Goal: Task Accomplishment & Management: Use online tool/utility

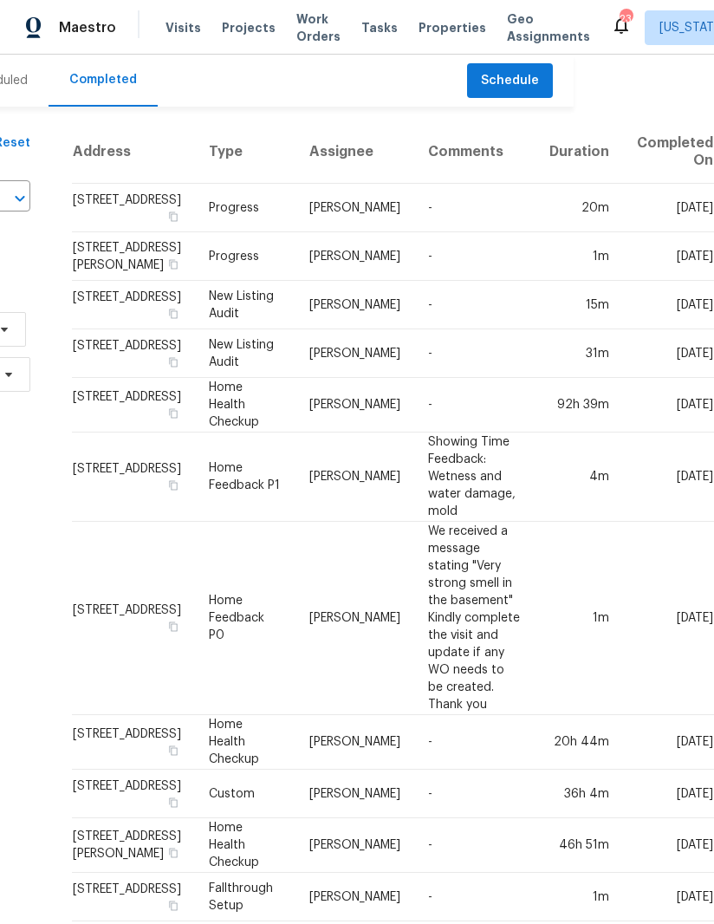
scroll to position [0, 37]
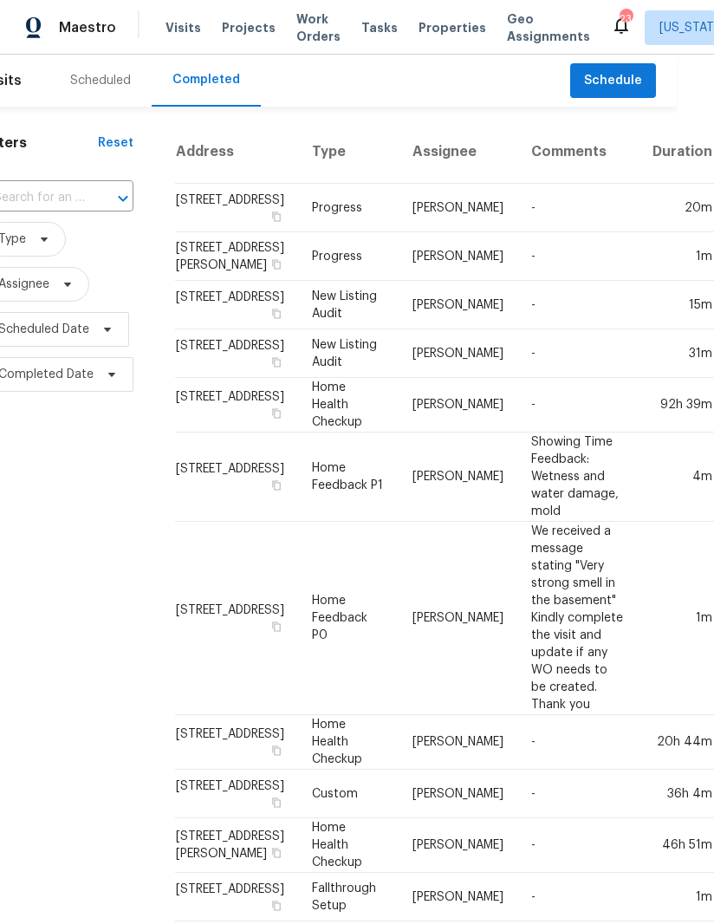
click at [240, 20] on span "Projects" at bounding box center [249, 27] width 54 height 17
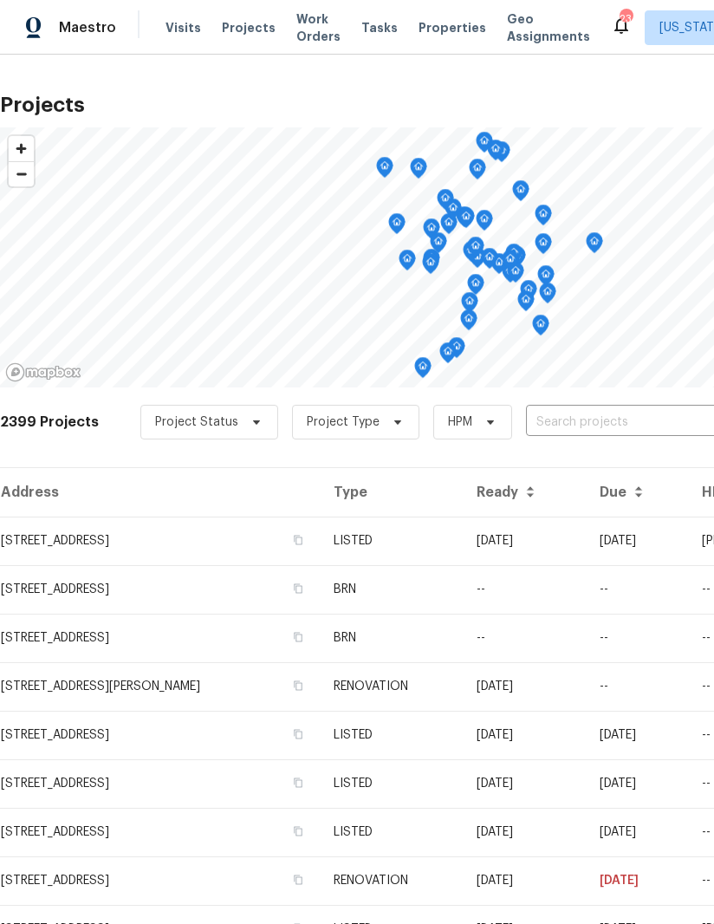
click at [601, 412] on input "text" at bounding box center [625, 422] width 198 height 27
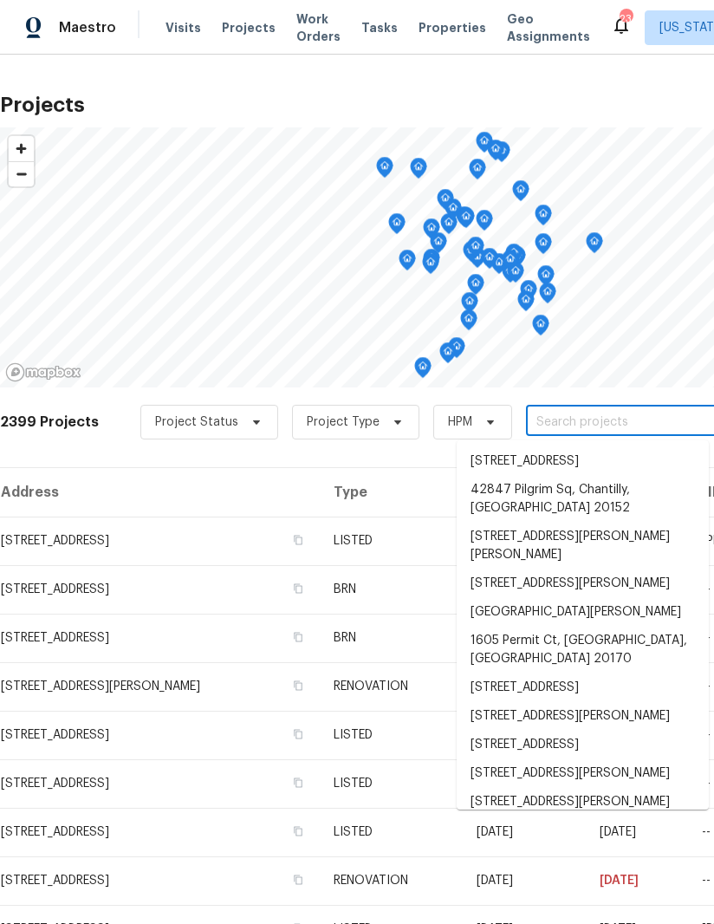
click at [587, 412] on input "text" at bounding box center [625, 422] width 198 height 27
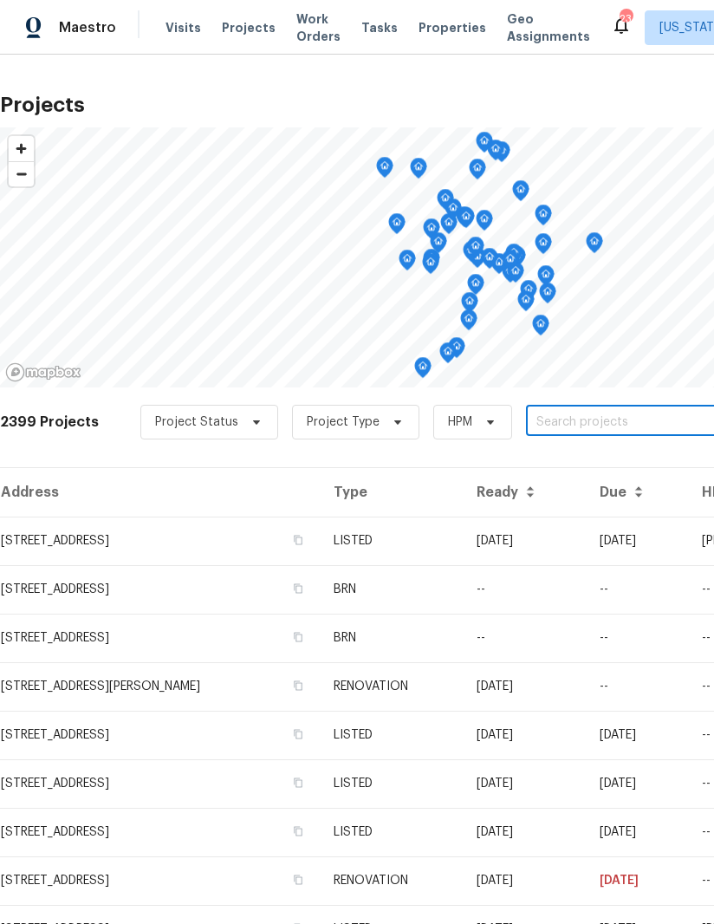
paste input "7503 Citadel Dr, College Park, MD 20740"
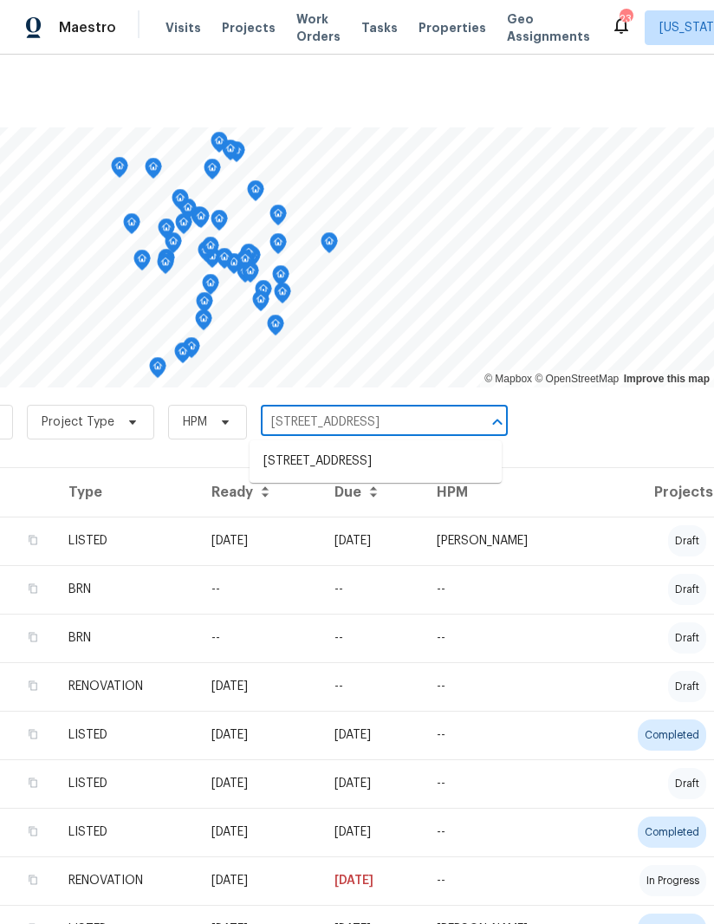
type input "7503 Citadel Dr, College Park, MD 20740"
click at [395, 458] on li "7503 Citadel Dr, College Park, MD 20740" at bounding box center [376, 461] width 252 height 29
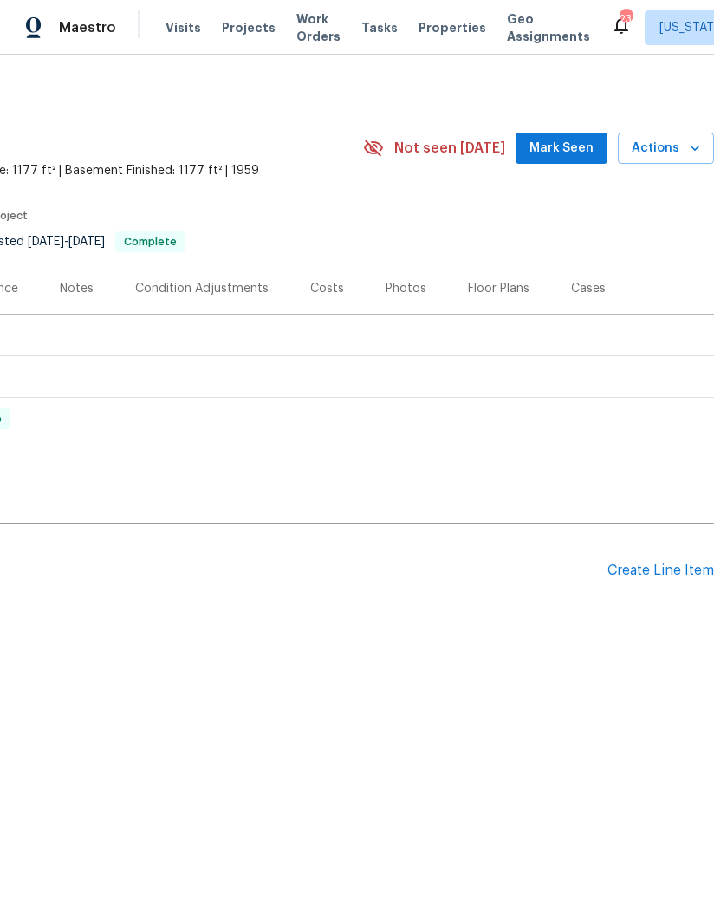
scroll to position [0, 265]
click at [681, 145] on span "Actions" at bounding box center [666, 149] width 68 height 22
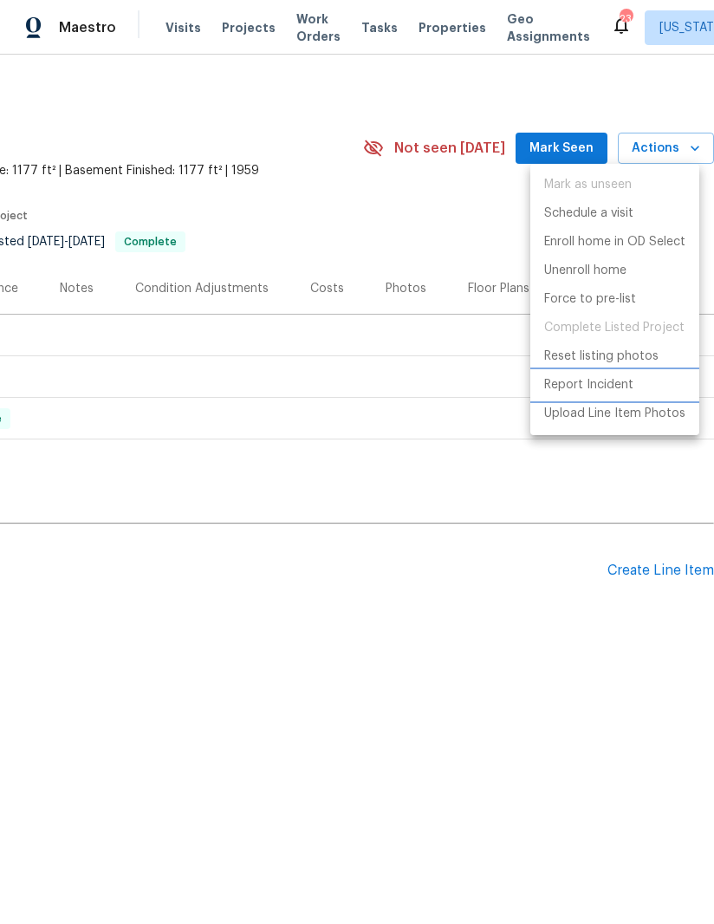
click at [614, 387] on p "Report Incident" at bounding box center [588, 385] width 89 height 18
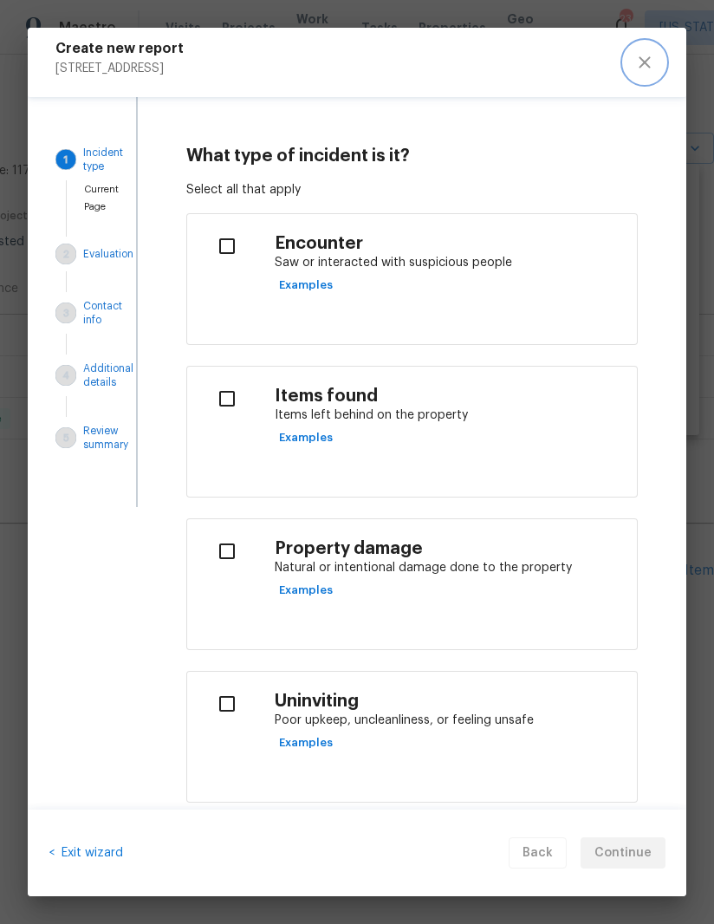
click at [650, 58] on icon "close" at bounding box center [644, 61] width 11 height 11
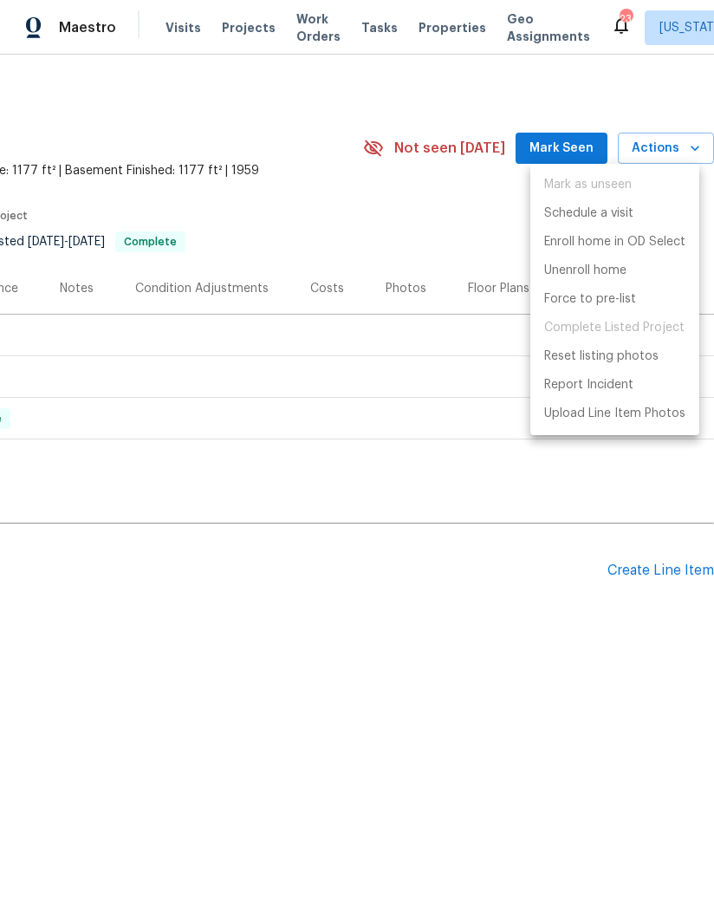
click at [412, 490] on div at bounding box center [357, 462] width 714 height 924
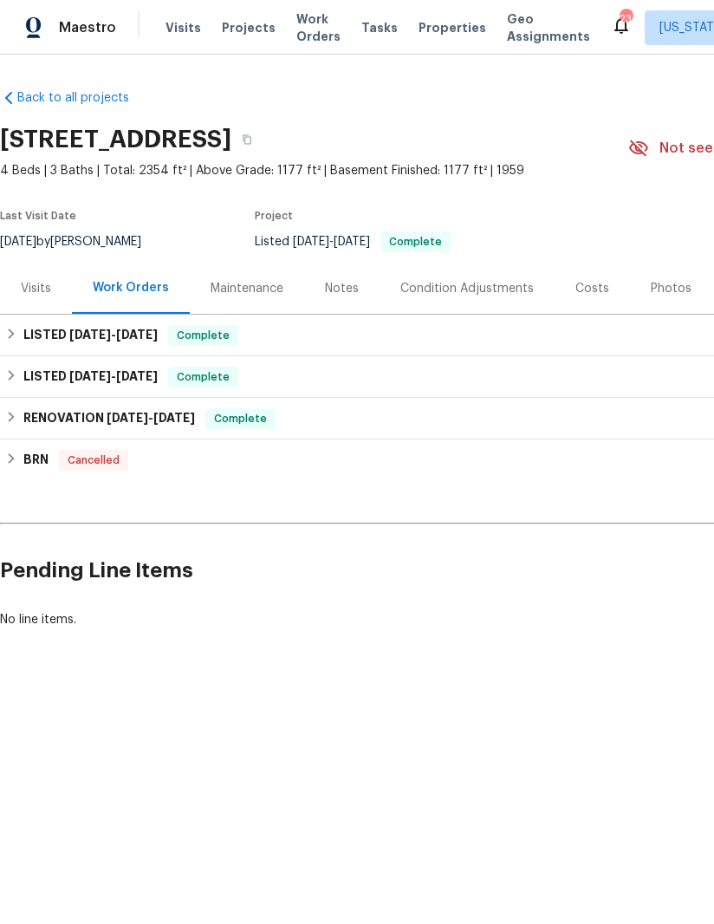
scroll to position [0, 0]
click at [263, 139] on button "button" at bounding box center [246, 139] width 31 height 31
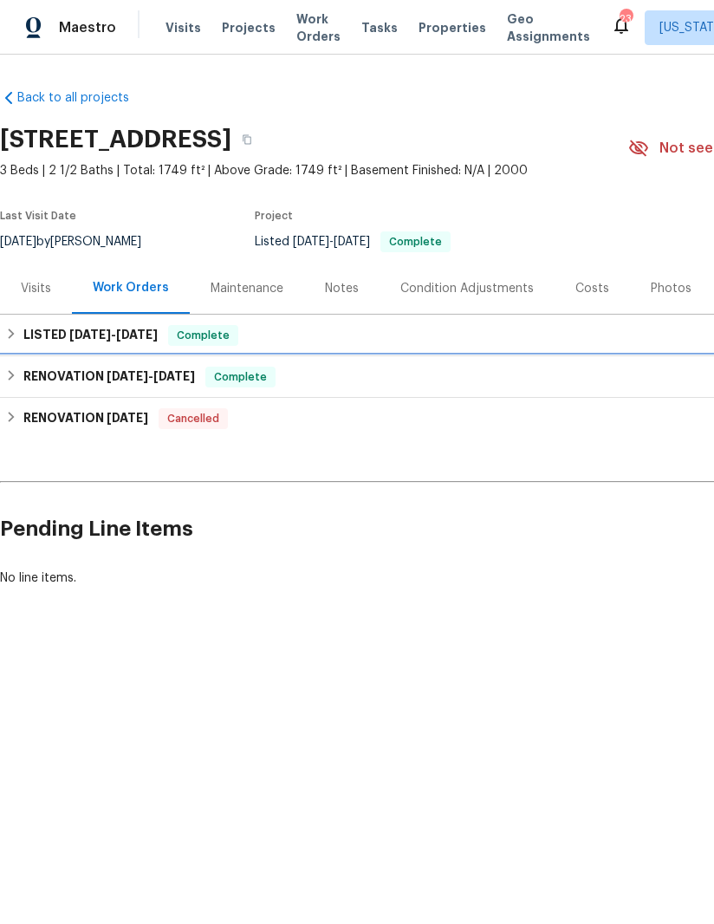
click at [34, 370] on h6 "RENOVATION 8/7/25 - 9/17/25" at bounding box center [109, 377] width 172 height 21
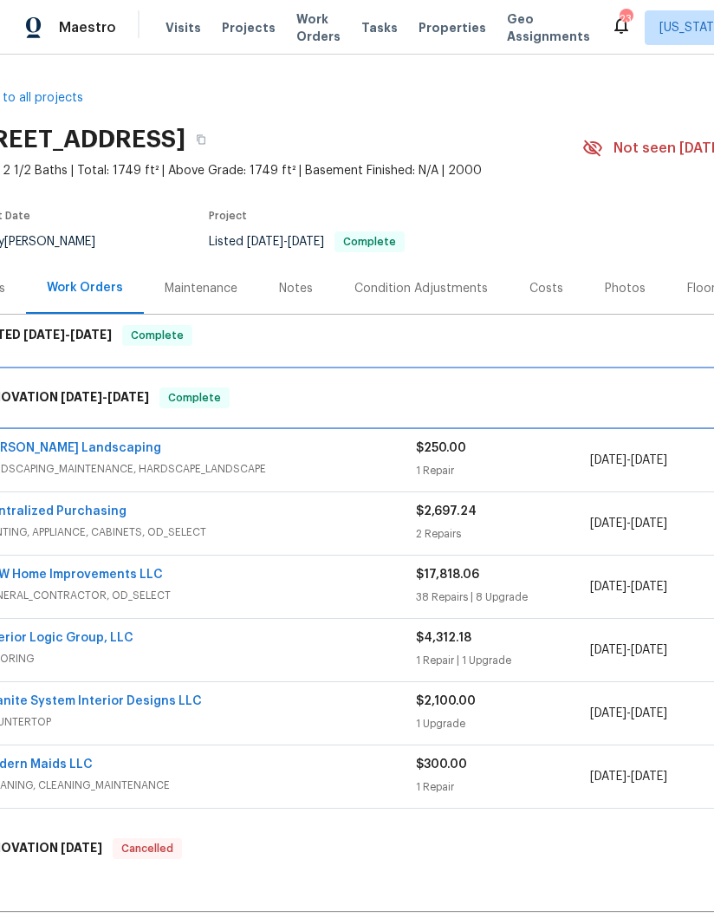
scroll to position [0, 46]
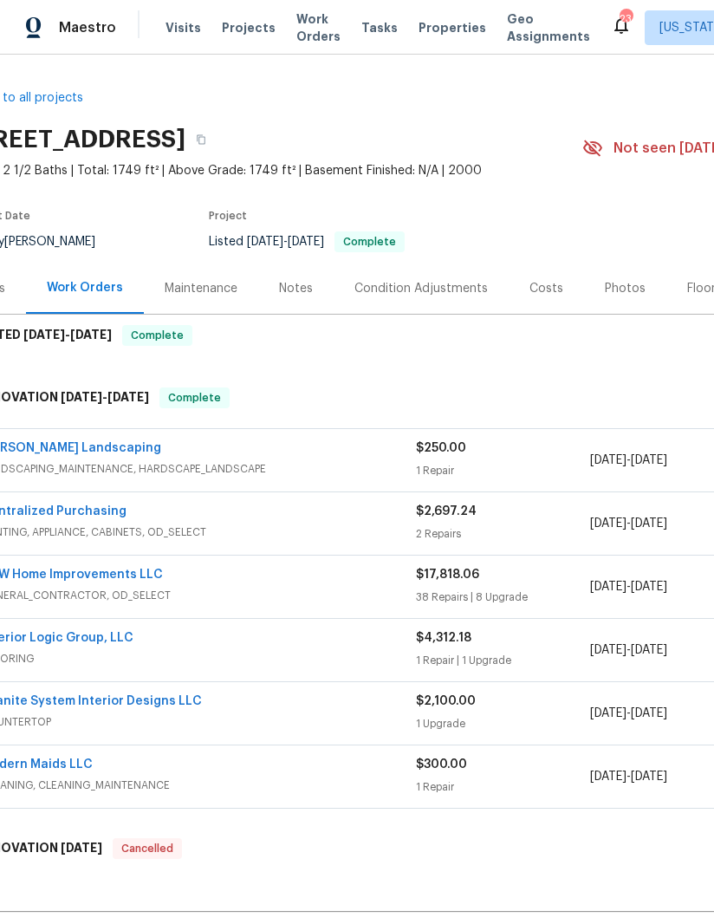
click at [297, 290] on div "Notes" at bounding box center [296, 288] width 34 height 17
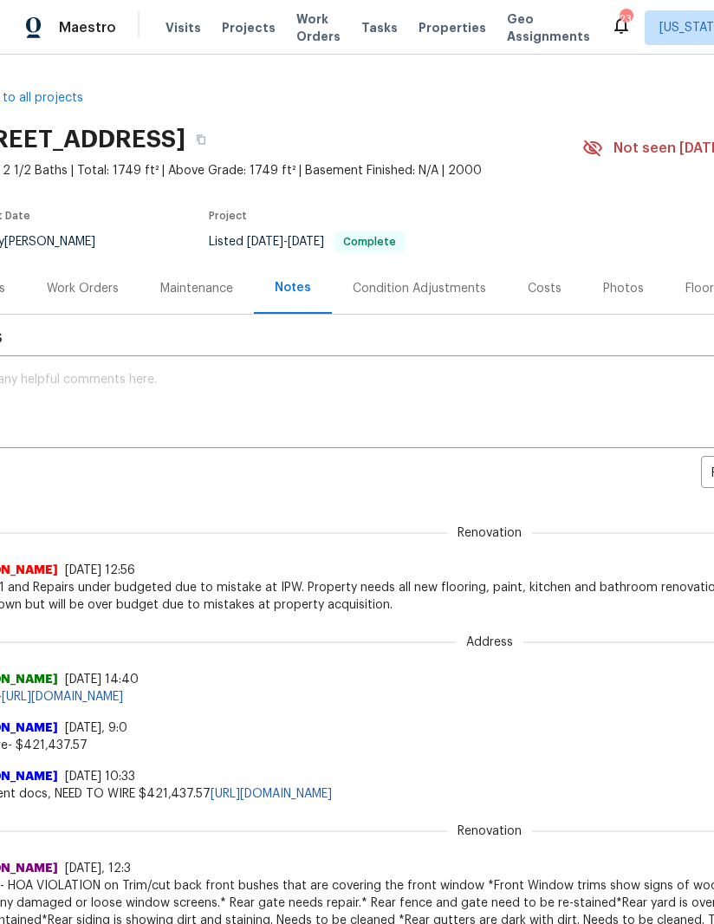
click at [494, 407] on textarea at bounding box center [443, 403] width 958 height 61
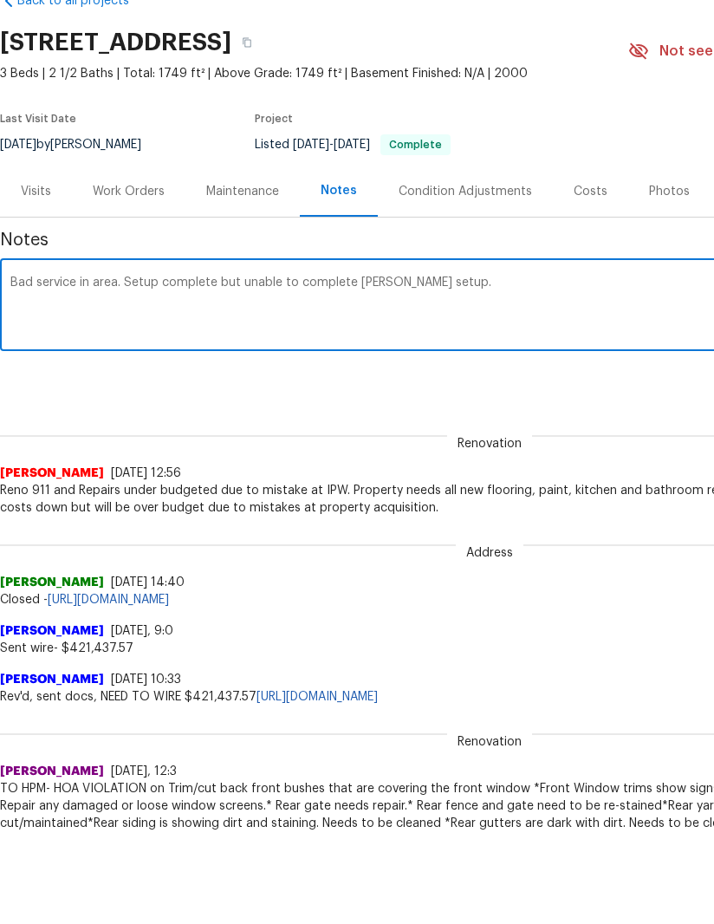
scroll to position [12, 38]
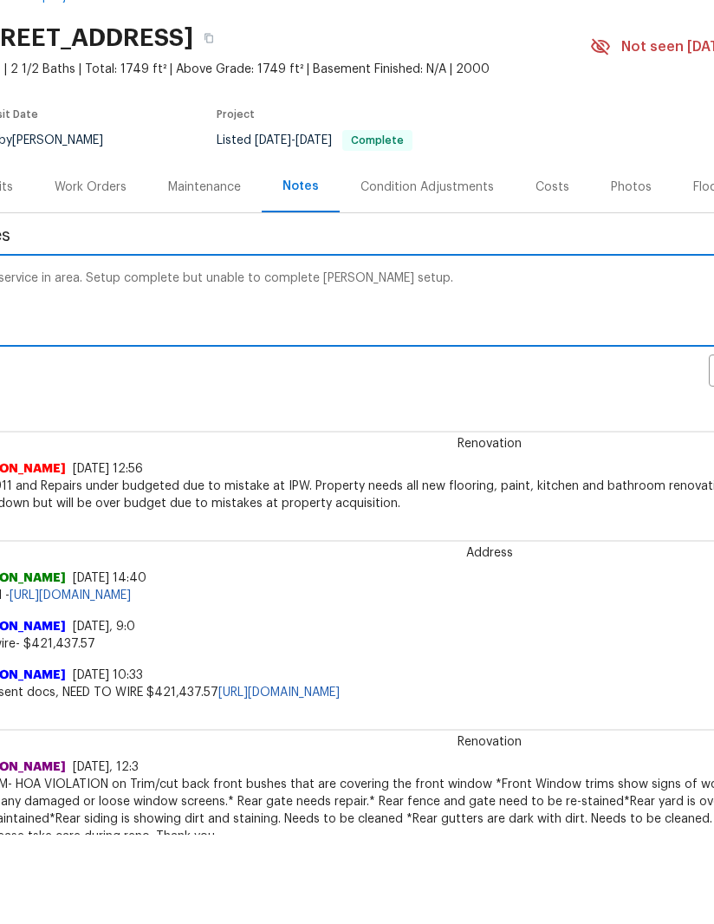
type textarea "Bad service in area. Setup complete but unable to complete [PERSON_NAME] setup."
click at [556, 478] on span "Reno 911 and Repairs under budgeted due to mistake at IPW. Property needs all n…" at bounding box center [451, 494] width 979 height 35
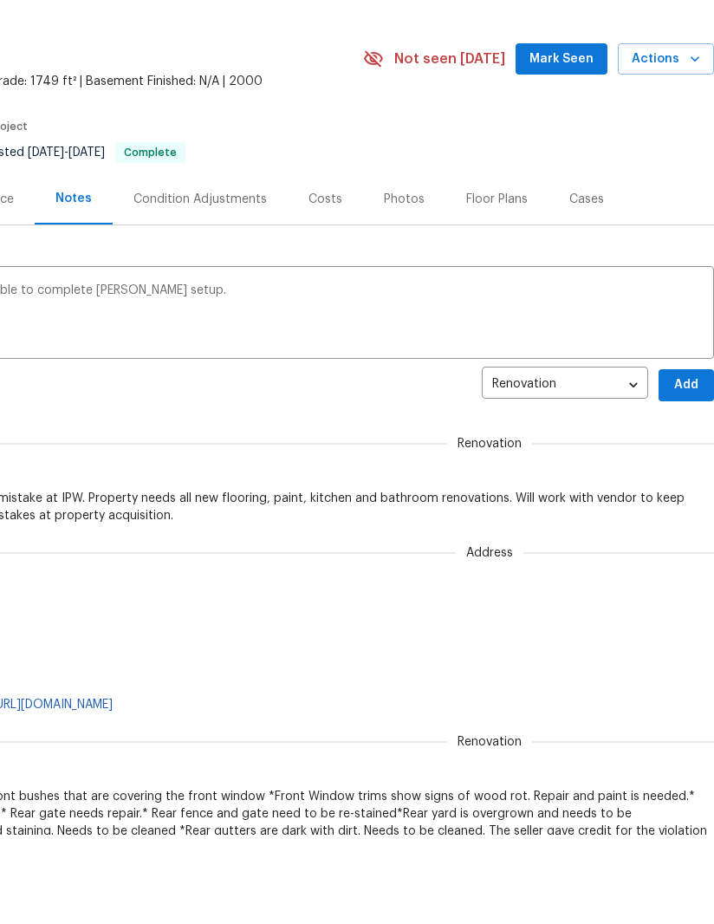
scroll to position [0, 265]
click at [677, 378] on span "Add" at bounding box center [686, 385] width 28 height 22
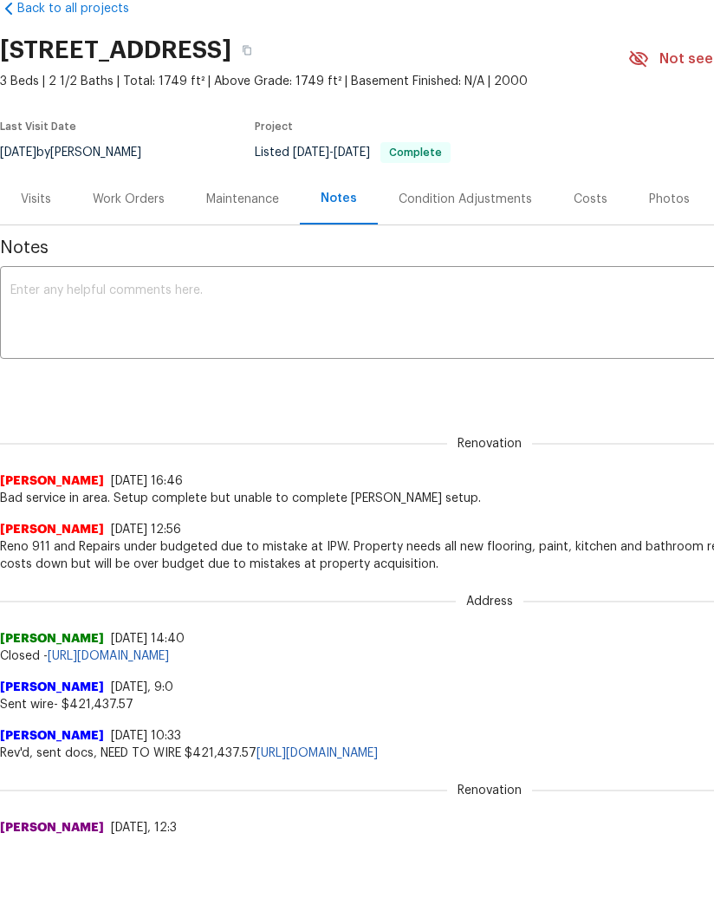
scroll to position [0, 0]
click at [127, 201] on div "Work Orders" at bounding box center [129, 199] width 72 height 17
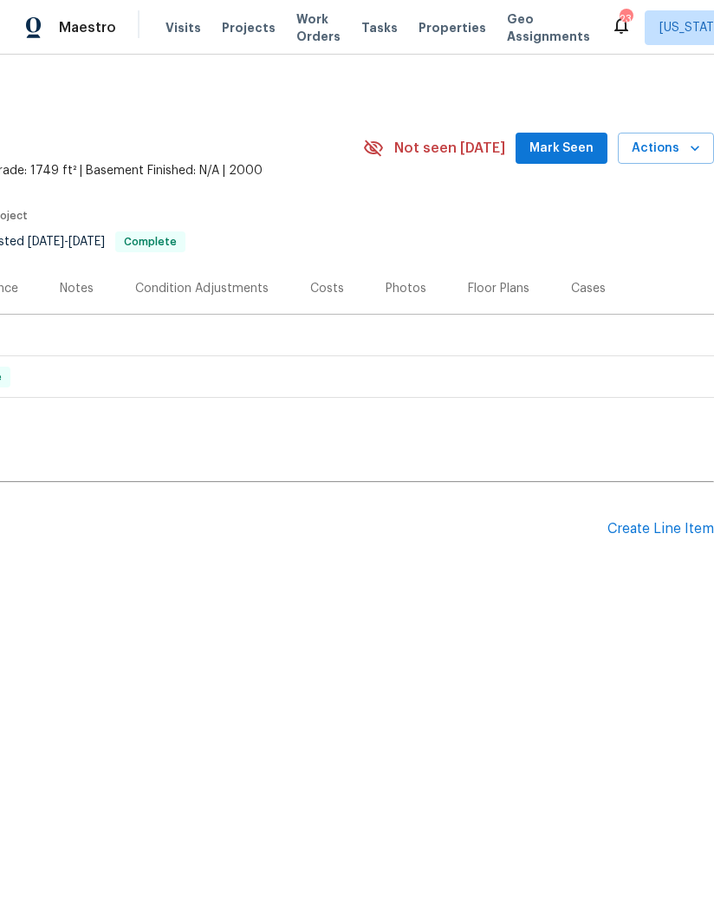
scroll to position [0, 265]
click at [667, 516] on div "Pending Line Items Create Line Item" at bounding box center [224, 529] width 979 height 81
click at [664, 533] on div "Create Line Item" at bounding box center [660, 529] width 107 height 16
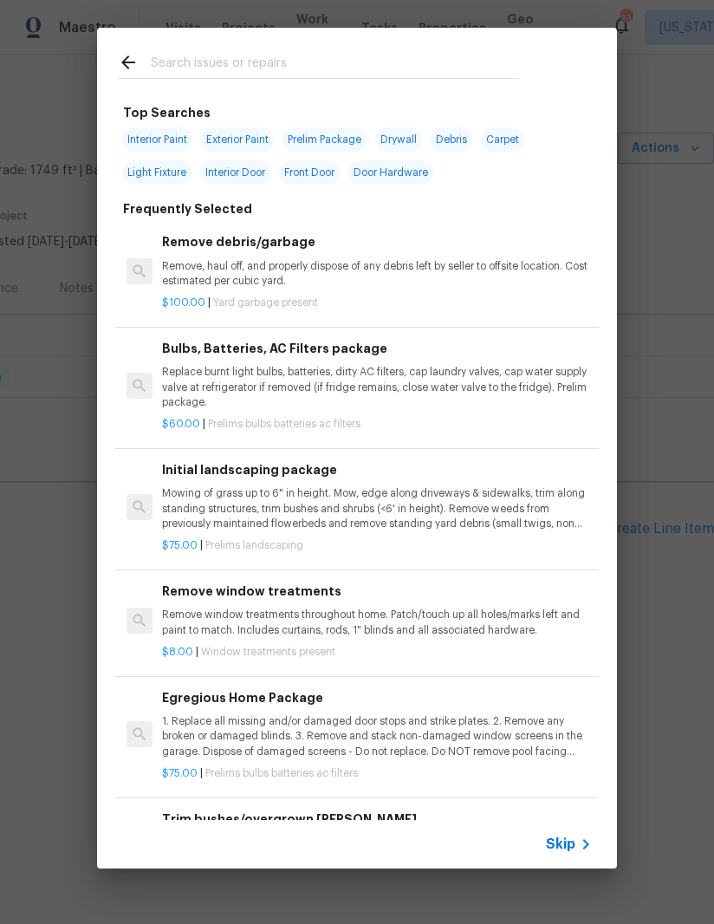
click at [237, 63] on input "text" at bounding box center [334, 65] width 367 height 26
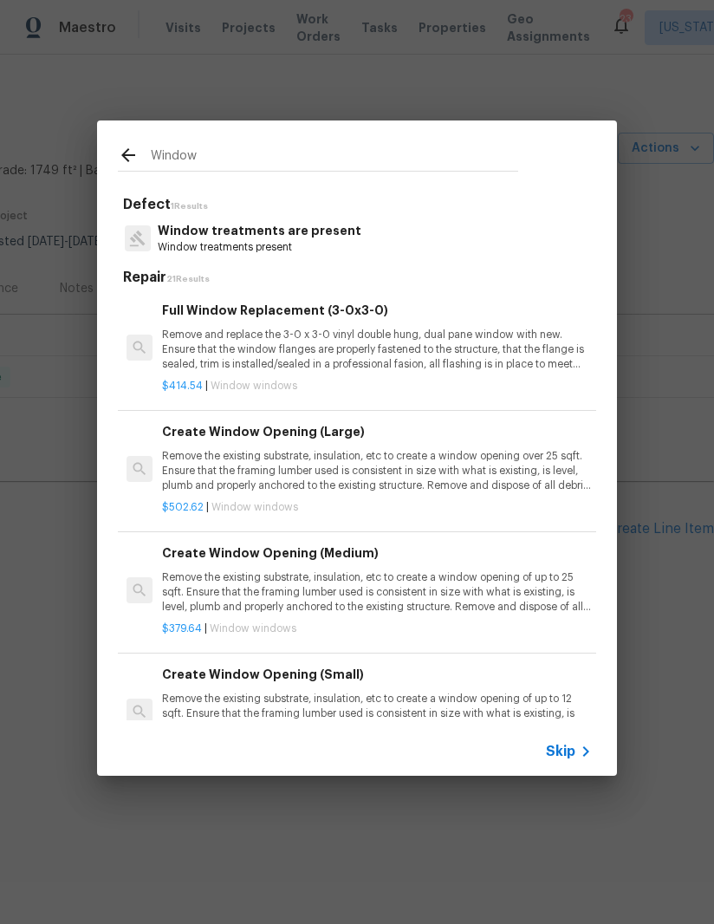
type input "Window"
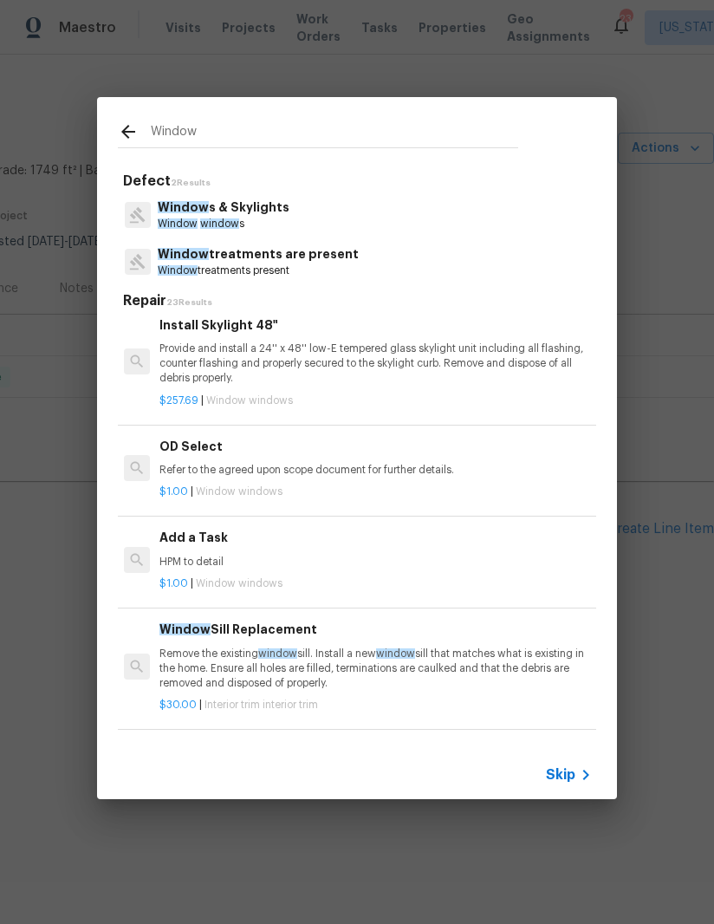
scroll to position [1406, 3]
click at [258, 569] on div "$1.00 | Window windows" at bounding box center [374, 580] width 430 height 22
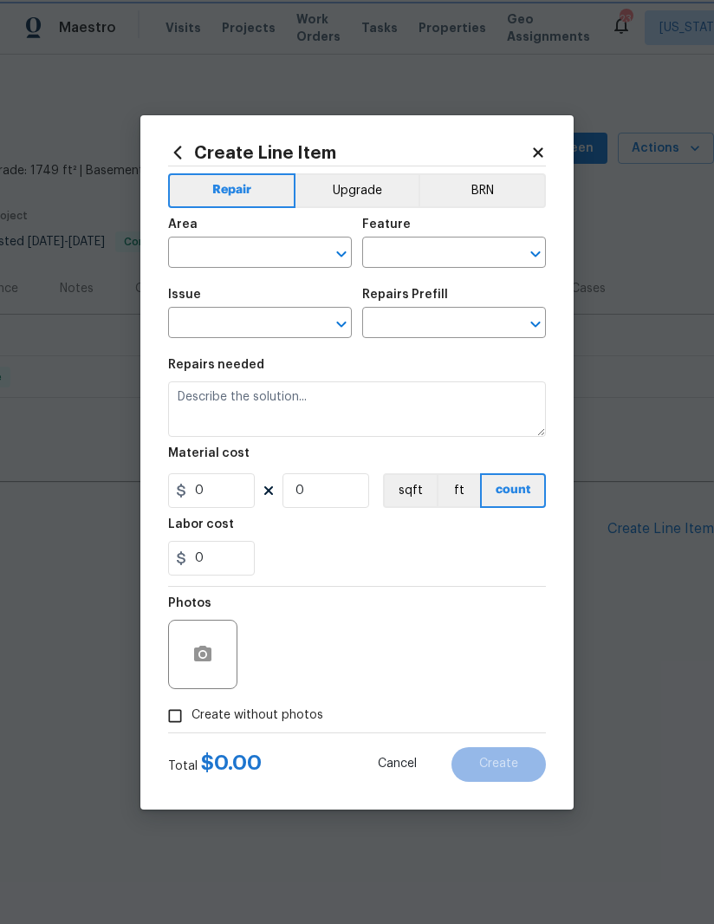
type input "Windows & Skylights"
type input "Add a Task $1.00"
type textarea "HPM to detail"
type input "1"
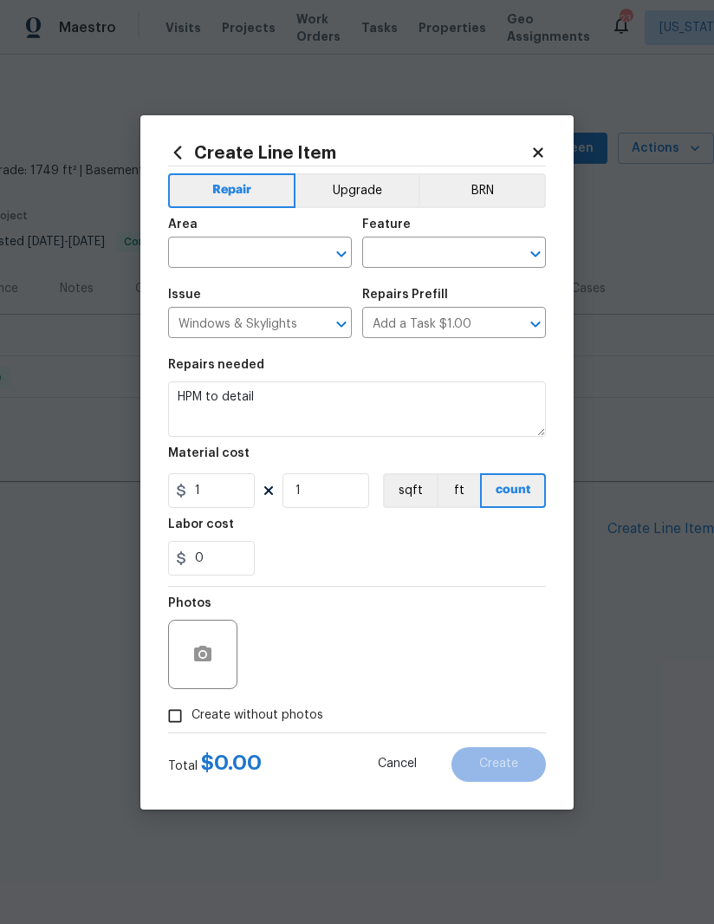
click at [257, 559] on div "0" at bounding box center [357, 558] width 378 height 35
click at [225, 410] on textarea "HPM to detail" at bounding box center [357, 408] width 378 height 55
click at [225, 409] on textarea "HPM to detail" at bounding box center [357, 408] width 378 height 55
click at [217, 402] on textarea "HPM to detail" at bounding box center [357, 408] width 378 height 55
click at [216, 402] on textarea "HPM to detail" at bounding box center [357, 408] width 378 height 55
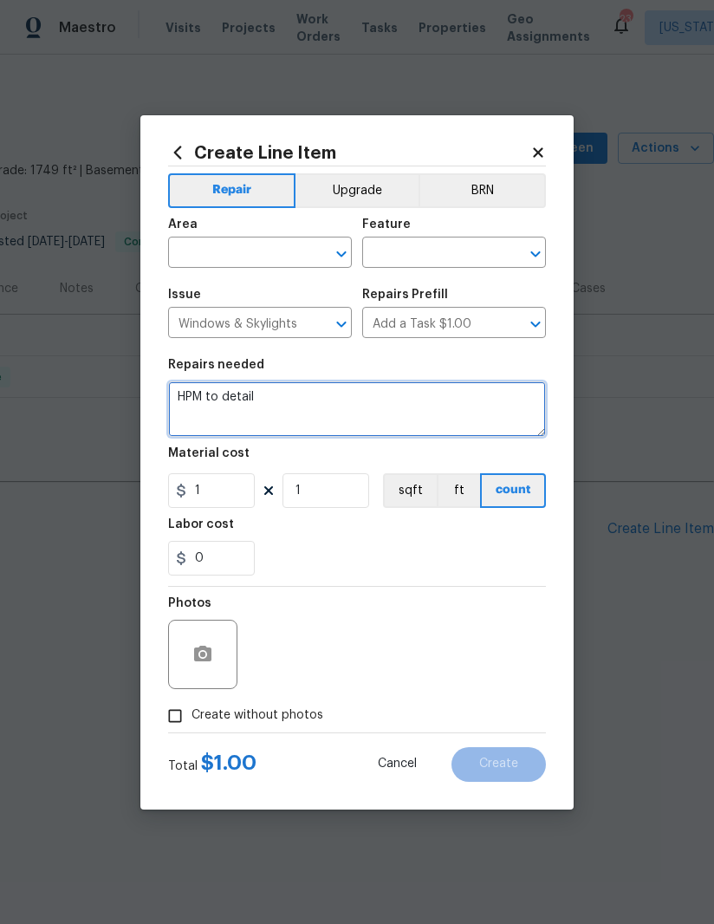
click at [217, 403] on textarea "HPM to detail" at bounding box center [357, 408] width 378 height 55
type textarea "Full window cleaning. Inside, out and around trim and sill. Ensure all windows …"
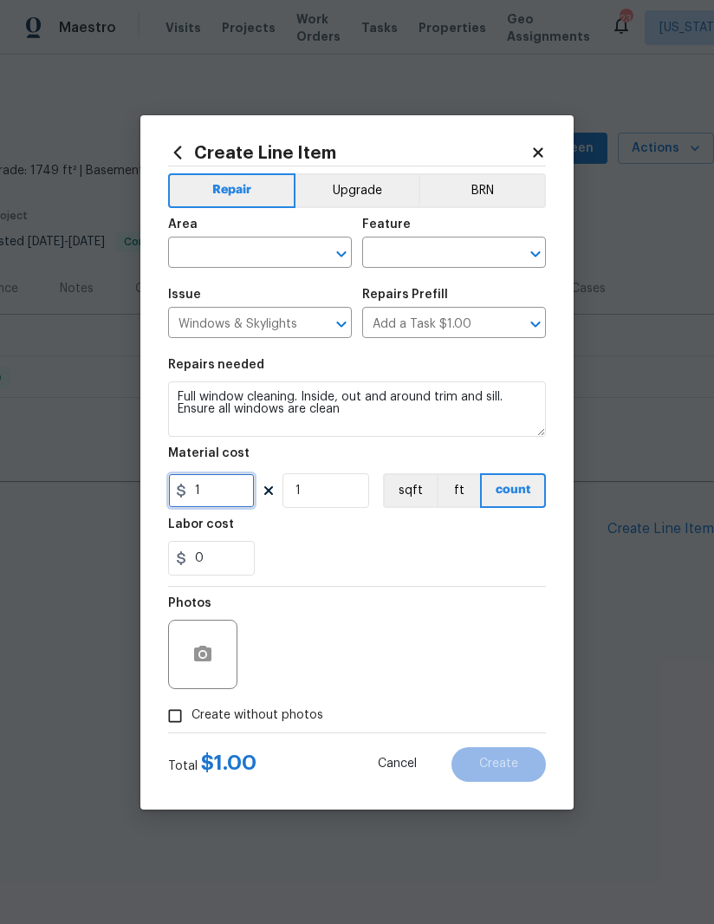
click at [222, 502] on input "1" at bounding box center [211, 490] width 87 height 35
type input "100"
click at [208, 249] on input "text" at bounding box center [235, 254] width 135 height 27
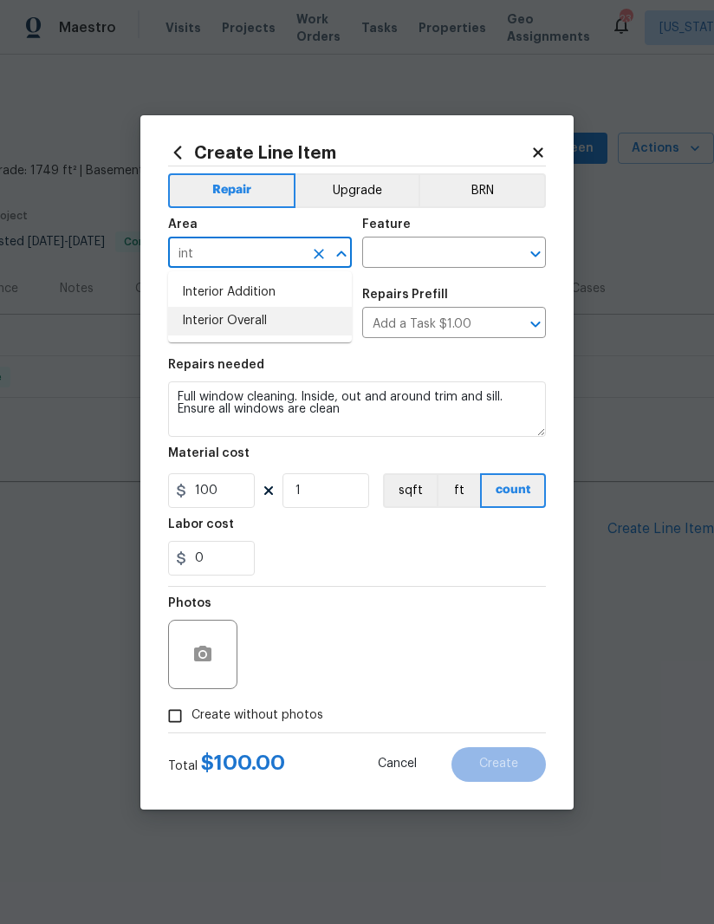
click at [289, 317] on li "Interior Overall" at bounding box center [260, 321] width 184 height 29
type input "Interior Overall"
click at [430, 248] on input "text" at bounding box center [429, 254] width 135 height 27
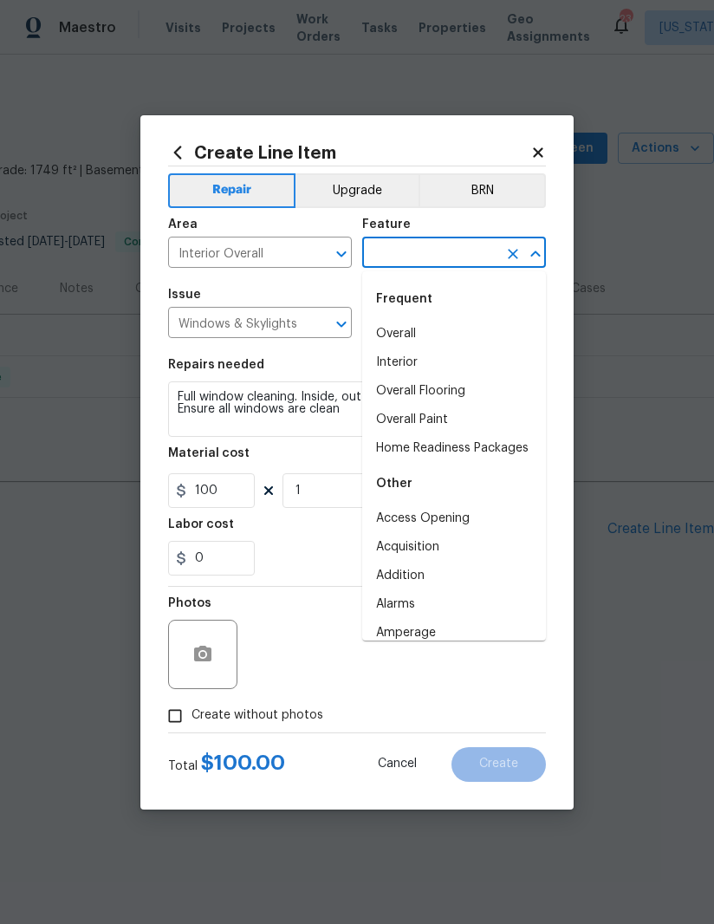
type input "l"
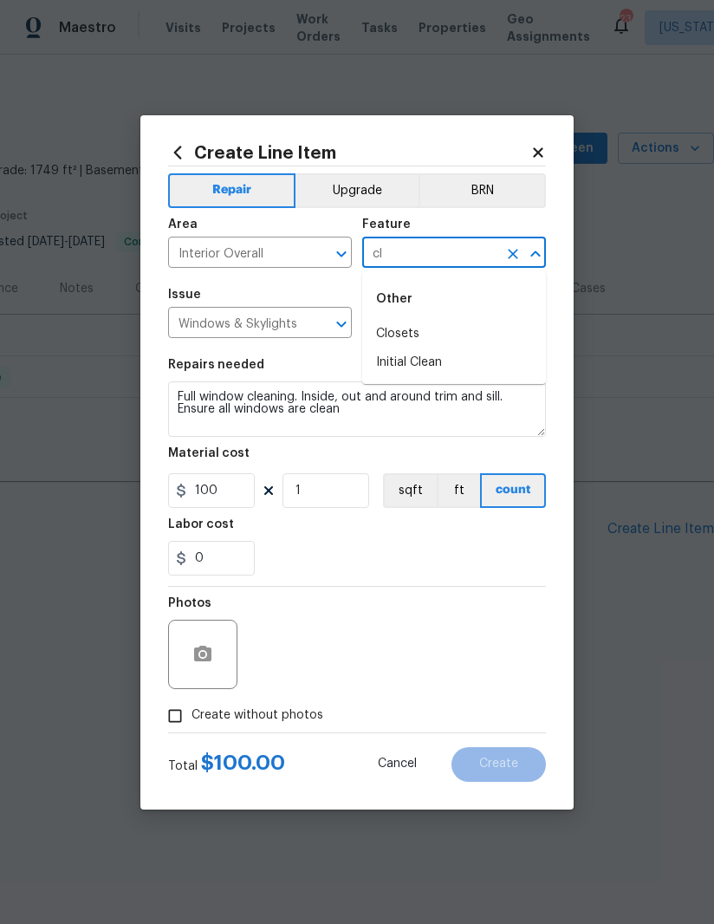
type input "c"
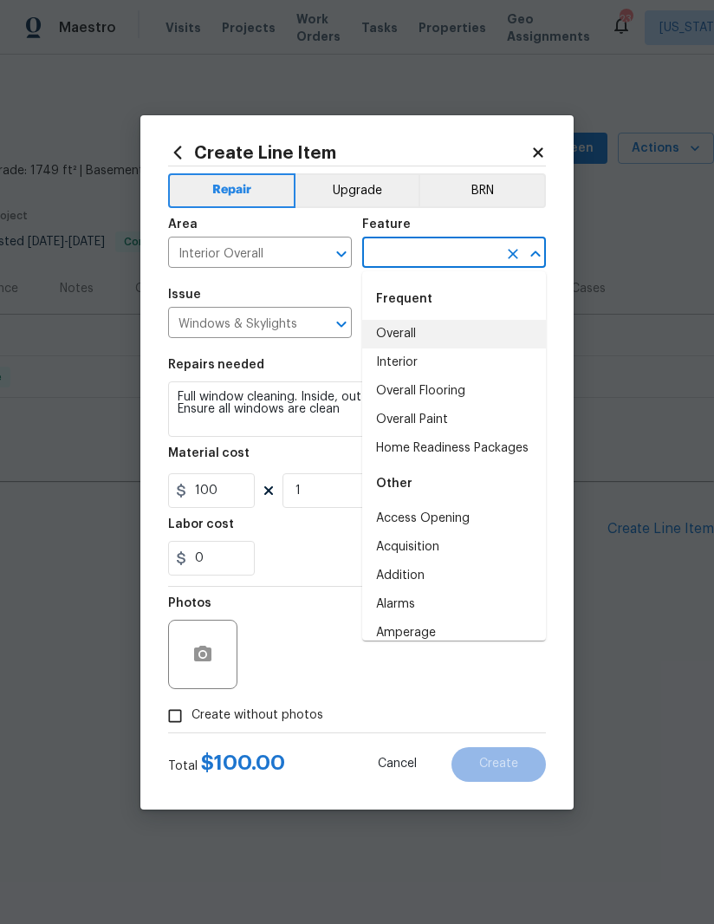
click at [445, 333] on li "Overall" at bounding box center [454, 334] width 184 height 29
type input "Overall"
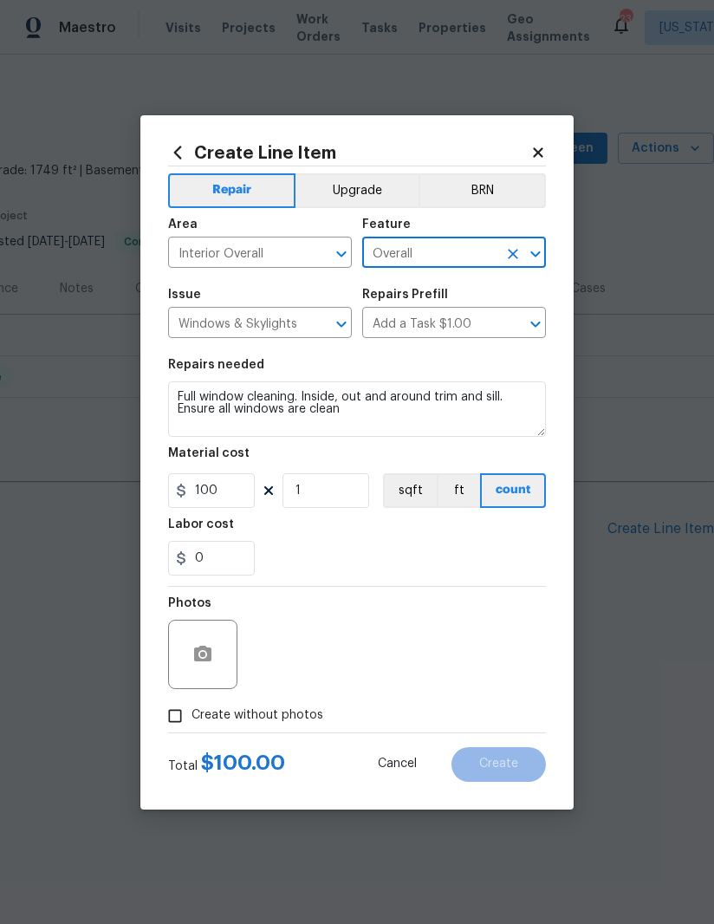
click at [396, 550] on div "0" at bounding box center [357, 558] width 378 height 35
click at [176, 721] on input "Create without photos" at bounding box center [175, 715] width 33 height 33
checkbox input "true"
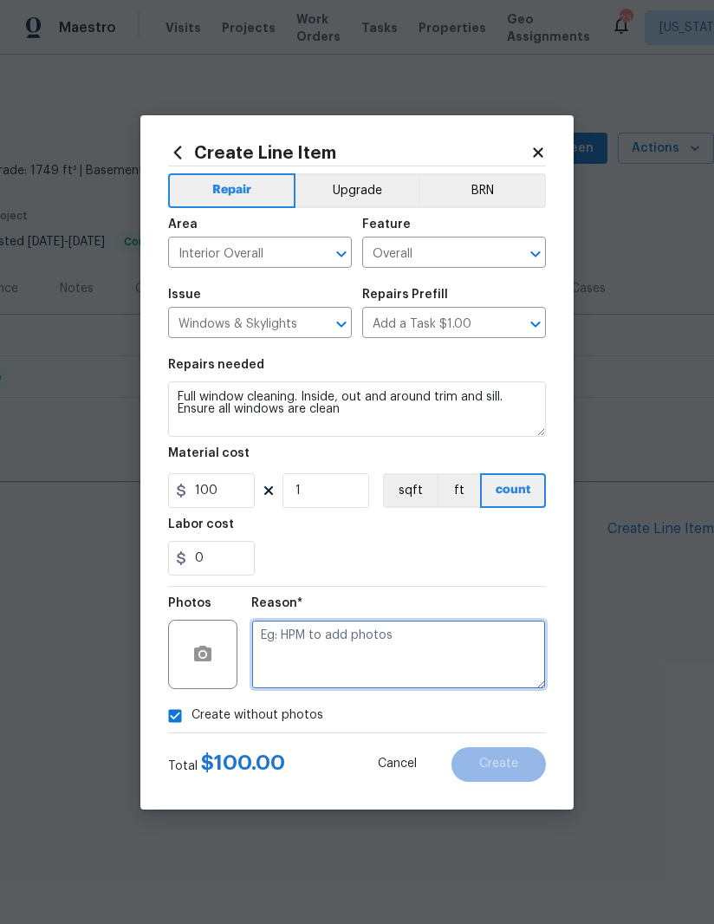
click at [432, 634] on textarea at bounding box center [398, 654] width 295 height 69
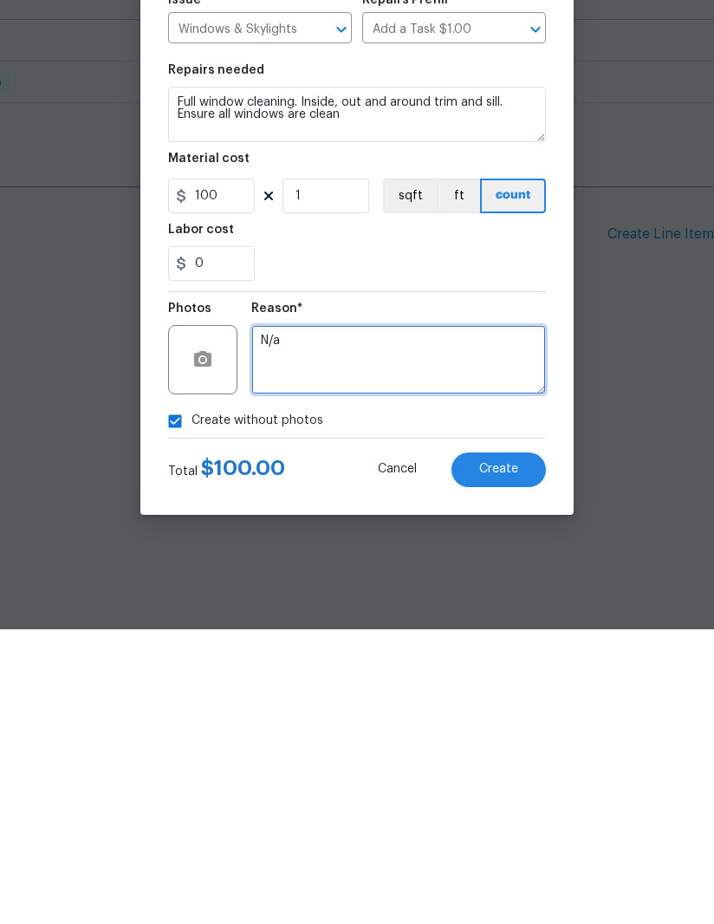
type textarea "N/a"
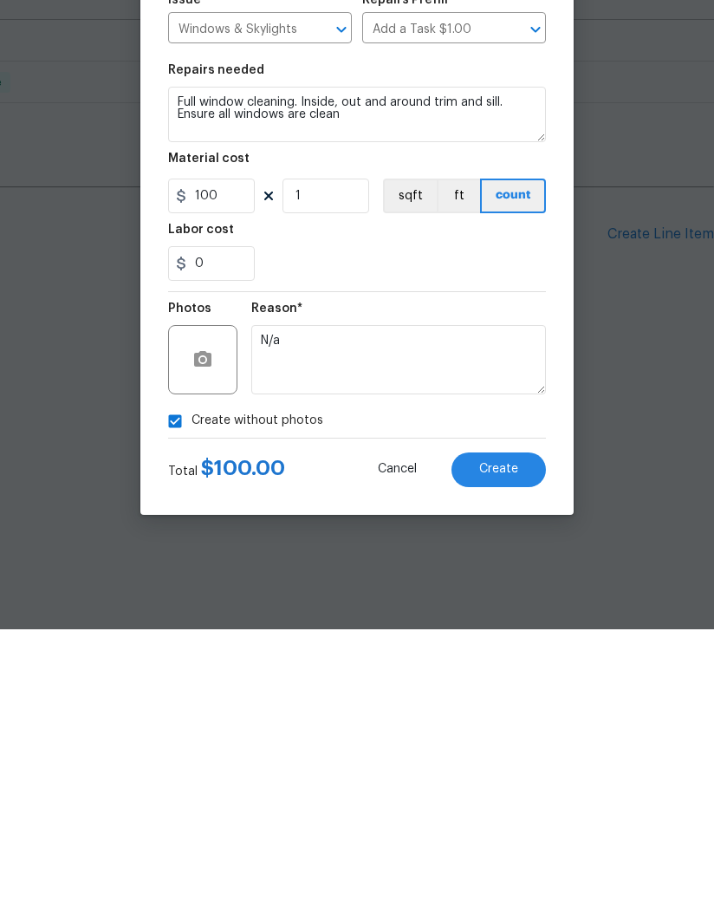
click at [510, 757] on span "Create" at bounding box center [498, 763] width 39 height 13
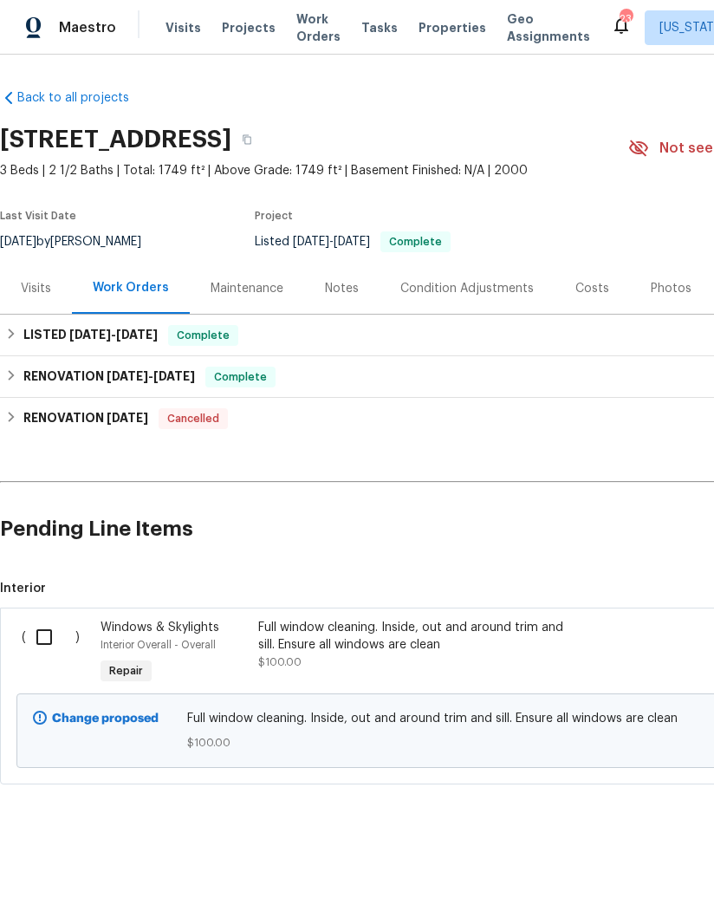
scroll to position [0, 0]
click at [49, 637] on input "checkbox" at bounding box center [50, 637] width 49 height 36
checkbox input "true"
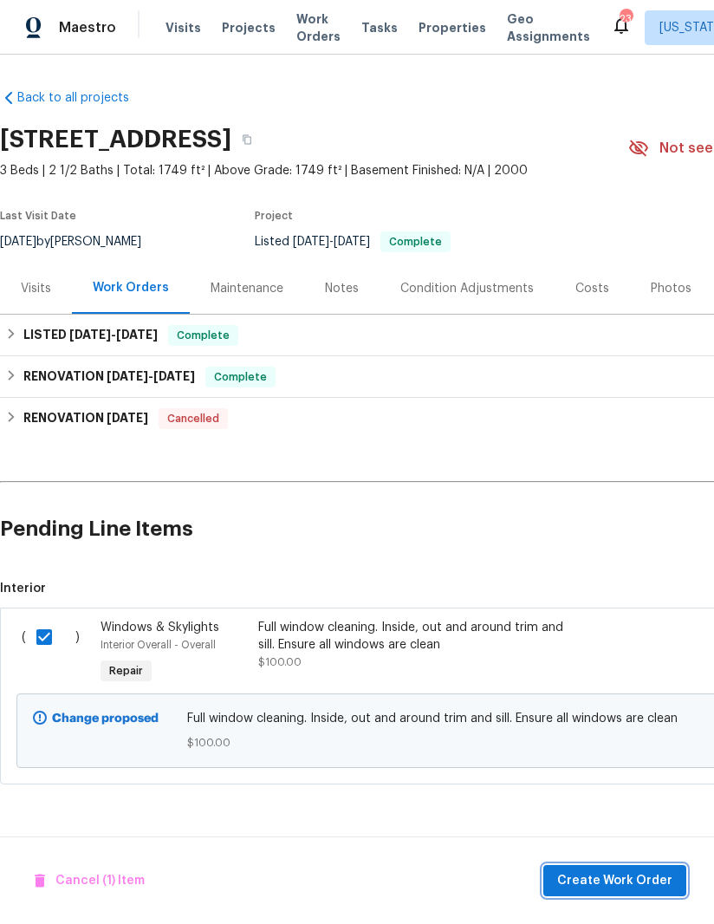
click at [636, 877] on span "Create Work Order" at bounding box center [614, 881] width 115 height 22
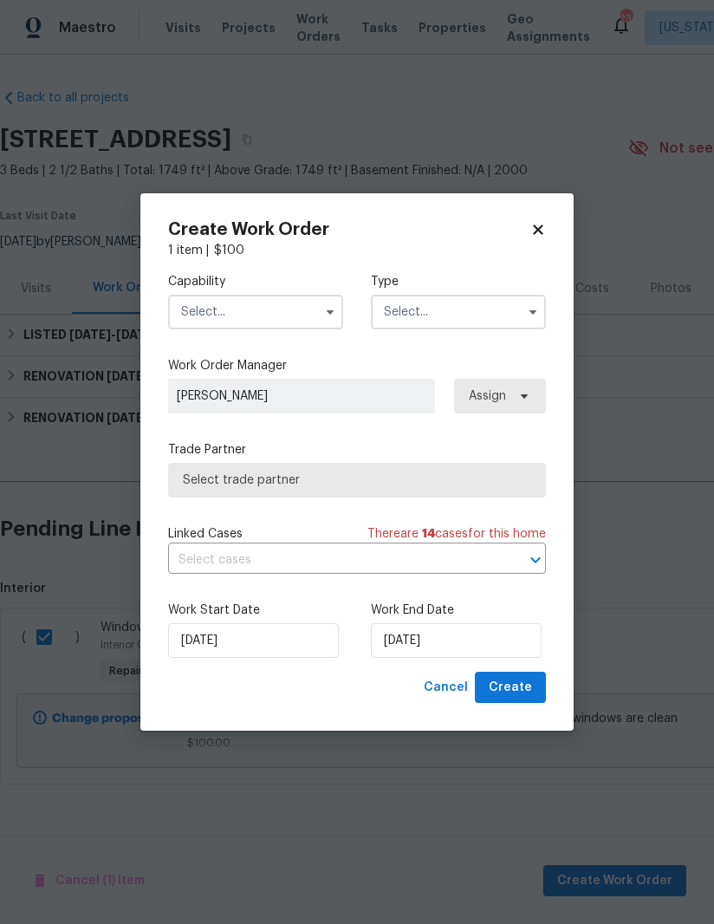
click at [308, 306] on input "text" at bounding box center [255, 312] width 175 height 35
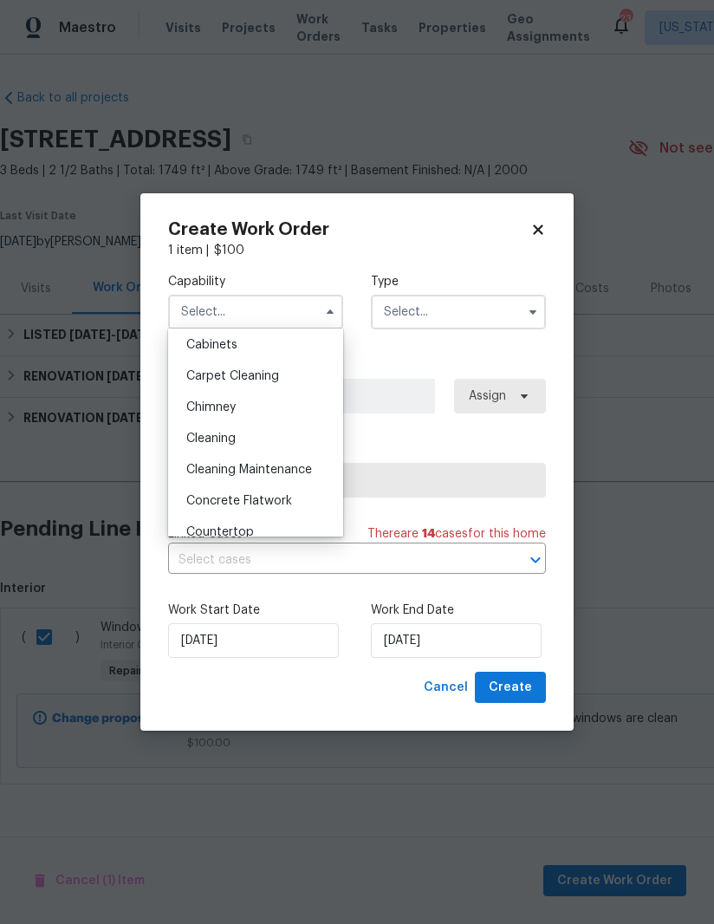
scroll to position [160, 0]
click at [274, 473] on span "Cleaning Maintenance" at bounding box center [249, 469] width 126 height 12
type input "Cleaning Maintenance"
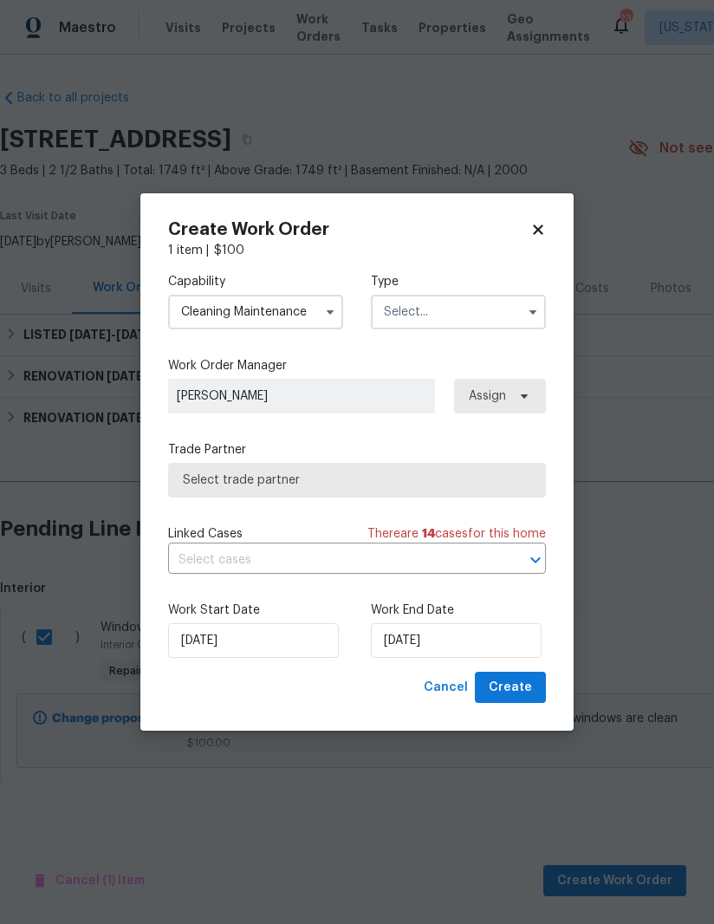
click at [503, 314] on input "text" at bounding box center [458, 312] width 175 height 35
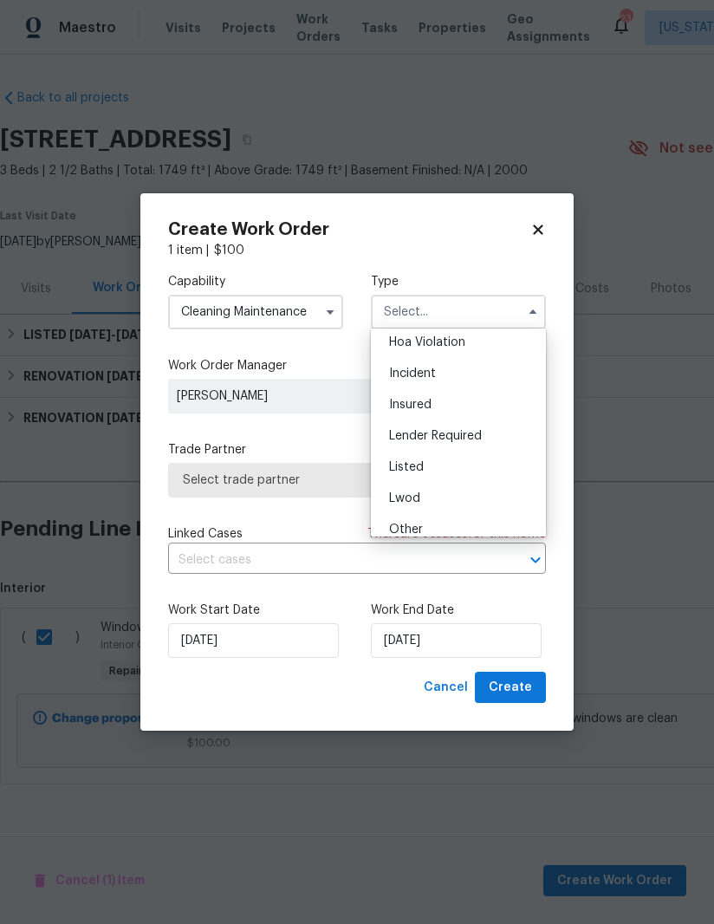
scroll to position [38, 0]
click at [456, 463] on div "Listed" at bounding box center [458, 466] width 166 height 31
type input "Listed"
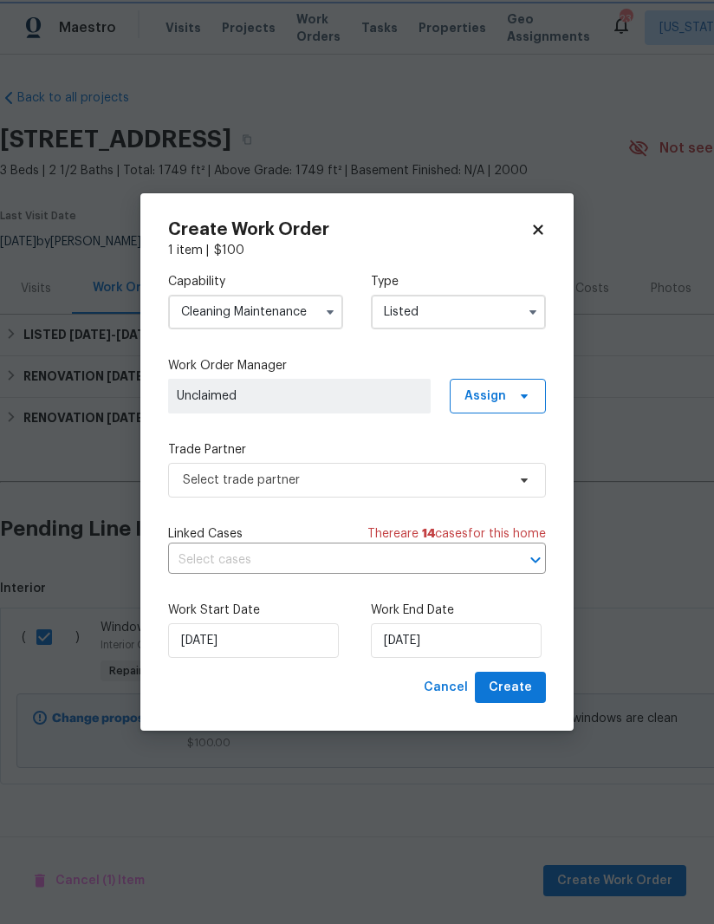
scroll to position [0, 0]
click at [528, 400] on icon at bounding box center [524, 396] width 14 height 14
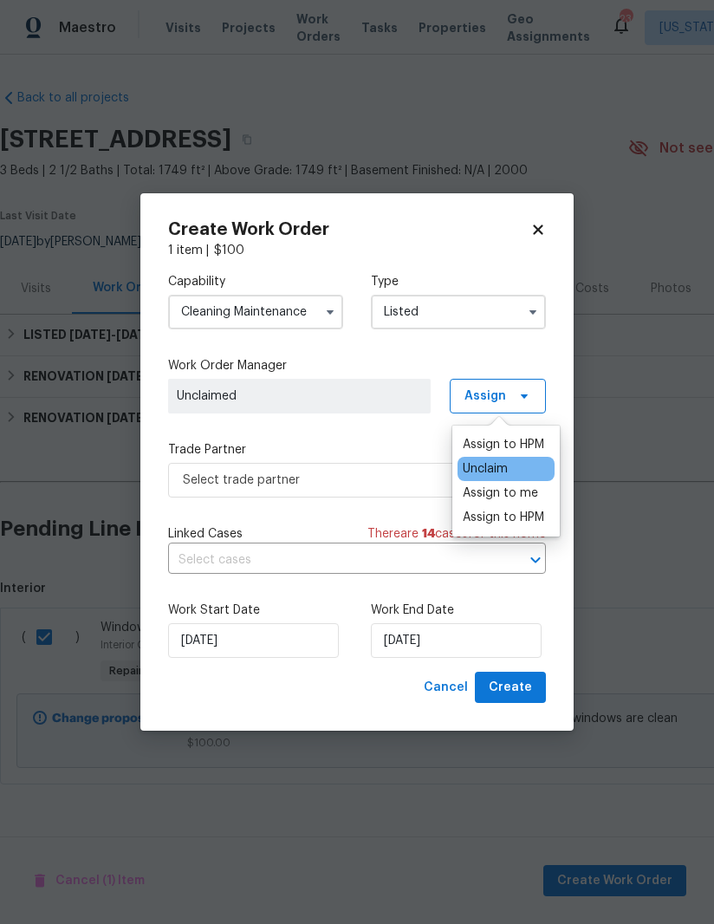
click at [528, 490] on div "Assign to me" at bounding box center [500, 492] width 75 height 17
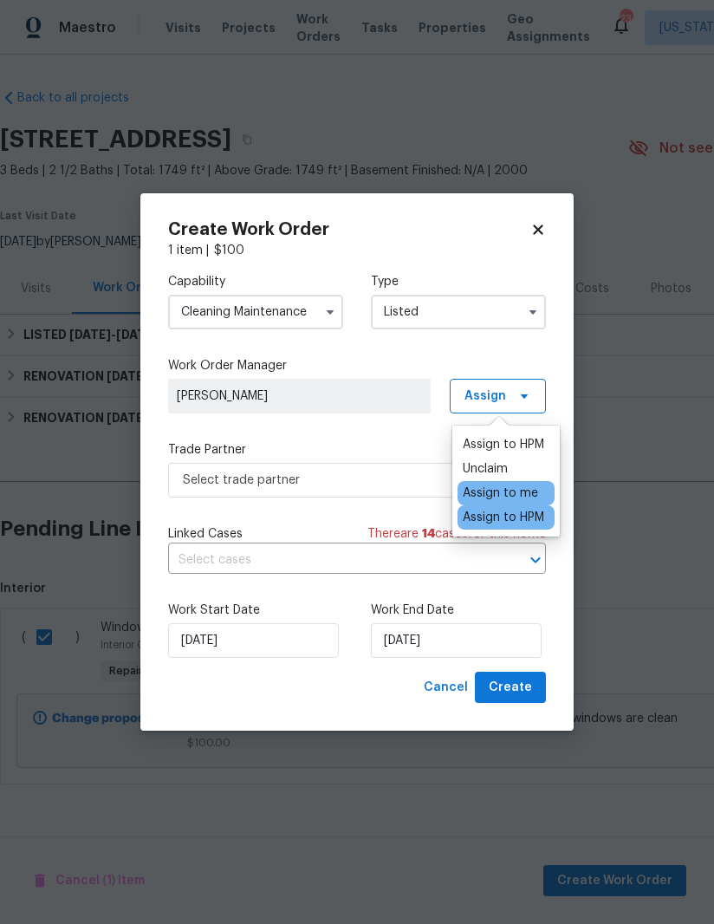
click at [382, 438] on div "Capability Cleaning Maintenance Type Listed Work Order Manager Nicolas Campuzan…" at bounding box center [357, 465] width 378 height 412
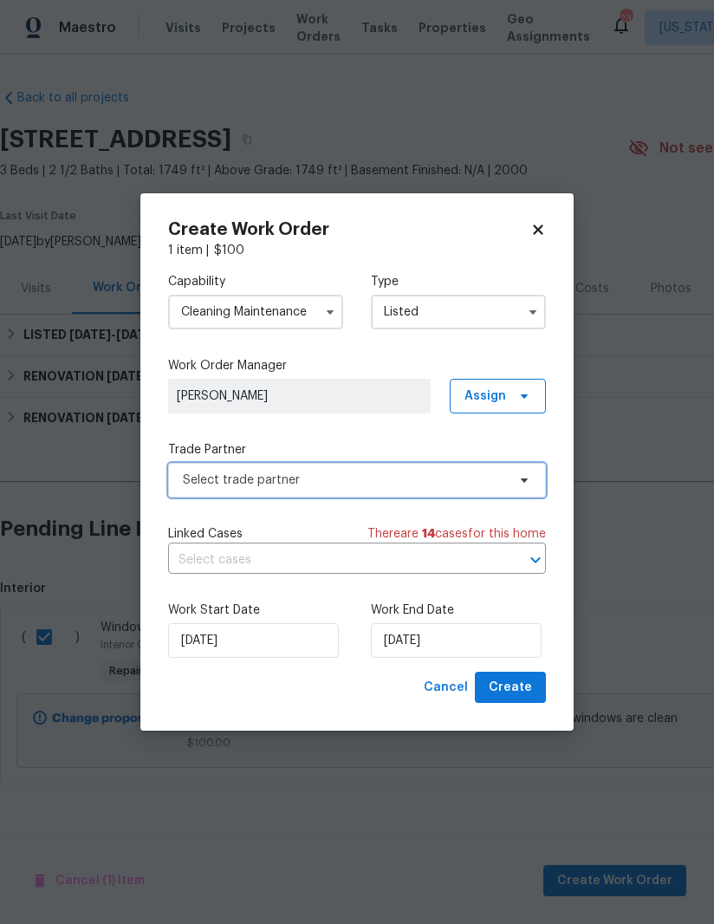
click at [399, 477] on span "Select trade partner" at bounding box center [344, 479] width 323 height 17
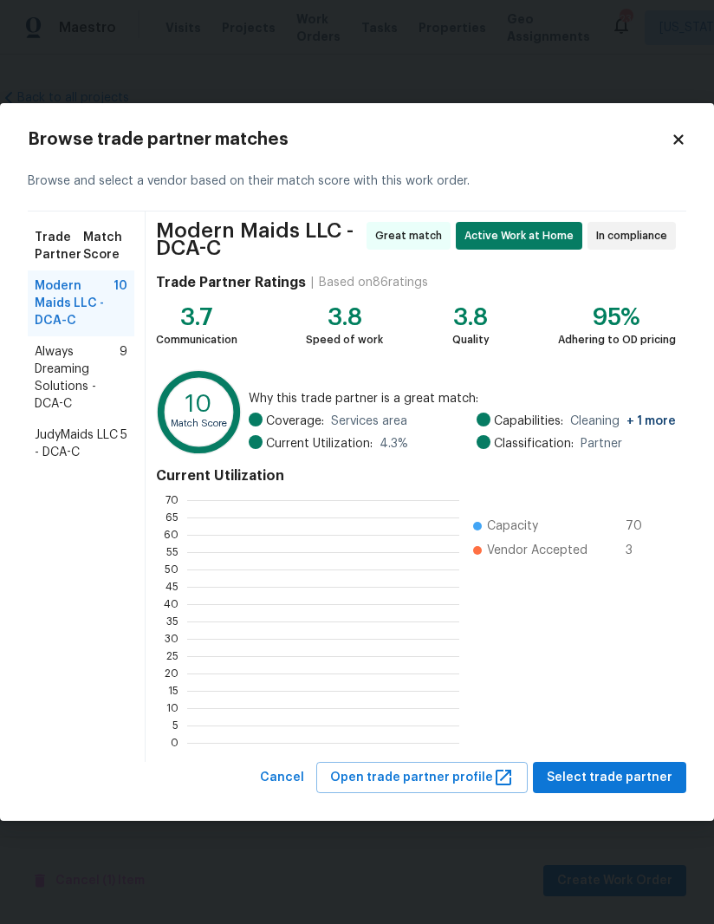
scroll to position [2, 2]
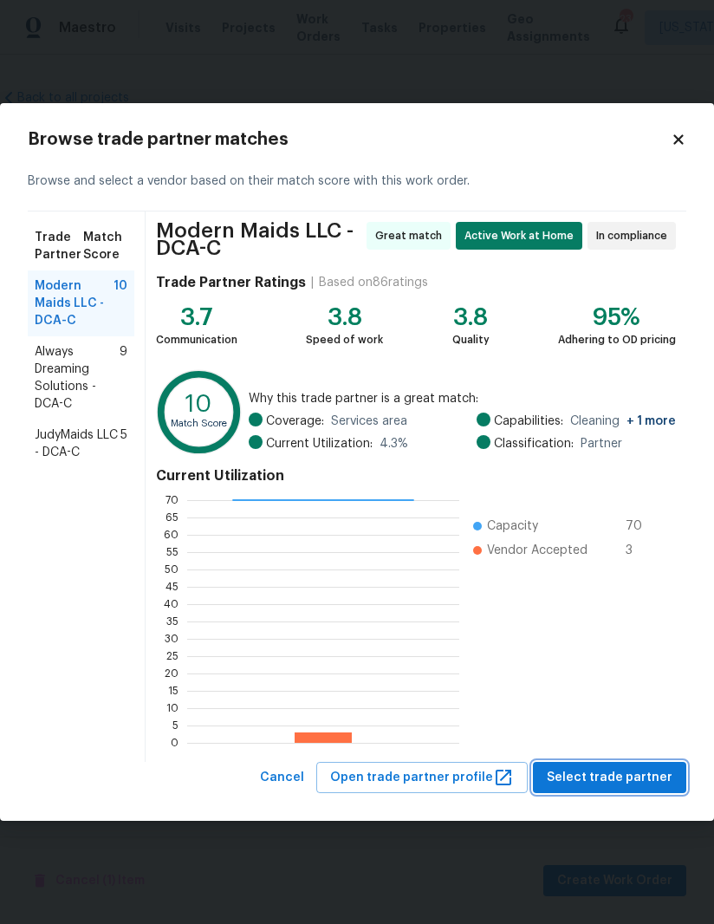
click at [630, 776] on span "Select trade partner" at bounding box center [610, 778] width 126 height 22
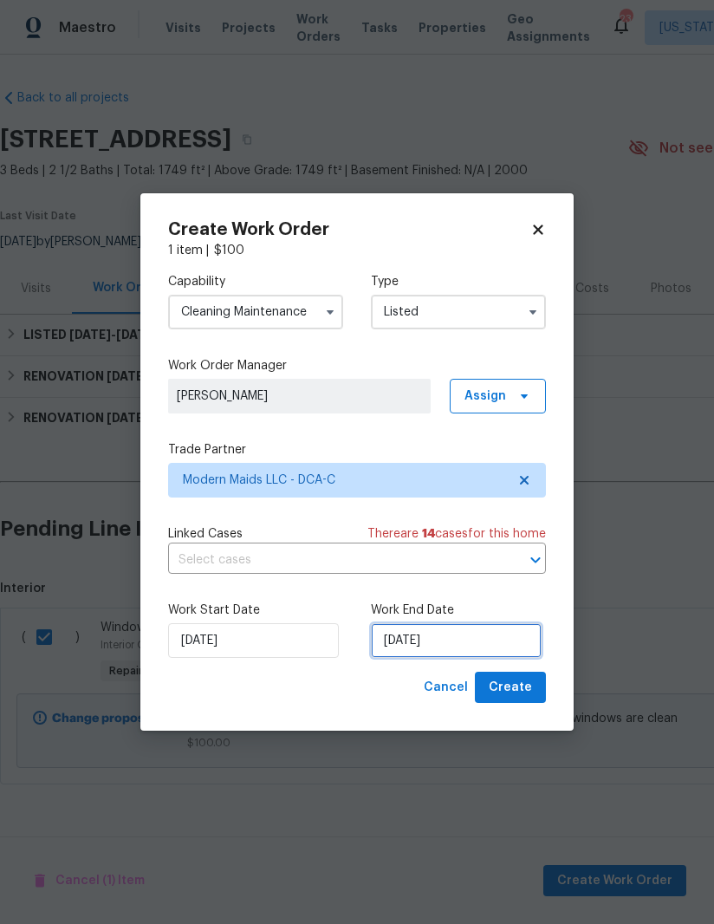
click at [456, 637] on input "[DATE]" at bounding box center [456, 640] width 171 height 35
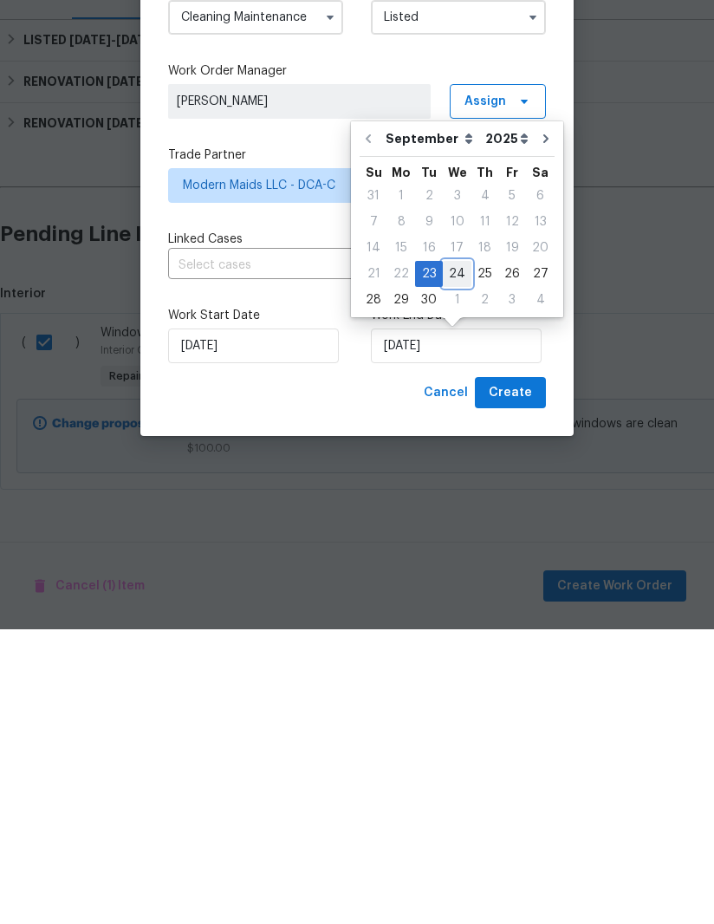
click at [457, 556] on div "24" at bounding box center [457, 568] width 29 height 24
type input "9/24/2025"
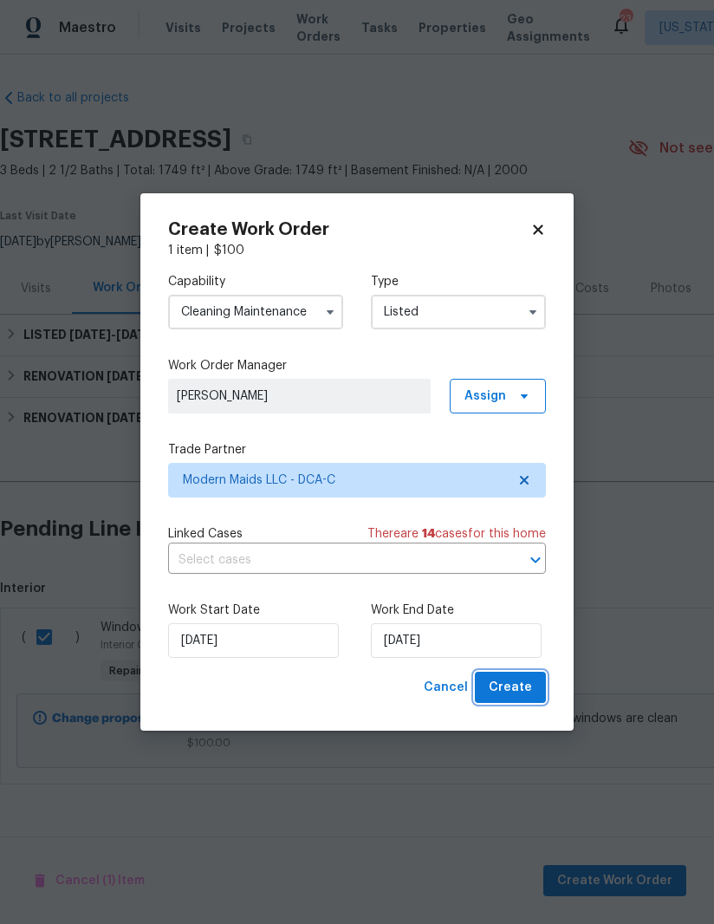
click at [516, 676] on button "Create" at bounding box center [510, 688] width 71 height 32
checkbox input "false"
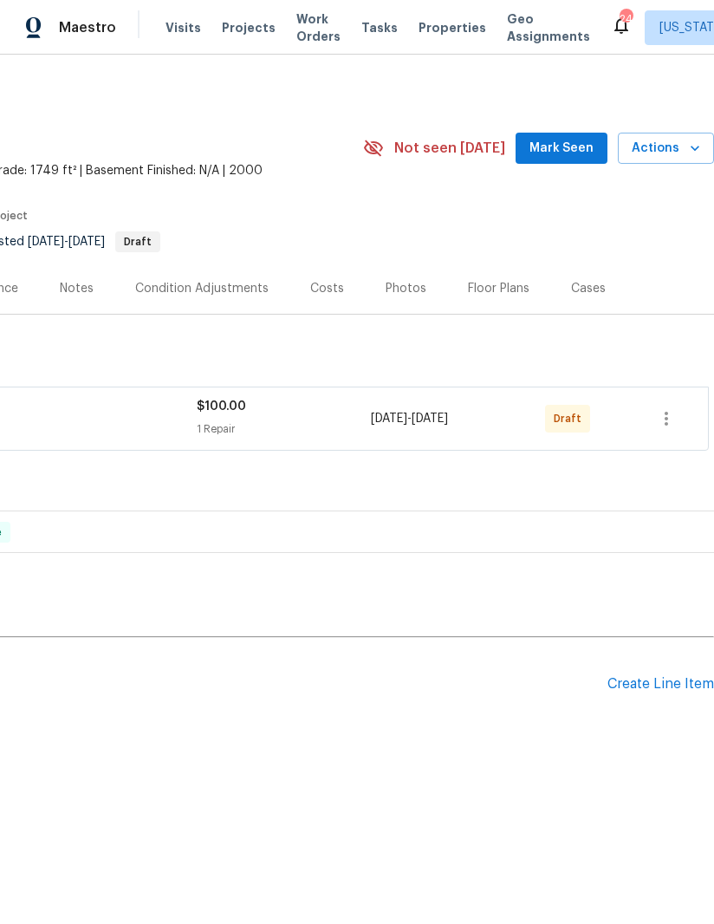
scroll to position [0, 265]
click at [669, 417] on icon "button" at bounding box center [666, 418] width 21 height 21
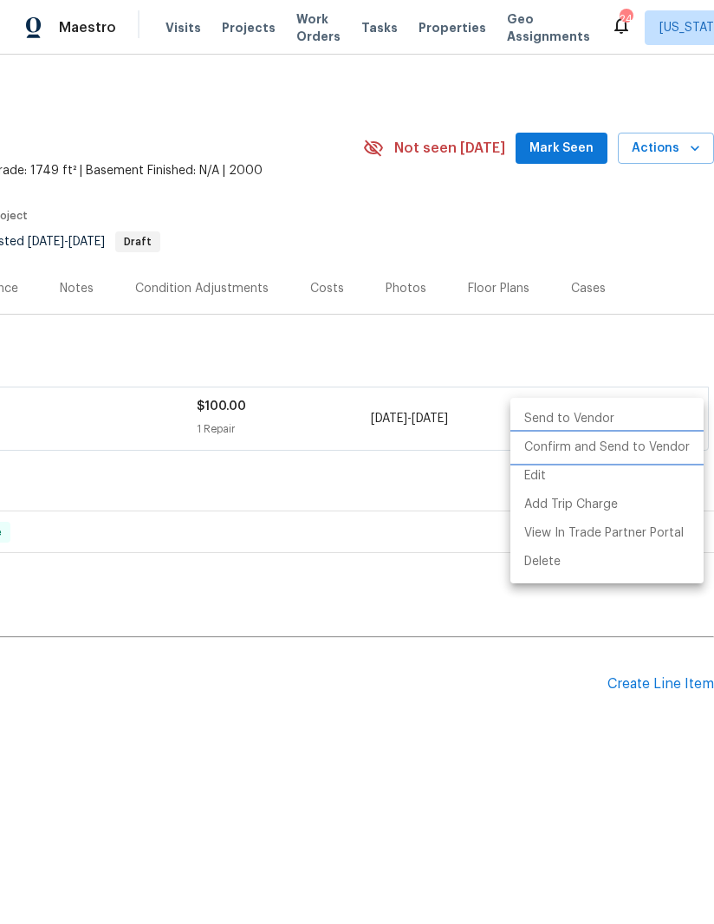
click at [643, 449] on li "Confirm and Send to Vendor" at bounding box center [606, 447] width 193 height 29
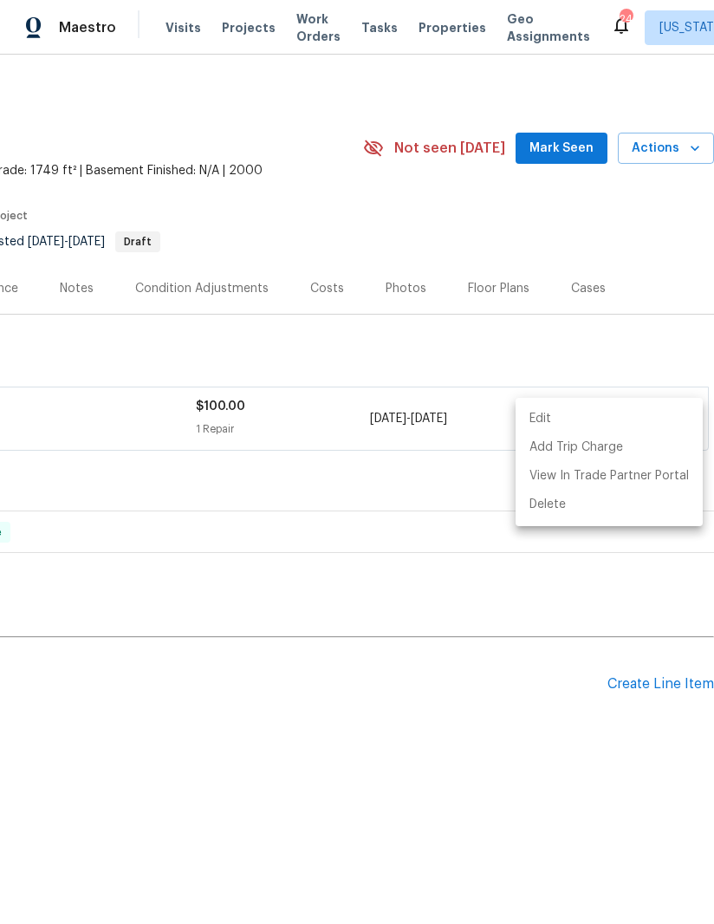
click at [490, 345] on div at bounding box center [357, 462] width 714 height 924
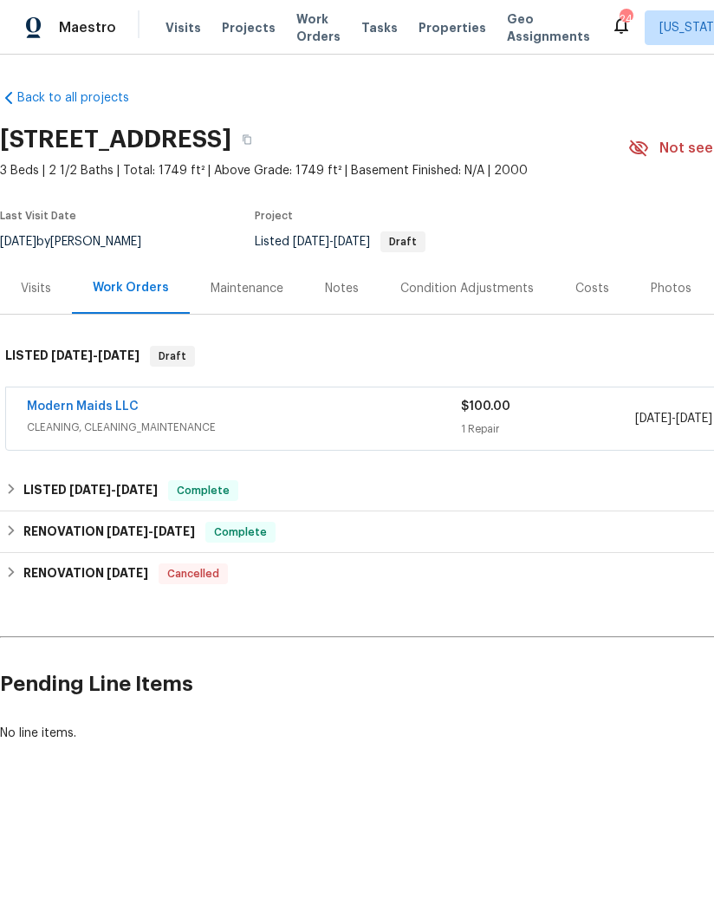
scroll to position [0, 0]
click at [346, 286] on div "Notes" at bounding box center [342, 288] width 34 height 17
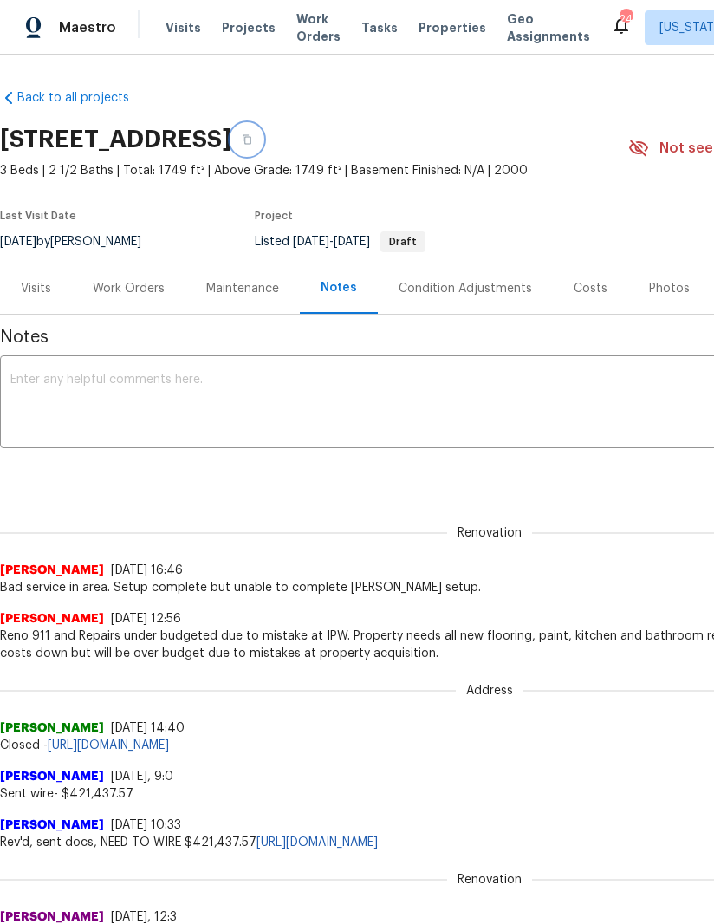
click at [263, 136] on button "button" at bounding box center [246, 139] width 31 height 31
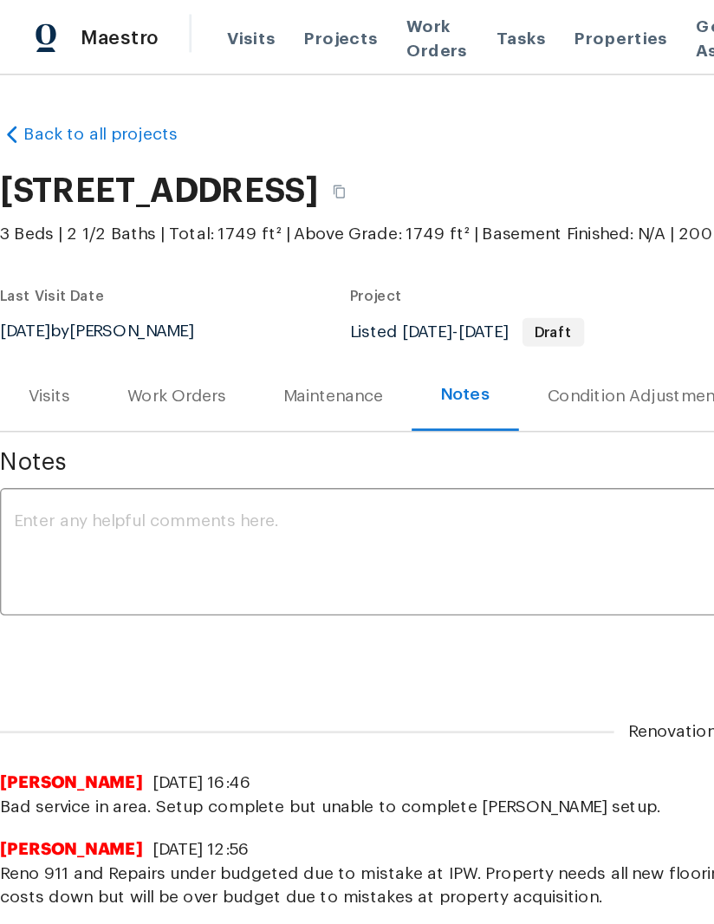
click at [120, 282] on div "Work Orders" at bounding box center [129, 288] width 72 height 17
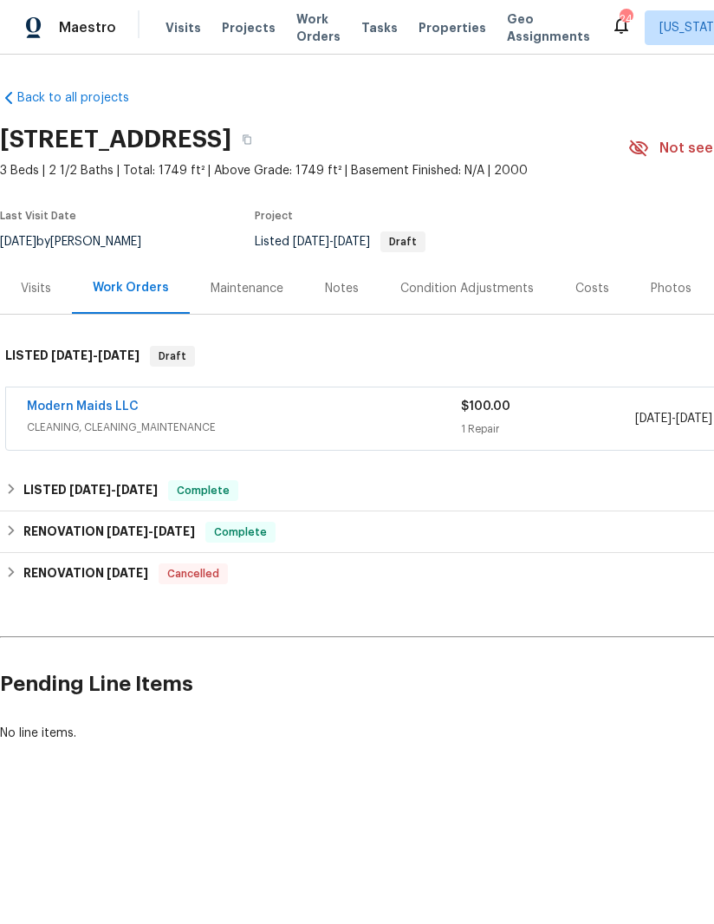
scroll to position [0, -1]
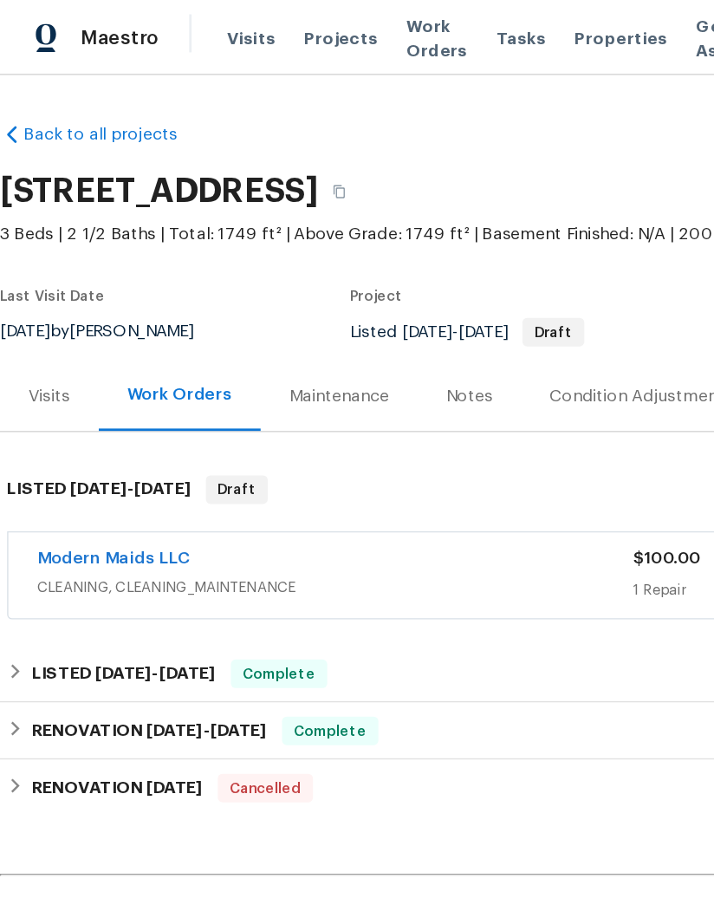
click at [485, 289] on div "Condition Adjustments" at bounding box center [466, 288] width 133 height 17
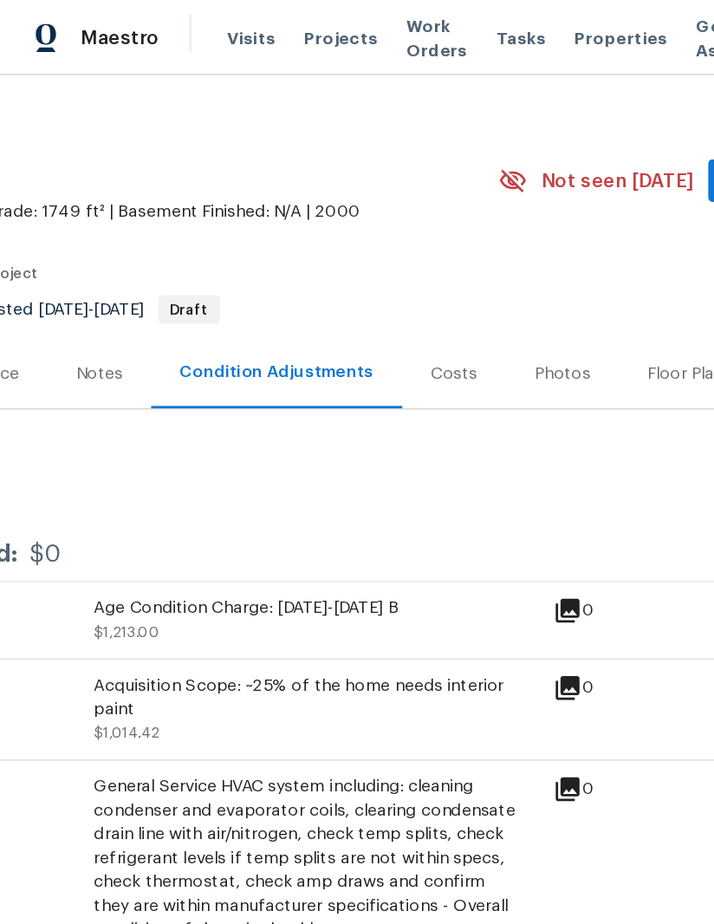
scroll to position [16, 265]
click at [477, 279] on div "Floor Plans" at bounding box center [502, 271] width 62 height 17
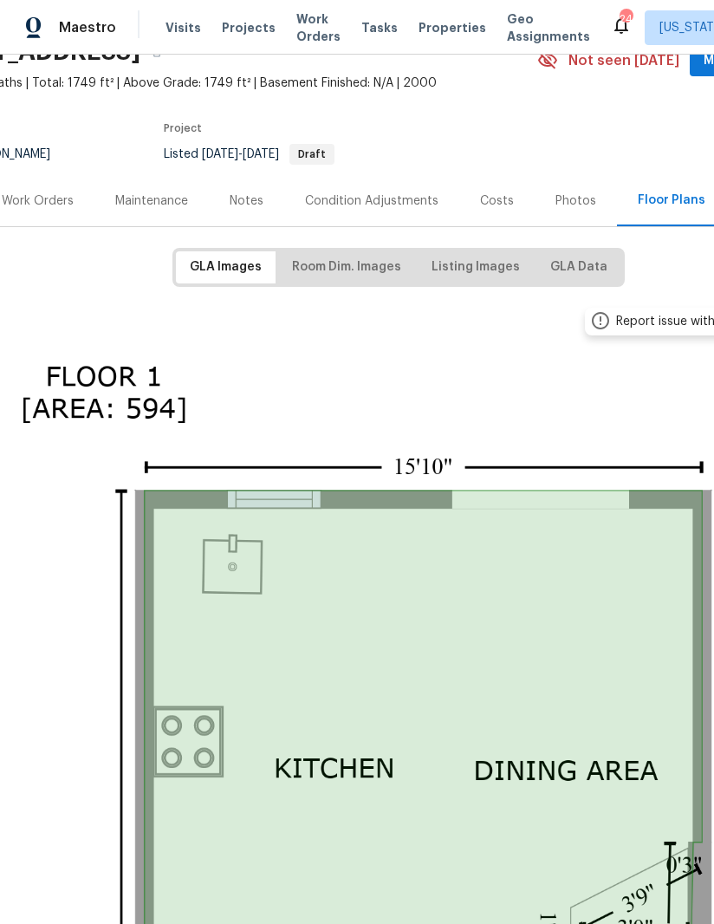
scroll to position [75, 88]
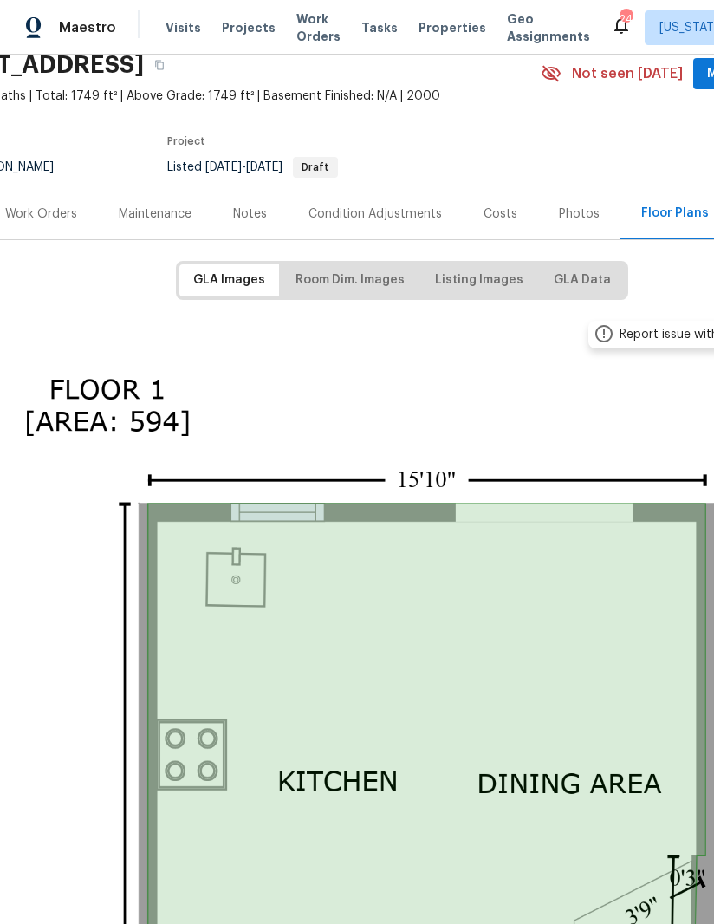
click at [575, 218] on div "Photos" at bounding box center [579, 213] width 41 height 17
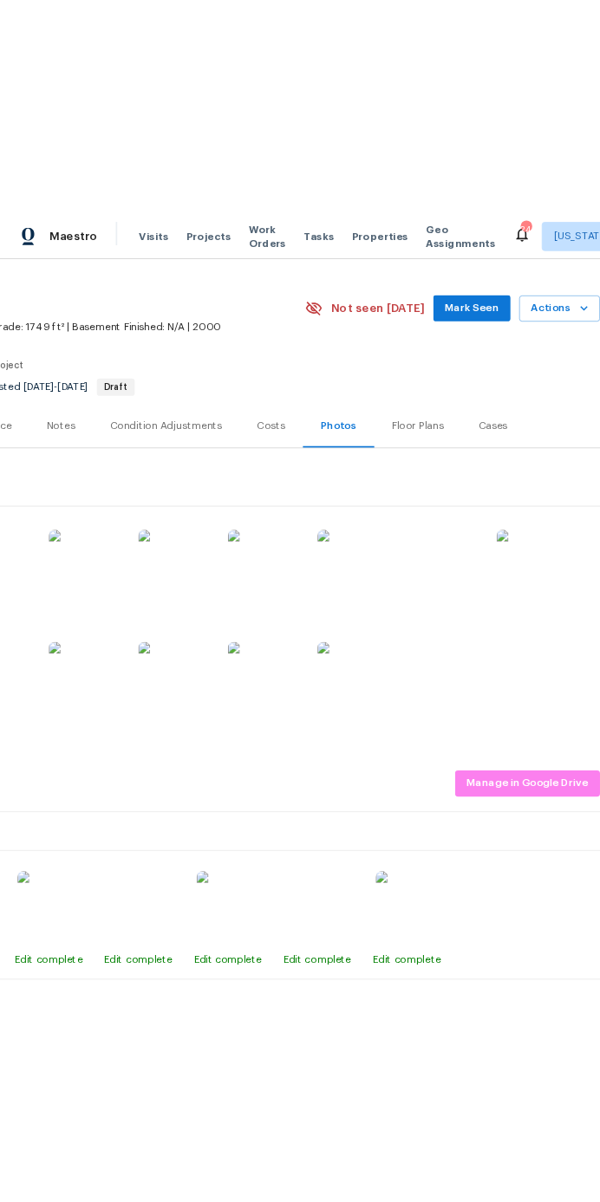
scroll to position [32, 265]
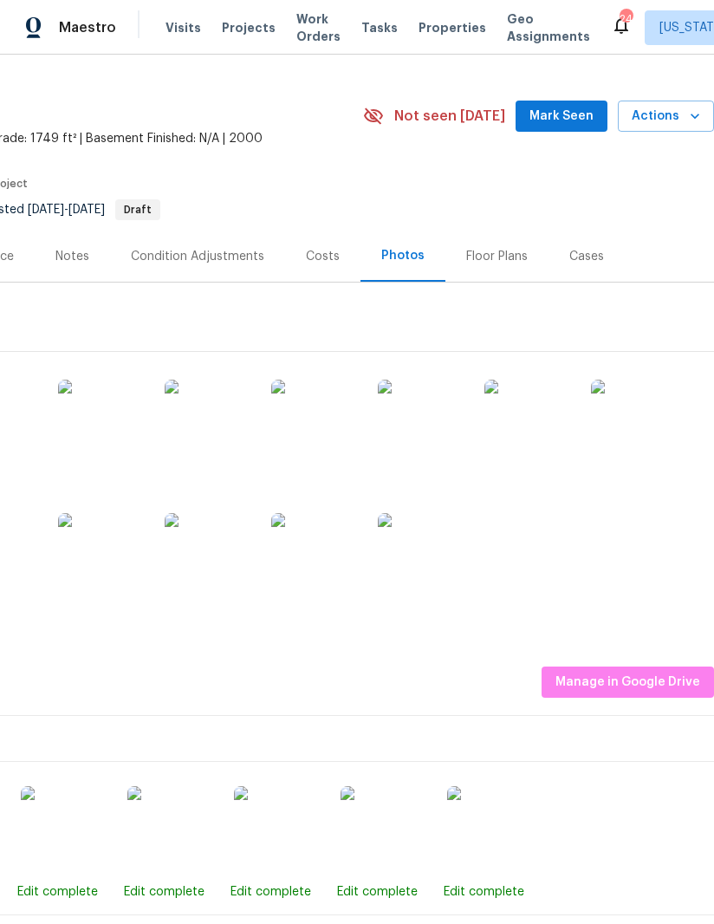
click at [646, 423] on img at bounding box center [634, 423] width 87 height 87
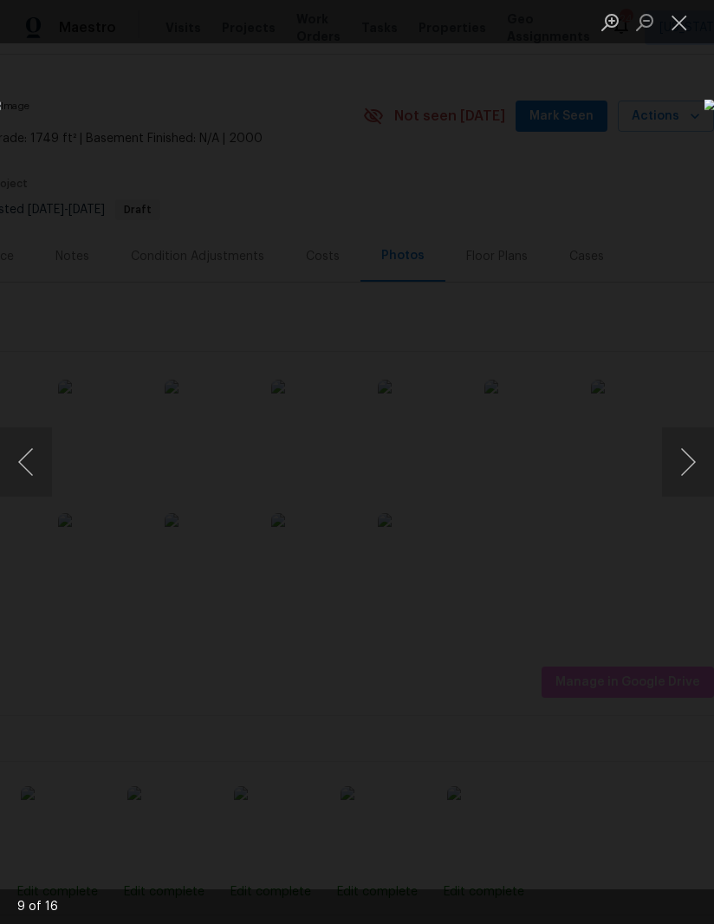
click at [688, 29] on button "Close lightbox" at bounding box center [679, 22] width 35 height 30
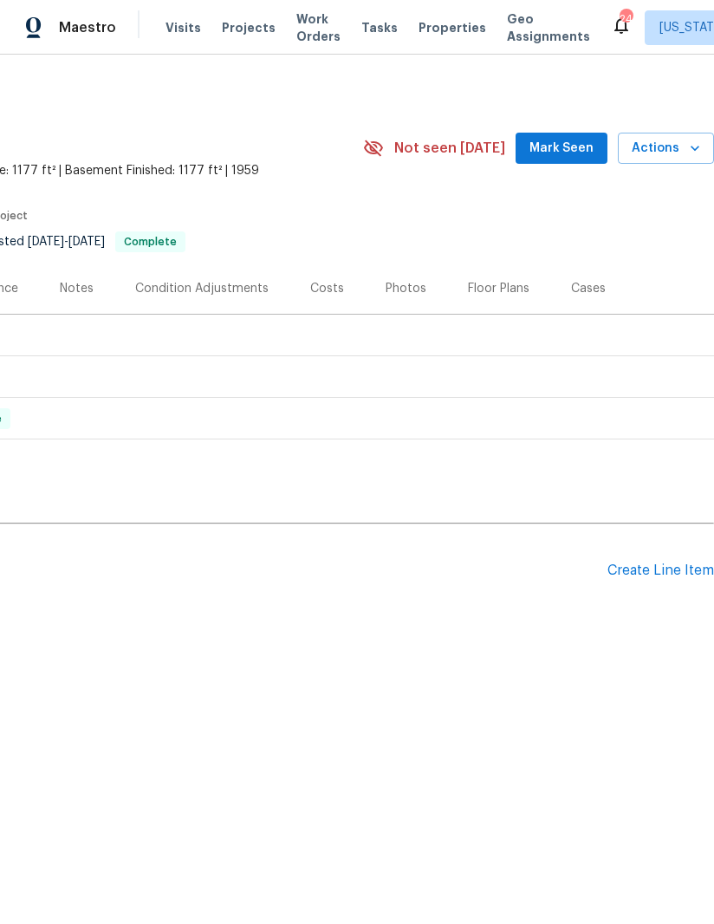
scroll to position [0, 265]
click at [658, 575] on div "Create Line Item" at bounding box center [660, 570] width 107 height 16
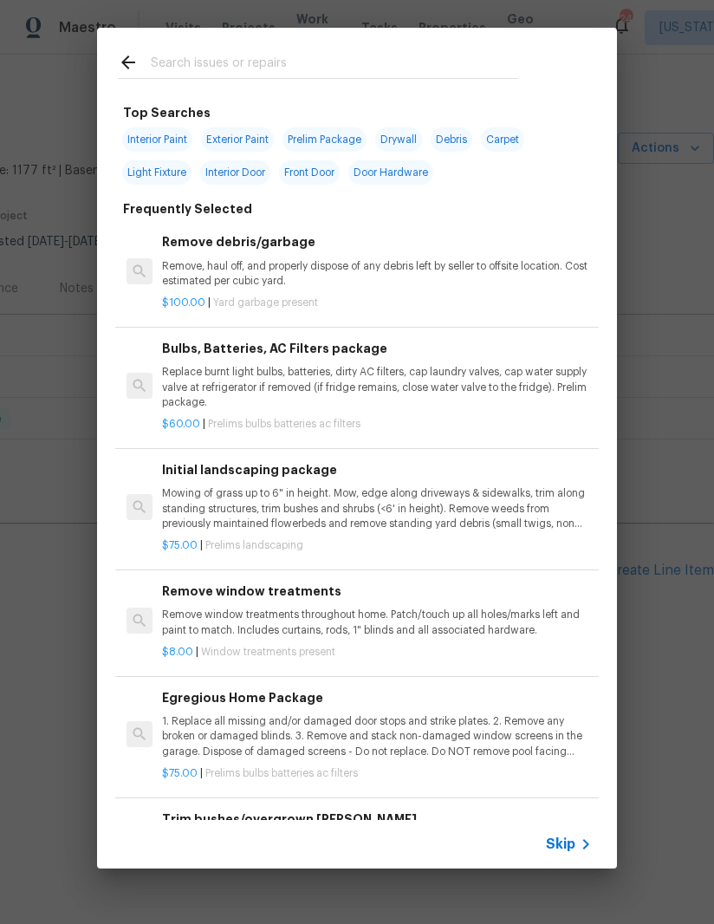
click at [255, 68] on input "text" at bounding box center [334, 65] width 367 height 26
type input "Landsc"
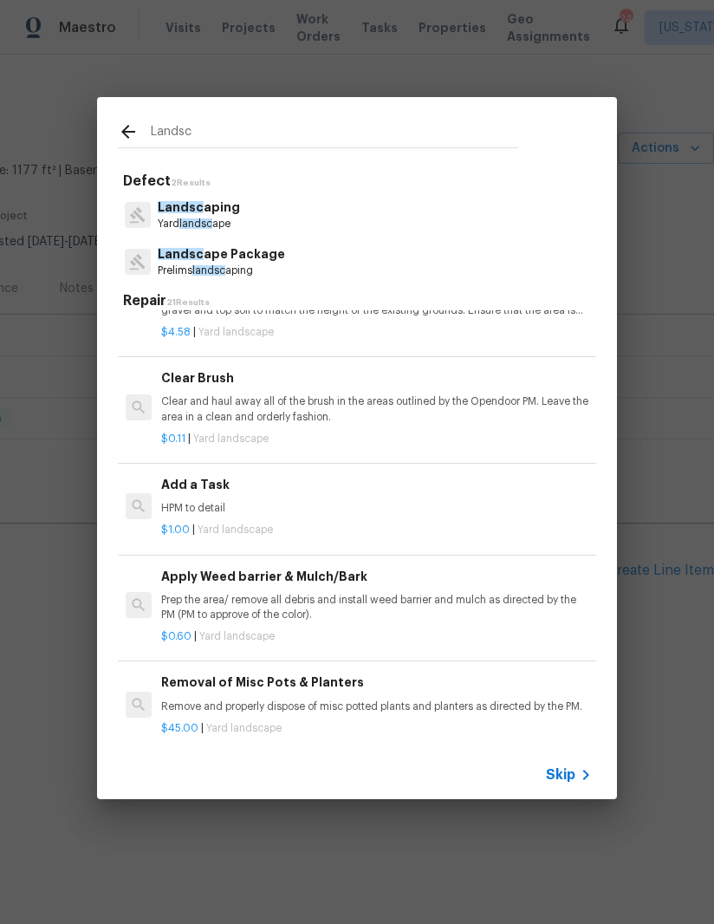
scroll to position [899, 1]
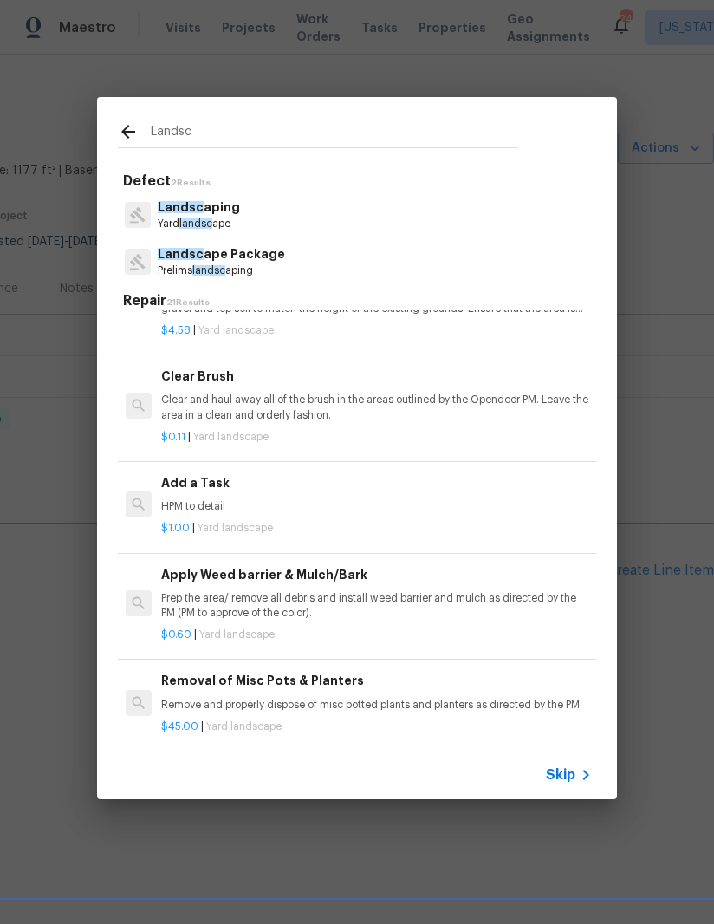
click at [432, 503] on p "HPM to detail" at bounding box center [376, 506] width 430 height 15
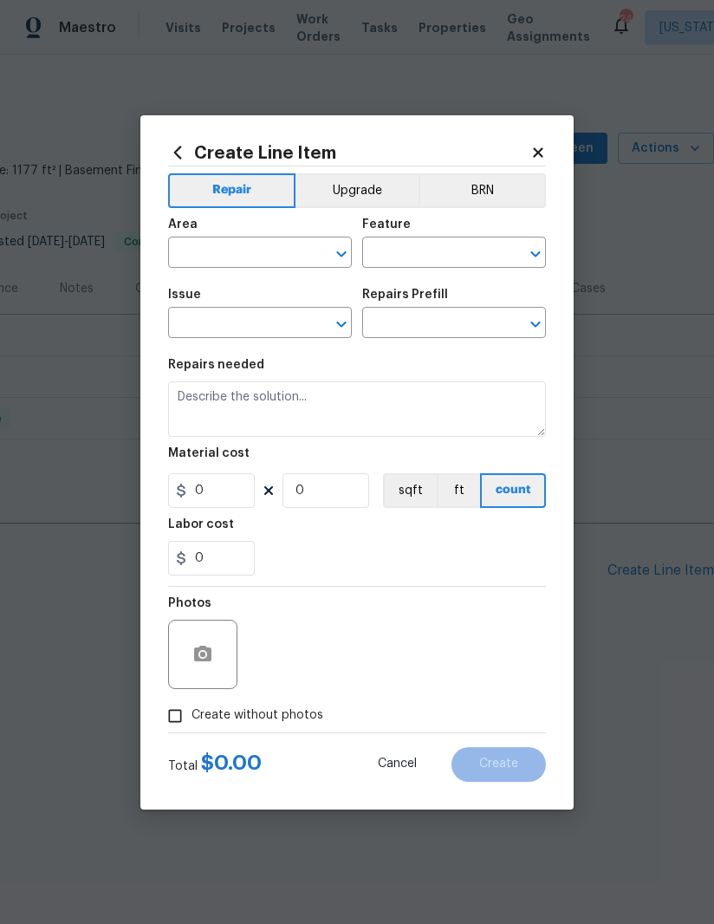
type input "Landscaping"
type input "Add a Task $1.00"
type textarea "HPM to detail"
type input "1"
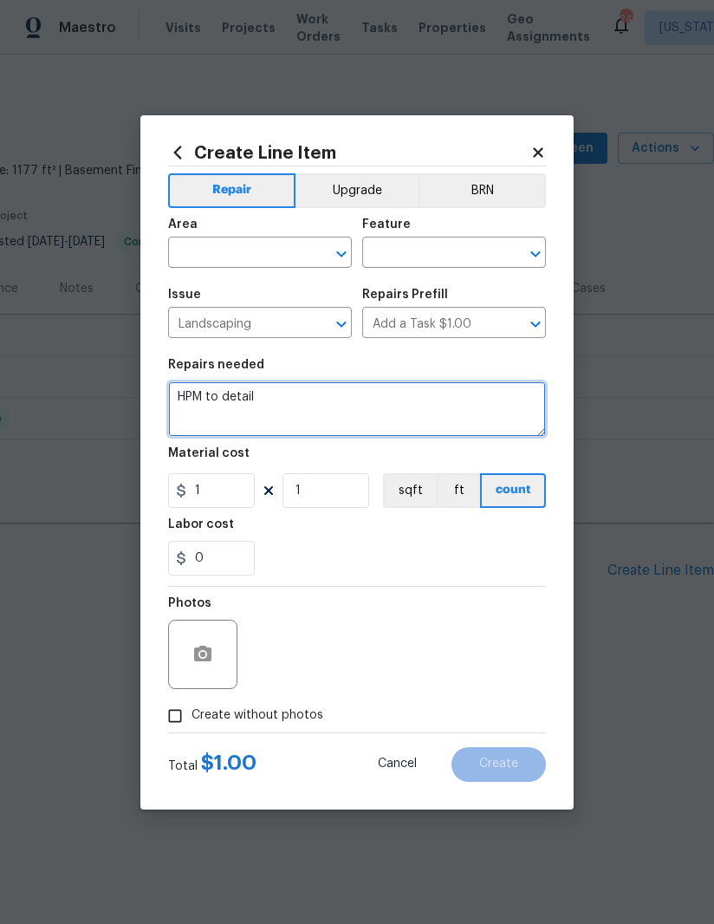
click at [244, 399] on textarea "HPM to detail" at bounding box center [357, 408] width 378 height 55
click at [229, 388] on textarea "HPM to detail" at bounding box center [357, 408] width 378 height 55
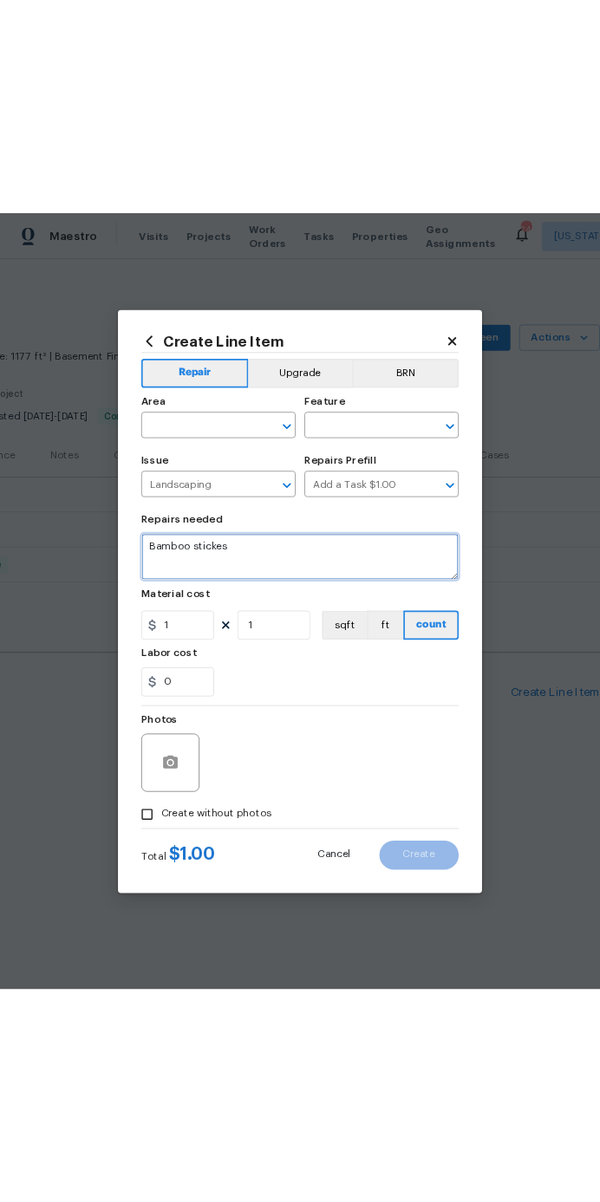
scroll to position [0, 0]
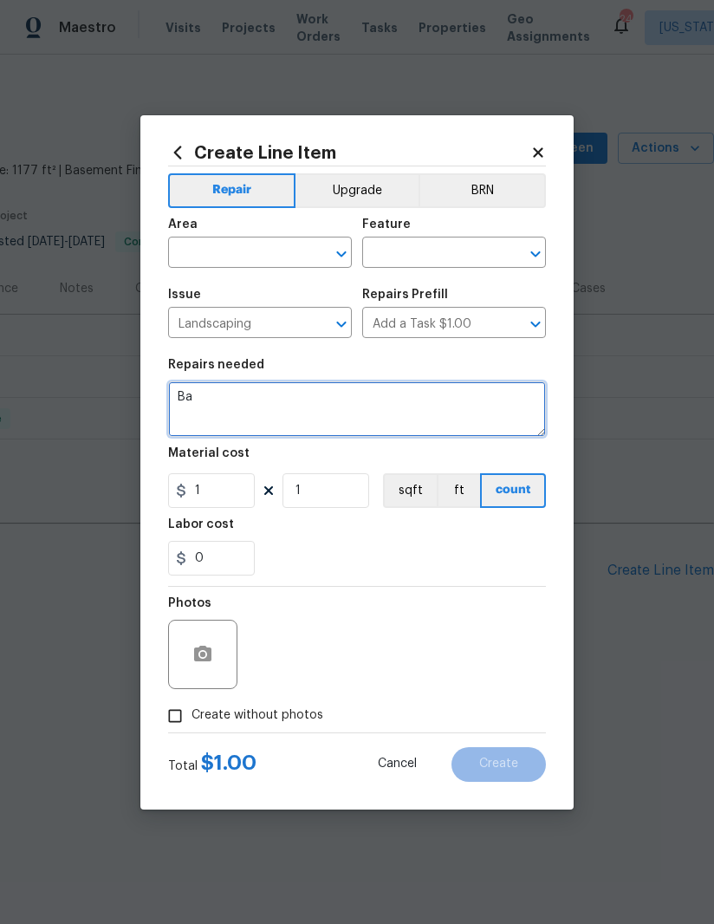
type textarea "B"
type textarea "Removal of fallen or leaning bamboo sticks around perimeter of backyard. Ensure…"
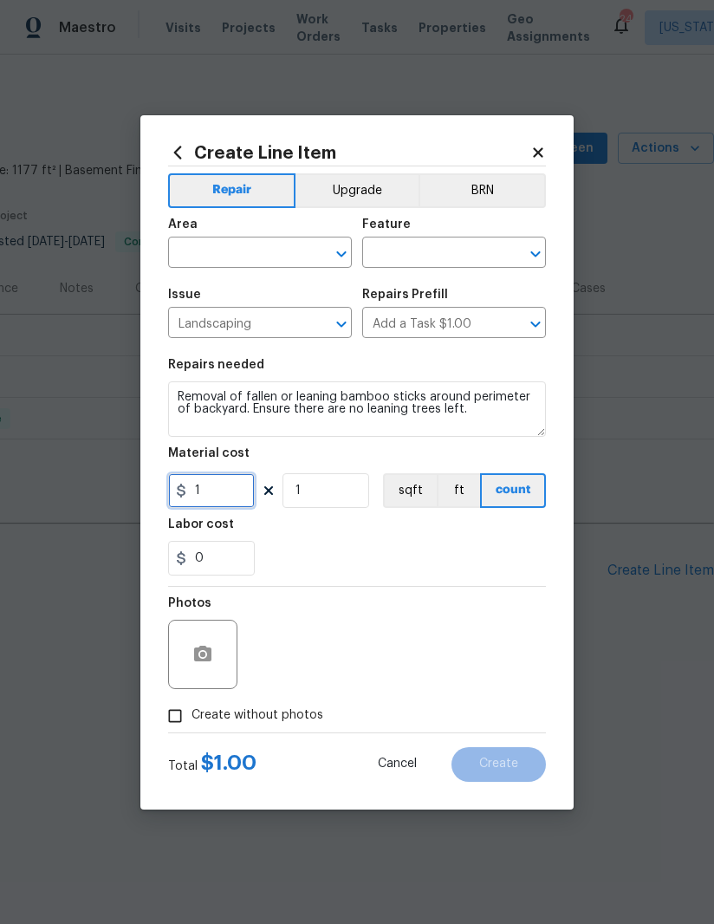
click at [234, 498] on input "1" at bounding box center [211, 490] width 87 height 35
type input "150"
click at [324, 569] on div "0" at bounding box center [357, 558] width 378 height 35
click at [168, 720] on input "Create without photos" at bounding box center [175, 715] width 33 height 33
checkbox input "true"
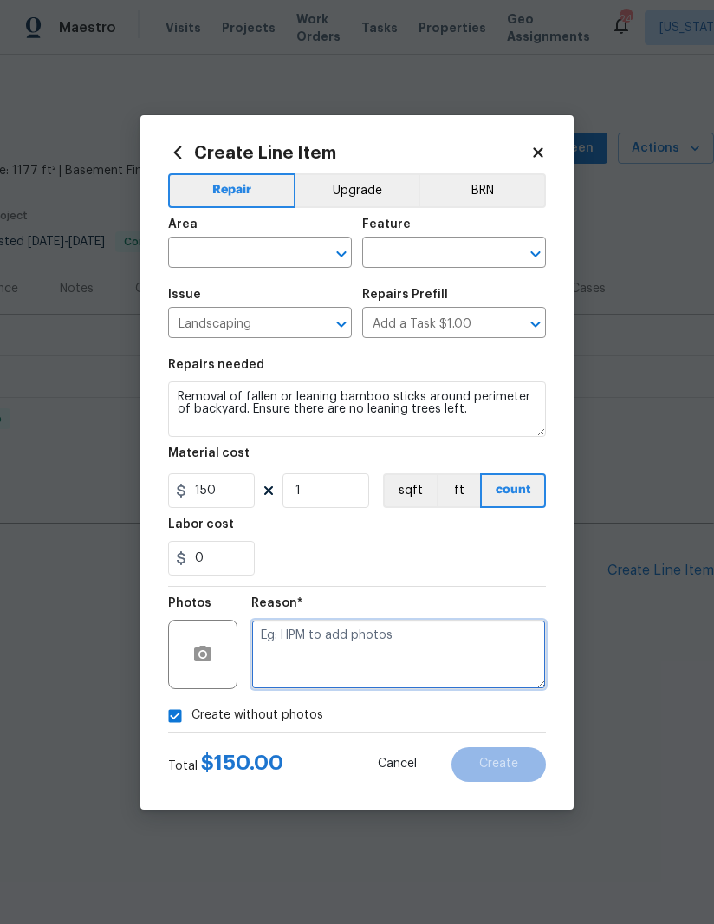
click at [420, 654] on textarea at bounding box center [398, 654] width 295 height 69
type textarea "N/a"
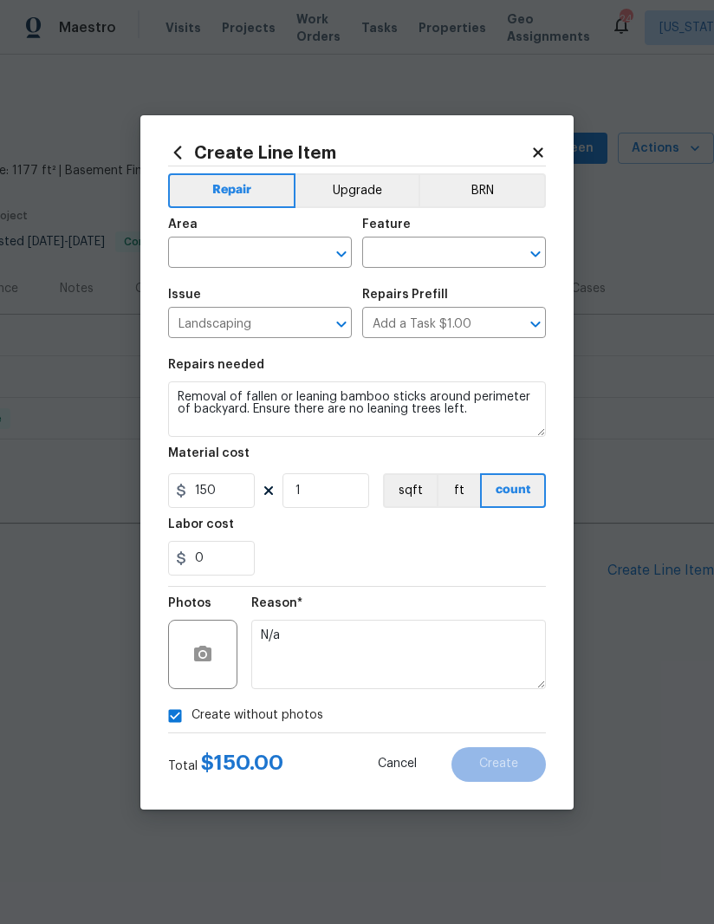
click at [242, 254] on input "text" at bounding box center [235, 254] width 135 height 27
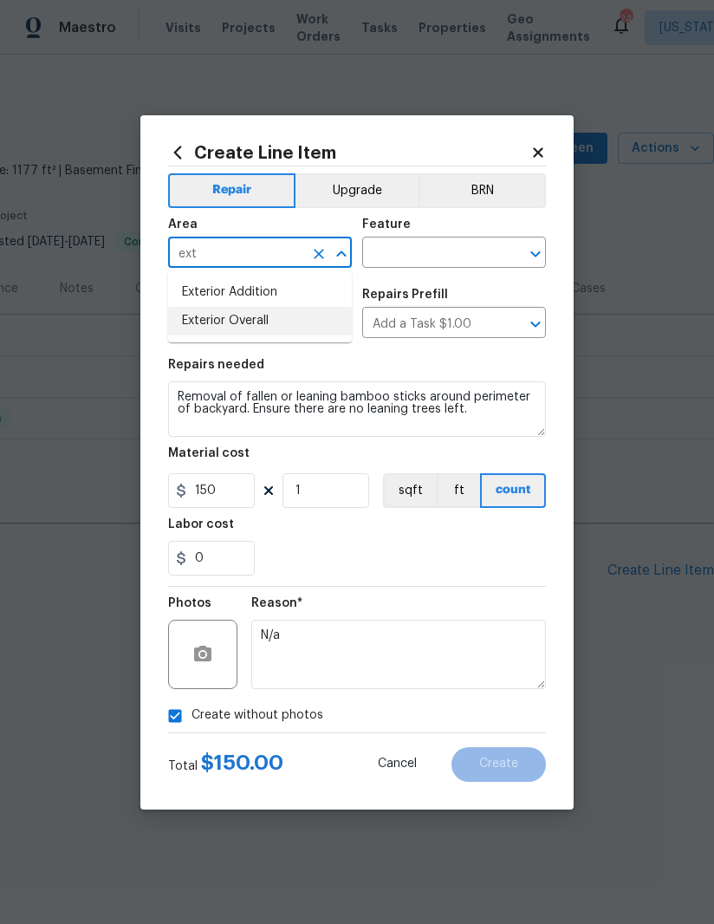
click at [224, 327] on li "Exterior Overall" at bounding box center [260, 321] width 184 height 29
type input "Exterior Overall"
click at [471, 249] on input "text" at bounding box center [429, 254] width 135 height 27
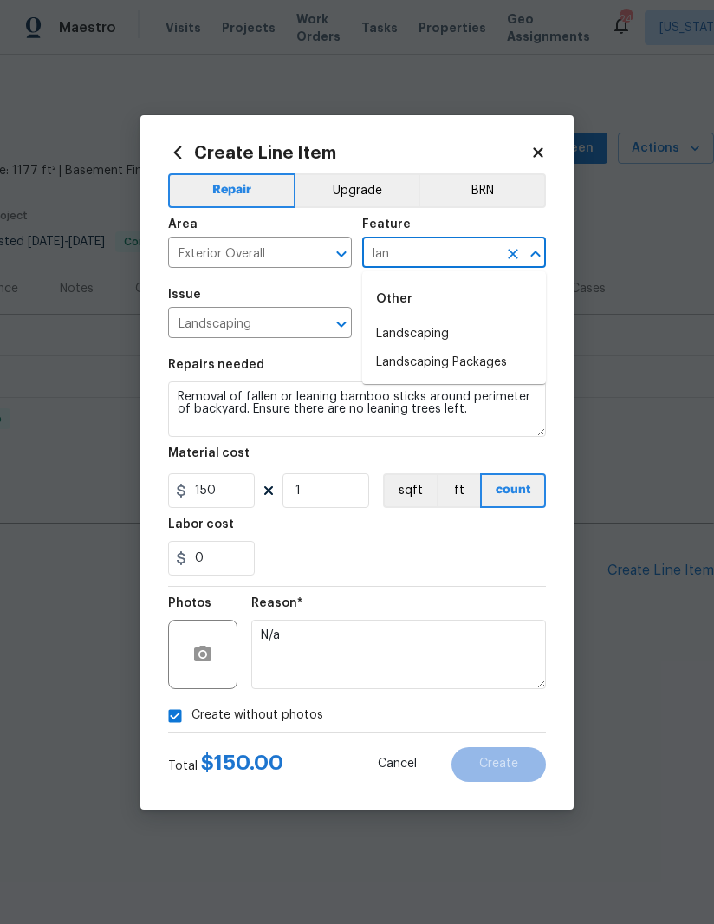
click at [464, 327] on li "Landscaping" at bounding box center [454, 334] width 184 height 29
type input "Landscaping"
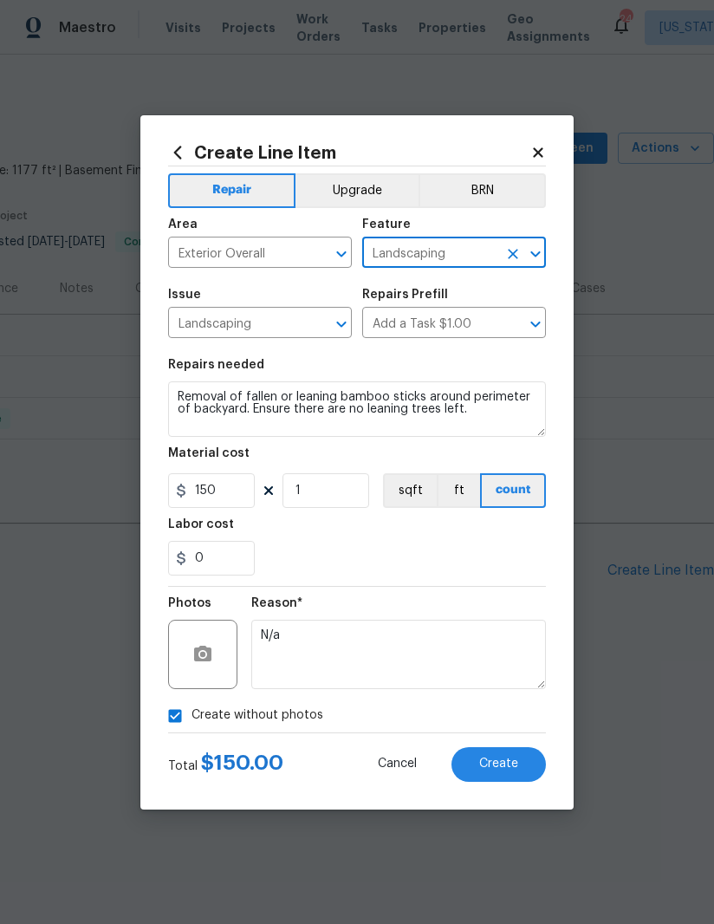
click at [536, 541] on div "Labor cost" at bounding box center [357, 529] width 378 height 23
click at [511, 768] on span "Create" at bounding box center [498, 763] width 39 height 13
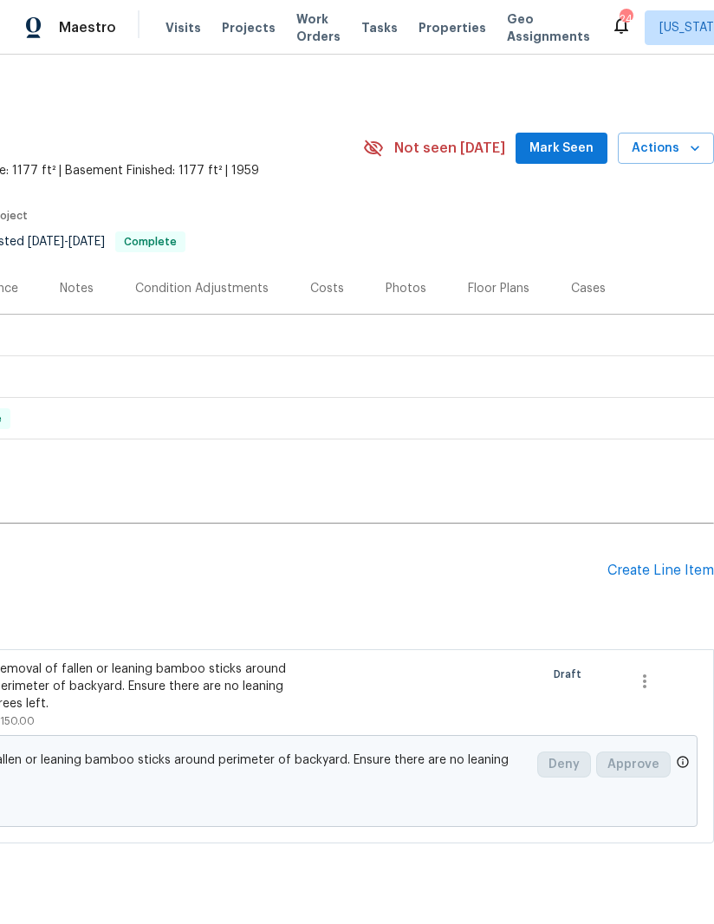
scroll to position [0, 265]
click at [672, 568] on div "Create Line Item" at bounding box center [660, 570] width 107 height 16
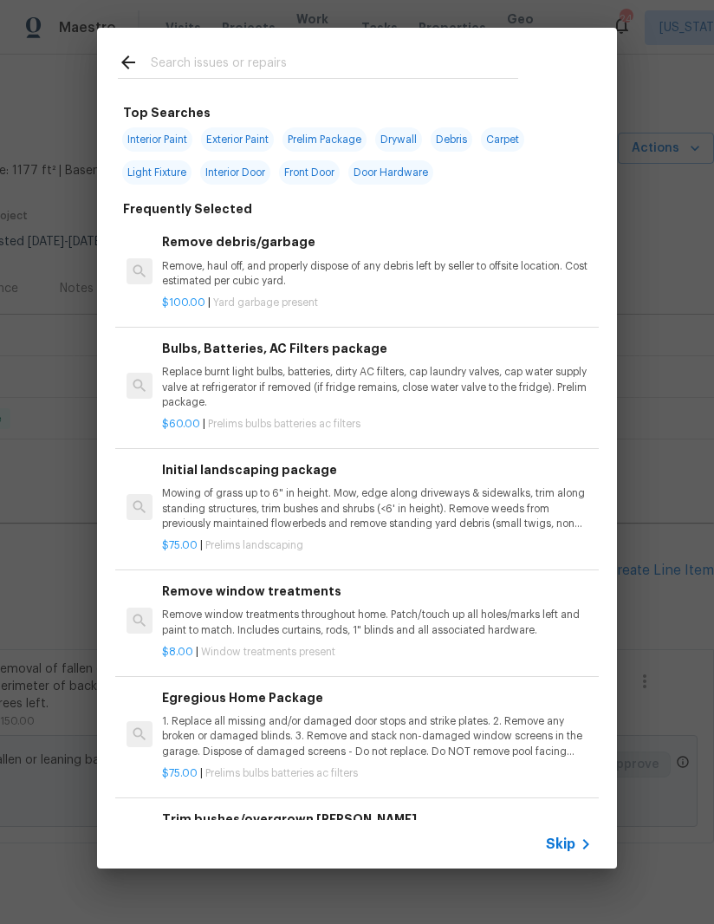
click at [343, 60] on input "text" at bounding box center [334, 65] width 367 height 26
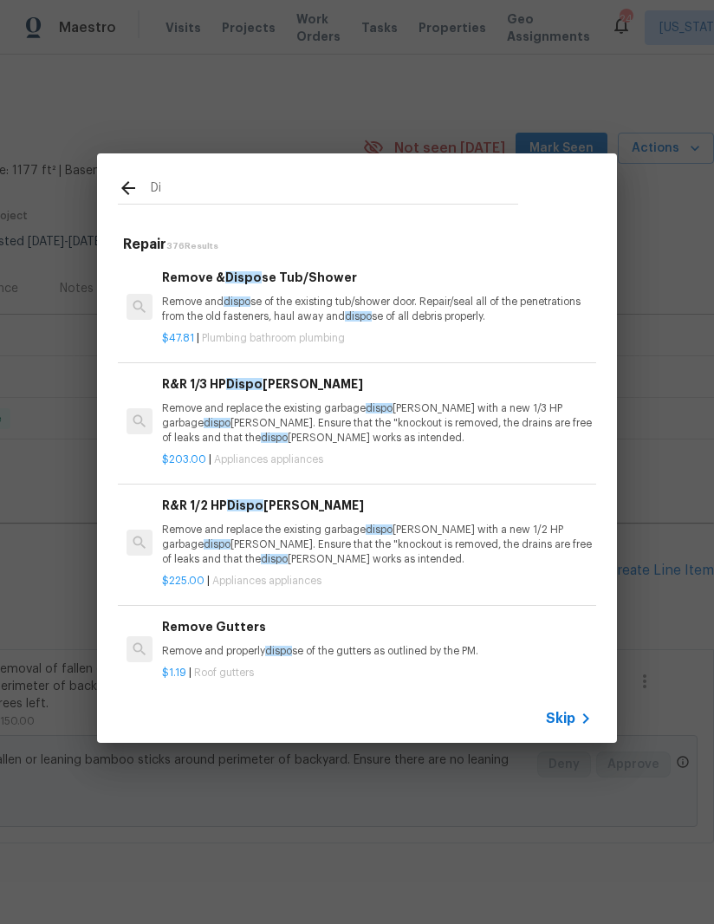
type input "D"
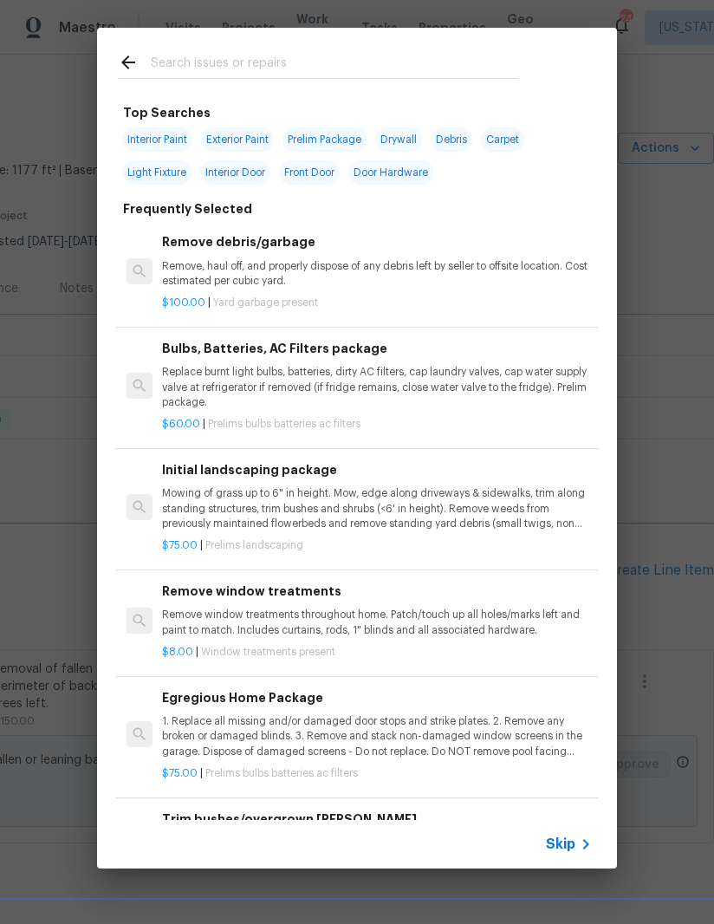
click at [334, 265] on p "Remove, haul off, and properly dispose of any debris left by seller to offsite …" at bounding box center [377, 273] width 430 height 29
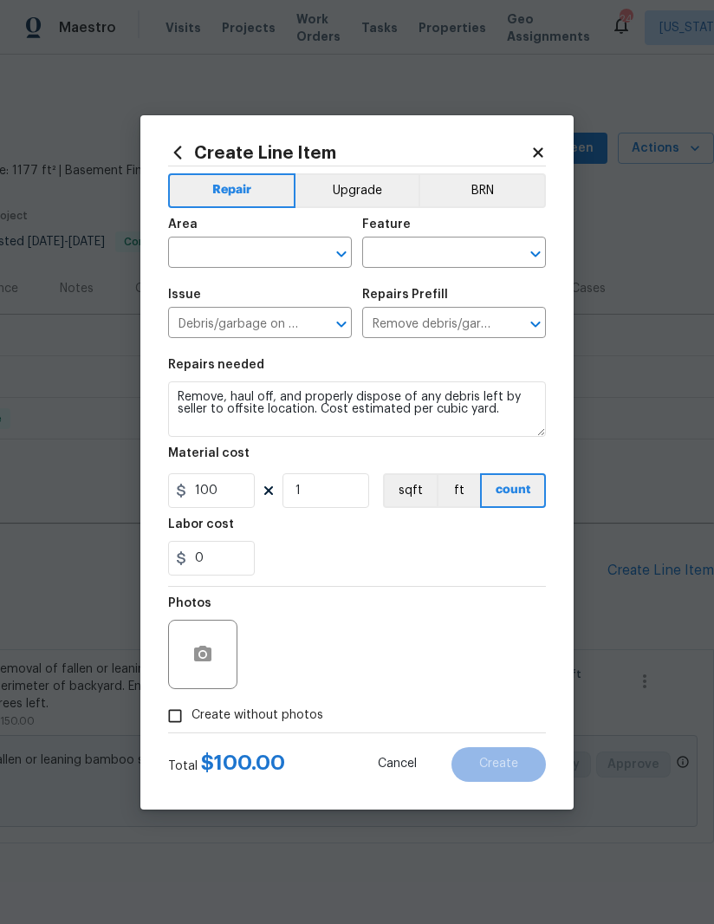
click at [232, 259] on input "text" at bounding box center [235, 254] width 135 height 27
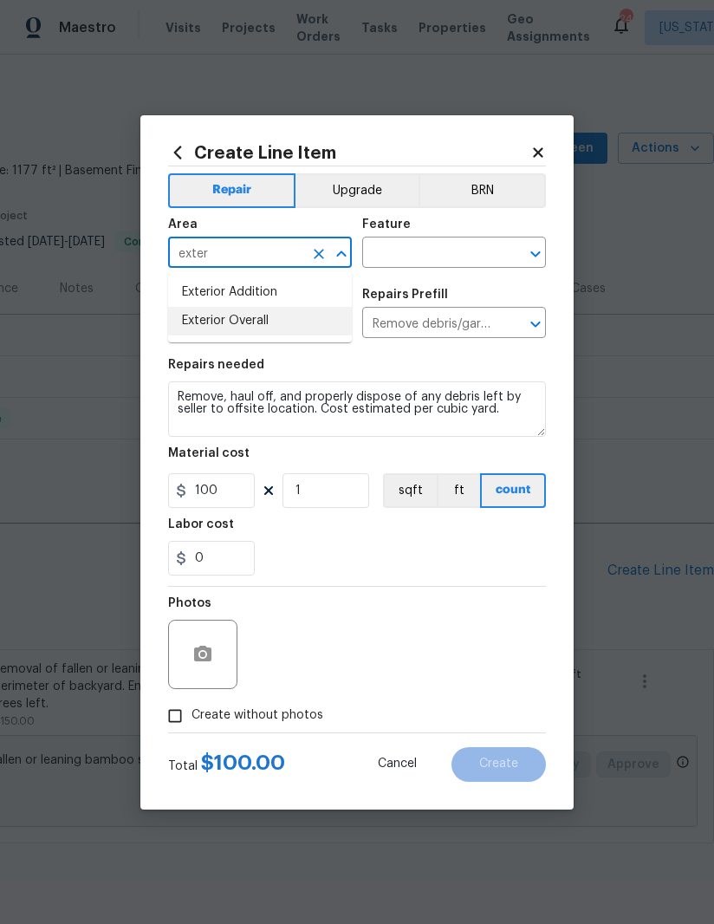
click at [274, 310] on li "Exterior Overall" at bounding box center [260, 321] width 184 height 29
type input "Exterior Overall"
click at [424, 251] on input "text" at bounding box center [429, 254] width 135 height 27
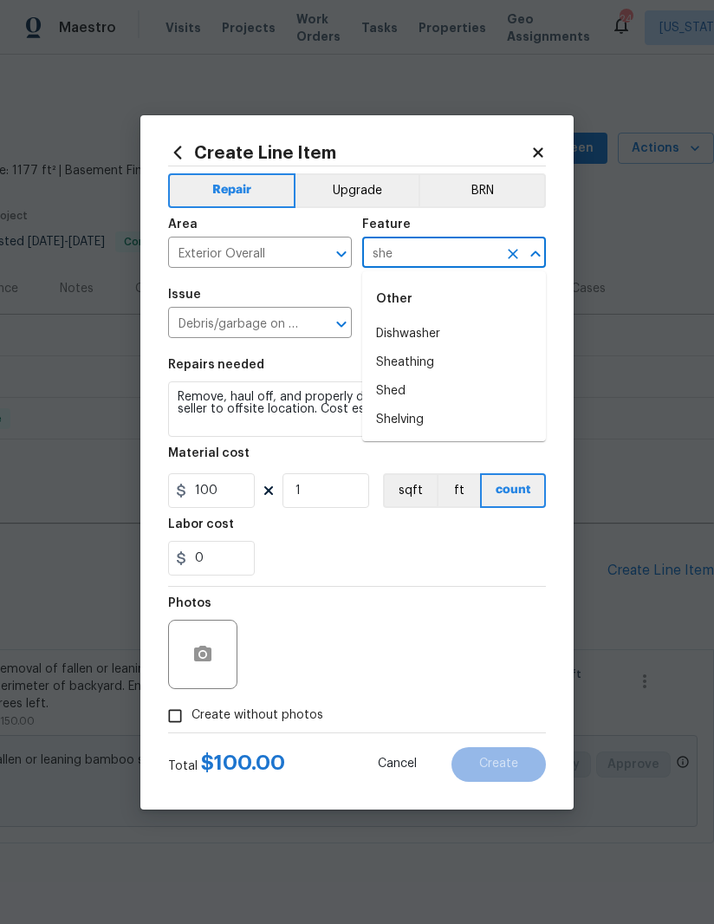
click at [431, 391] on li "Shed" at bounding box center [454, 391] width 184 height 29
type input "Shed"
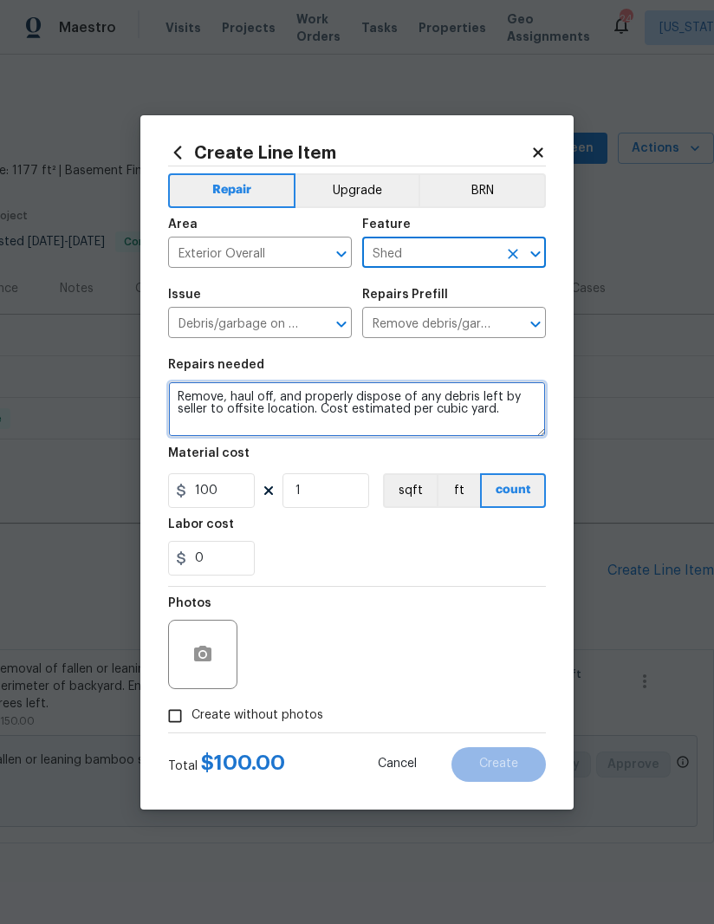
click at [352, 401] on textarea "Remove, haul off, and properly dispose of any debris left by seller to offsite …" at bounding box center [357, 408] width 378 height 55
click at [351, 400] on textarea "Remove, haul off, and properly dispose of any debris left by seller to offsite …" at bounding box center [357, 408] width 378 height 55
click at [349, 409] on textarea "Remove, haul off, and properly dispose of any debris left by seller to offsite …" at bounding box center [357, 408] width 378 height 55
click at [371, 402] on textarea "Remove, haul off, and properly dispose of any debris left by seller to offsite …" at bounding box center [357, 408] width 378 height 55
click at [425, 391] on textarea "Remove, haul off, and properly dispose of any debris left by seller to offsite …" at bounding box center [357, 408] width 378 height 55
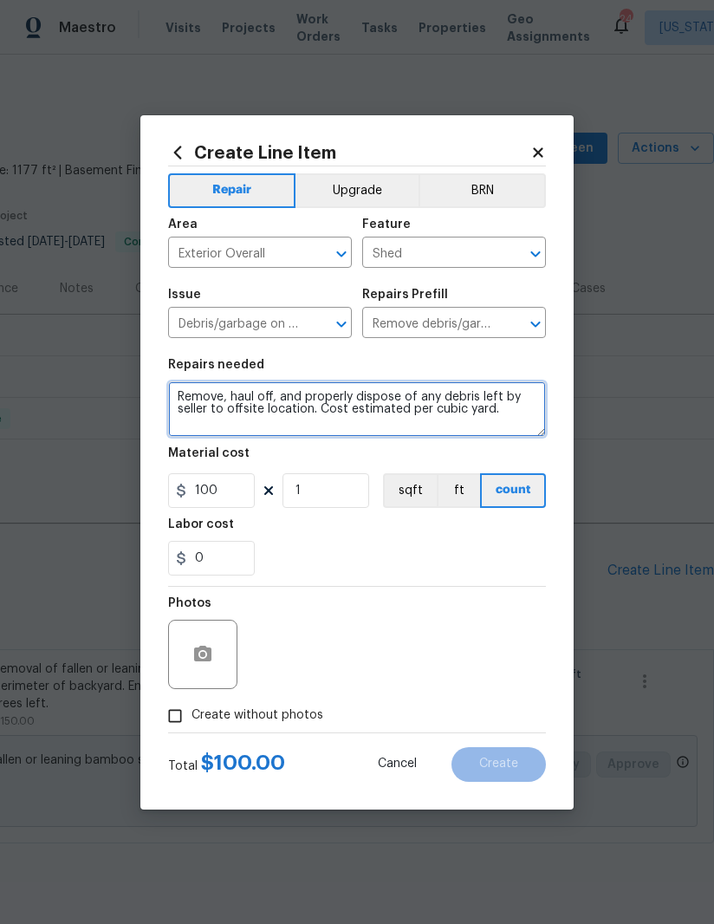
click at [434, 399] on textarea "Remove, haul off, and properly dispose of any debris left by seller to offsite …" at bounding box center [357, 408] width 378 height 55
click at [425, 412] on textarea "Remove, haul off, and properly dispose of all bricks and CMU blocks debris left…" at bounding box center [357, 408] width 378 height 55
click at [344, 434] on textarea "Remove, haul off, and properly dispose of all bricks and CMU blocks debris left…" at bounding box center [357, 408] width 378 height 55
click at [468, 416] on textarea "Remove, haul off, and properly dispose of all bricks and CMU blocks debris left…" at bounding box center [357, 408] width 378 height 55
click at [467, 426] on textarea "Remove, haul off, and properly dispose of all bricks and CMU blocks debris left…" at bounding box center [357, 408] width 378 height 55
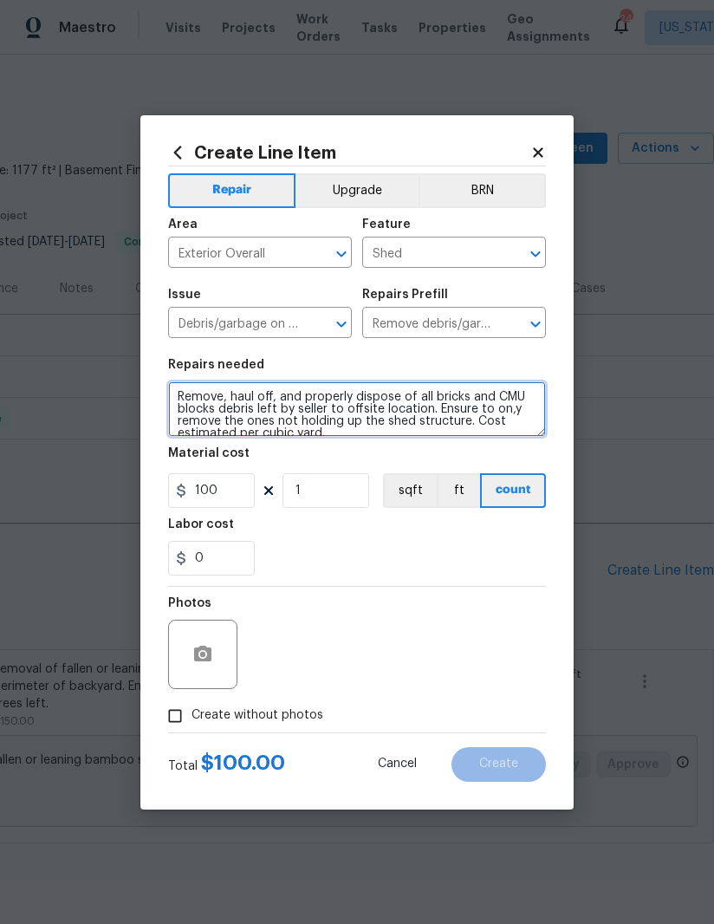
type textarea "Remove, haul off, and properly dispose of all bricks and CMU blocks debris left…"
click at [478, 554] on div "0" at bounding box center [357, 558] width 378 height 35
click at [174, 718] on input "Create without photos" at bounding box center [175, 715] width 33 height 33
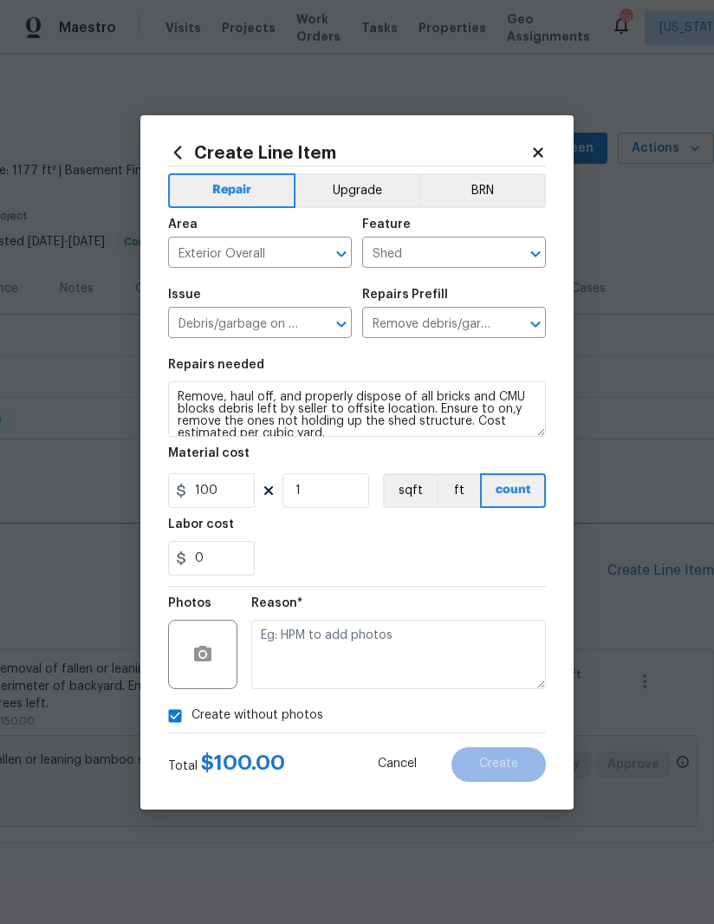
click at [172, 722] on input "Create without photos" at bounding box center [175, 715] width 33 height 33
checkbox input "false"
click at [207, 672] on button "button" at bounding box center [203, 654] width 42 height 42
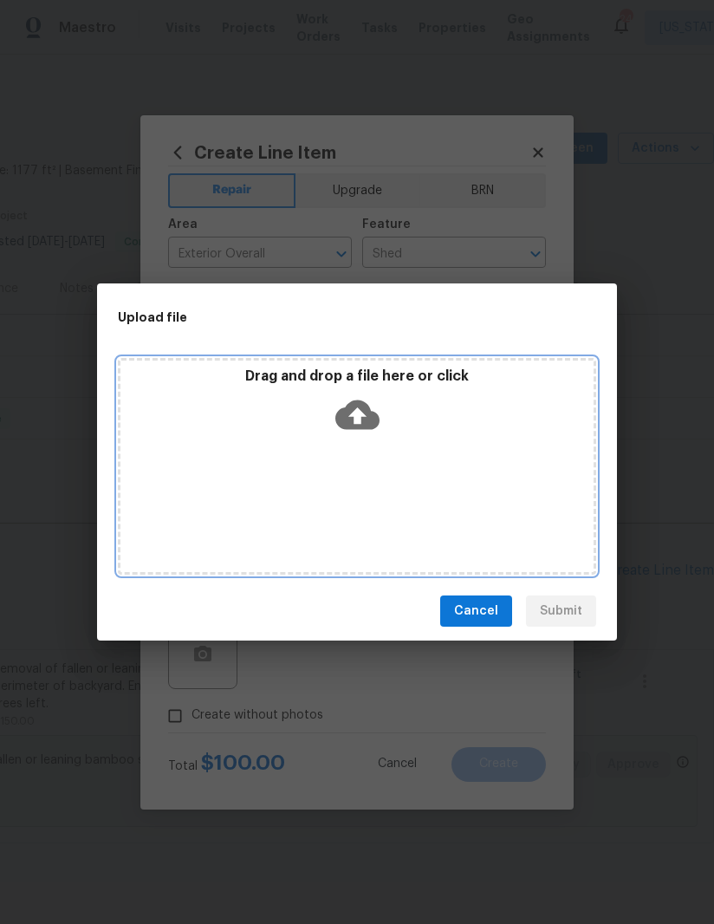
click at [437, 477] on div "Drag and drop a file here or click" at bounding box center [357, 466] width 478 height 217
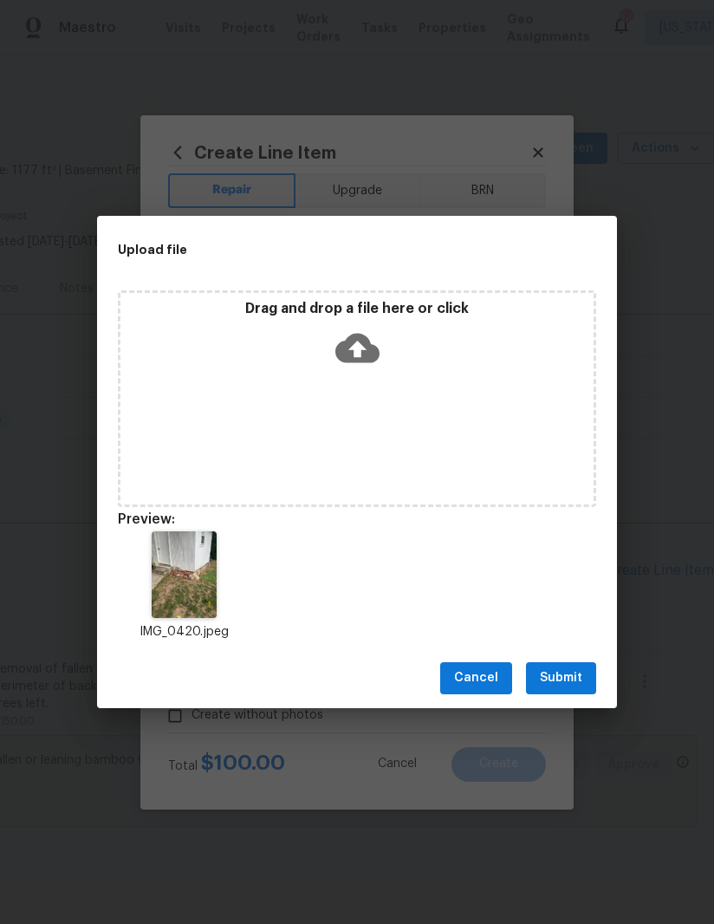
click at [570, 673] on span "Submit" at bounding box center [561, 678] width 42 height 22
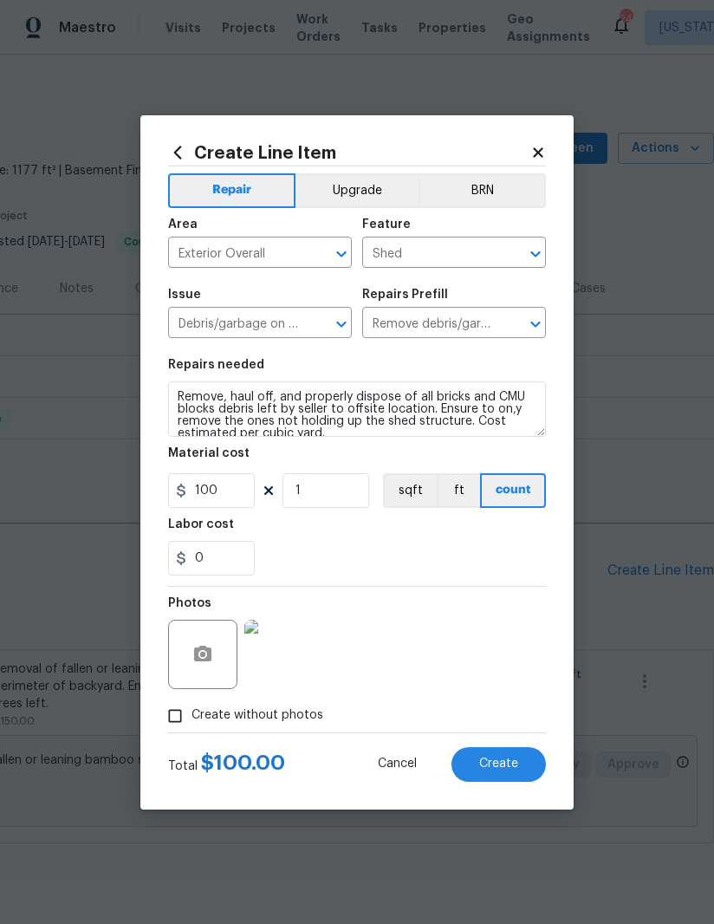
click at [508, 757] on button "Create" at bounding box center [498, 764] width 94 height 35
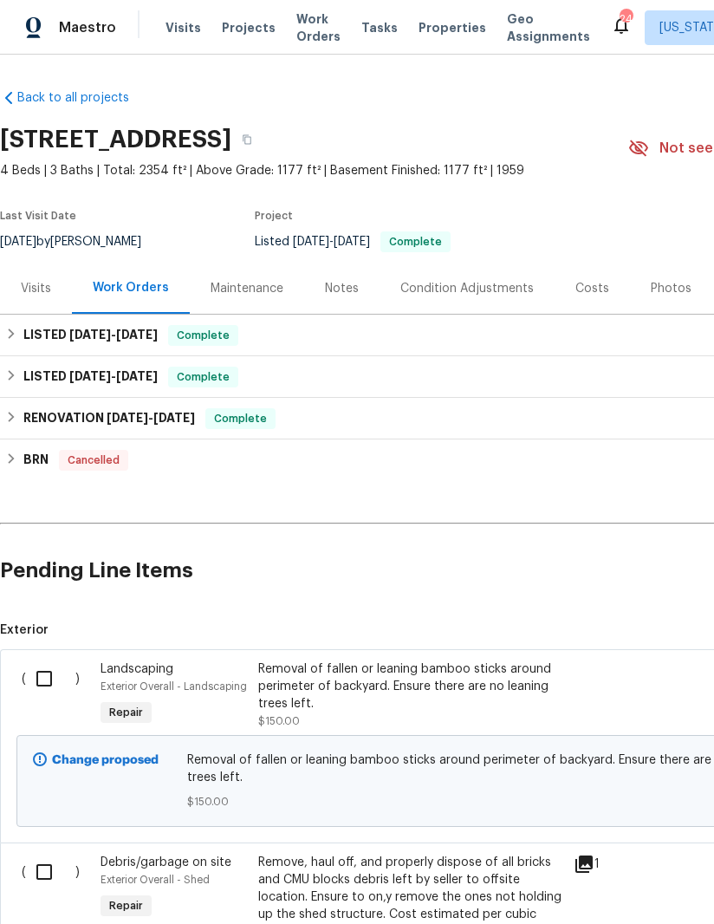
scroll to position [0, 0]
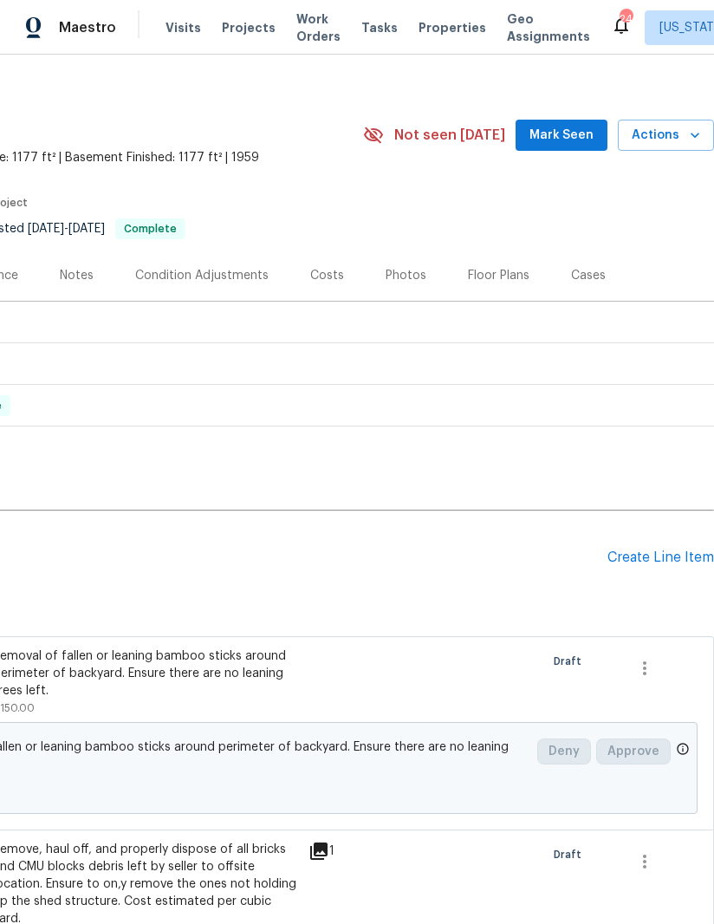
click at [663, 557] on div "Create Line Item" at bounding box center [660, 557] width 107 height 16
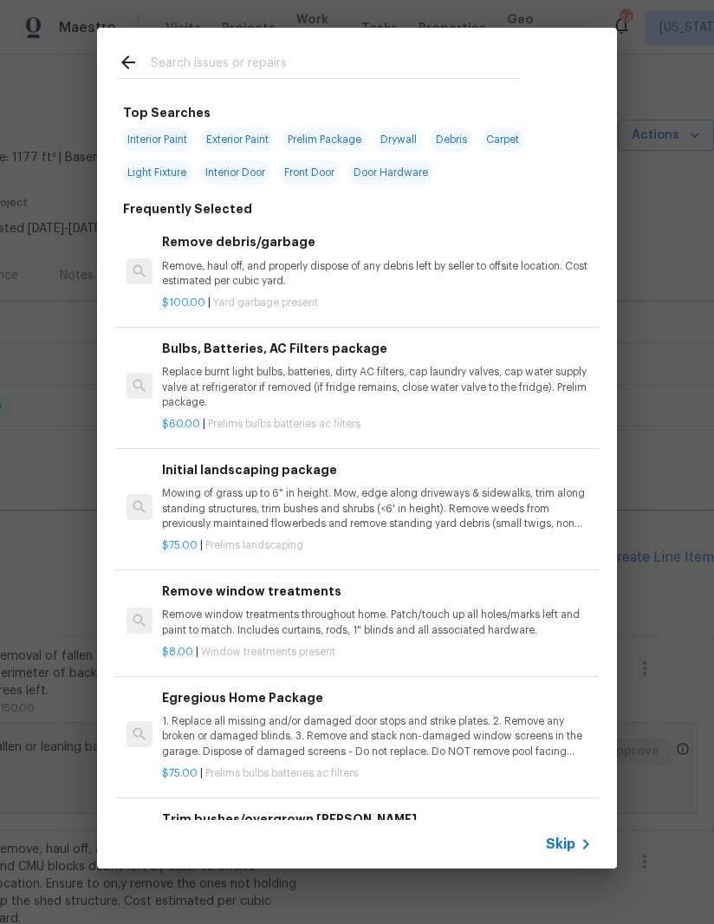
click at [374, 77] on input "text" at bounding box center [334, 65] width 367 height 26
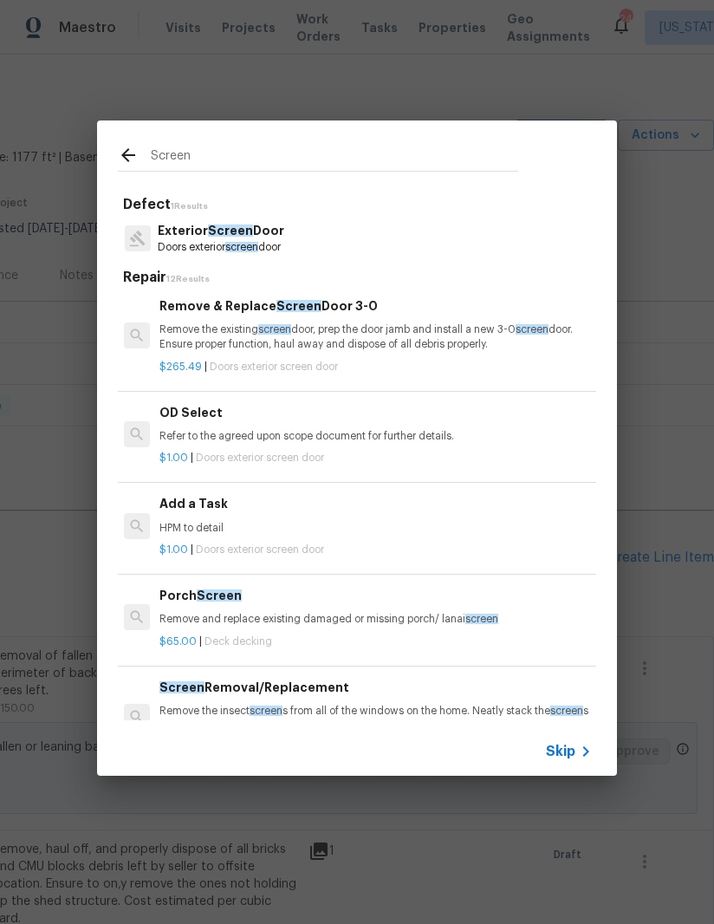
scroll to position [217, 3]
type input "Screen door"
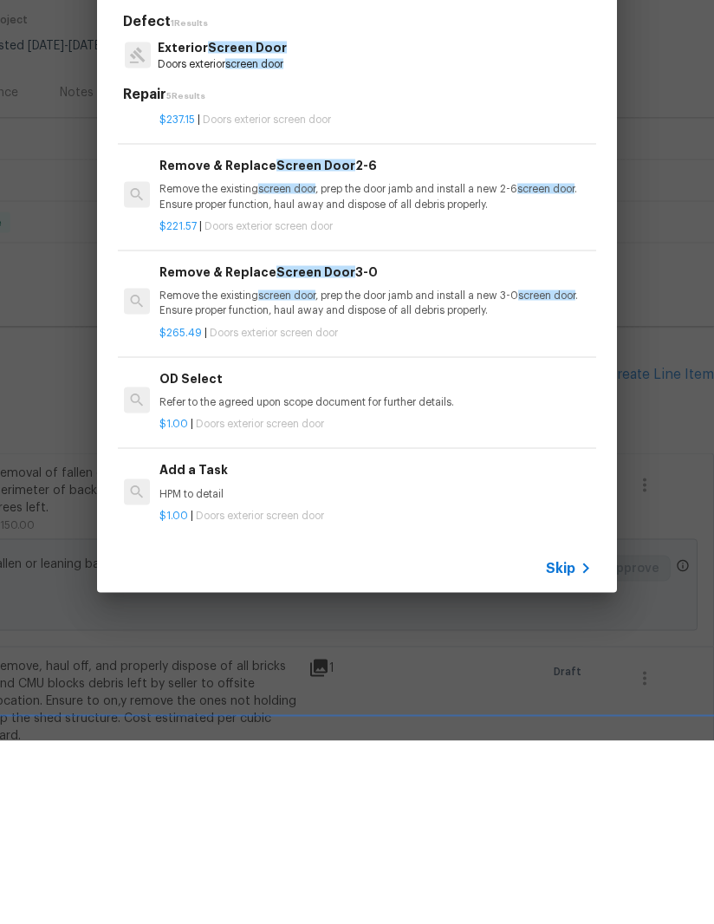
click at [422, 670] on p "HPM to detail" at bounding box center [374, 677] width 430 height 15
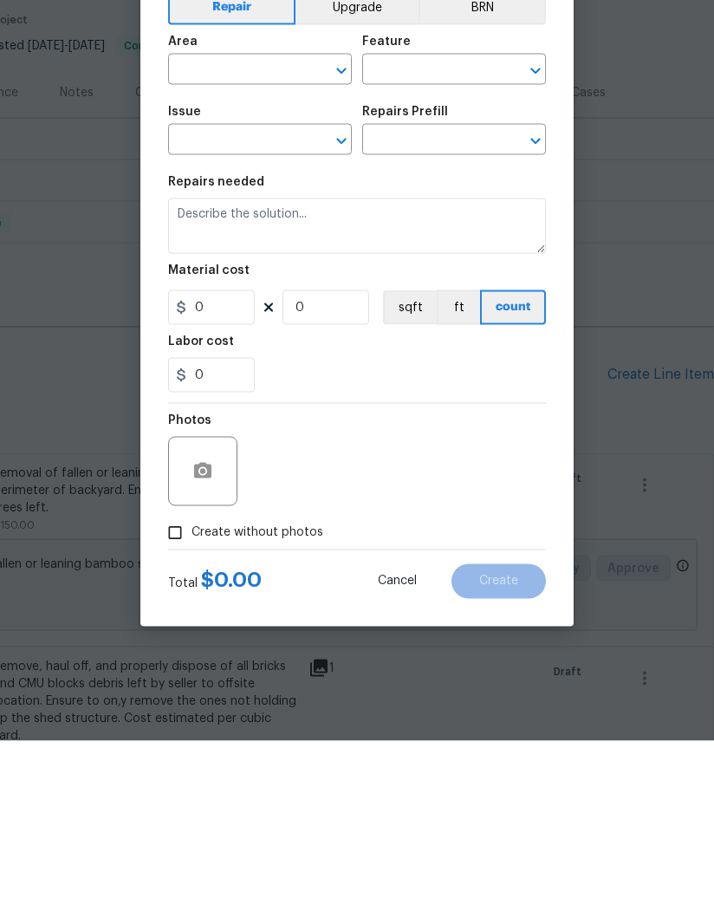
type input "Interior Door"
type input "Exterior Screen Door"
type textarea "HPM to detail"
type input "1"
type input "Add a Task $1.00"
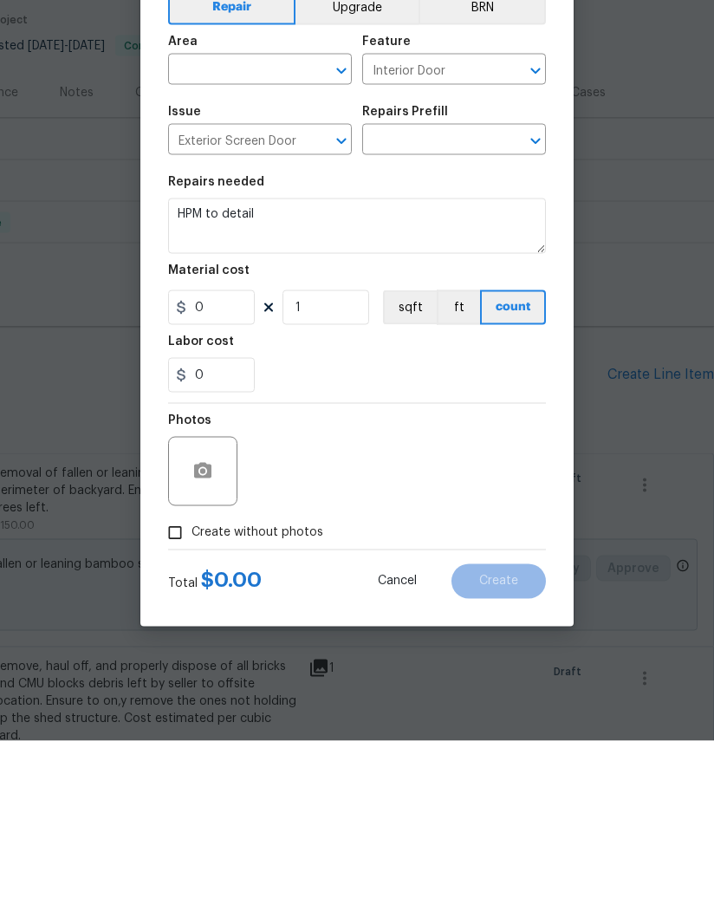
type input "1"
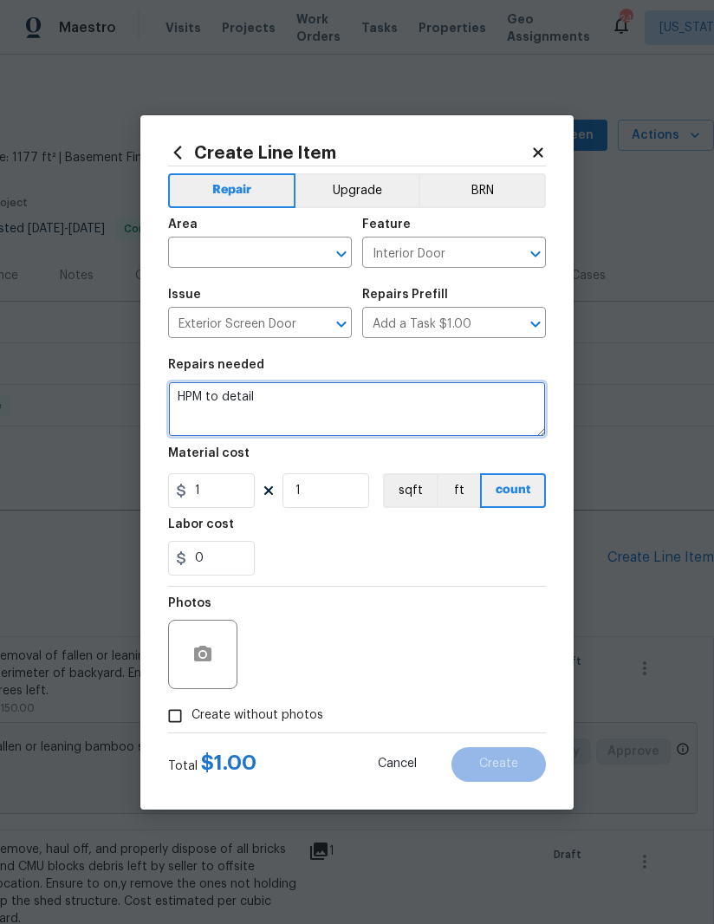
click at [238, 402] on textarea "HPM to detail" at bounding box center [357, 408] width 378 height 55
click at [238, 401] on textarea "HPM to detail" at bounding box center [357, 408] width 378 height 55
click at [237, 400] on textarea "HPM to detail" at bounding box center [357, 408] width 378 height 55
click at [236, 400] on textarea "HPM to detail" at bounding box center [357, 408] width 378 height 55
click at [229, 397] on textarea "HPM to detail" at bounding box center [357, 408] width 378 height 55
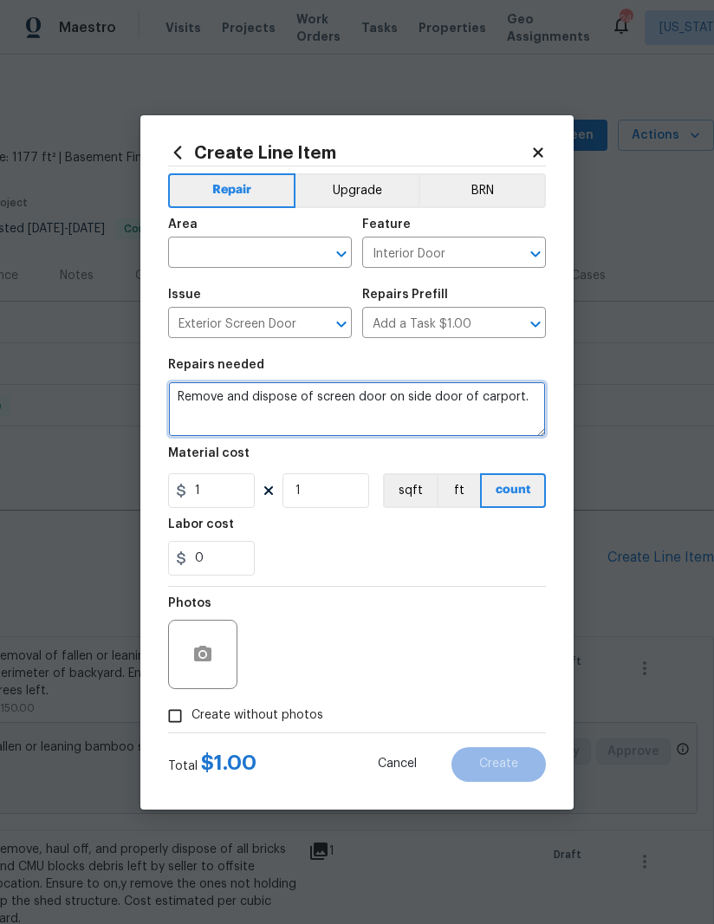
type textarea "Remove and dispose of screen door on side door of carport."
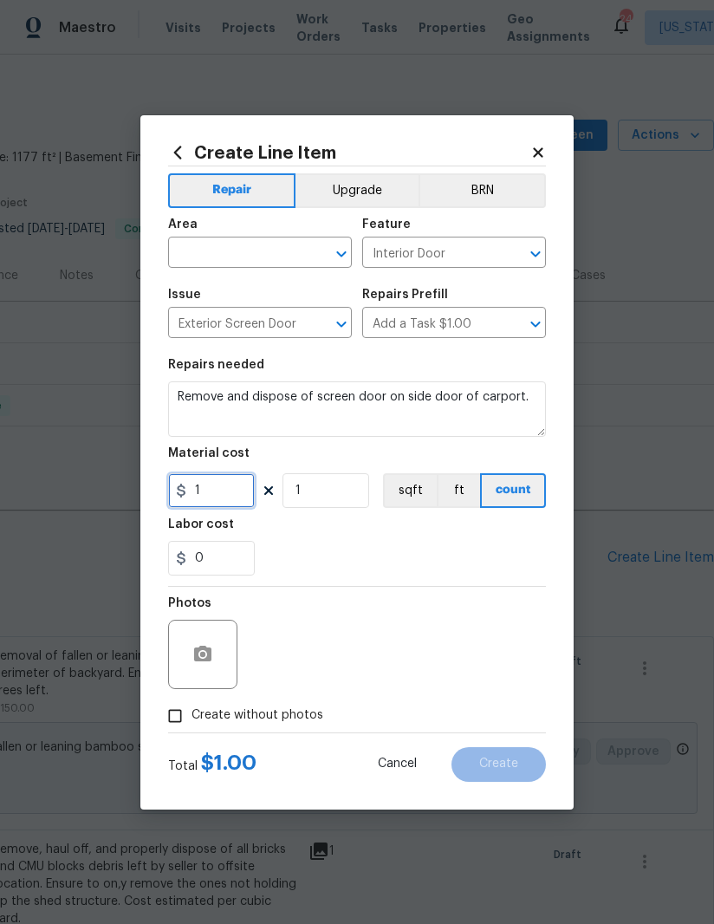
click at [217, 490] on input "1" at bounding box center [211, 490] width 87 height 35
type input "75"
click at [266, 257] on input "text" at bounding box center [235, 254] width 135 height 27
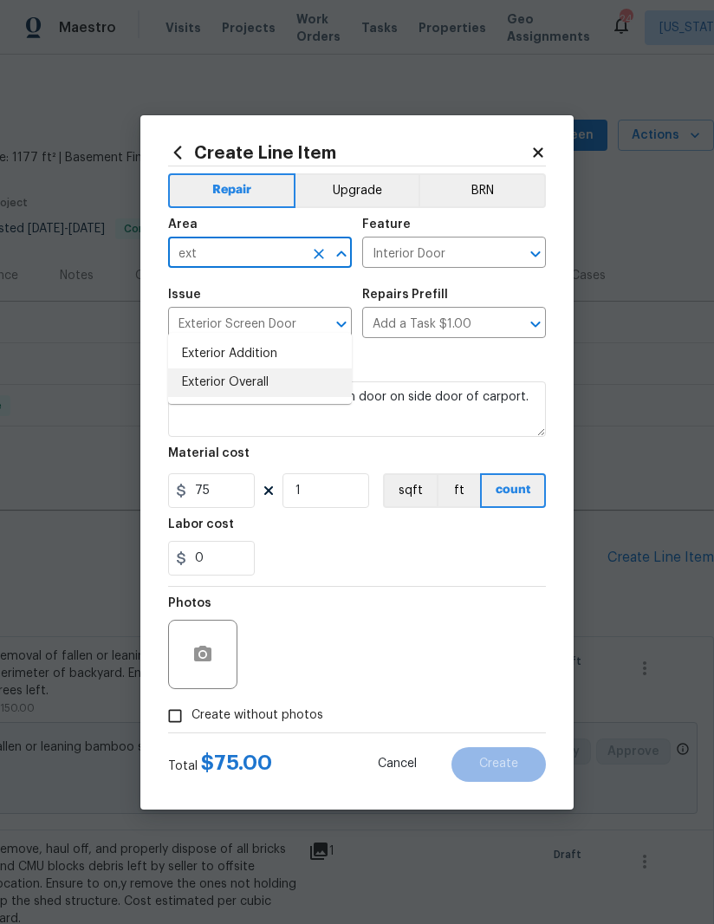
click at [207, 368] on li "Exterior Overall" at bounding box center [260, 382] width 184 height 29
type input "Exterior Overall"
click at [460, 568] on div "0" at bounding box center [357, 558] width 378 height 35
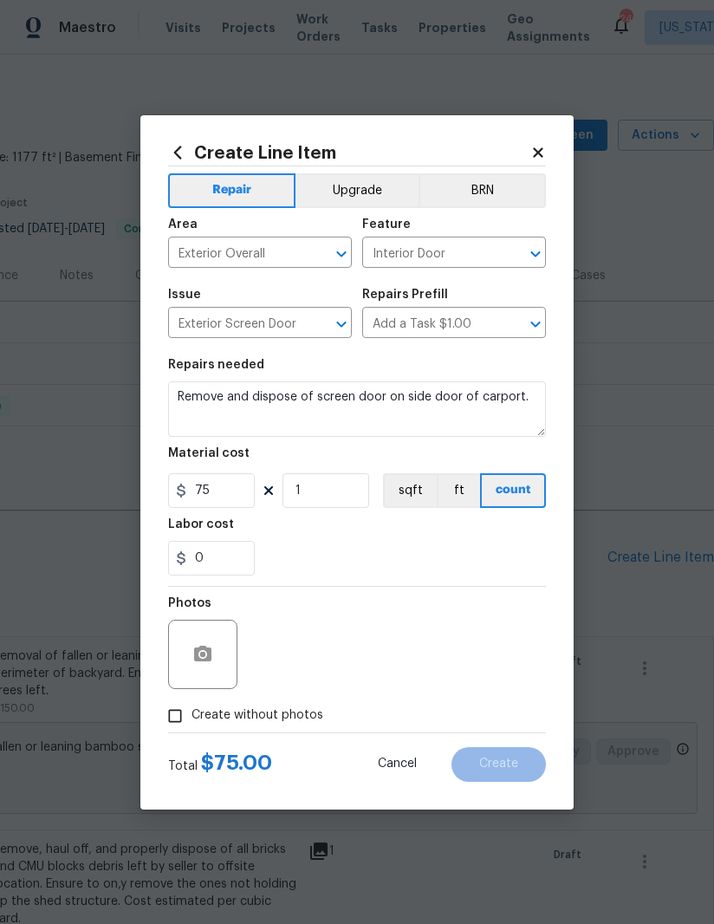
click at [169, 717] on input "Create without photos" at bounding box center [175, 715] width 33 height 33
checkbox input "true"
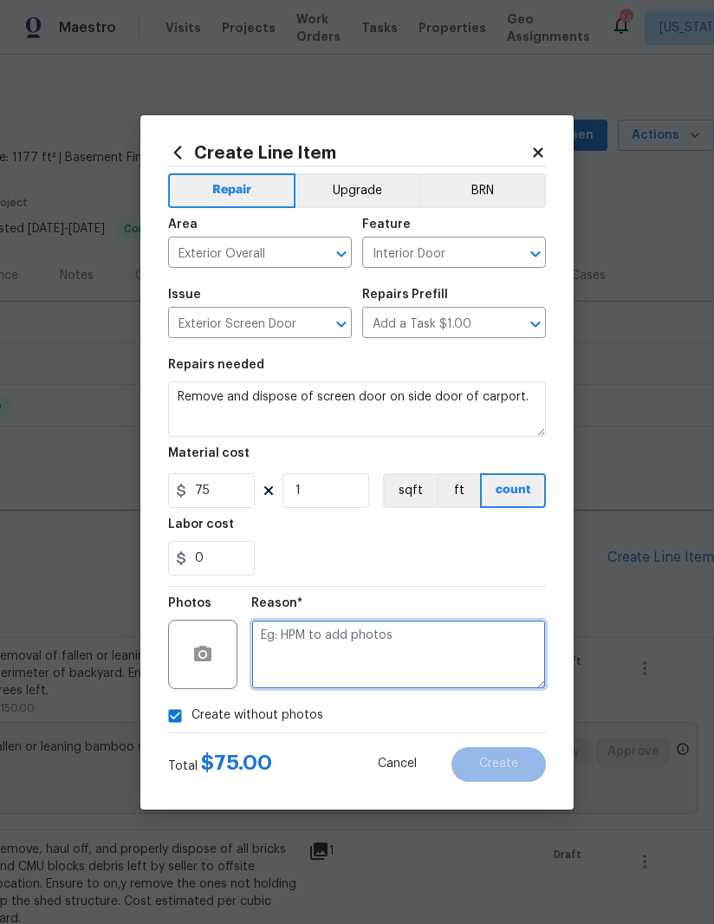
click at [436, 653] on textarea at bounding box center [398, 654] width 295 height 69
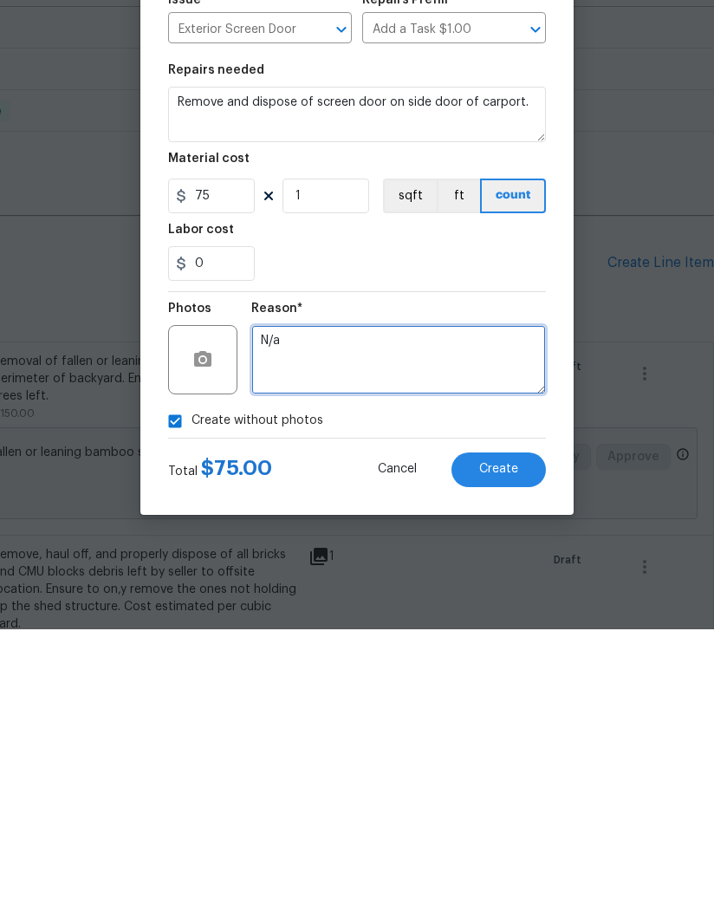
type textarea "N/a"
click at [508, 757] on span "Create" at bounding box center [498, 763] width 39 height 13
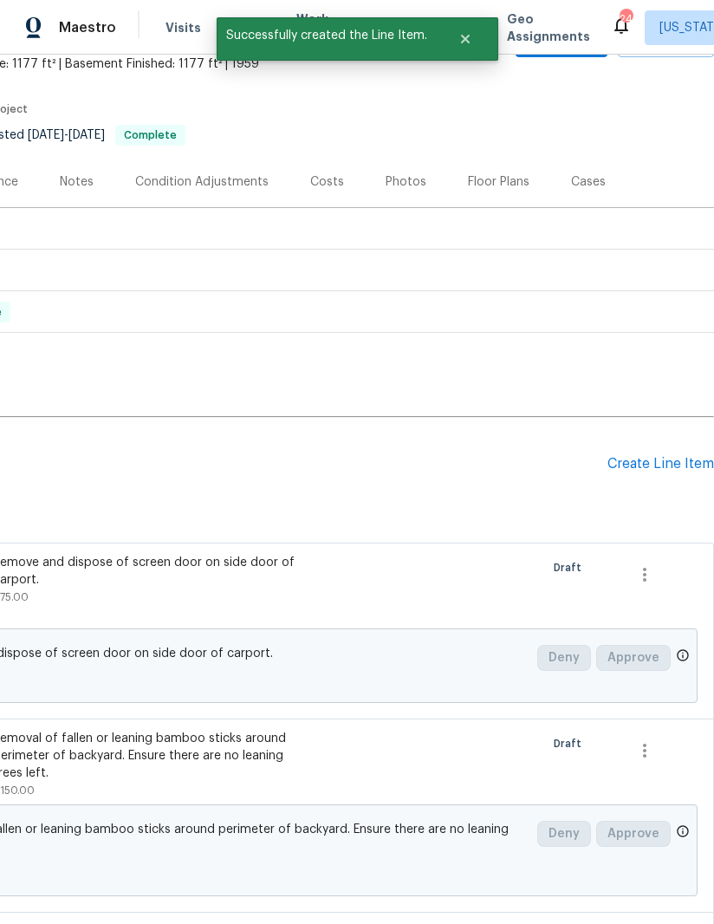
scroll to position [108, 265]
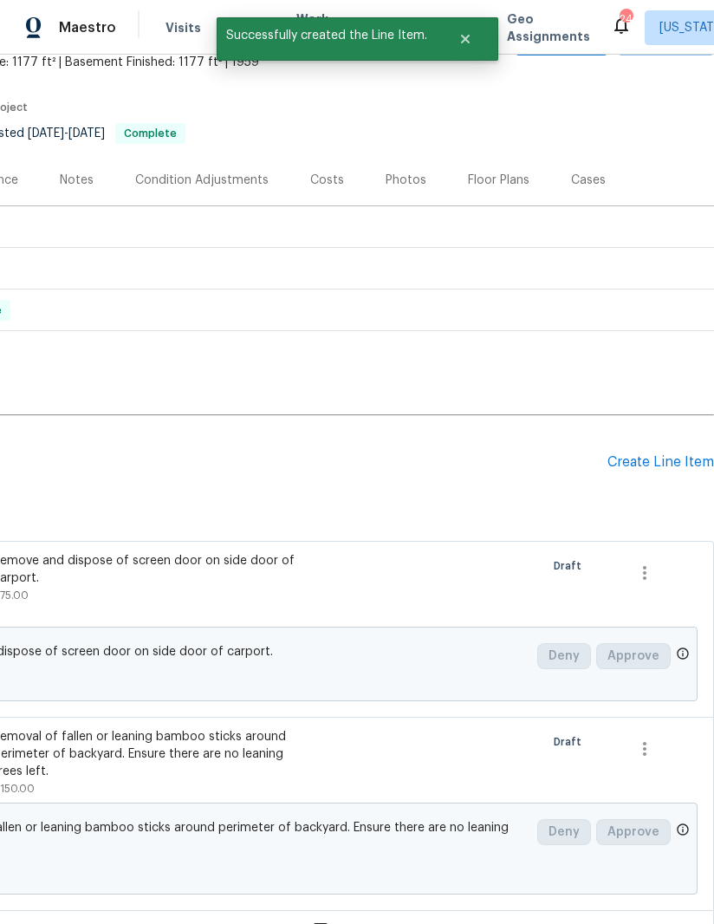
click at [664, 460] on div "Create Line Item" at bounding box center [660, 462] width 107 height 16
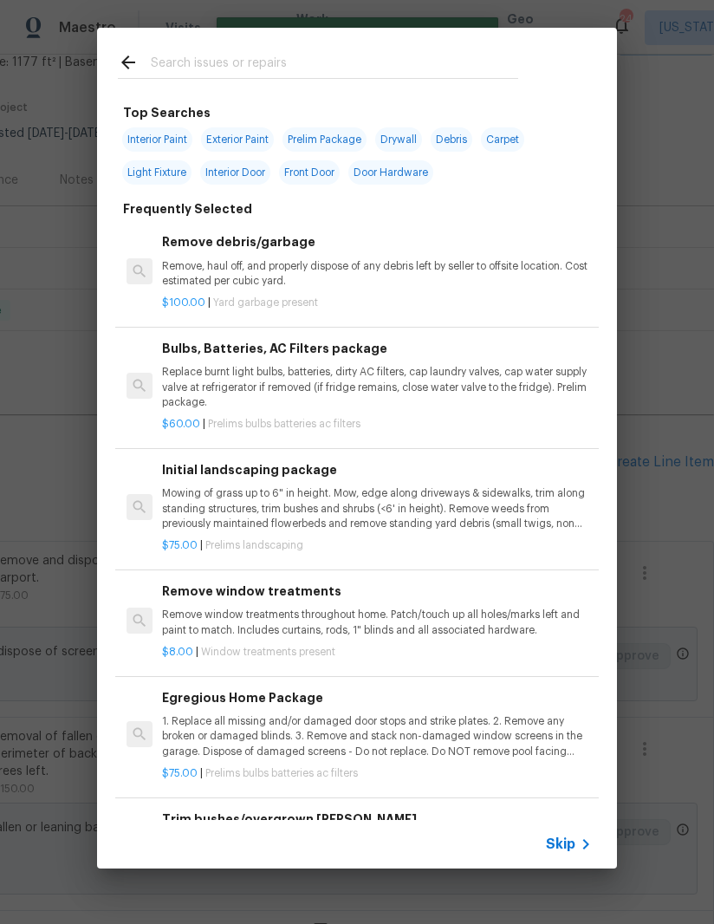
click at [390, 52] on input "text" at bounding box center [334, 65] width 367 height 26
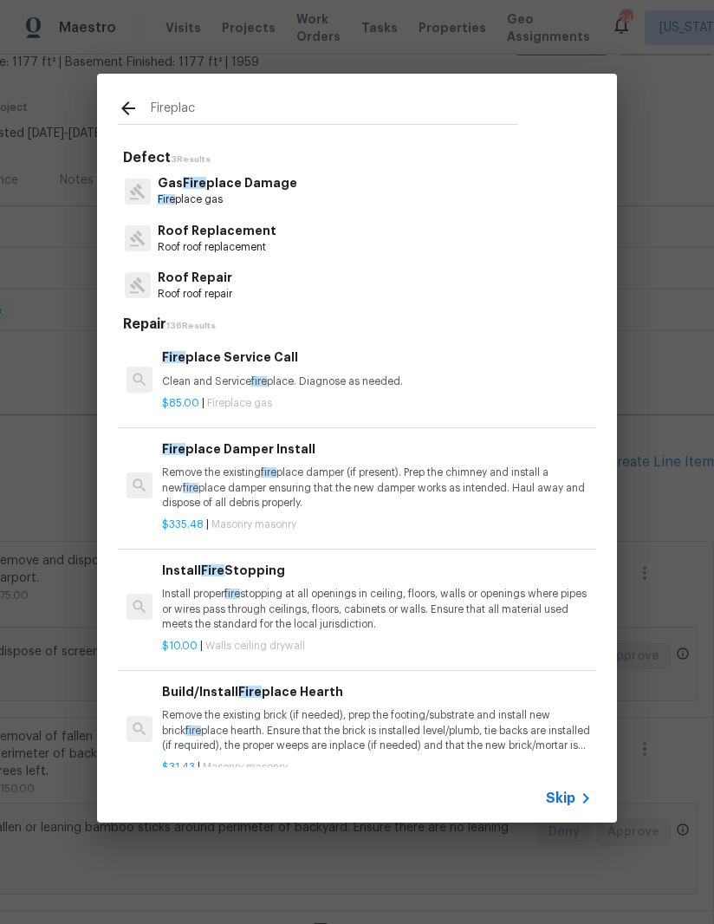
type input "Fireplace"
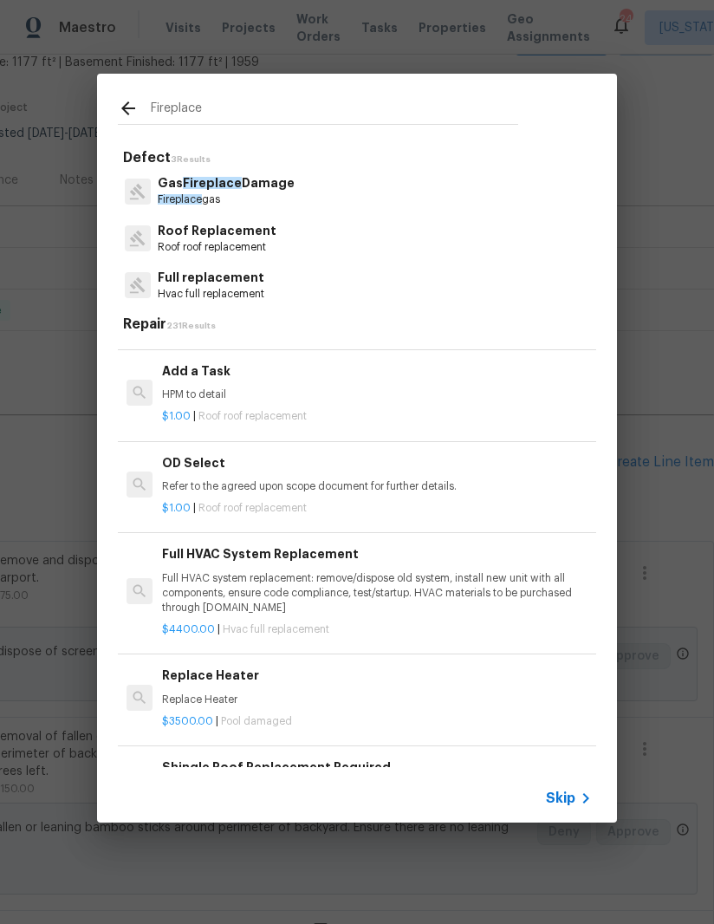
scroll to position [1504, 0]
click at [278, 387] on p "HPM to detail" at bounding box center [377, 394] width 430 height 15
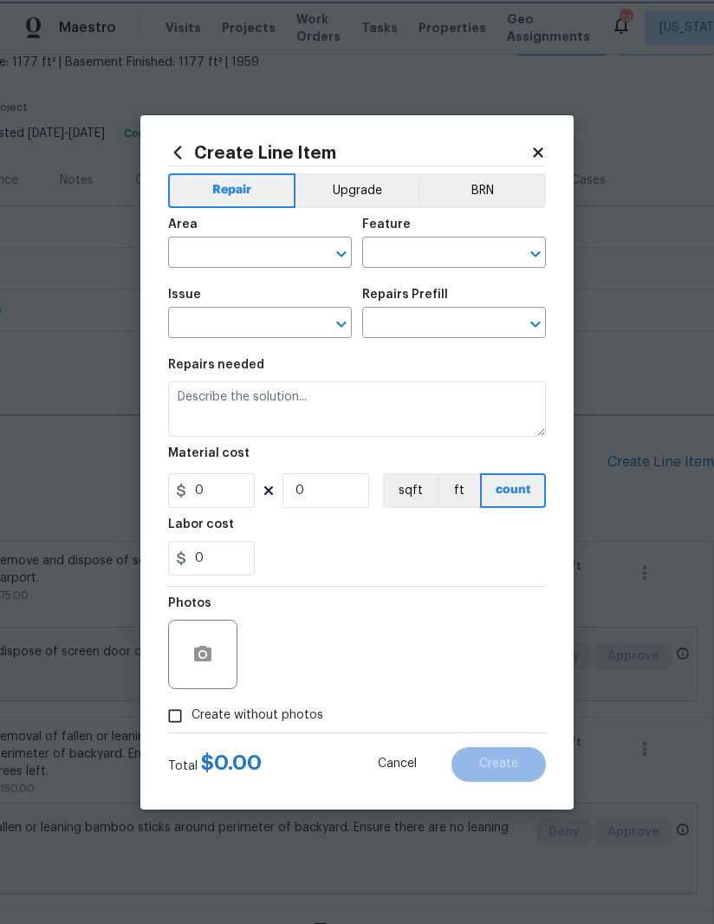
type input "[PERSON_NAME] and Trim"
type input "Roof Replacement"
type input "Add a Task $1.00"
type textarea "HPM to detail"
type input "1"
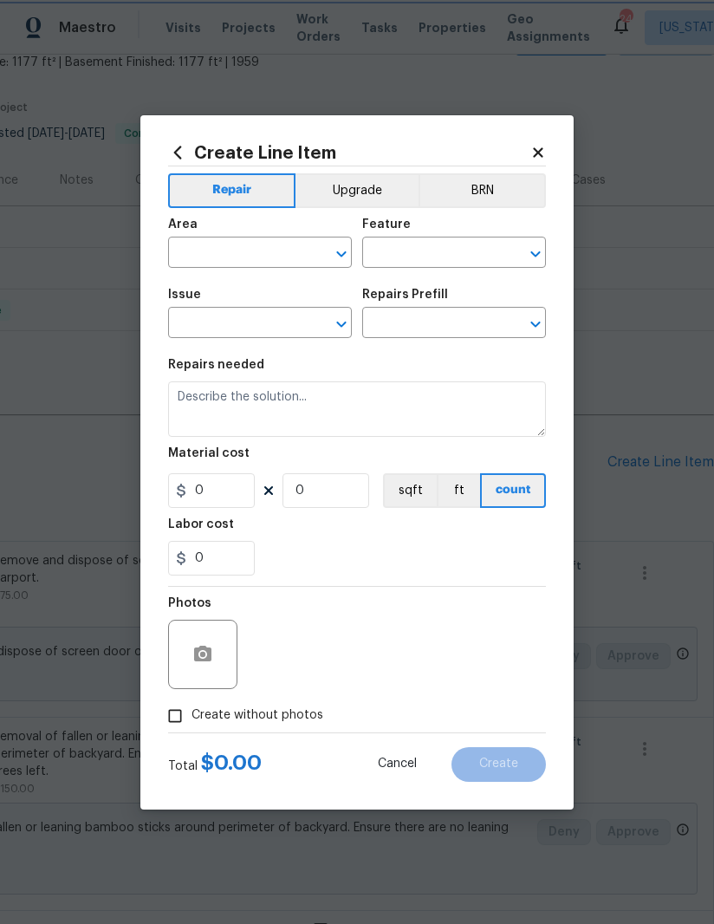
type input "1"
click at [168, 143] on icon at bounding box center [177, 152] width 19 height 19
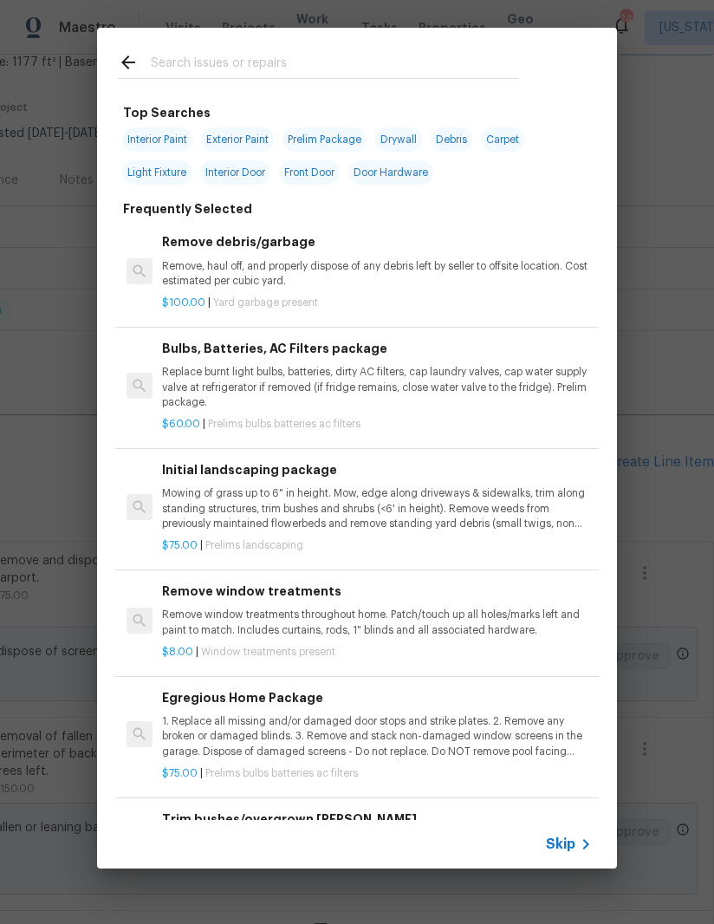
click at [391, 71] on input "text" at bounding box center [334, 65] width 367 height 26
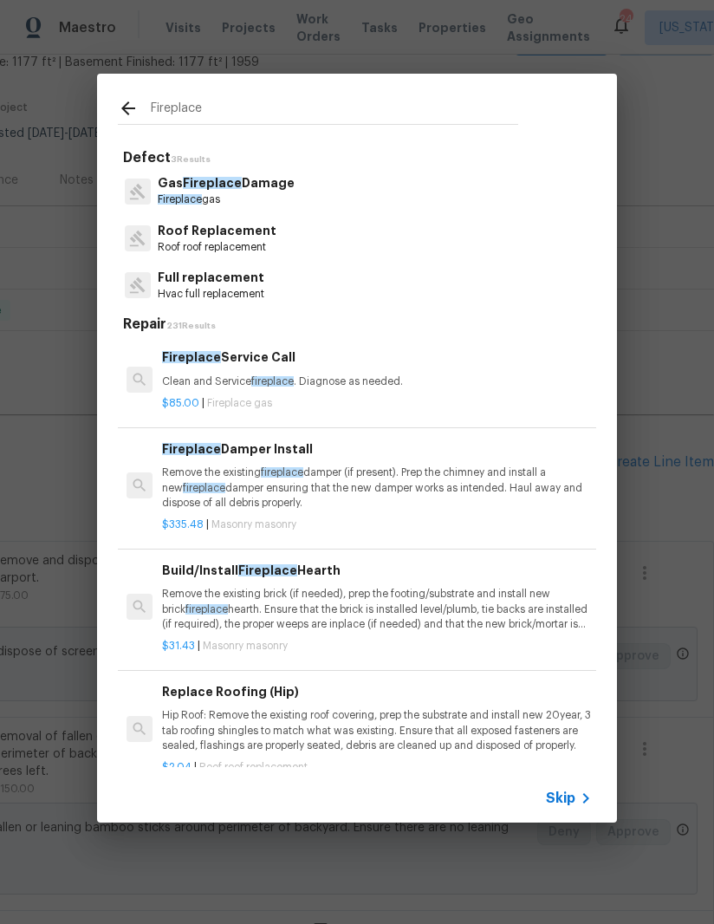
scroll to position [0, 0]
type input "F"
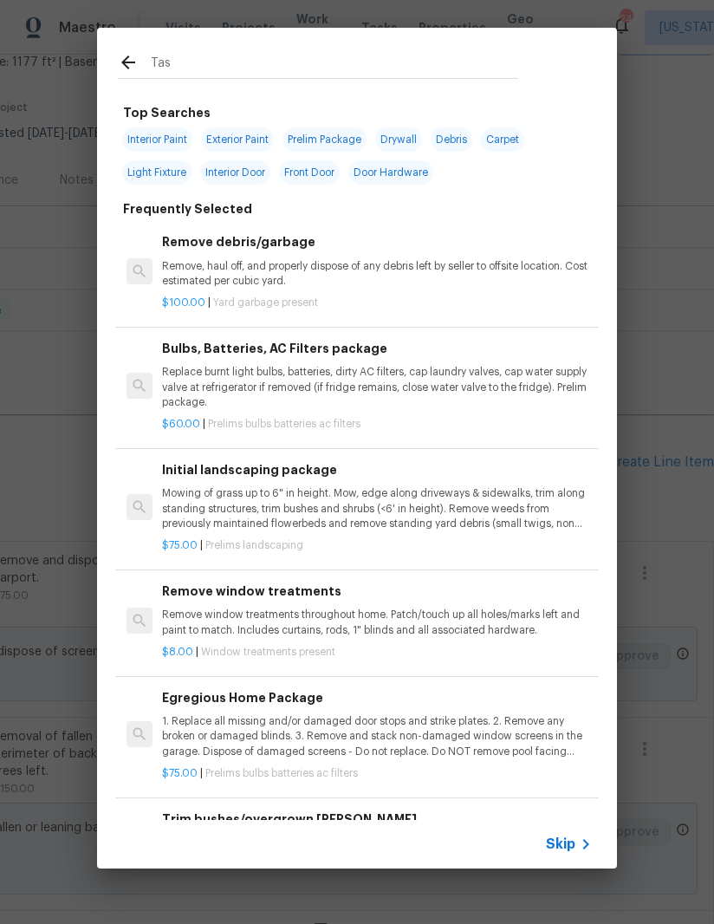
type input "Task"
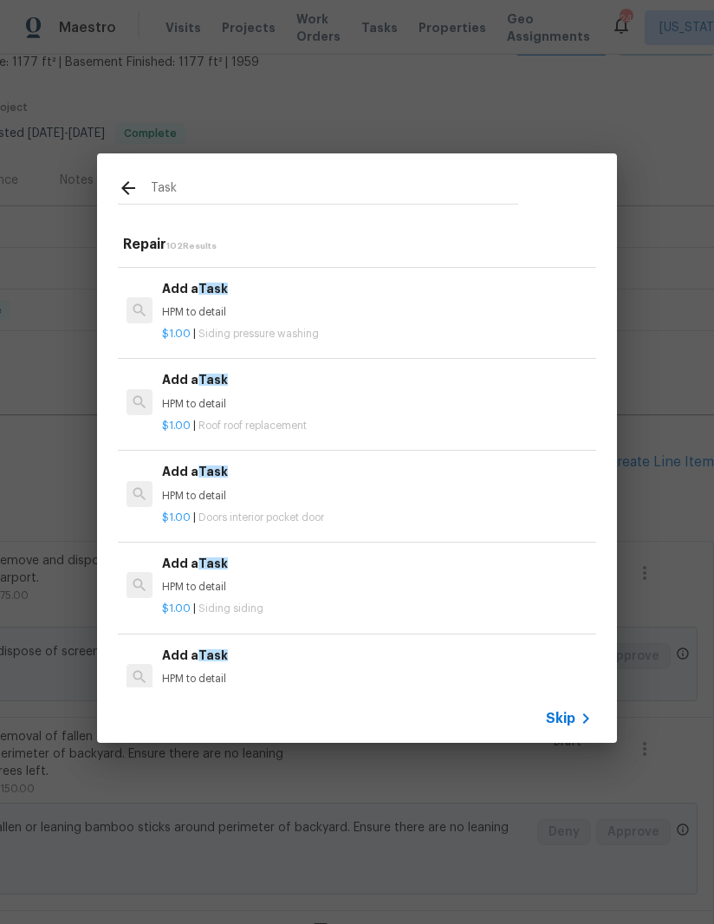
scroll to position [173, 0]
click at [270, 411] on div "$1.00 | Roof roof replacement" at bounding box center [377, 422] width 430 height 22
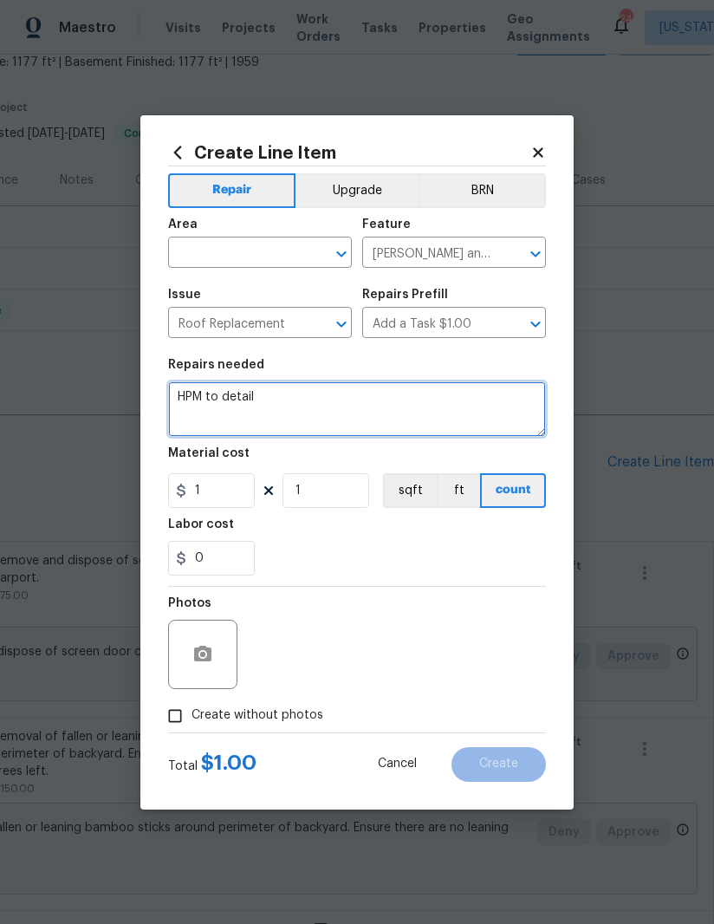
click at [224, 399] on textarea "HPM to detail" at bounding box center [357, 408] width 378 height 55
click at [229, 397] on textarea "HPM to detail" at bounding box center [357, 408] width 378 height 55
click at [227, 395] on textarea "HPM to detail" at bounding box center [357, 408] width 378 height 55
type textarea "Remove and dispose fireplace door"
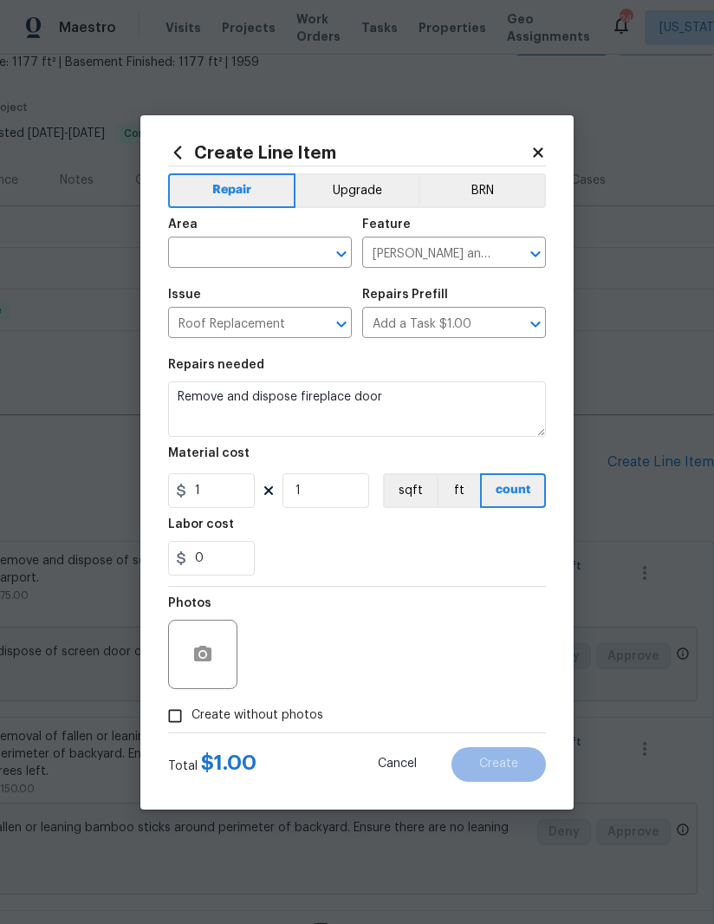
click at [263, 322] on input "Roof Replacement" at bounding box center [235, 324] width 135 height 27
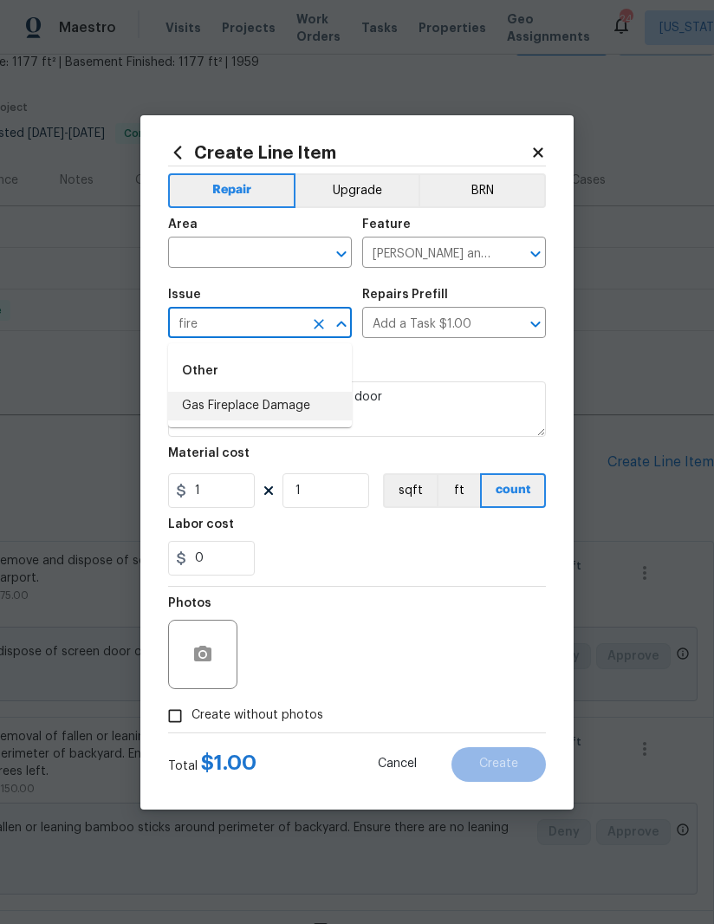
click at [288, 402] on li "Gas Fireplace Damage" at bounding box center [260, 406] width 184 height 29
type input "Gas Fireplace Damage"
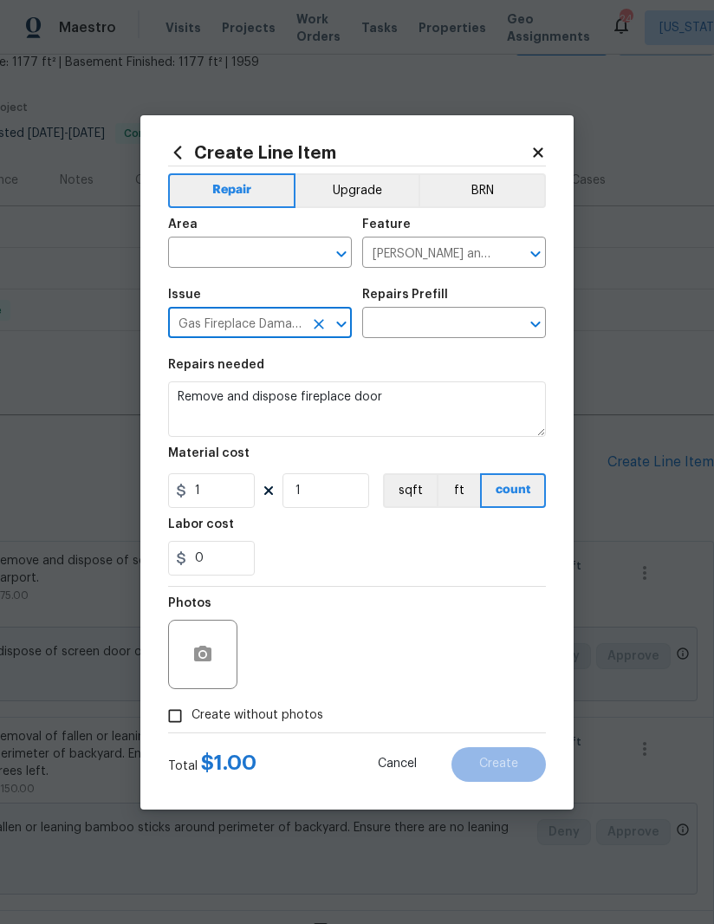
click at [445, 311] on input "text" at bounding box center [429, 324] width 135 height 27
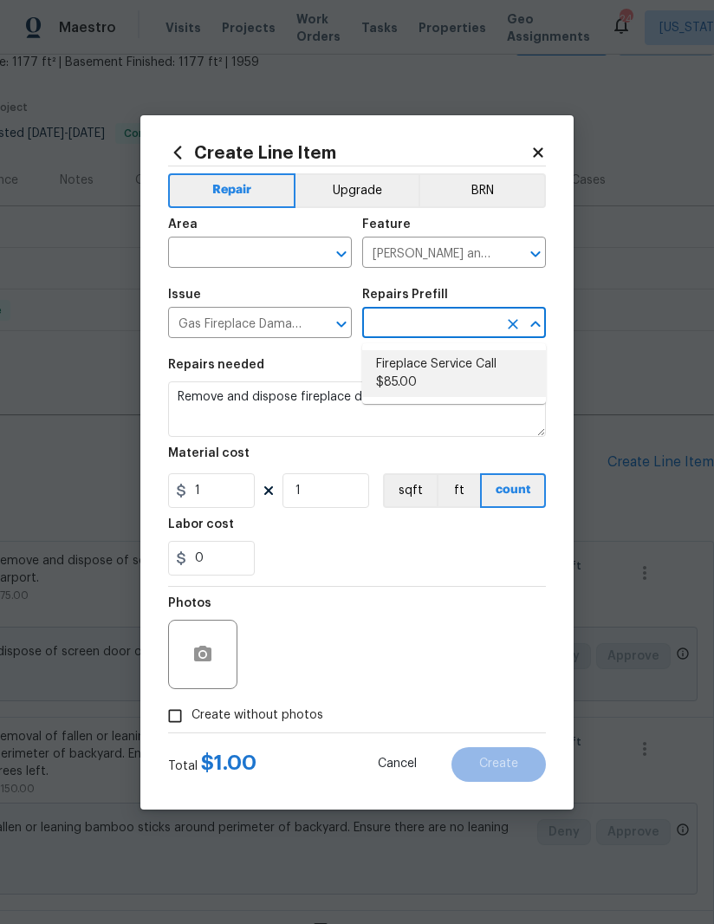
click at [418, 365] on li "Fireplace Service Call $85.00" at bounding box center [454, 373] width 184 height 47
type input "Fireplace Service Call $85.00"
type input "Fireplace"
type textarea "Clean and Service fireplace. Diagnose as needed."
type input "Fireplace Service Call $85.00"
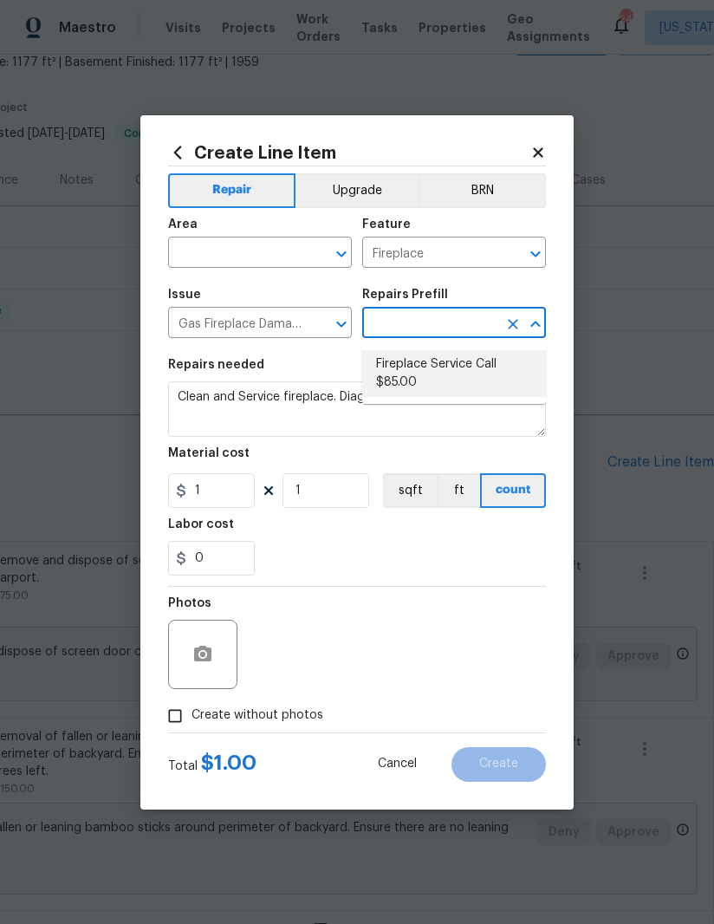
type input "85"
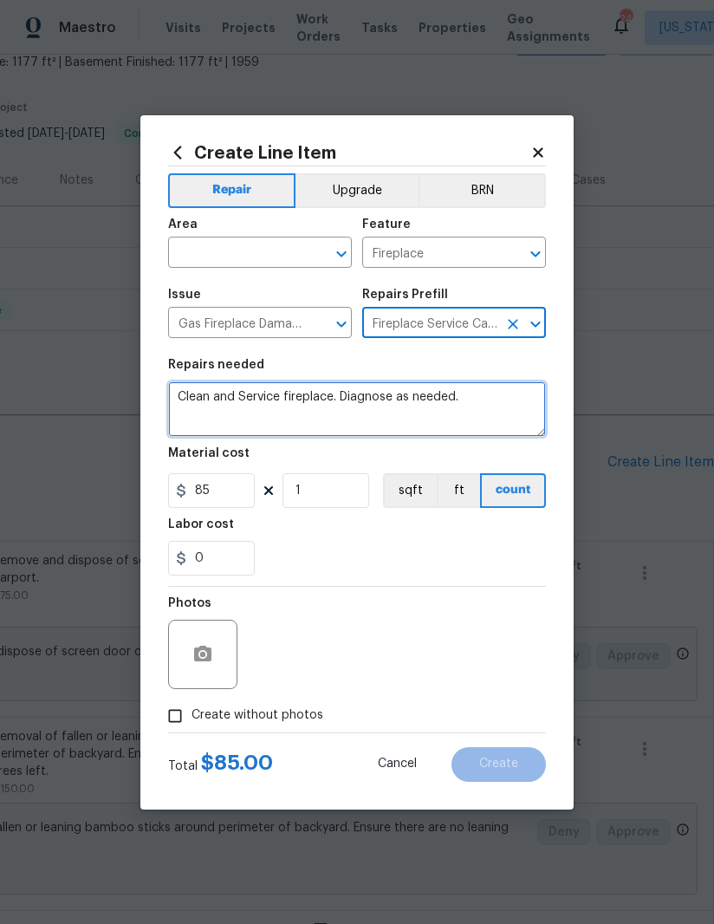
click at [305, 395] on textarea "Clean and Service fireplace. Diagnose as needed." at bounding box center [357, 408] width 378 height 55
click at [348, 395] on textarea "Clean and Service fireplace. Diagnose as needed." at bounding box center [357, 408] width 378 height 55
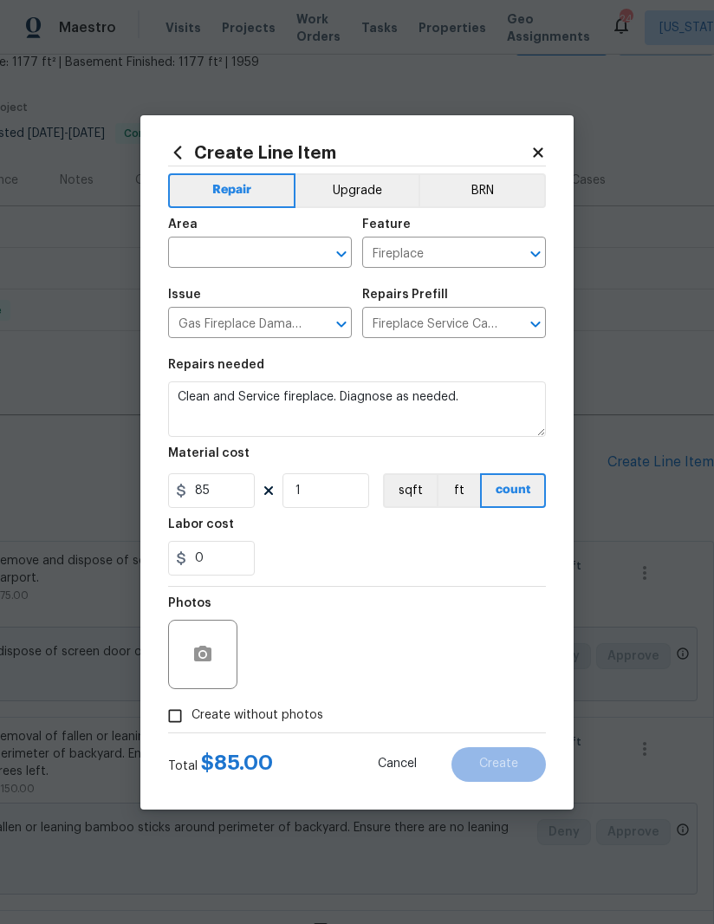
click at [235, 250] on input "text" at bounding box center [235, 254] width 135 height 27
click at [241, 250] on input "text" at bounding box center [235, 254] width 135 height 27
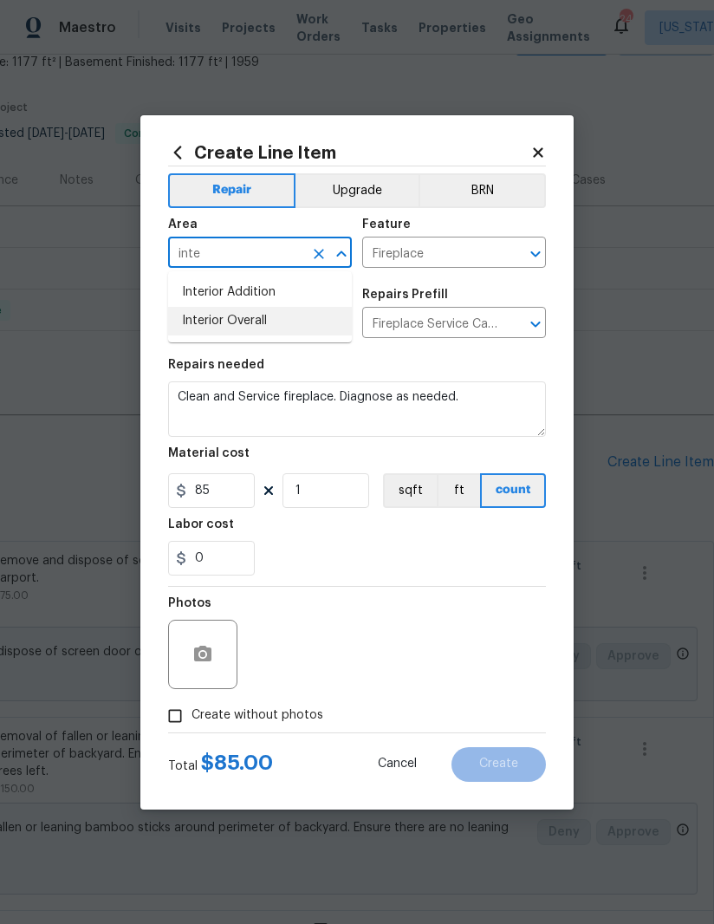
click at [273, 318] on li "Interior Overall" at bounding box center [260, 321] width 184 height 29
type input "Interior Overall"
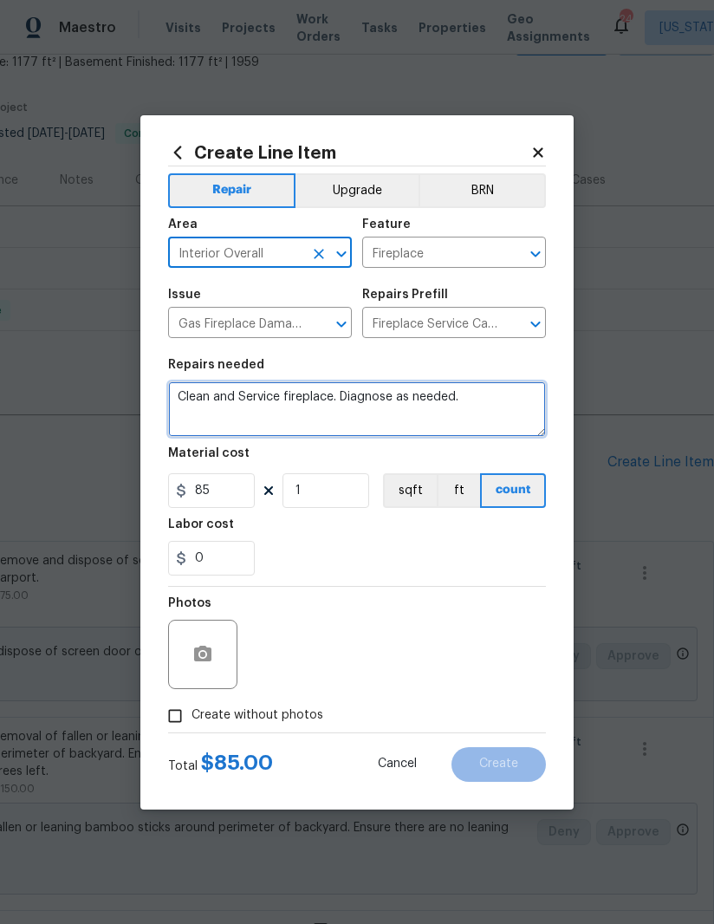
click at [341, 404] on textarea "Clean and Service fireplace. Diagnose as needed." at bounding box center [357, 408] width 378 height 55
click at [341, 403] on textarea "Clean and Service fireplace. Diagnose as needed." at bounding box center [357, 408] width 378 height 55
click at [352, 388] on textarea "Clean and Service fireplace. Diagnose as needed." at bounding box center [357, 408] width 378 height 55
click at [352, 387] on textarea "Clean and Service fireplace. Diagnose as needed." at bounding box center [357, 408] width 378 height 55
click at [344, 392] on textarea "Clean and Service fireplace. Diagnose as needed." at bounding box center [357, 408] width 378 height 55
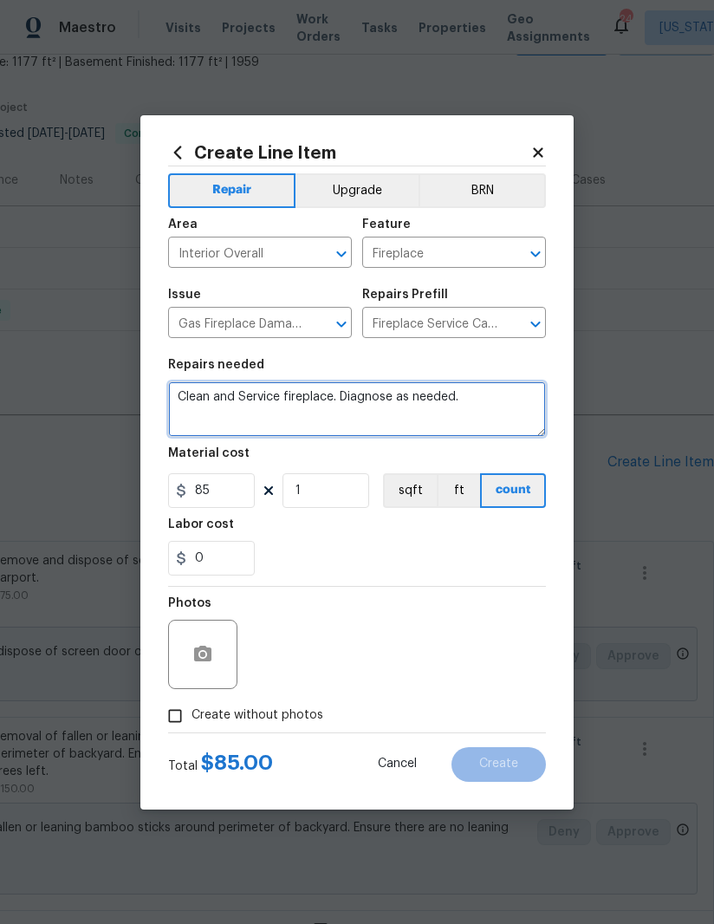
click at [343, 391] on textarea "Clean and Service fireplace. Diagnose as needed." at bounding box center [357, 408] width 378 height 55
type textarea "D"
type textarea "Remove and dispose fireplace doors and metal surround. Paint fireplace surround…"
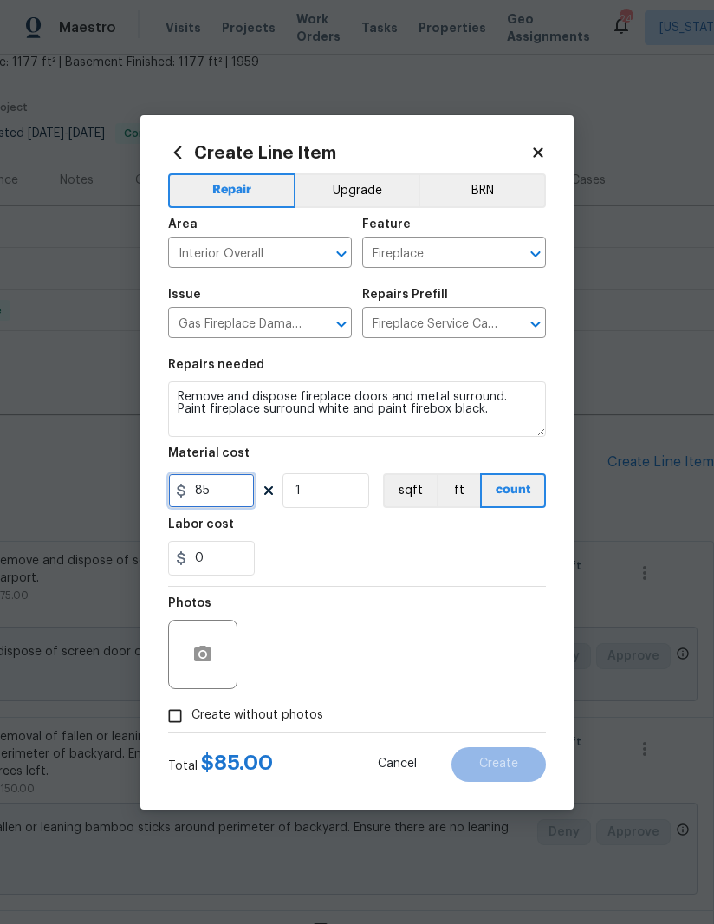
click at [208, 494] on input "85" at bounding box center [211, 490] width 87 height 35
click at [212, 491] on input "85" at bounding box center [211, 490] width 87 height 35
click at [189, 494] on input "85" at bounding box center [211, 490] width 87 height 35
type input "285"
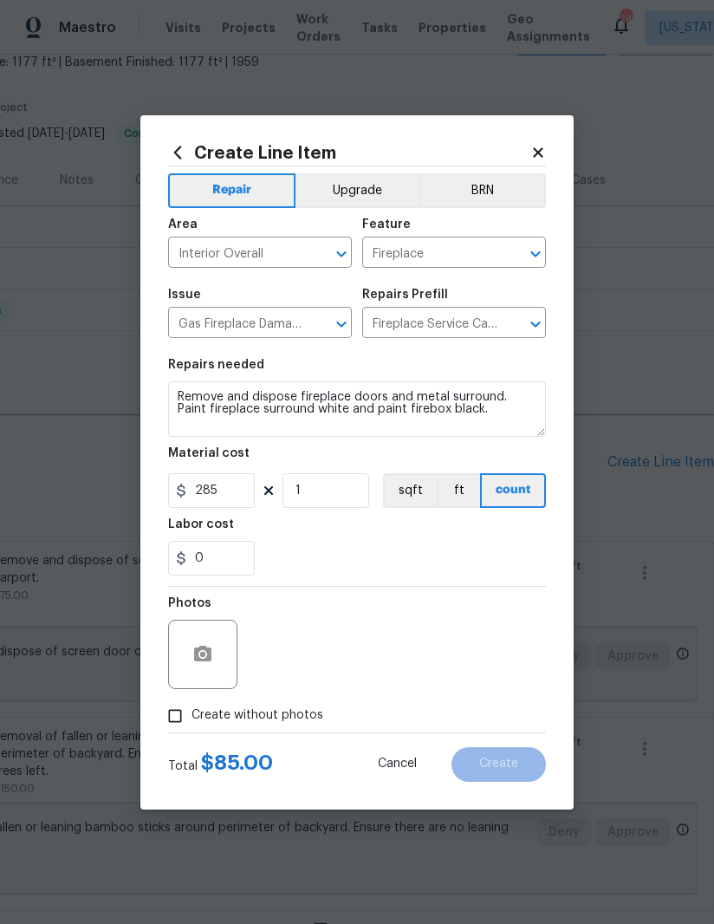
click at [373, 553] on div "0" at bounding box center [357, 558] width 378 height 35
click at [170, 718] on input "Create without photos" at bounding box center [175, 715] width 33 height 33
click at [169, 721] on input "Create without photos" at bounding box center [175, 715] width 33 height 33
checkbox input "false"
click at [211, 665] on icon "button" at bounding box center [202, 654] width 21 height 21
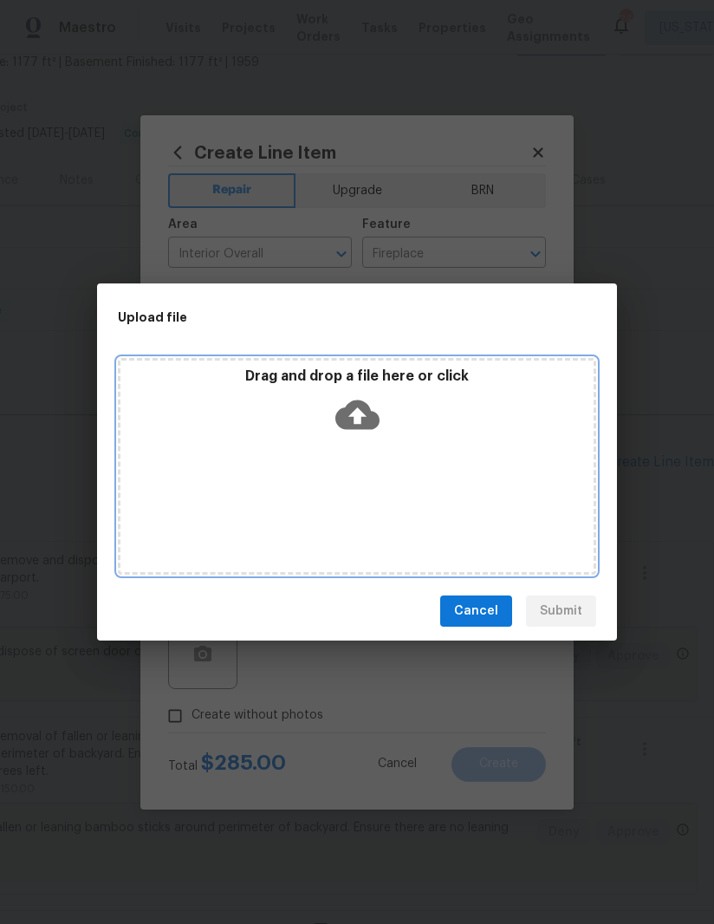
click at [447, 453] on div "Drag and drop a file here or click" at bounding box center [357, 466] width 478 height 217
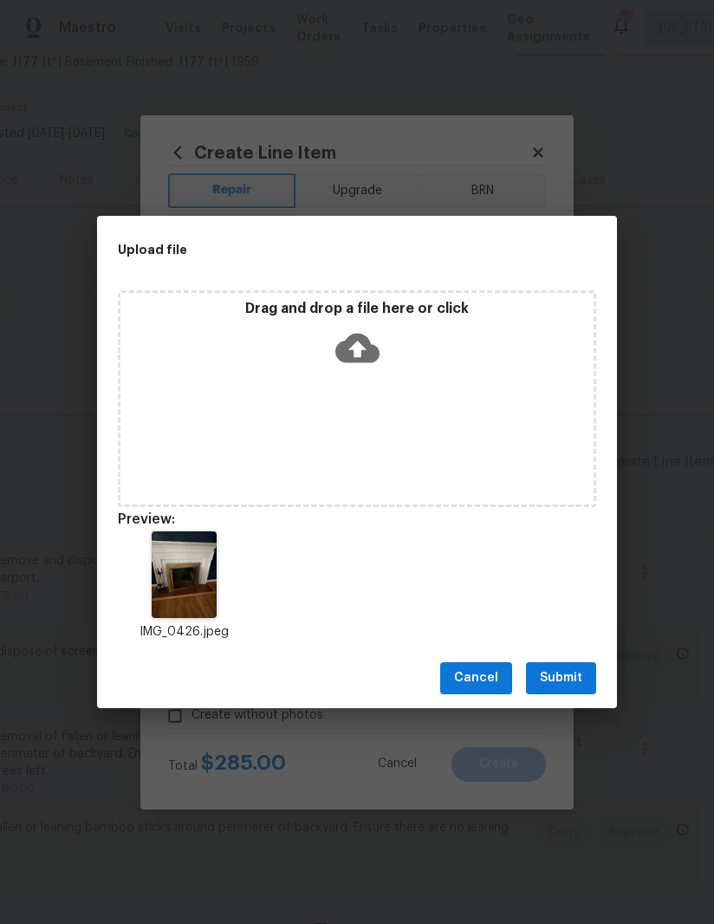
click at [566, 682] on span "Submit" at bounding box center [561, 678] width 42 height 22
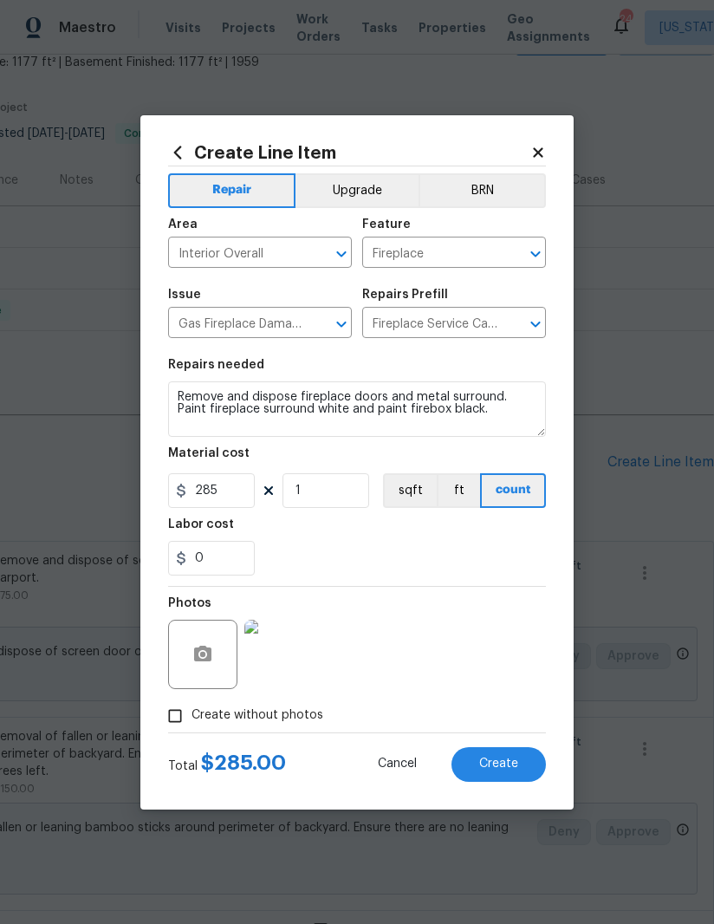
click at [519, 762] on button "Create" at bounding box center [498, 764] width 94 height 35
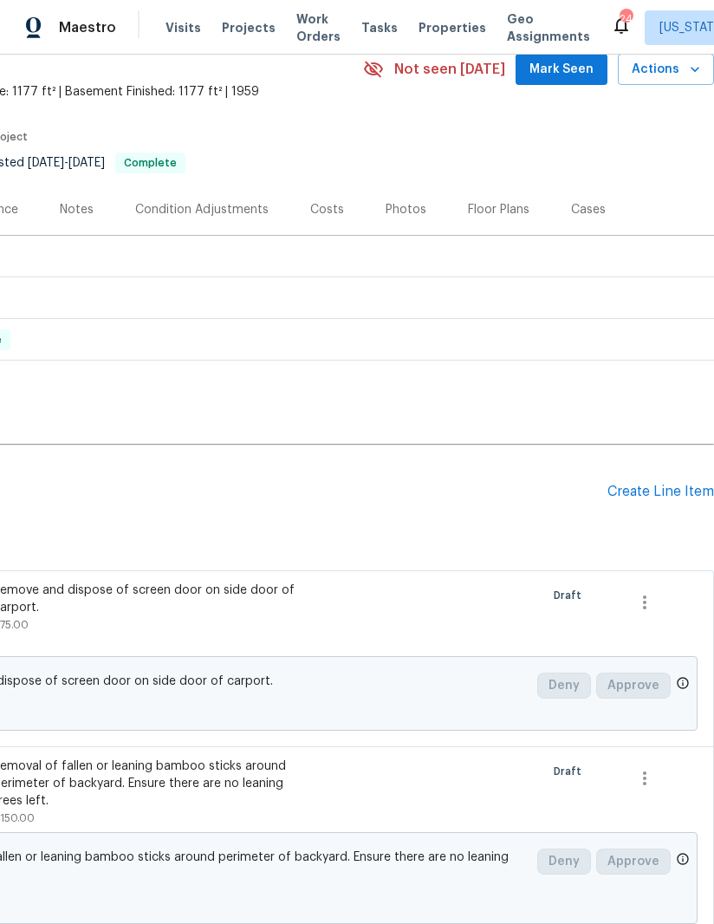
scroll to position [80, 265]
click at [653, 491] on div "Create Line Item" at bounding box center [660, 491] width 107 height 16
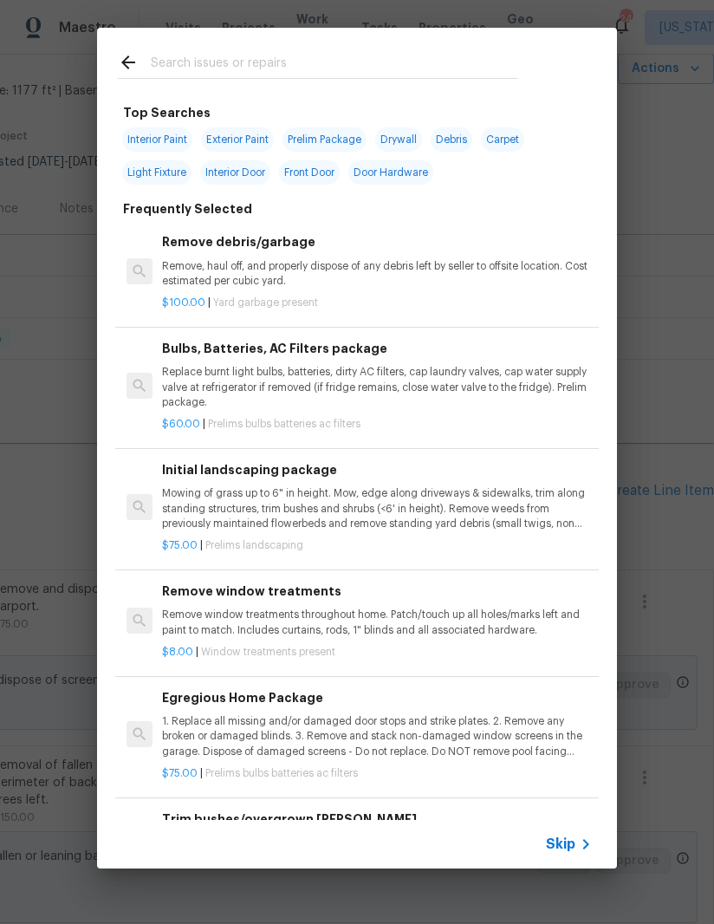
click at [240, 54] on input "text" at bounding box center [334, 65] width 367 height 26
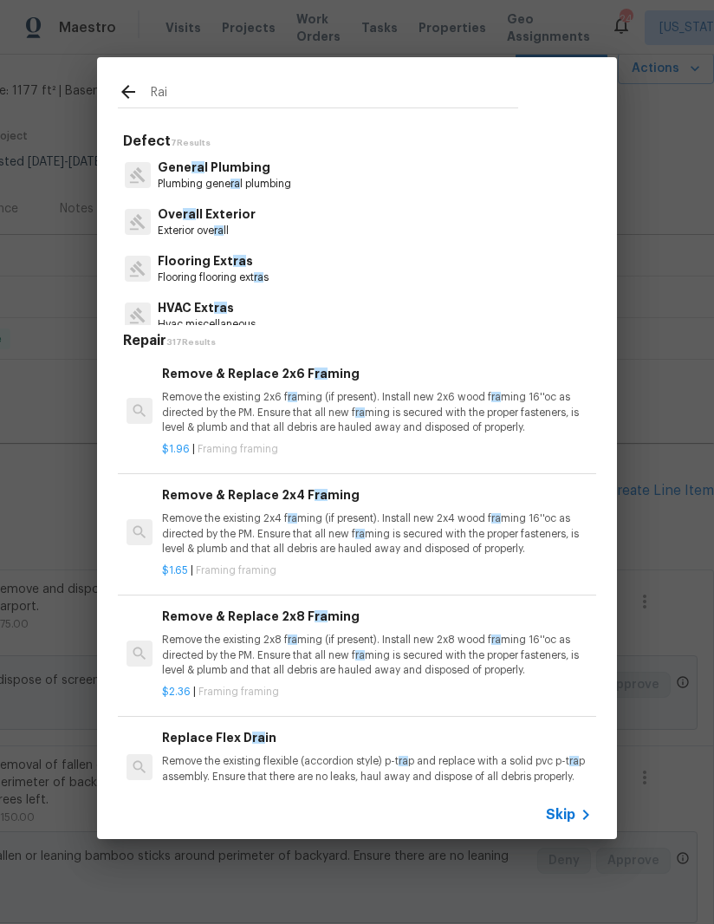
type input "Rail"
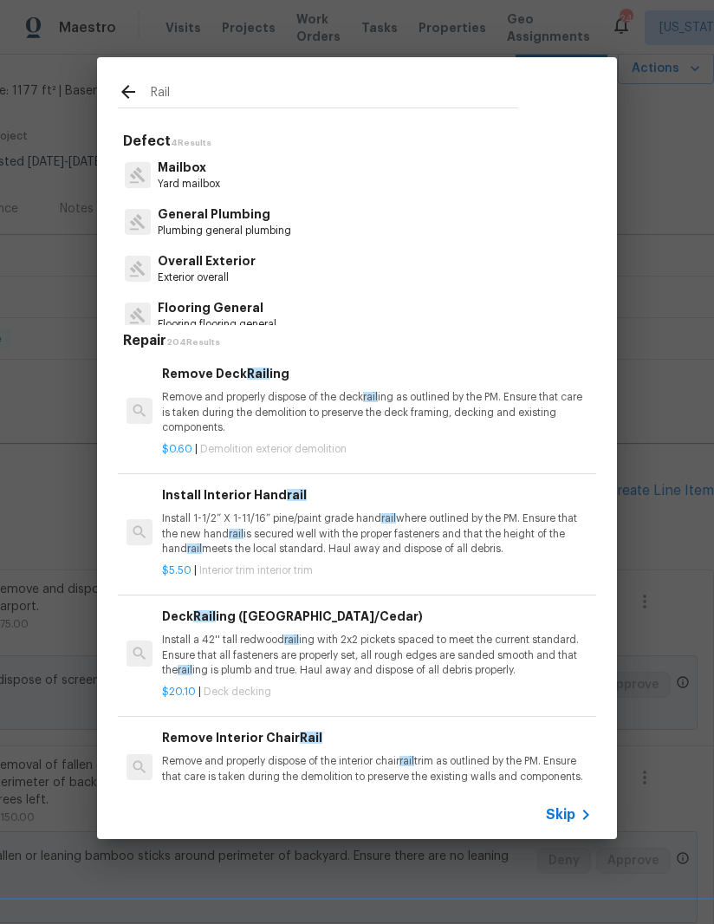
click at [236, 412] on p "Remove and properly dispose of the deck rail ing as outlined by the PM. Ensure …" at bounding box center [377, 412] width 430 height 44
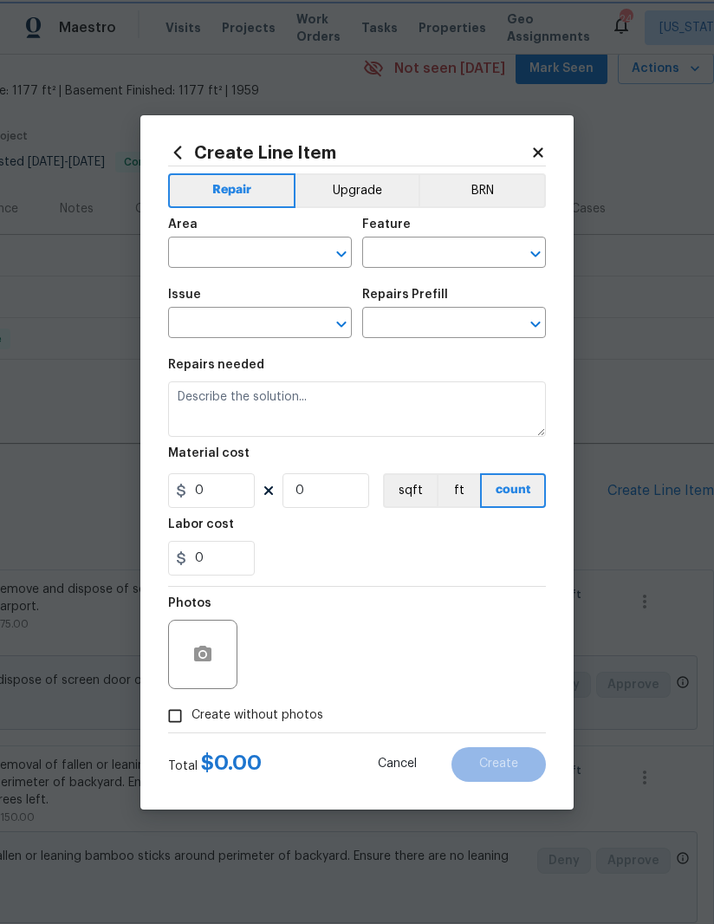
type input "Demolition"
type input "Demo Exterior"
type input "Remove Deck Railing $0.60"
type textarea "Remove and properly dispose of the deck railing as outlined by the PM. Ensure t…"
type input "0.6"
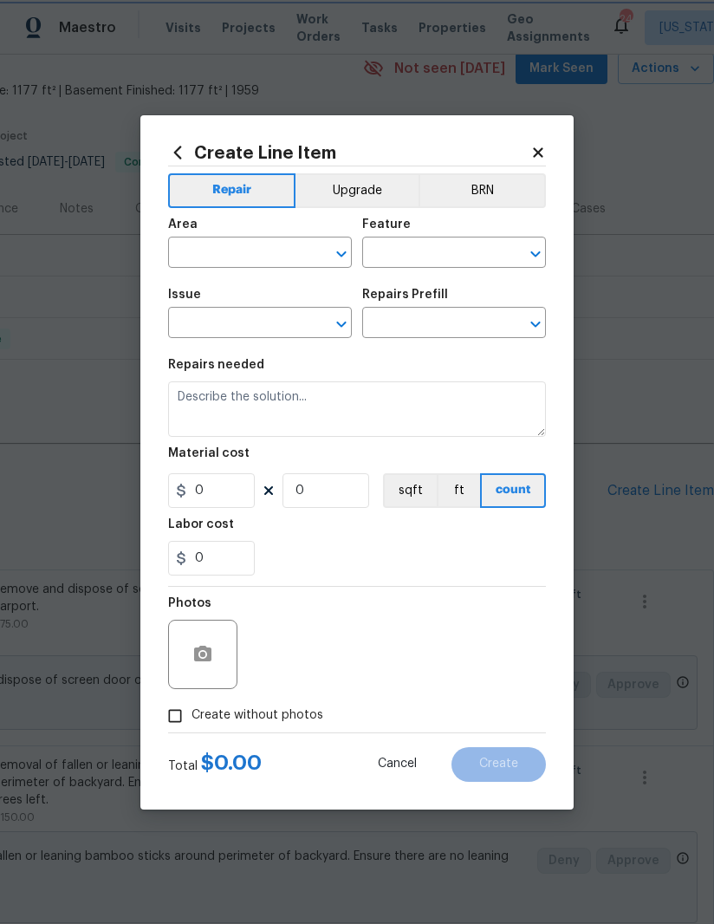
type input "1"
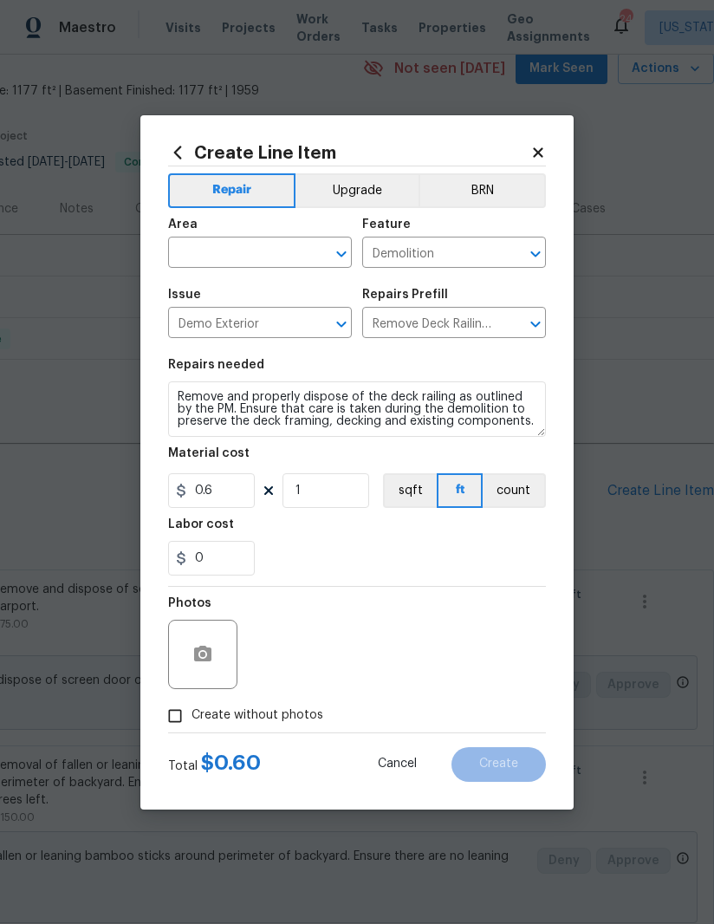
click at [452, 319] on input "Remove Deck Railing $0.60" at bounding box center [429, 324] width 135 height 27
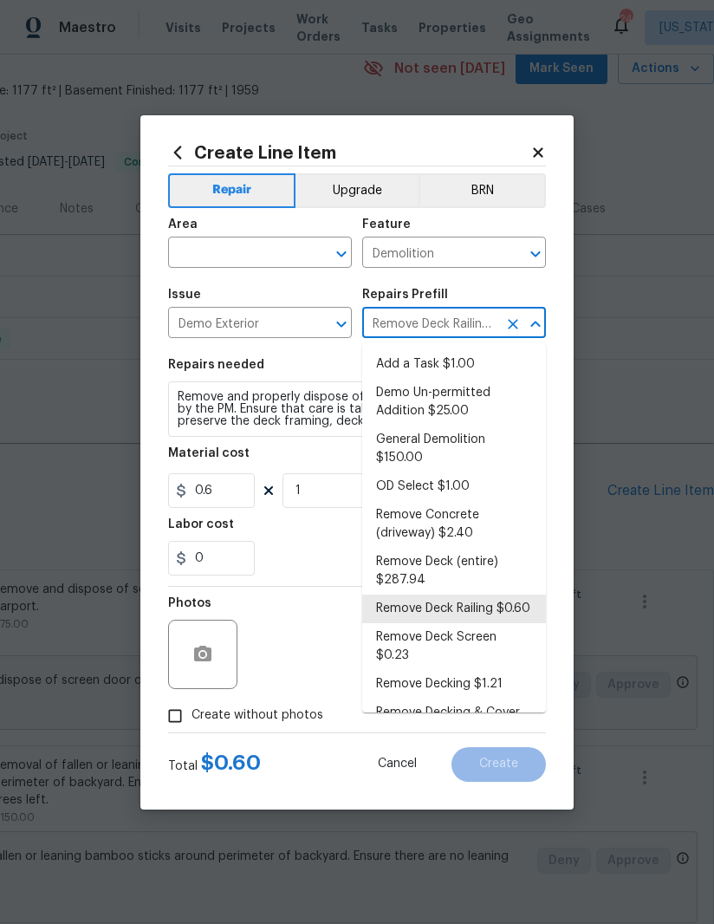
click at [452, 318] on input "Remove Deck Railing $0.60" at bounding box center [429, 324] width 135 height 27
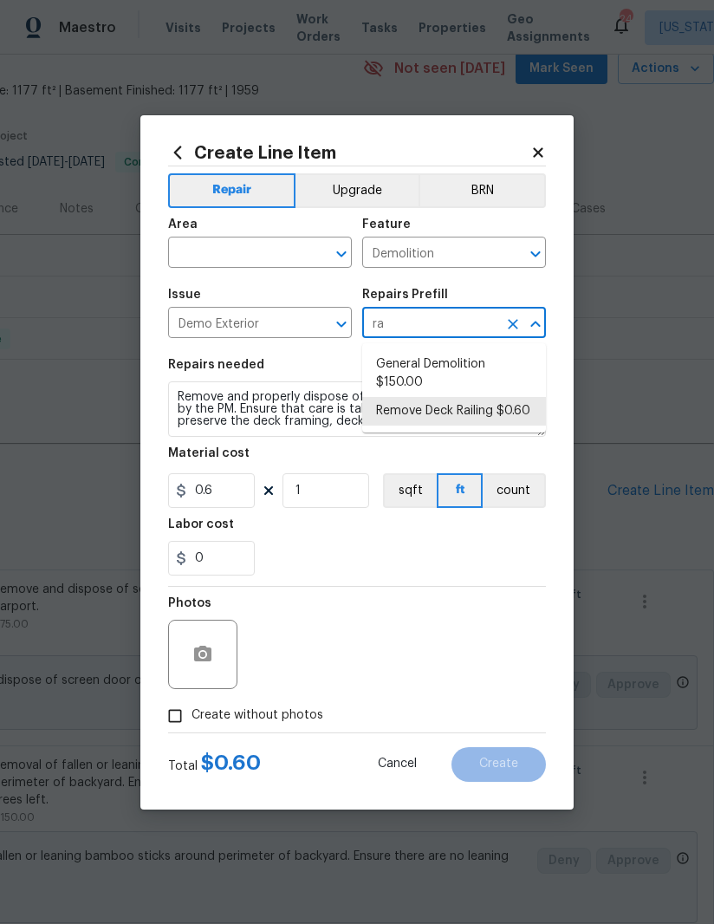
type input "r"
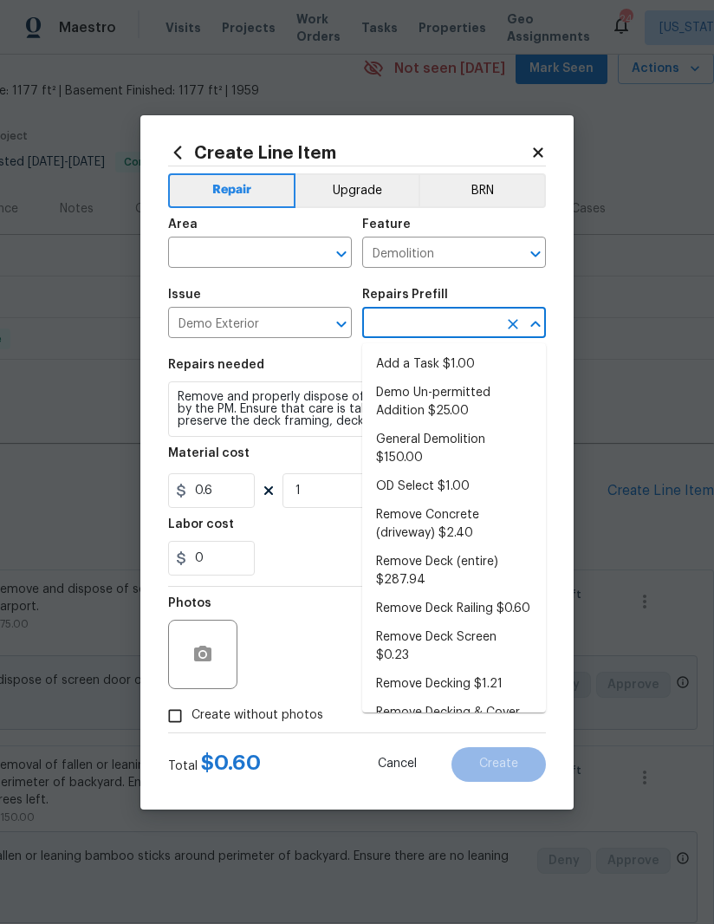
click at [178, 146] on icon at bounding box center [178, 152] width 8 height 13
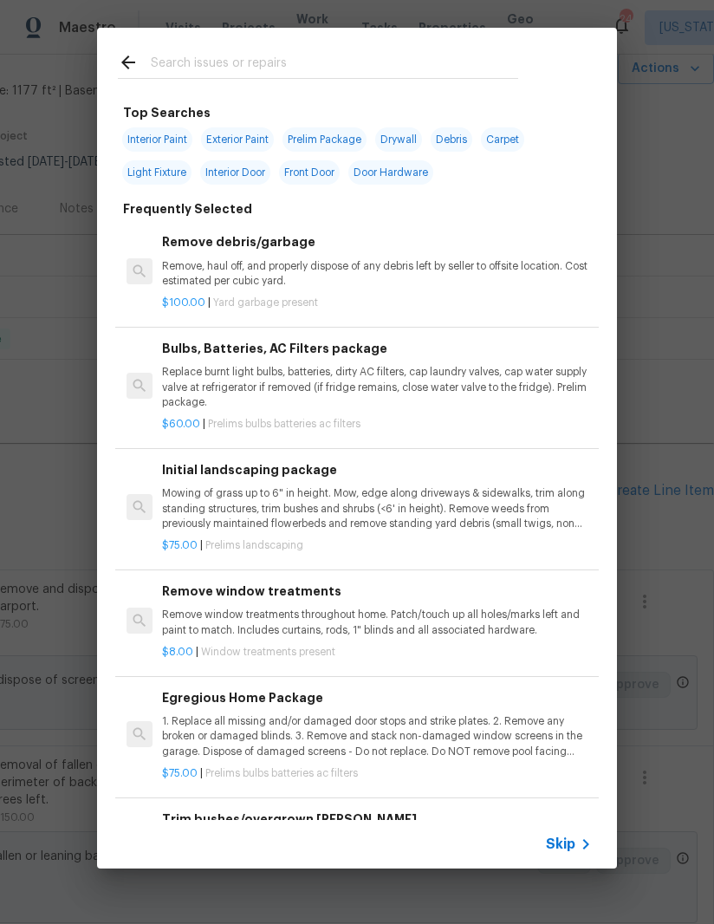
click at [273, 60] on input "text" at bounding box center [334, 65] width 367 height 26
type input "Rail"
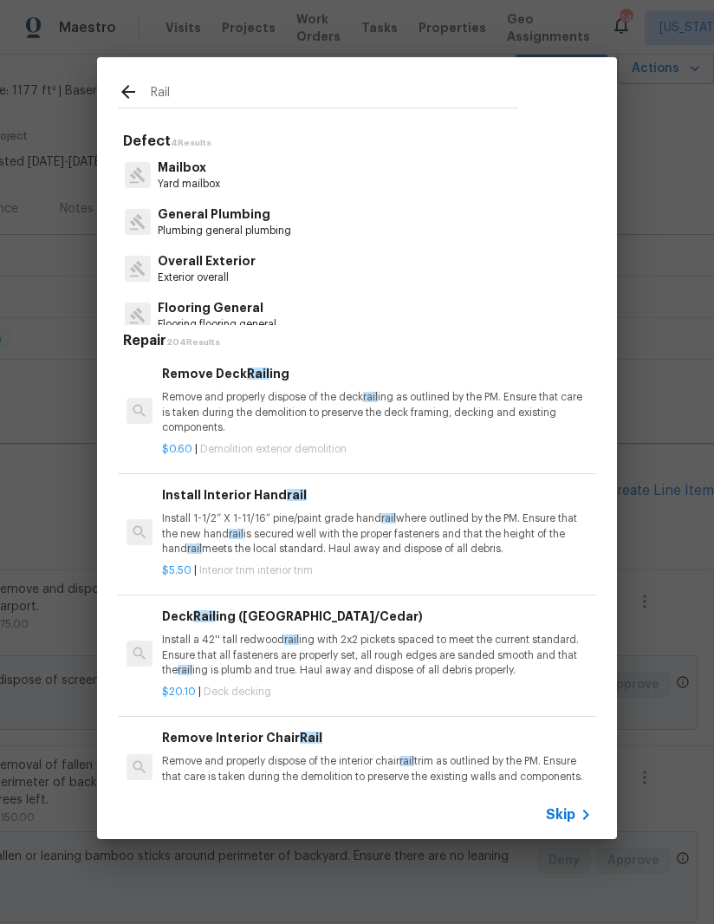
scroll to position [0, 0]
click at [310, 409] on p "Remove and properly dispose of the deck rail ing as outlined by the PM. Ensure …" at bounding box center [377, 412] width 430 height 44
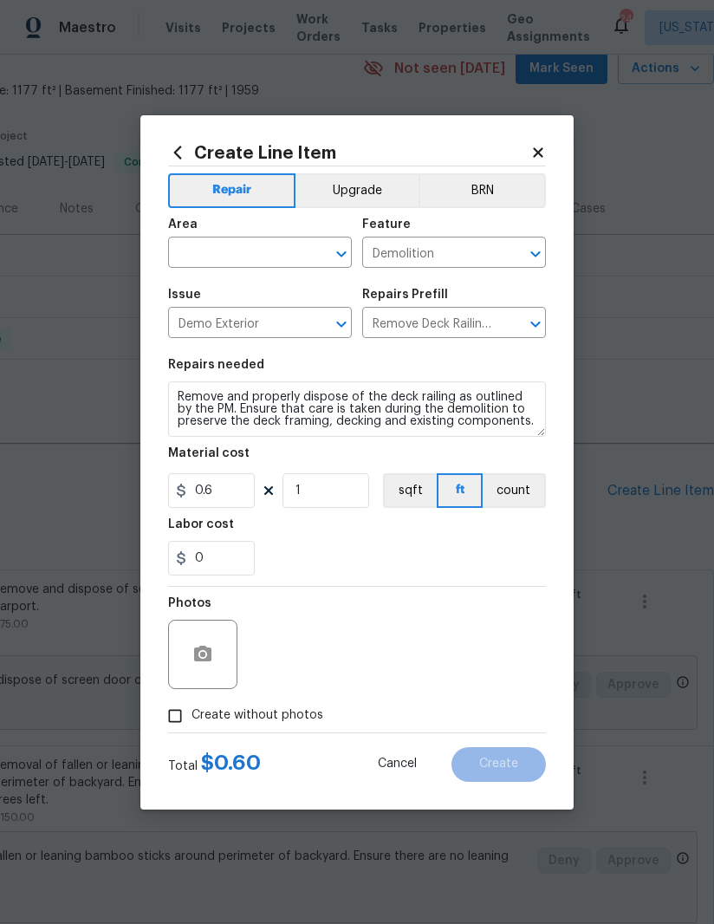
click at [175, 145] on icon at bounding box center [177, 152] width 19 height 19
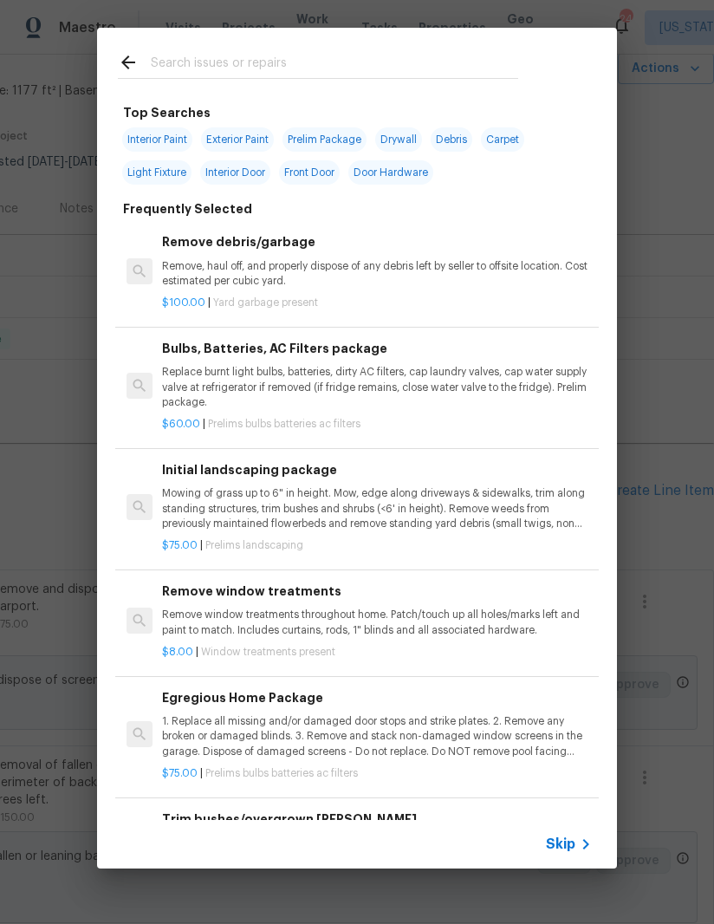
click at [346, 61] on input "text" at bounding box center [334, 65] width 367 height 26
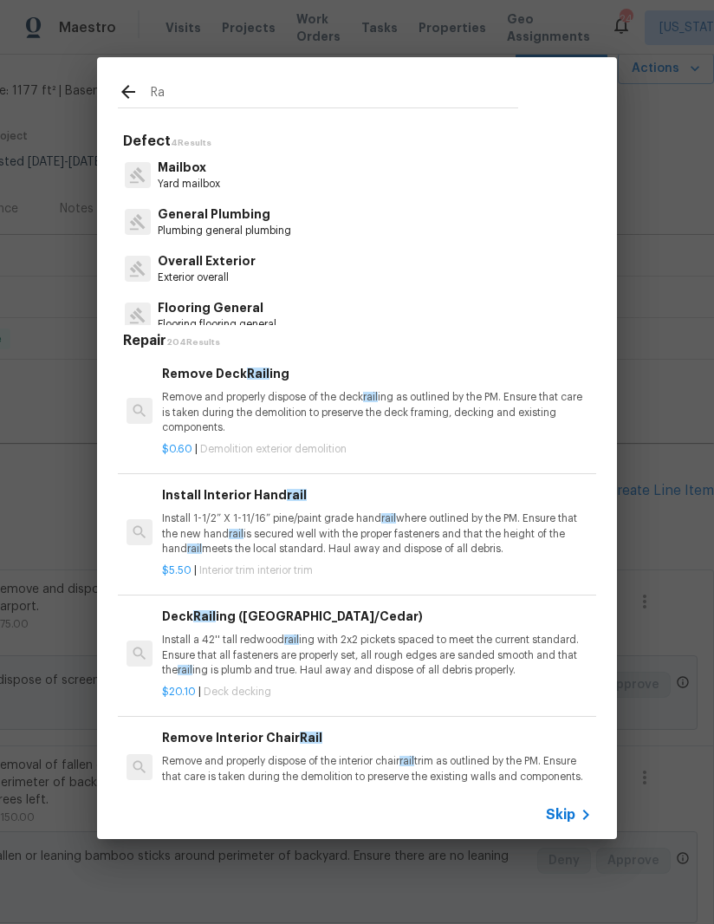
type input "R"
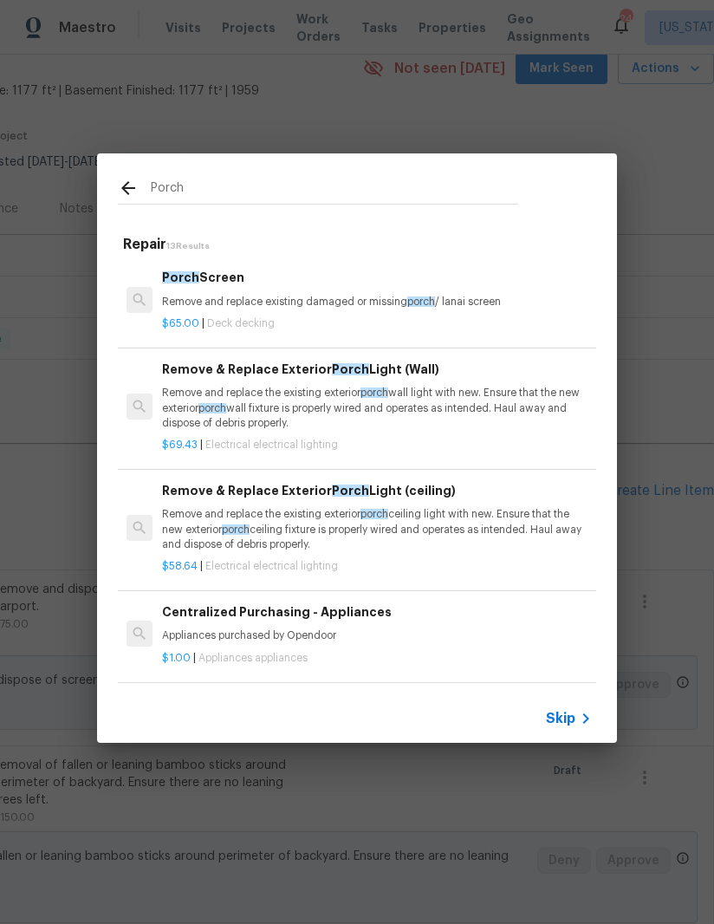
click at [188, 179] on input "Porch" at bounding box center [334, 191] width 367 height 26
click at [181, 185] on input "Porch" at bounding box center [334, 191] width 367 height 26
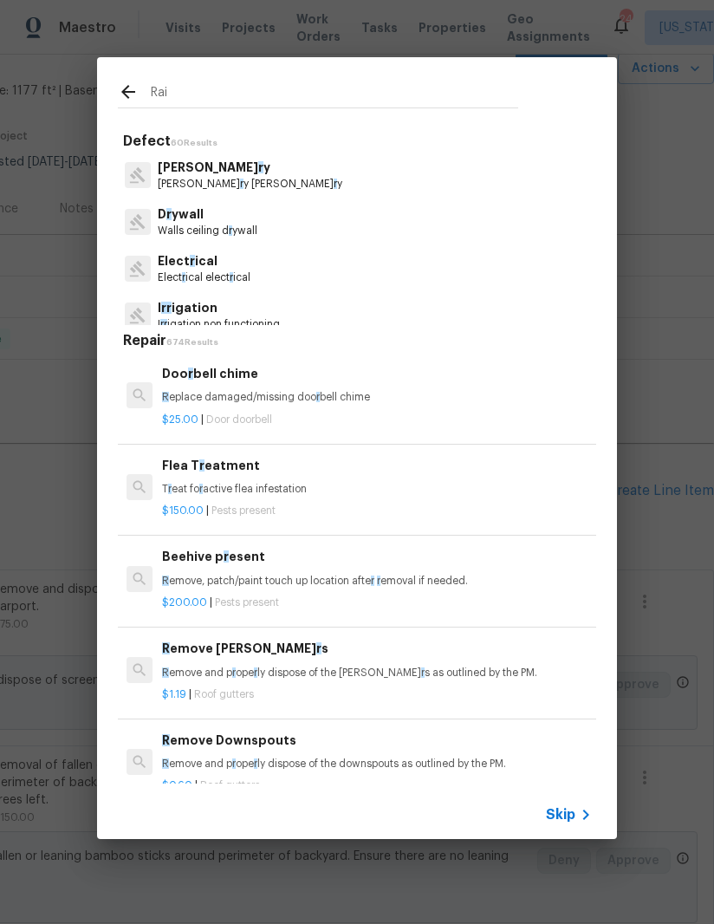
type input "Rail"
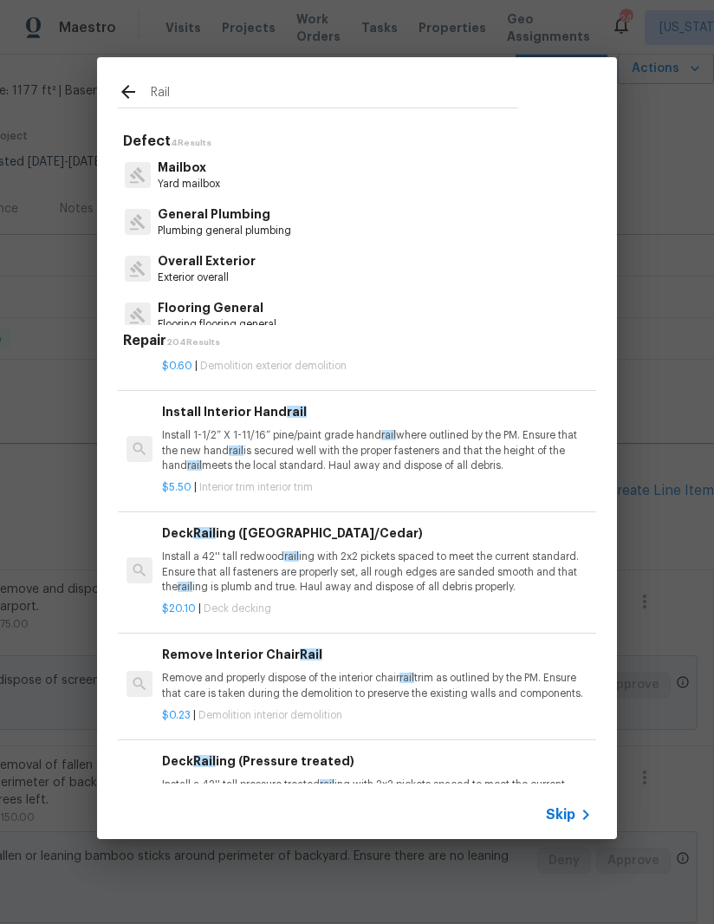
scroll to position [83, 0]
click at [310, 561] on p "Install a 42'' tall redwood rail ing with 2x2 pickets spaced to meet the curren…" at bounding box center [377, 571] width 430 height 44
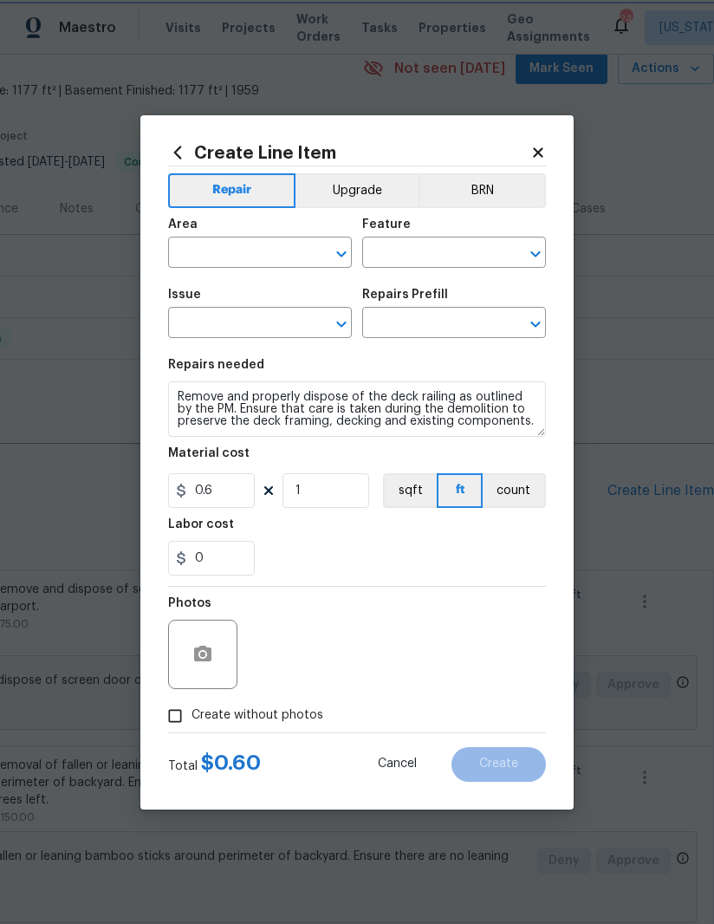
type input "Deck"
type input "Decks and Patios"
type input "Deck Railing (Redwood/Cedar) $20.10"
type textarea "Install a 42'' tall redwood railing with 2x2 pickets spaced to meet the current…"
type input "20.1"
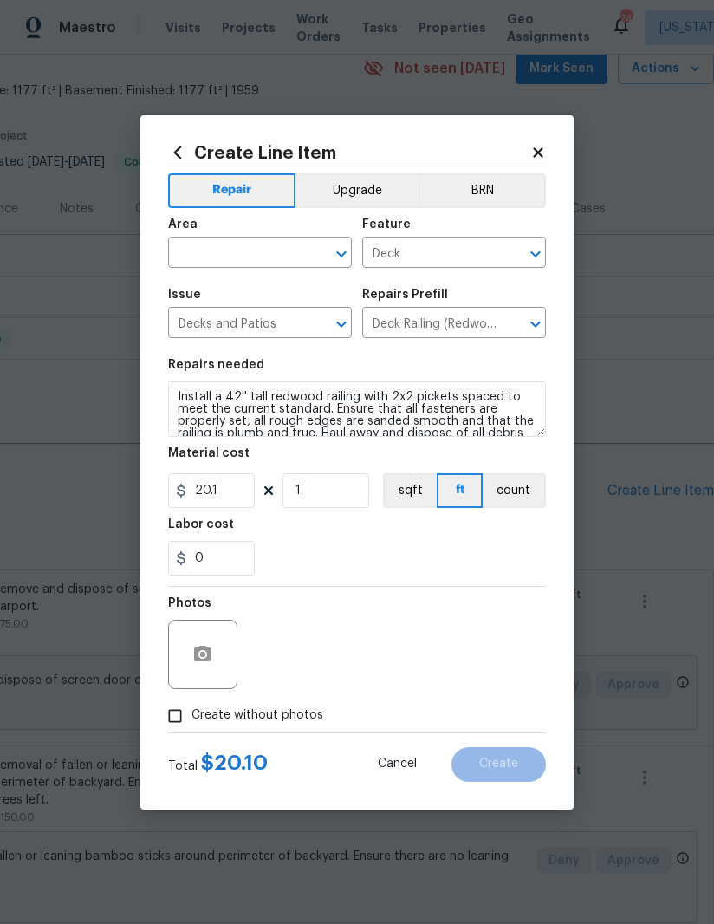
click at [231, 250] on input "text" at bounding box center [235, 254] width 135 height 27
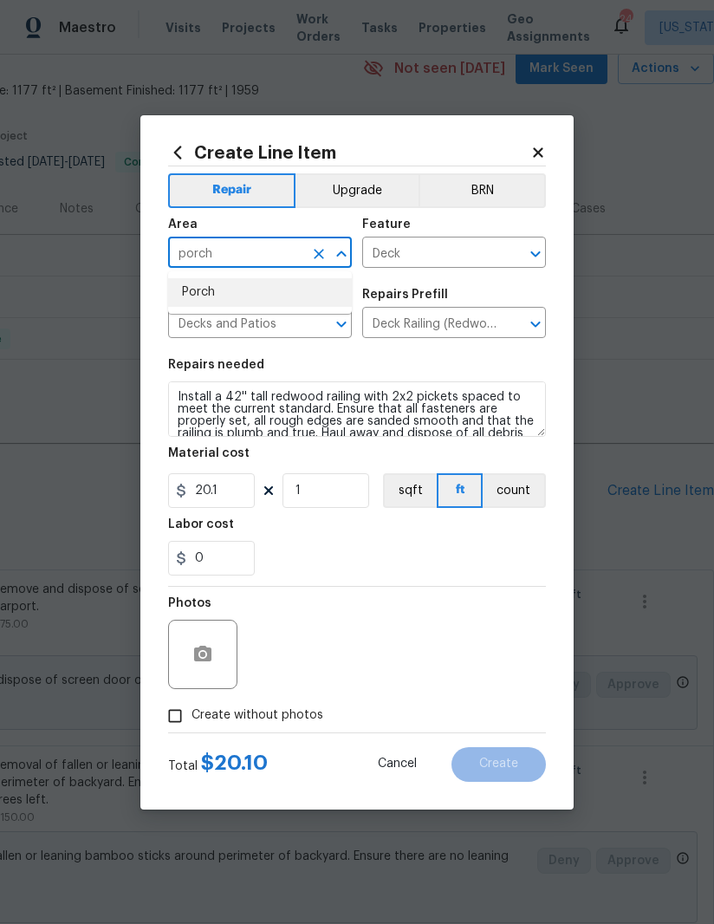
click at [233, 300] on li "Porch" at bounding box center [260, 292] width 184 height 29
type input "Porch"
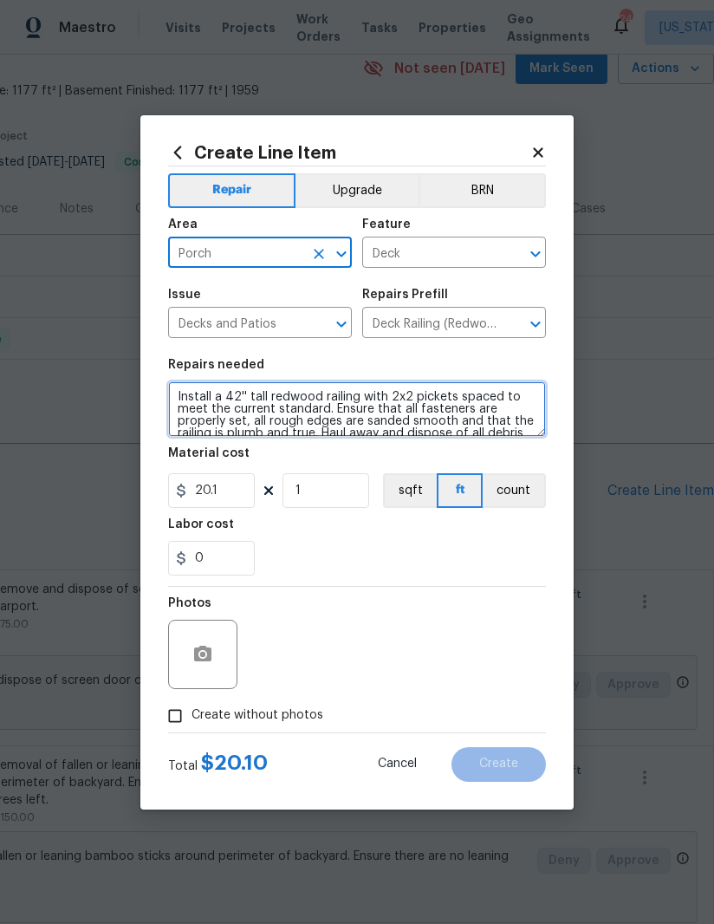
click at [296, 407] on textarea "Install a 42'' tall redwood railing with 2x2 pickets spaced to meet the current…" at bounding box center [357, 408] width 378 height 55
click at [295, 407] on textarea "Install a 42'' tall redwood railing with 2x2 pickets spaced to meet the current…" at bounding box center [357, 408] width 378 height 55
click at [315, 413] on textarea "Install a 42'' tall redwood railing with 2x2 pickets spaced to meet the current…" at bounding box center [357, 408] width 378 height 55
click at [326, 410] on textarea "Install a 42'' tall redwood railing with 2x2 pickets spaced to meet the current…" at bounding box center [357, 408] width 378 height 55
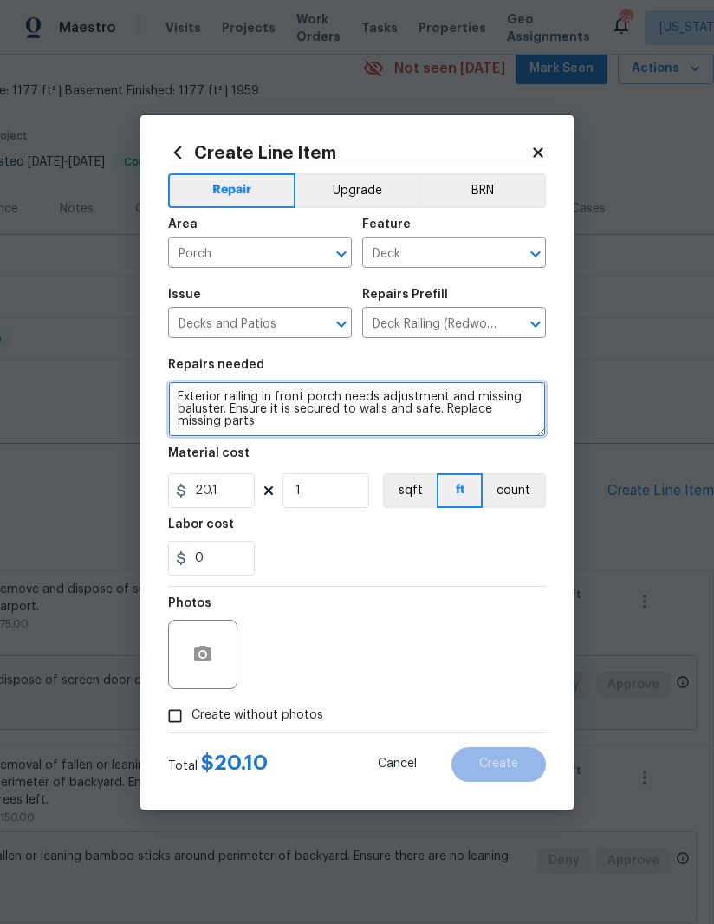
type textarea "Exterior railing in front porch needs adjustment and missing baluster. Ensure i…"
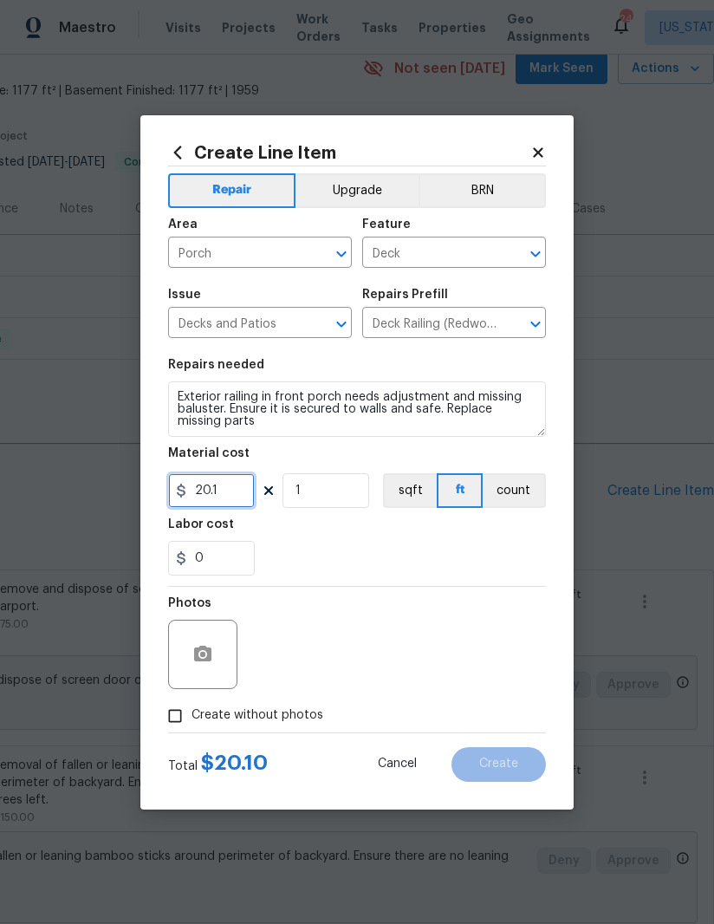
click at [234, 485] on input "20.1" at bounding box center [211, 490] width 87 height 35
click at [220, 484] on input "20.1" at bounding box center [211, 490] width 87 height 35
click at [213, 492] on input "20.1" at bounding box center [211, 490] width 87 height 35
type input "50"
click at [364, 568] on div "0" at bounding box center [357, 558] width 378 height 35
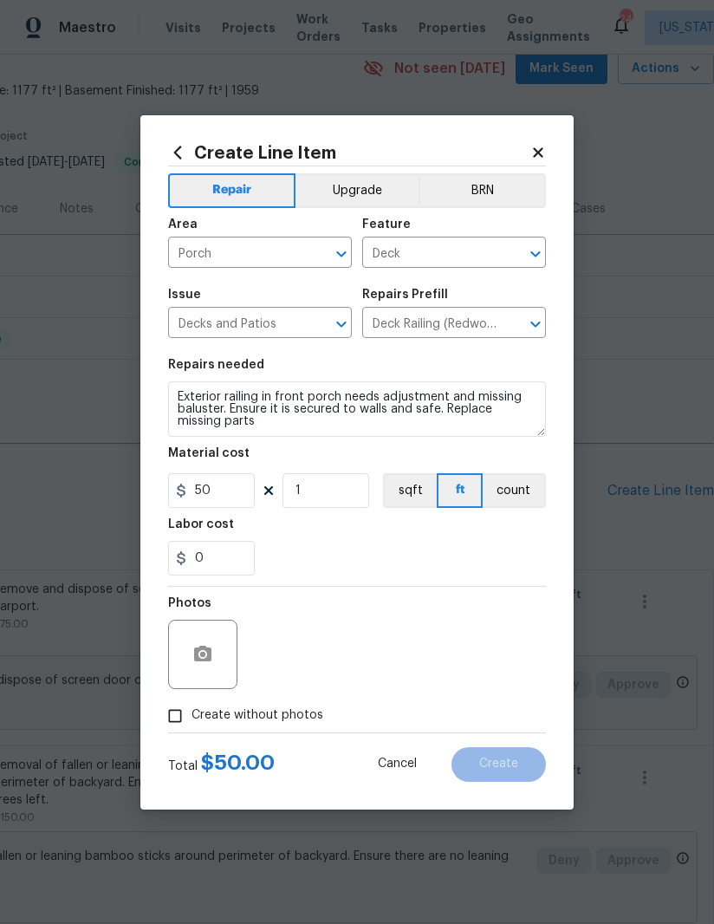
click at [164, 720] on input "Create without photos" at bounding box center [175, 715] width 33 height 33
click at [164, 719] on input "Create without photos" at bounding box center [175, 715] width 33 height 33
checkbox input "false"
click at [205, 654] on circle "button" at bounding box center [202, 653] width 5 height 5
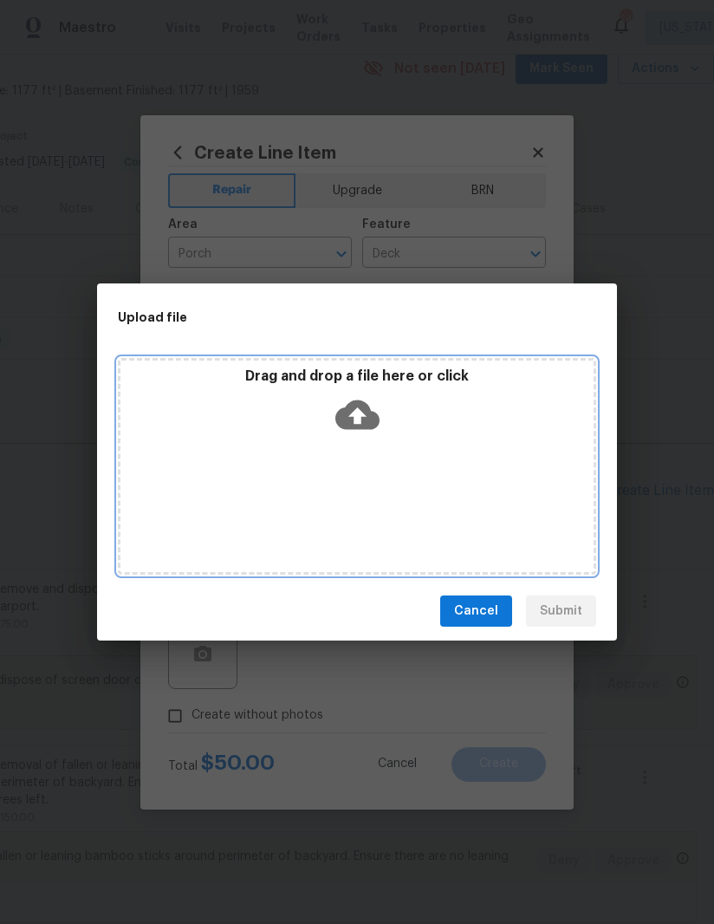
click at [419, 467] on div "Drag and drop a file here or click" at bounding box center [357, 466] width 478 height 217
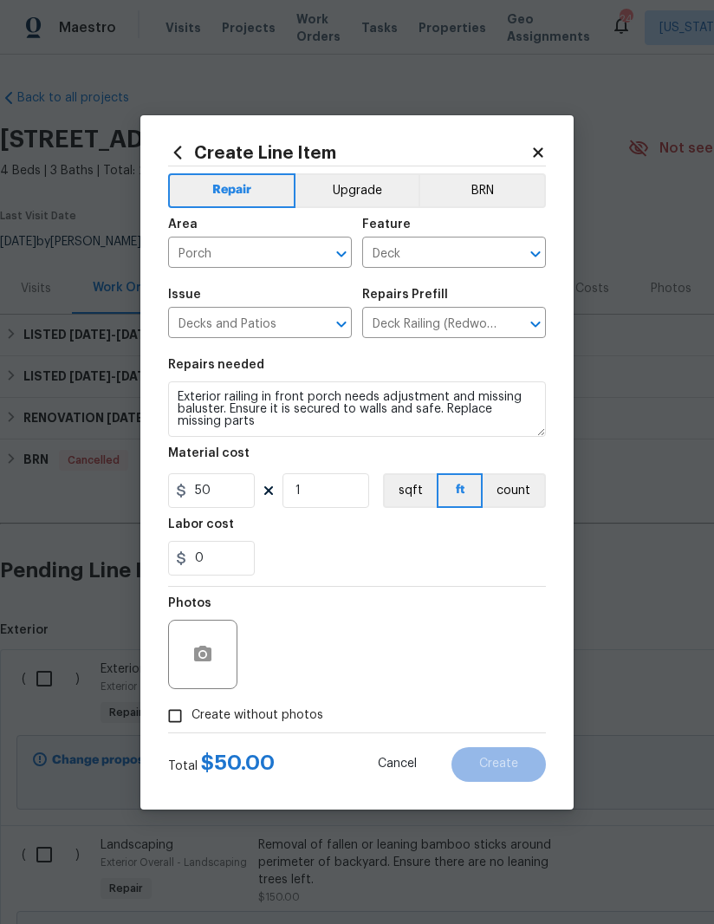
scroll to position [80, 265]
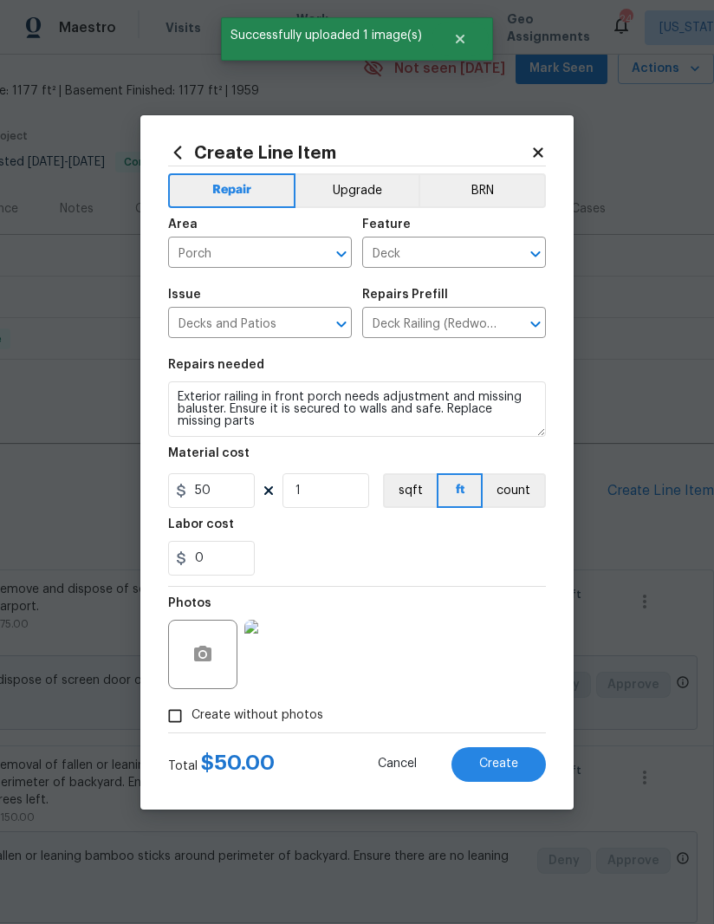
click at [518, 761] on button "Create" at bounding box center [498, 764] width 94 height 35
type input "0"
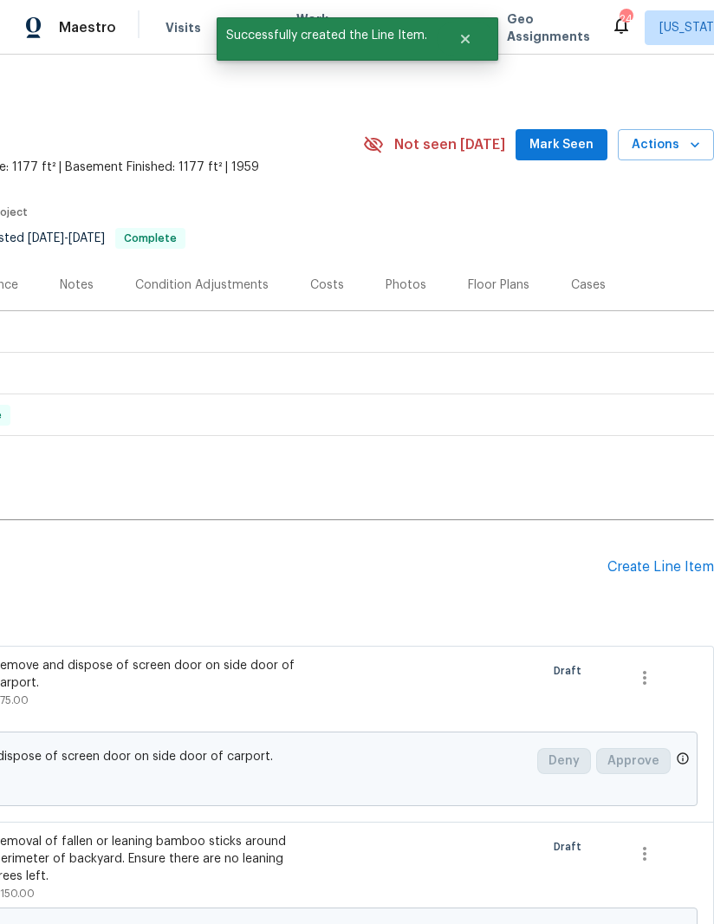
click at [659, 574] on div "Create Line Item" at bounding box center [660, 567] width 107 height 16
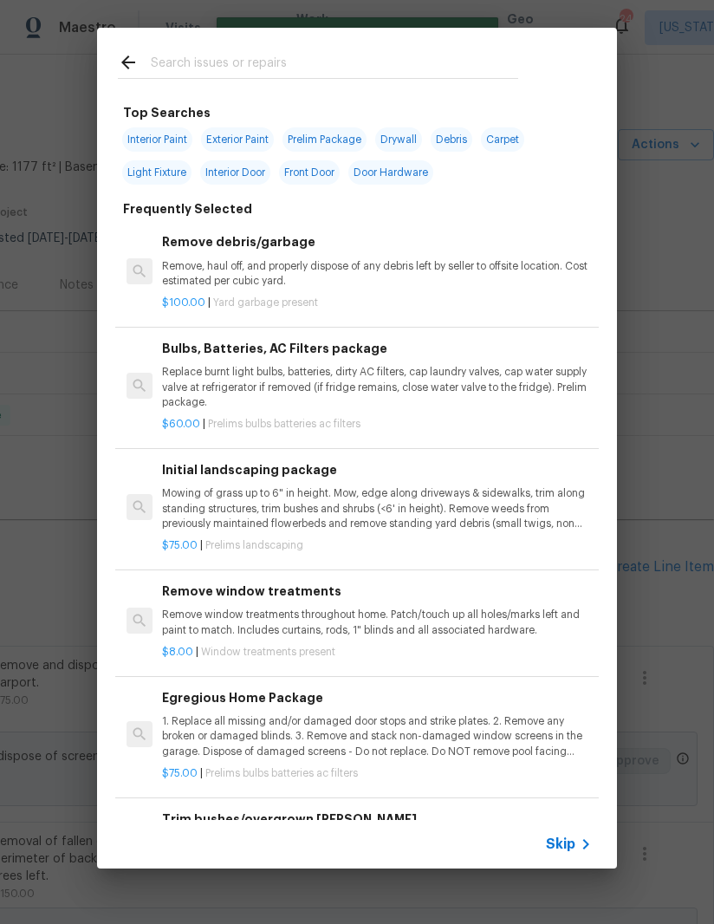
click at [254, 69] on input "text" at bounding box center [334, 65] width 367 height 26
type input "Closet"
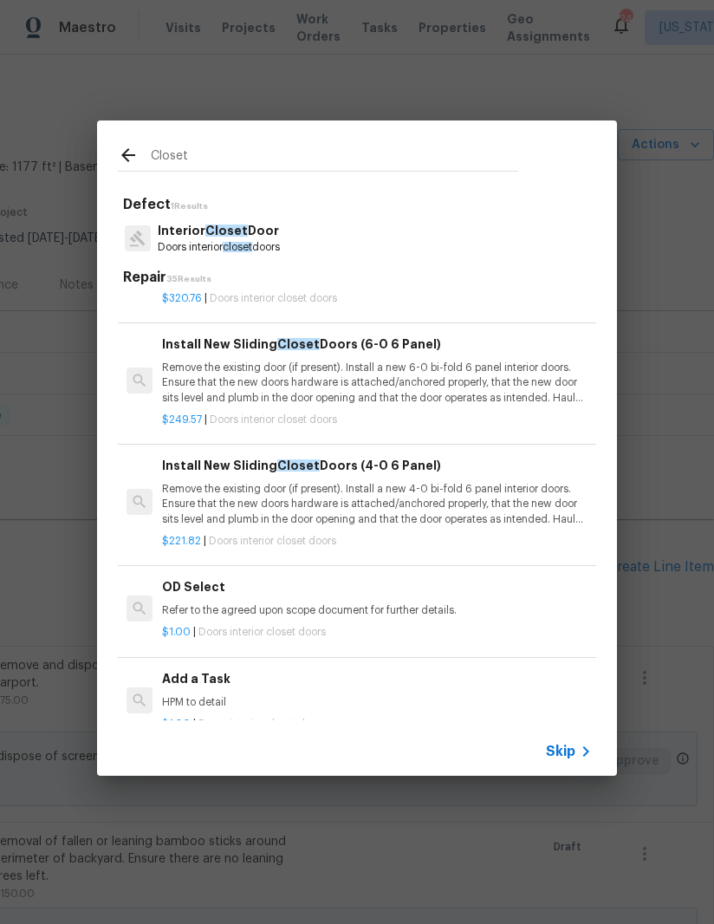
scroll to position [302, 0]
click at [417, 491] on p "Remove the existing door (if present). Install a new 4-0 bi-fold 6 panel interi…" at bounding box center [377, 503] width 430 height 44
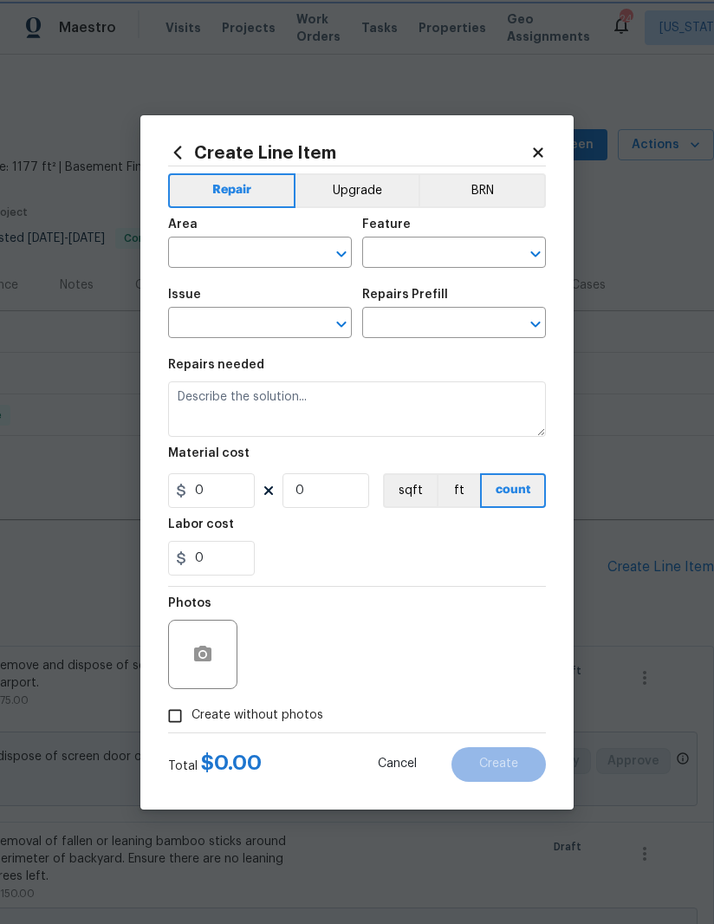
type input "Interior Door"
type input "Interior Closet Door"
type input "Install New Sliding Closet Doors (4-0 6 Panel) $221.82"
type textarea "Remove the existing door (if present). Install a new 4-0 bi-fold 6 panel interi…"
type input "221.82"
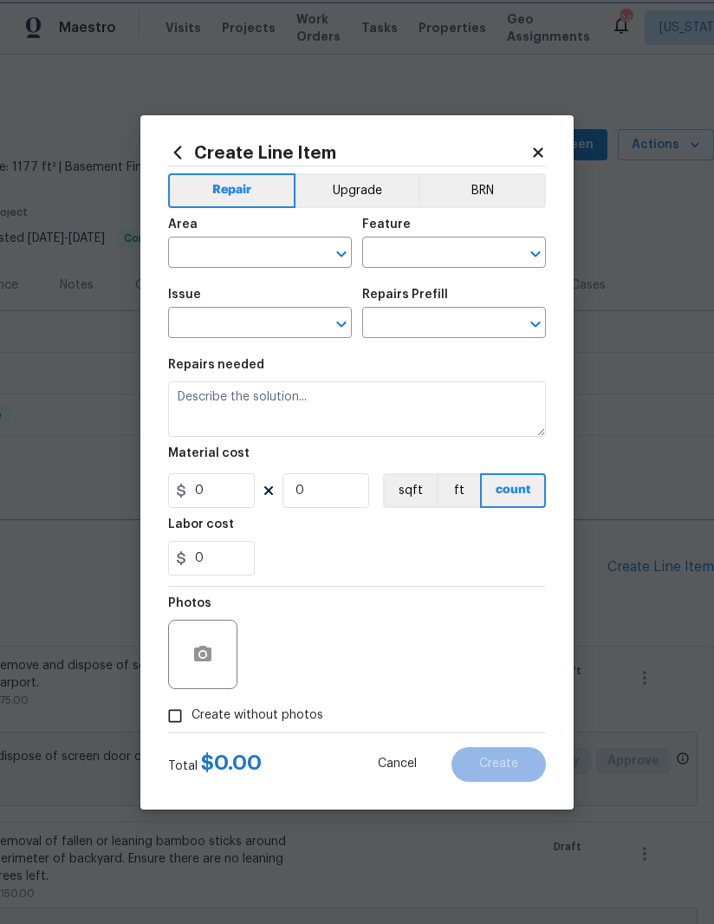
type input "1"
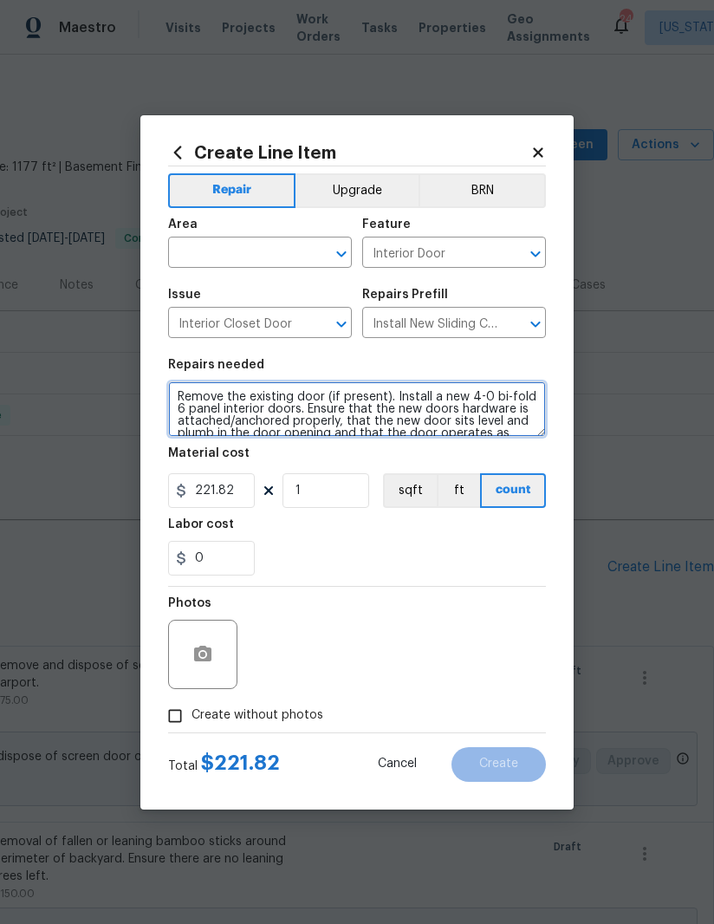
click at [364, 410] on textarea "Remove the existing door (if present). Install a new 4-0 bi-fold 6 panel interi…" at bounding box center [357, 408] width 378 height 55
click at [373, 414] on textarea "Remove the existing door (if present). Install a new 4-0 bi-fold 6 panel interi…" at bounding box center [357, 408] width 378 height 55
click at [372, 416] on textarea "Remove the existing door (if present). Install a new 4-0 bi-fold 6 panel interi…" at bounding box center [357, 408] width 378 height 55
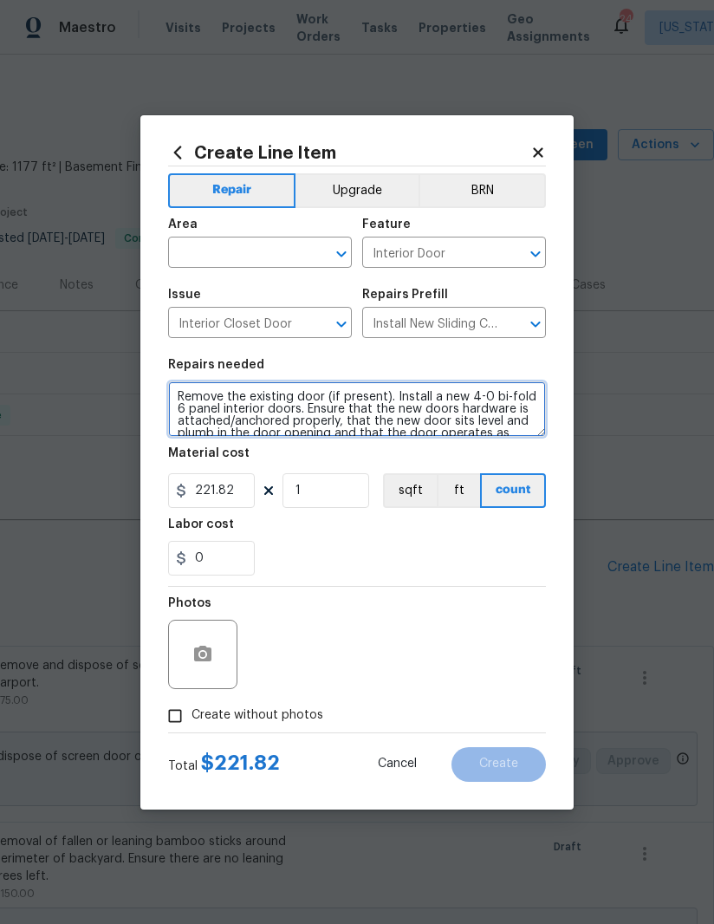
click at [371, 416] on textarea "Remove the existing door (if present). Install a new 4-0 bi-fold 6 panel interi…" at bounding box center [357, 408] width 378 height 55
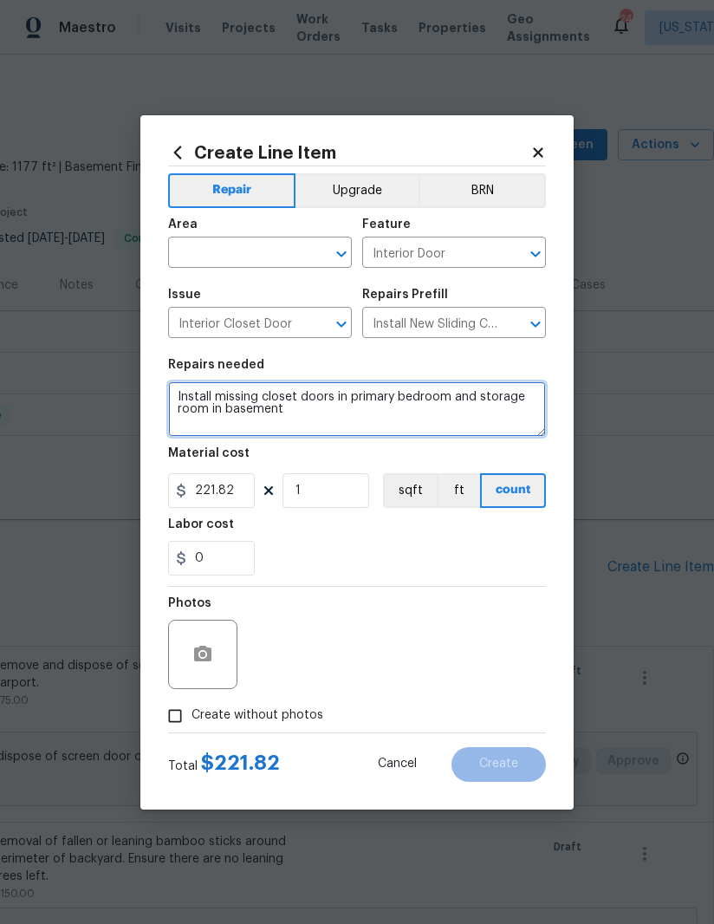
type textarea "Install missing closet doors in primary bedroom and storage room in basement"
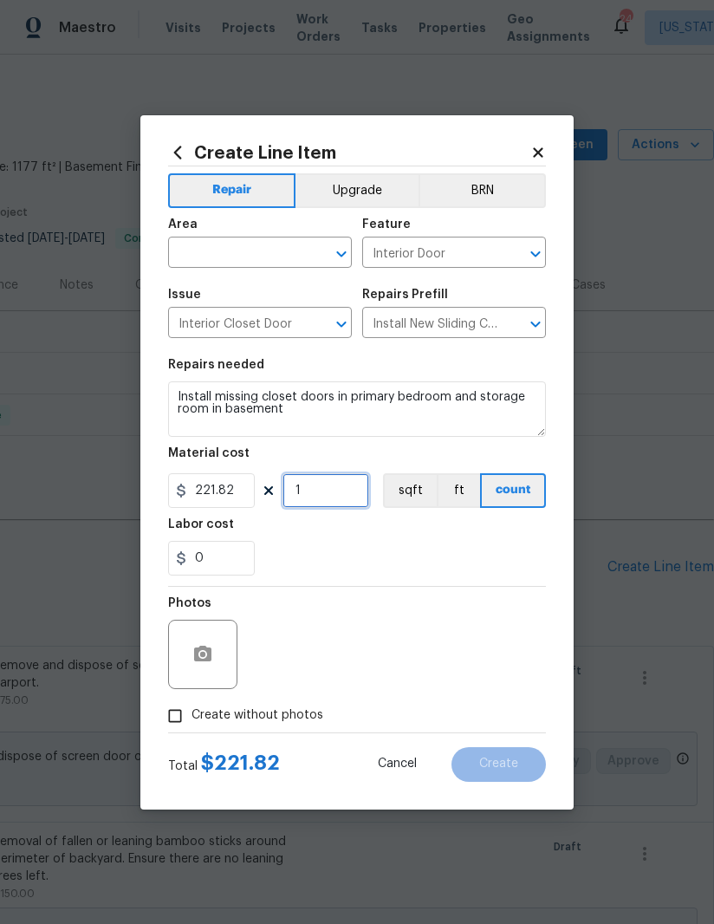
click at [324, 502] on input "1" at bounding box center [325, 490] width 87 height 35
type input "4"
click at [244, 491] on input "221.82" at bounding box center [211, 490] width 87 height 35
type input "225"
click at [220, 267] on input "text" at bounding box center [235, 254] width 135 height 27
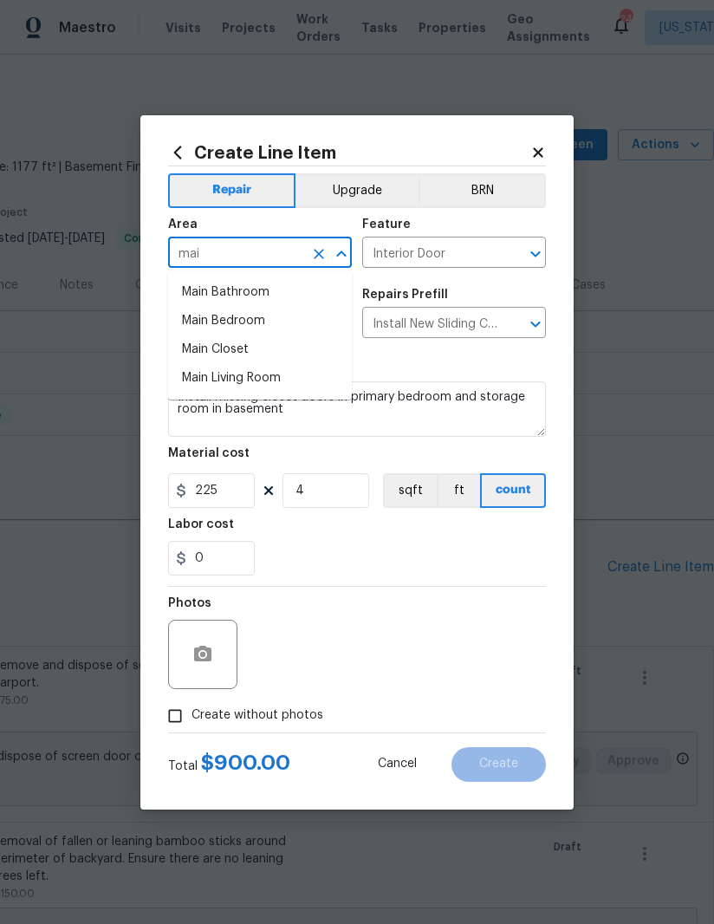
click at [248, 331] on li "Main Bedroom" at bounding box center [260, 321] width 184 height 29
type input "Main Bedroom"
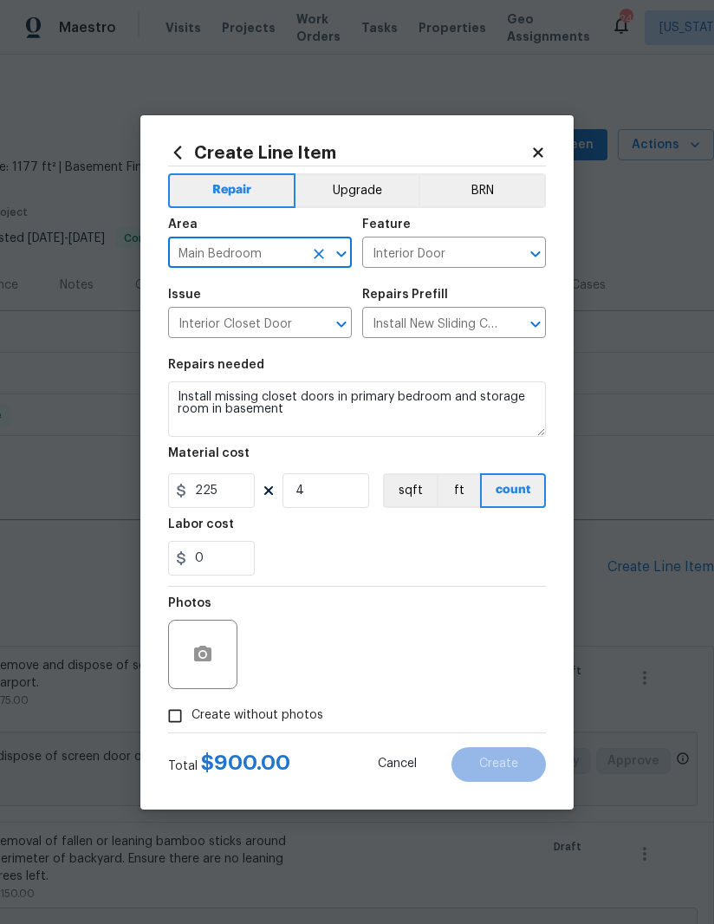
click at [365, 570] on div "0" at bounding box center [357, 558] width 378 height 35
click at [171, 716] on input "Create without photos" at bounding box center [175, 715] width 33 height 33
checkbox input "true"
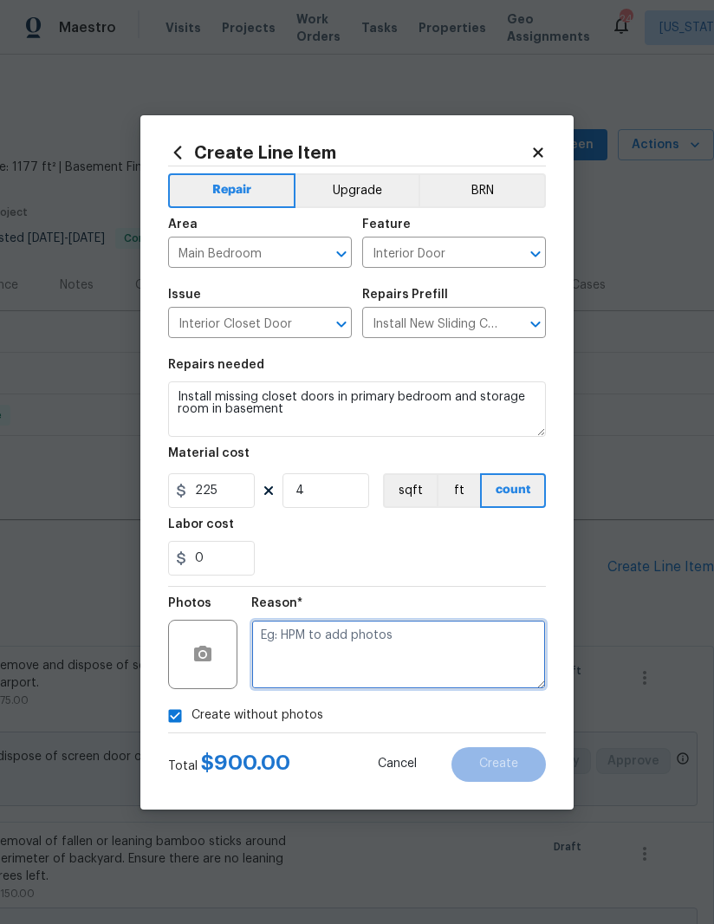
click at [424, 658] on textarea at bounding box center [398, 654] width 295 height 69
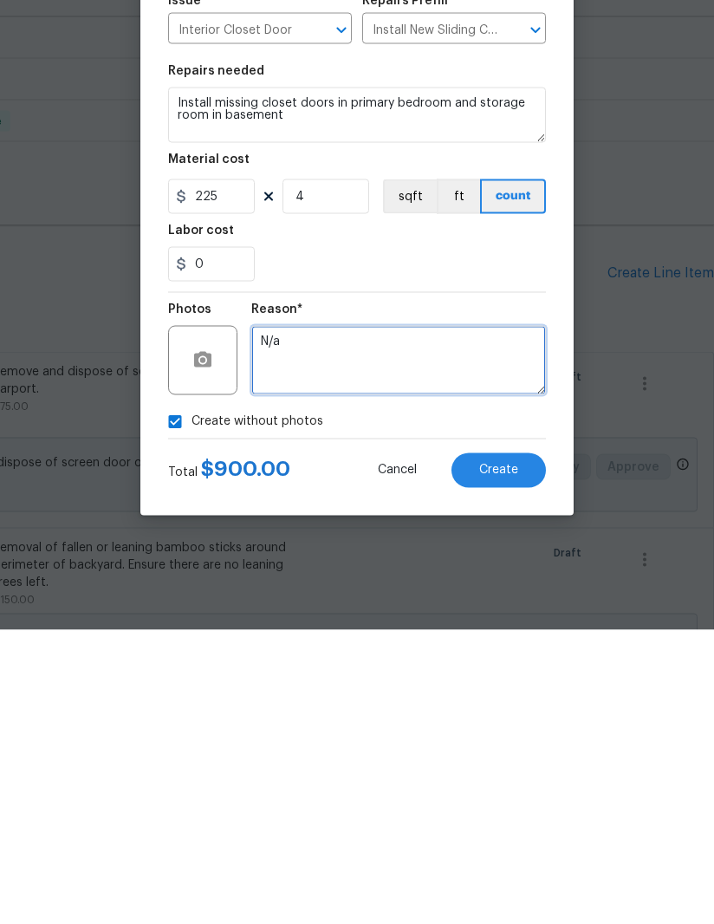
type textarea "N/a"
click at [502, 747] on button "Create" at bounding box center [498, 764] width 94 height 35
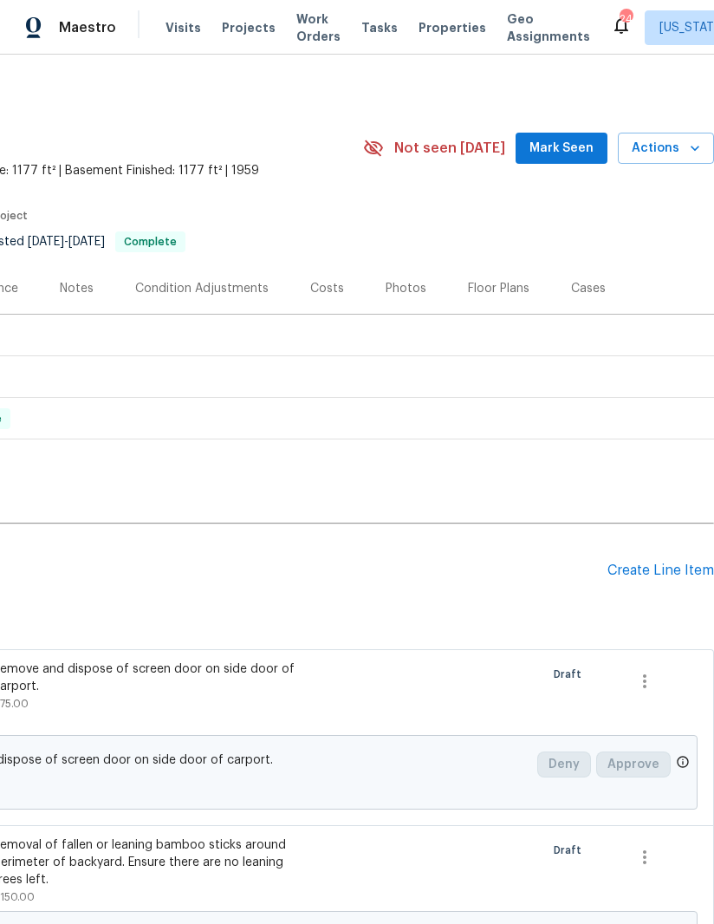
scroll to position [0, 265]
click at [664, 562] on div "Create Line Item" at bounding box center [660, 570] width 107 height 16
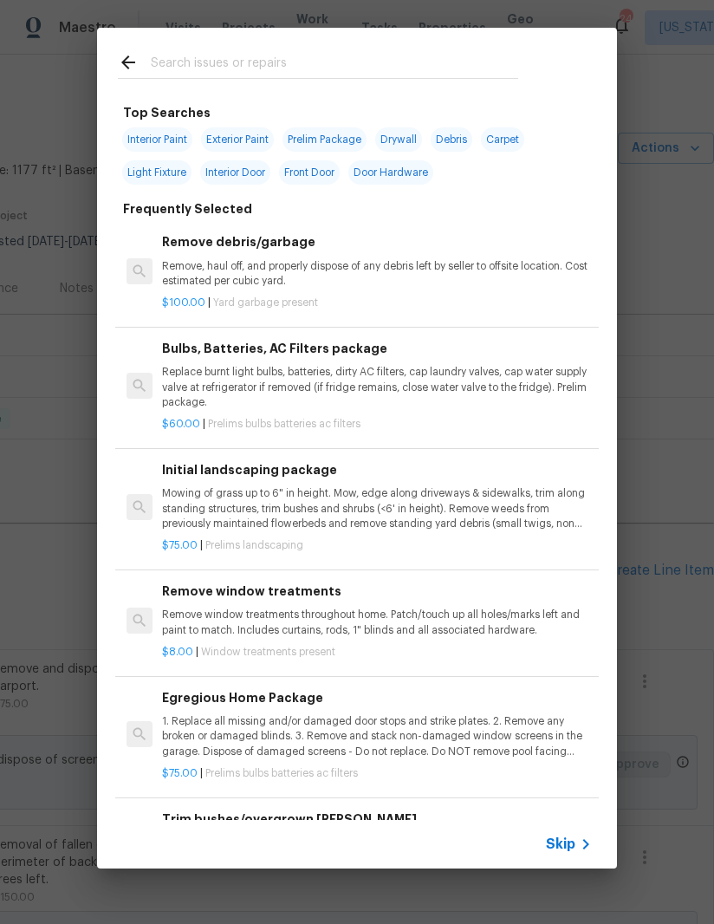
click at [306, 61] on input "text" at bounding box center [334, 65] width 367 height 26
type input "Adjust cab"
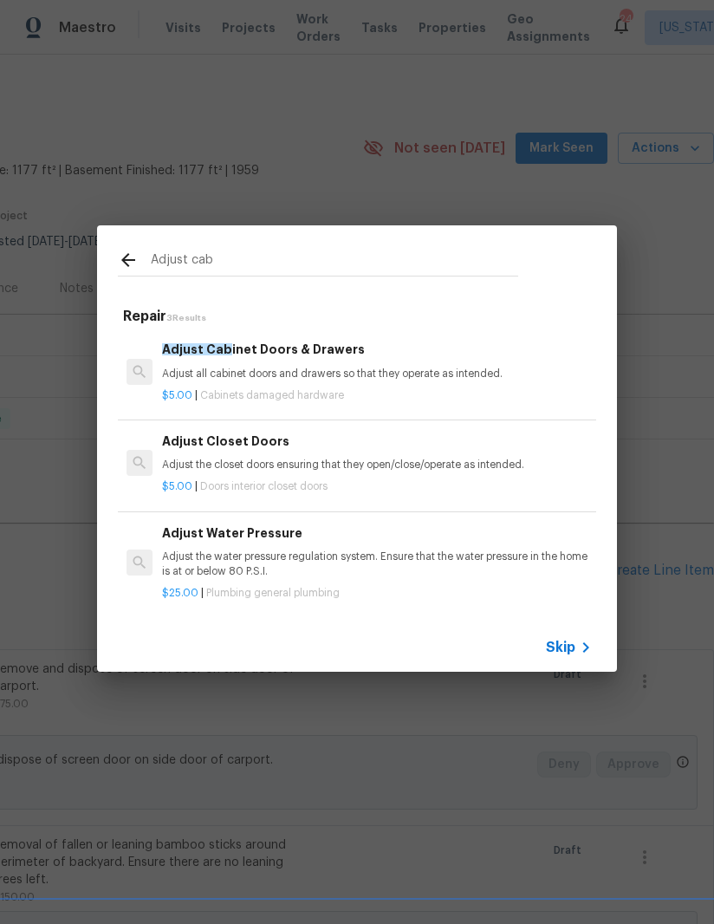
click at [288, 382] on div "$5.00 | Cabinets damaged hardware" at bounding box center [377, 392] width 430 height 22
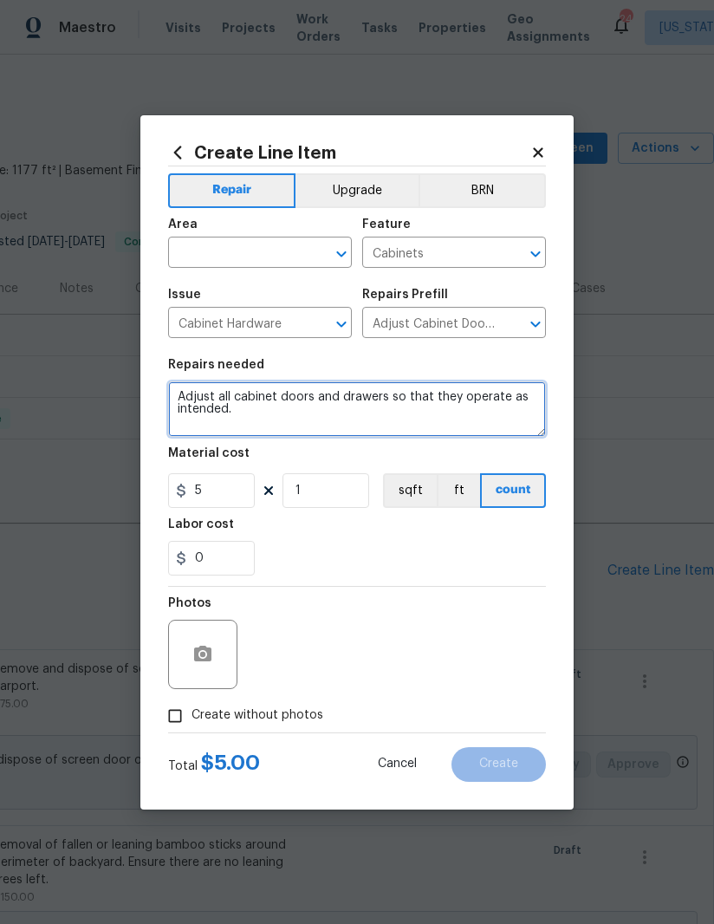
click at [254, 416] on textarea "Adjust all cabinet doors and drawers so that they operate as intended." at bounding box center [357, 408] width 378 height 55
click at [241, 397] on textarea "Adjust all cabinet doors and drawers so that they operate as" at bounding box center [357, 408] width 378 height 55
click at [531, 389] on textarea "Adjust cabinet doors and drawers so that they operate as" at bounding box center [357, 408] width 378 height 55
click at [536, 399] on textarea "Adjust cabinet doors and drawers so that they operate as" at bounding box center [357, 408] width 378 height 55
type textarea "Adjust cabinet doors under kitchen sink"
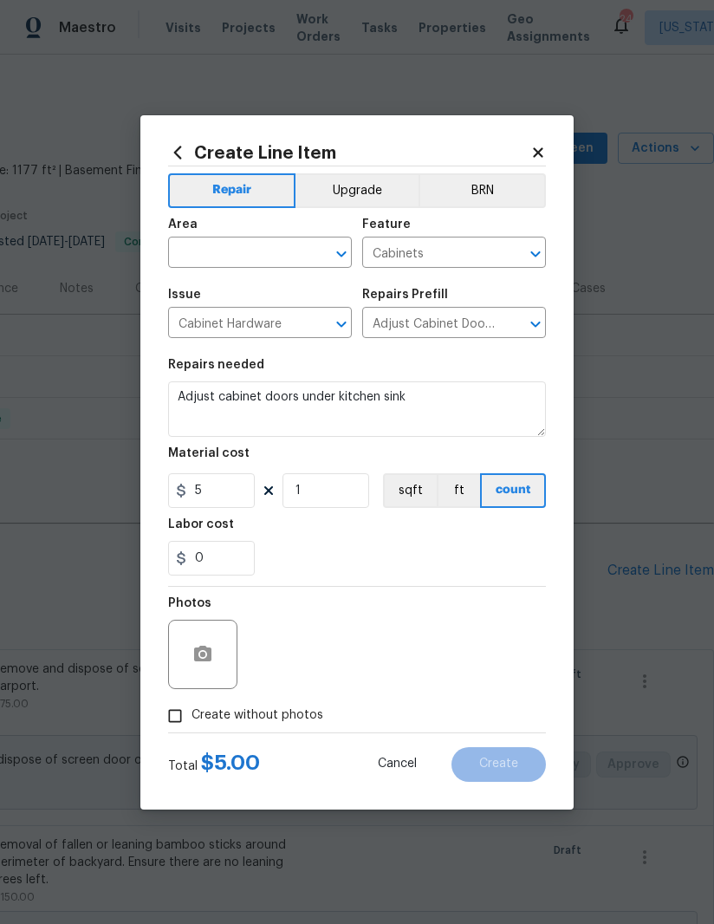
click at [233, 265] on input "text" at bounding box center [235, 254] width 135 height 27
click at [243, 340] on li "Kitchen" at bounding box center [260, 354] width 184 height 29
type input "Kitchen"
click at [195, 497] on input "5" at bounding box center [211, 490] width 87 height 35
type input "15"
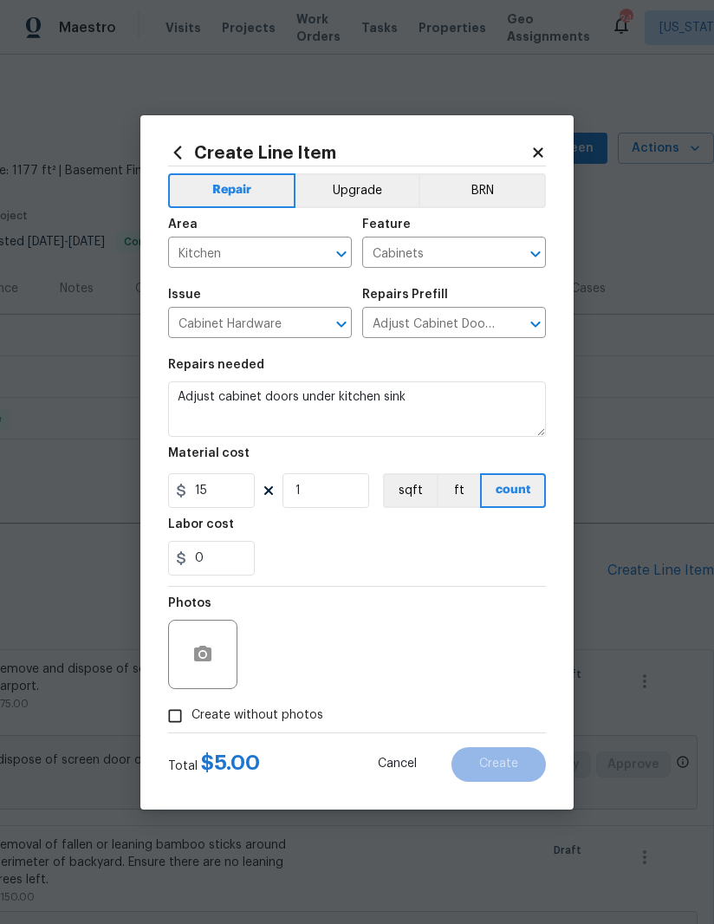
click at [406, 554] on div "0" at bounding box center [357, 558] width 378 height 35
click at [153, 705] on div "Create Line Item Repair Upgrade BRN Area Kitchen ​ Feature Cabinets ​ Issue Cab…" at bounding box center [356, 462] width 433 height 694
click at [436, 661] on div "Photos" at bounding box center [357, 643] width 378 height 113
click at [169, 726] on input "Create without photos" at bounding box center [175, 715] width 33 height 33
checkbox input "true"
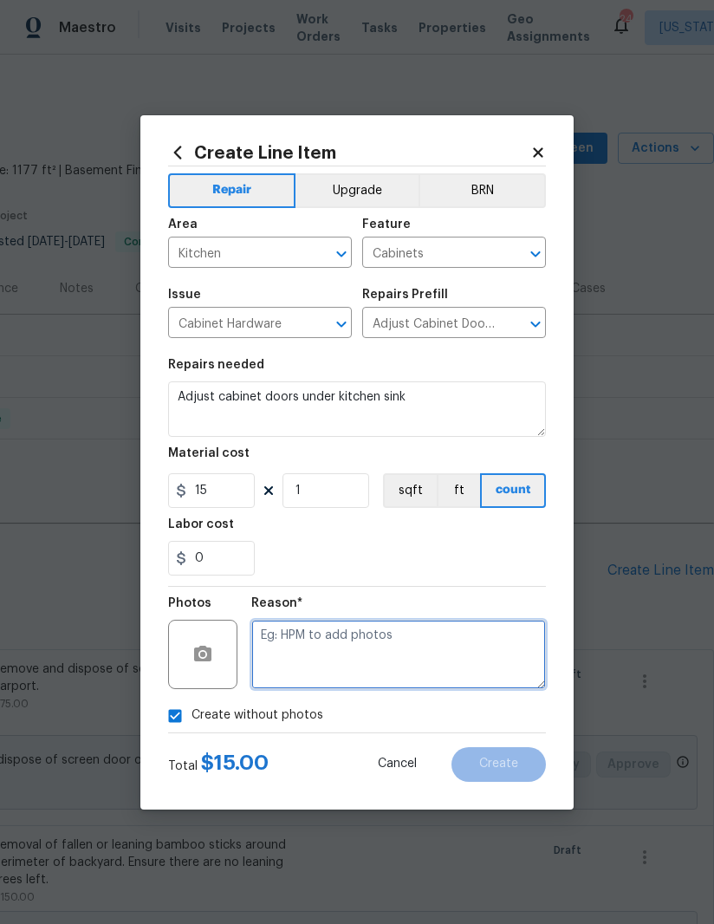
click at [445, 643] on textarea at bounding box center [398, 654] width 295 height 69
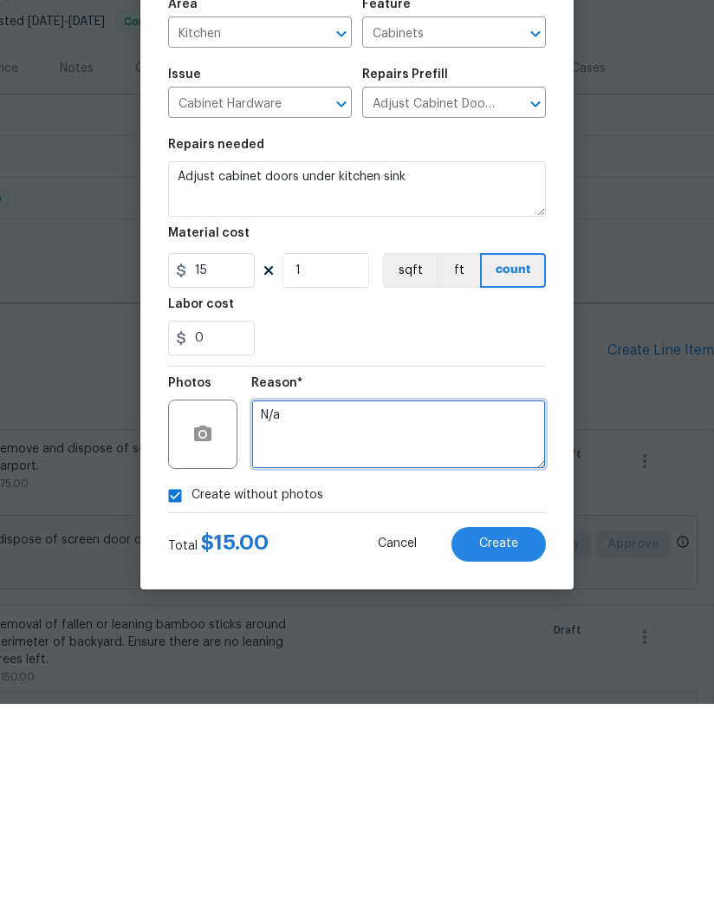
type textarea "N/a"
click at [505, 757] on span "Create" at bounding box center [498, 763] width 39 height 13
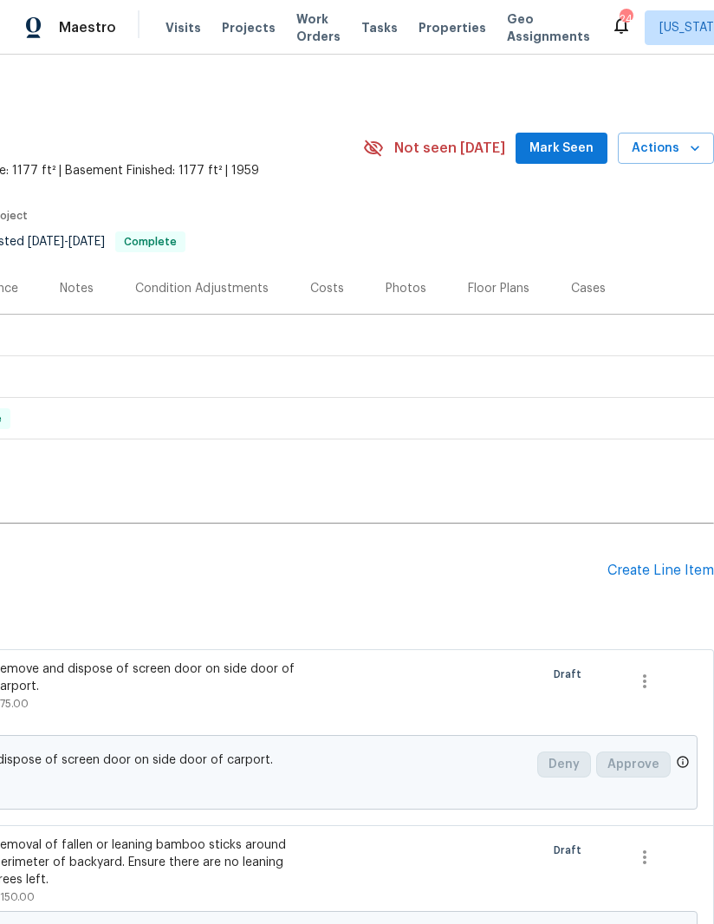
click at [668, 562] on div "Create Line Item" at bounding box center [660, 570] width 107 height 16
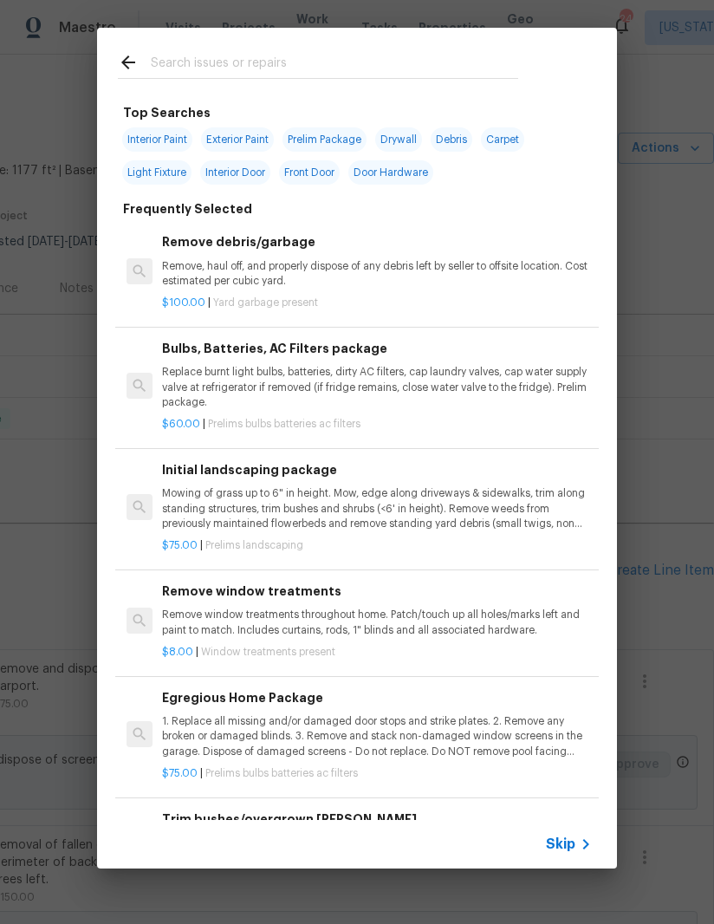
click at [357, 55] on input "text" at bounding box center [334, 65] width 367 height 26
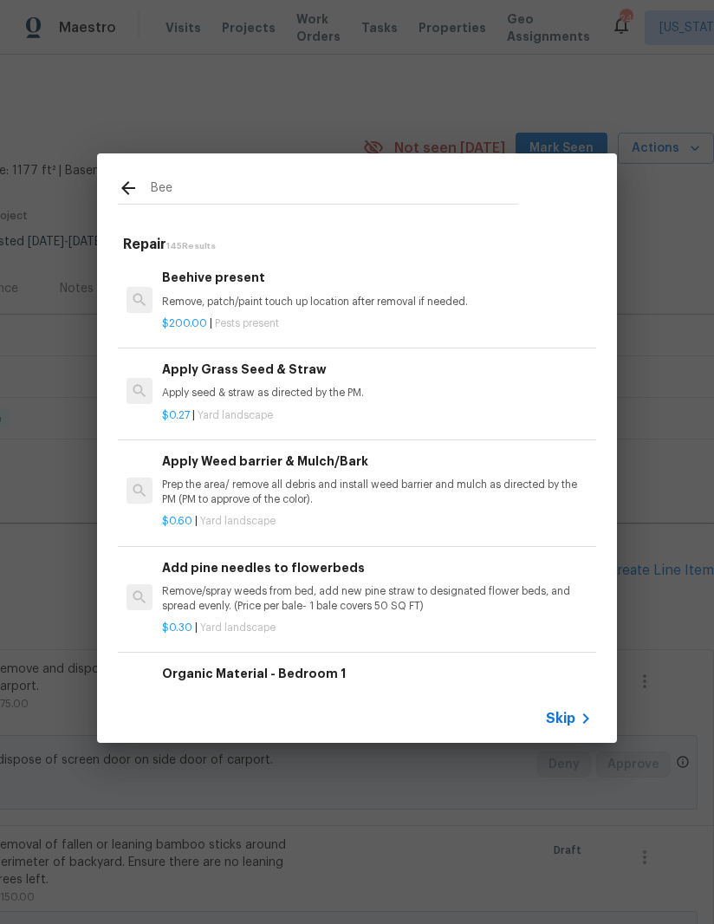
type input "Bees"
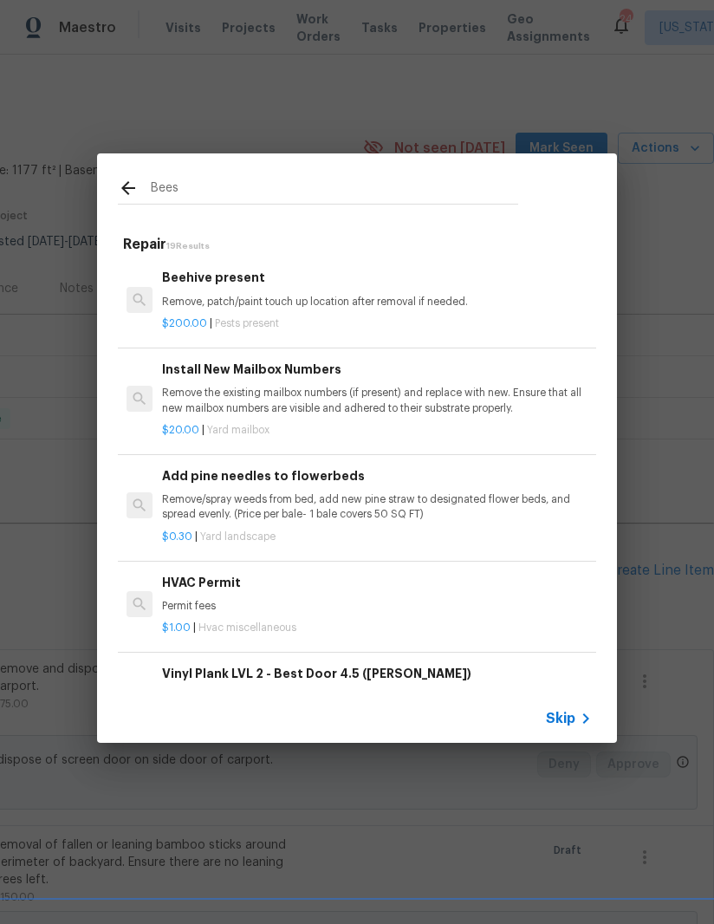
click at [317, 301] on p "Remove, patch/paint touch up location after removal if needed." at bounding box center [377, 302] width 430 height 15
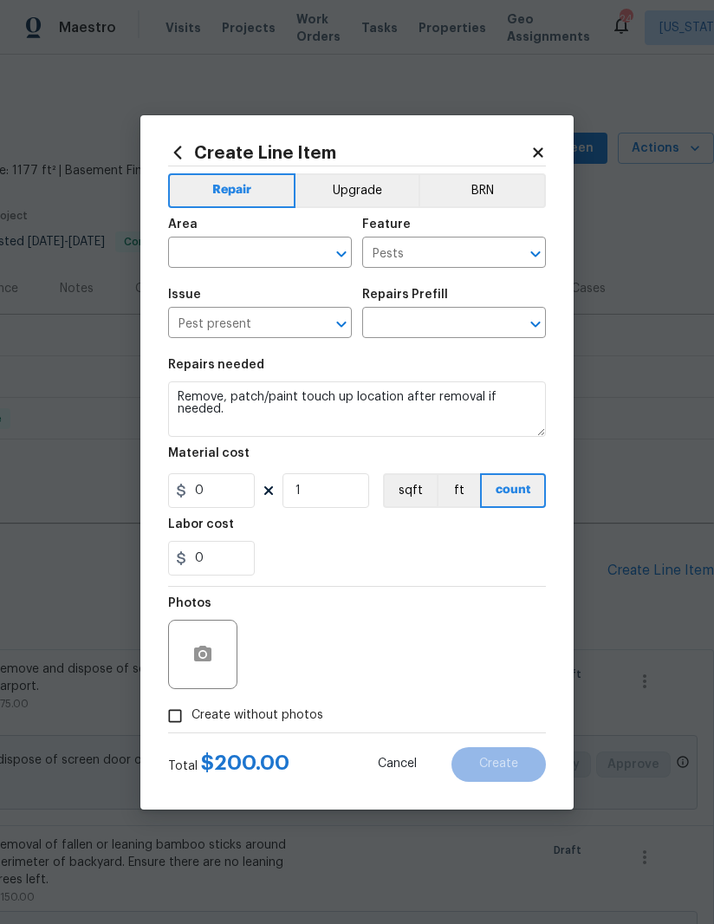
type input "Beehive present $200.00"
type input "200"
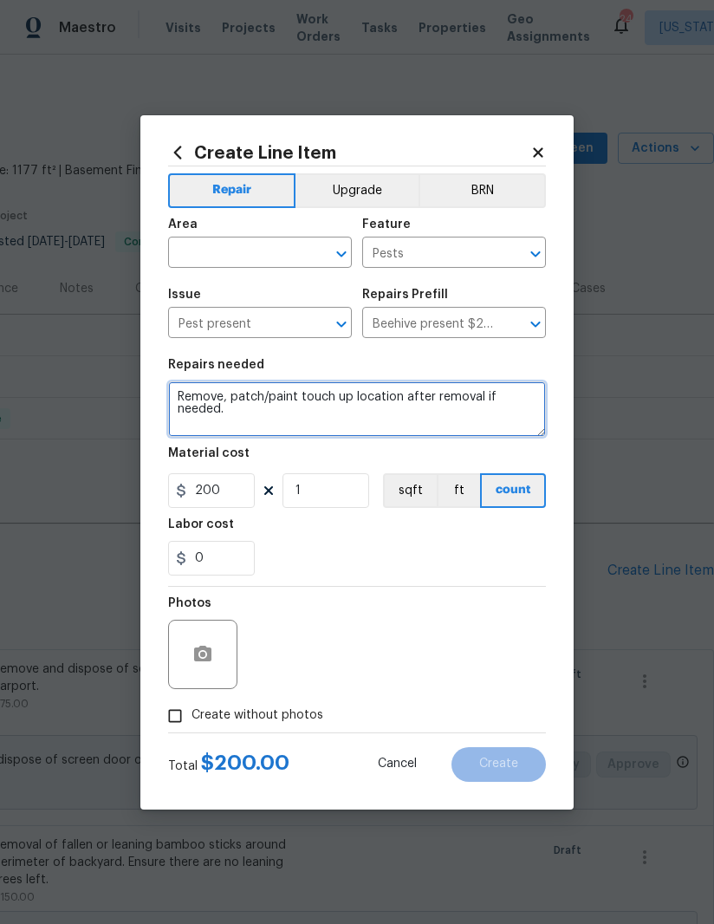
click at [184, 394] on textarea "Remove, patch/paint touch up location after removal if needed." at bounding box center [357, 408] width 378 height 55
type textarea "Remove and dispose old behive in soffit in the back of house .Remove, patch/pai…"
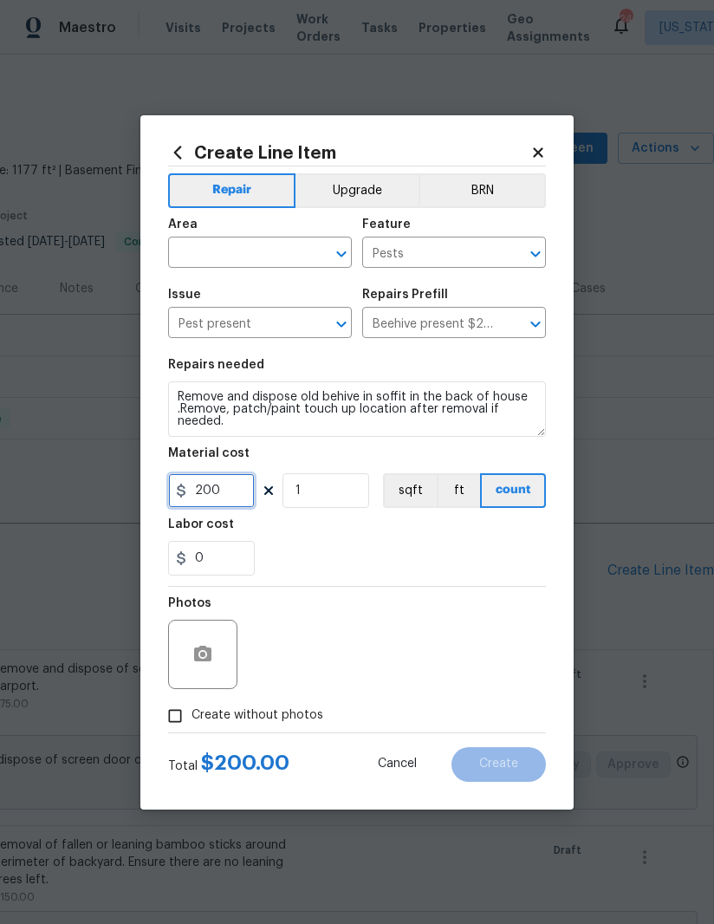
click at [237, 497] on input "200" at bounding box center [211, 490] width 87 height 35
type input "150"
click at [231, 246] on input "text" at bounding box center [235, 254] width 135 height 27
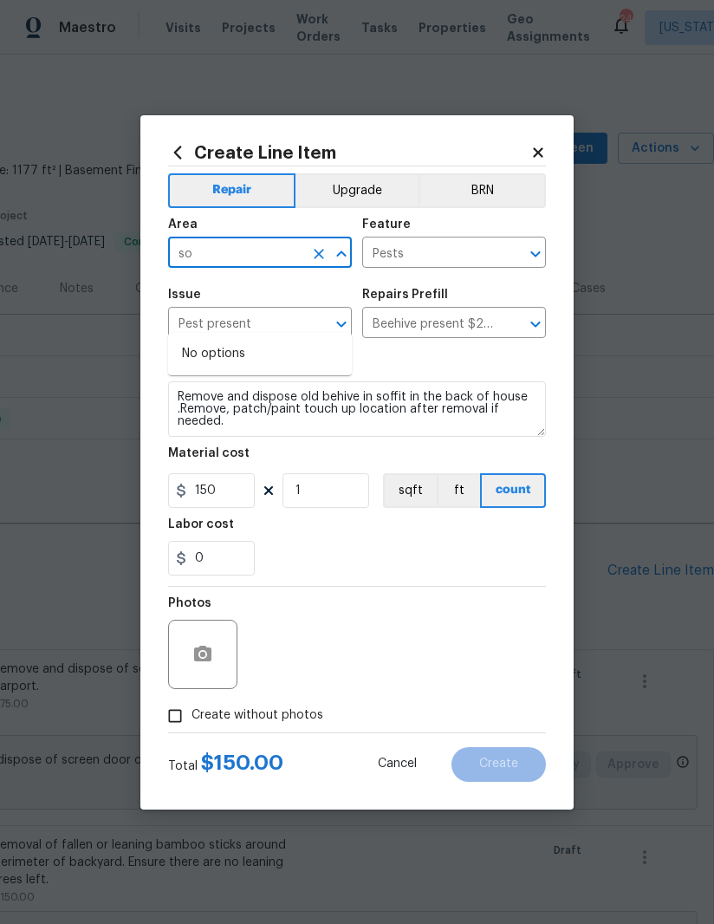
type input "s"
click at [270, 368] on li "Exterior Overall" at bounding box center [260, 382] width 184 height 29
type input "Exterior Overall"
click at [396, 561] on div "0" at bounding box center [357, 558] width 378 height 35
click at [170, 711] on input "Create without photos" at bounding box center [175, 715] width 33 height 33
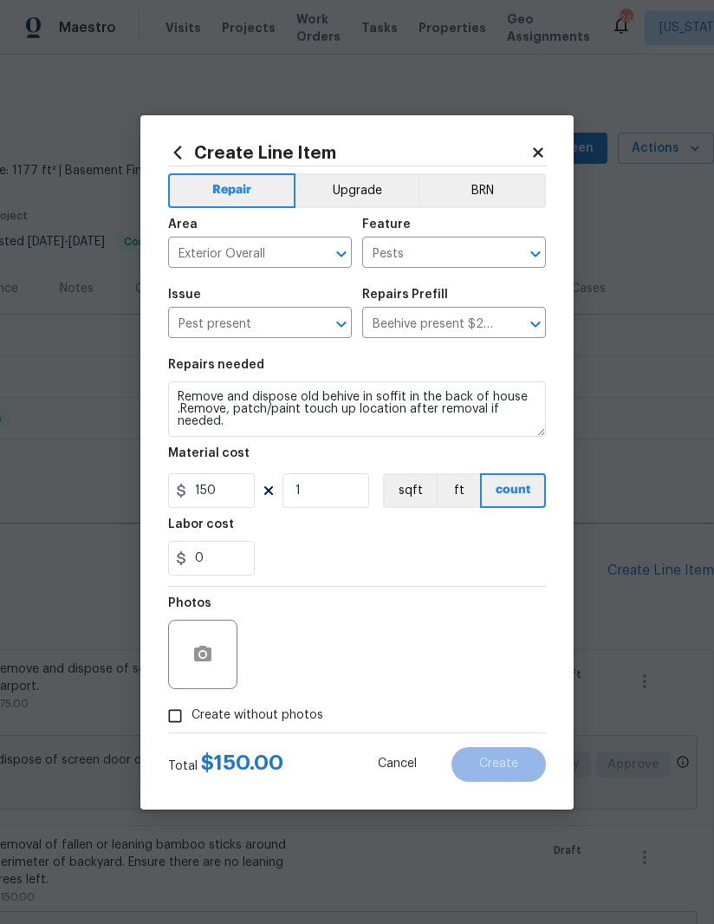
checkbox input "true"
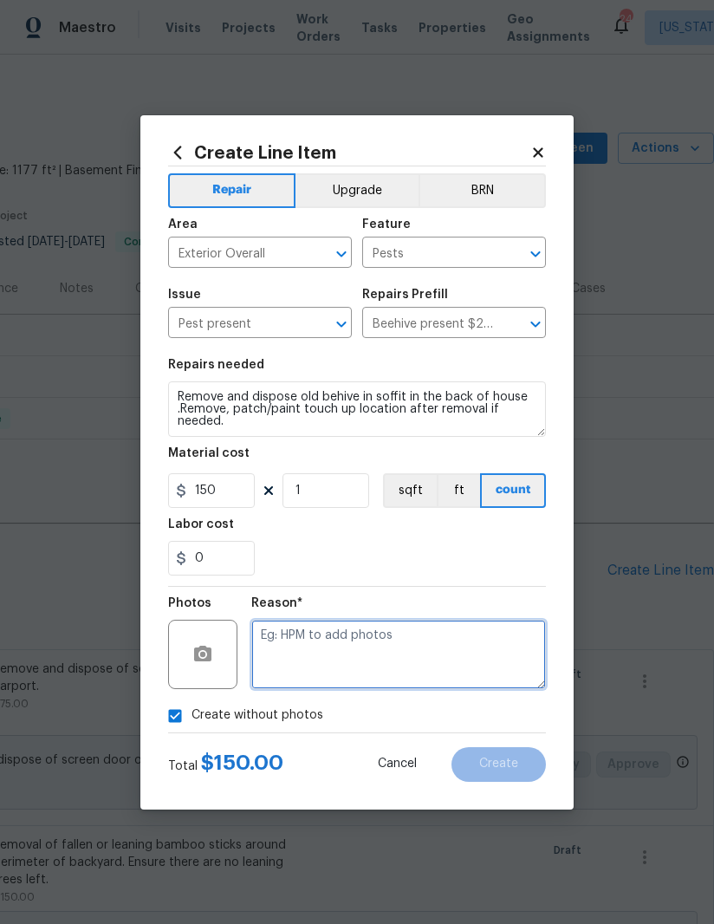
click at [448, 641] on textarea at bounding box center [398, 654] width 295 height 69
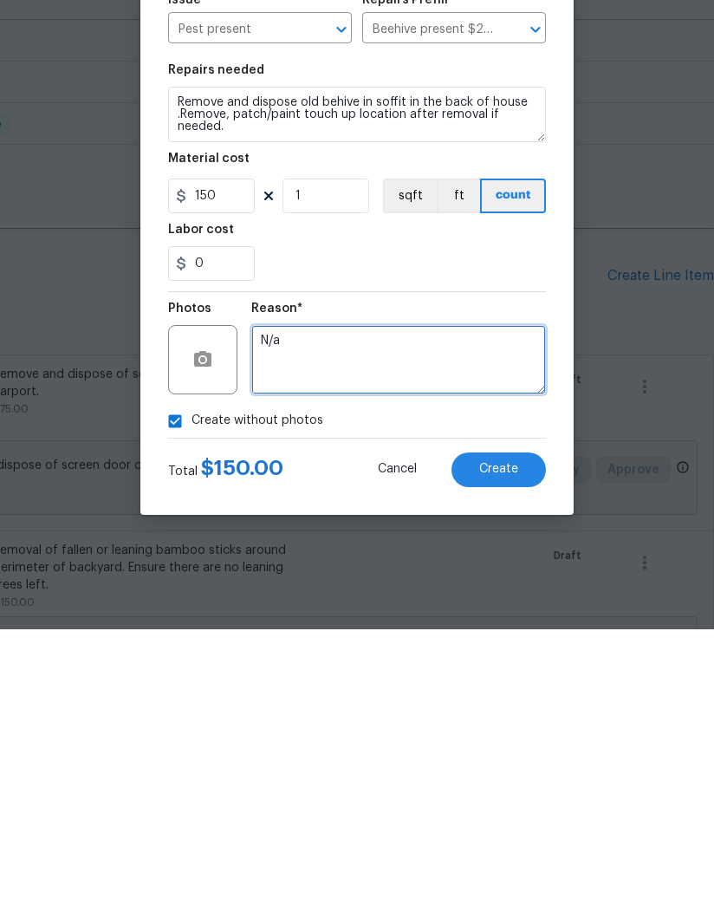
type textarea "N/a"
click at [503, 757] on span "Create" at bounding box center [498, 763] width 39 height 13
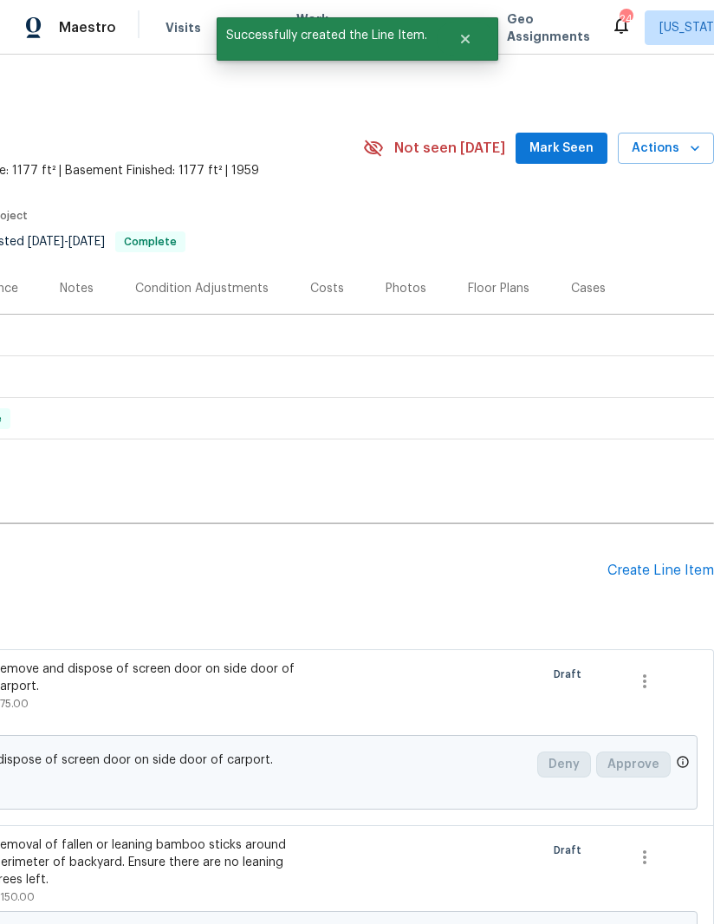
click at [505, 280] on div "Floor Plans" at bounding box center [499, 288] width 62 height 17
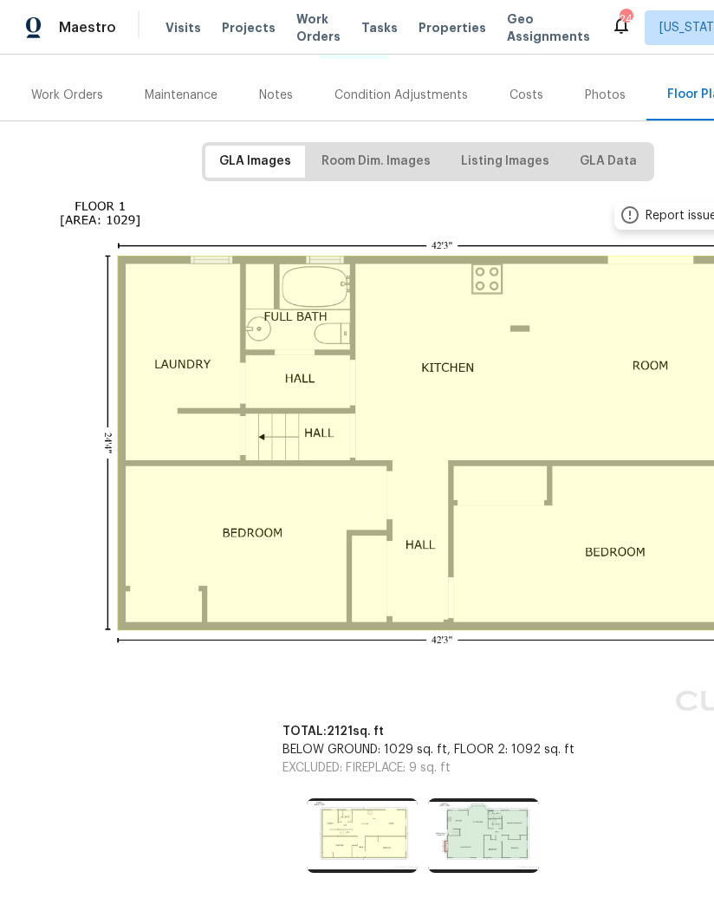
scroll to position [192, 63]
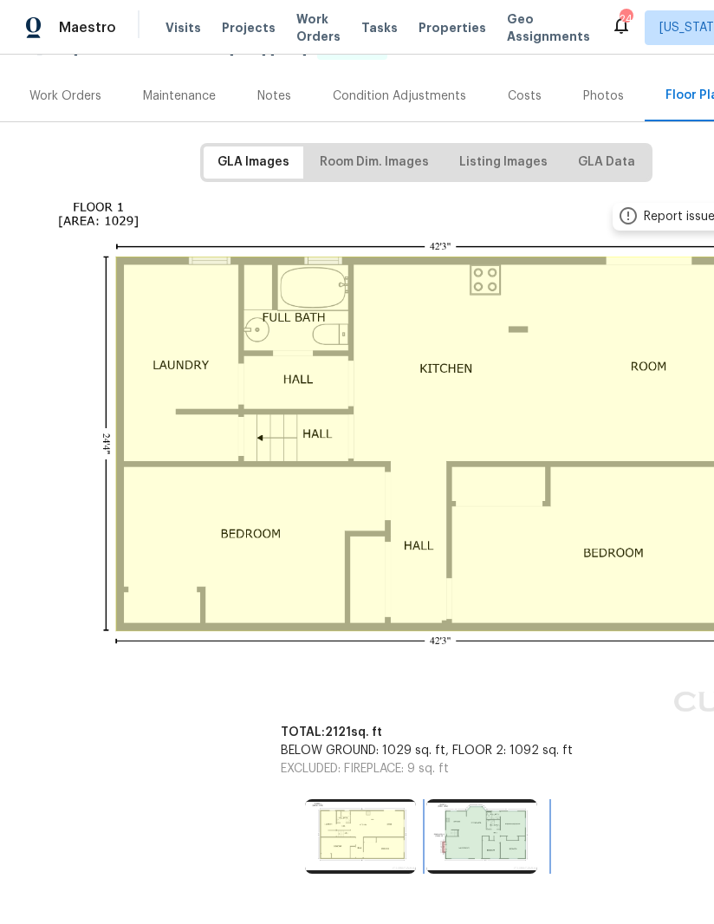
click at [512, 836] on img at bounding box center [481, 836] width 111 height 75
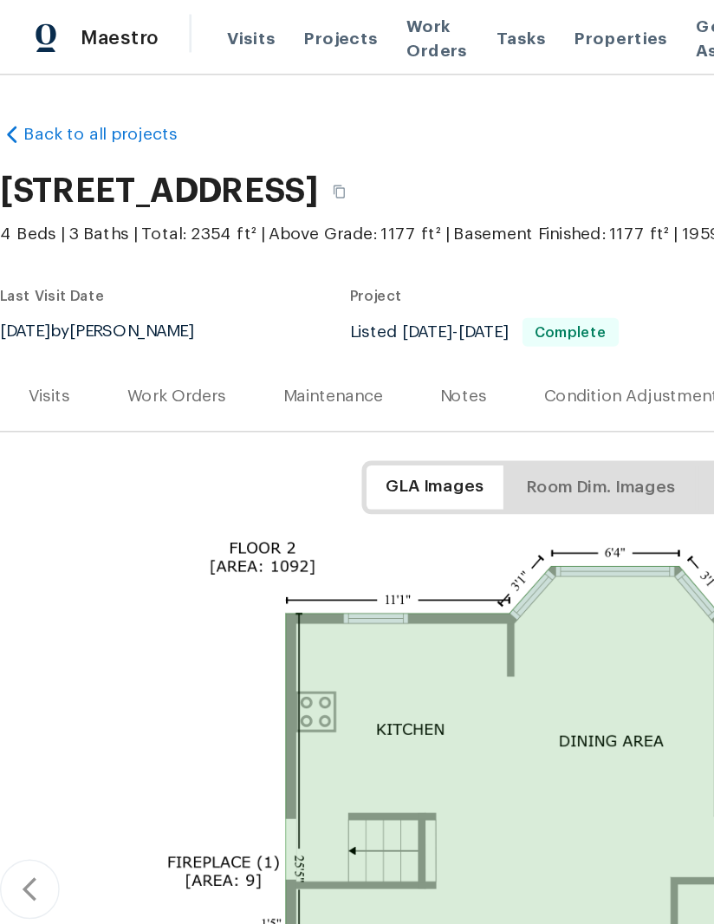
scroll to position [0, 0]
click at [133, 292] on div "Work Orders" at bounding box center [129, 288] width 72 height 17
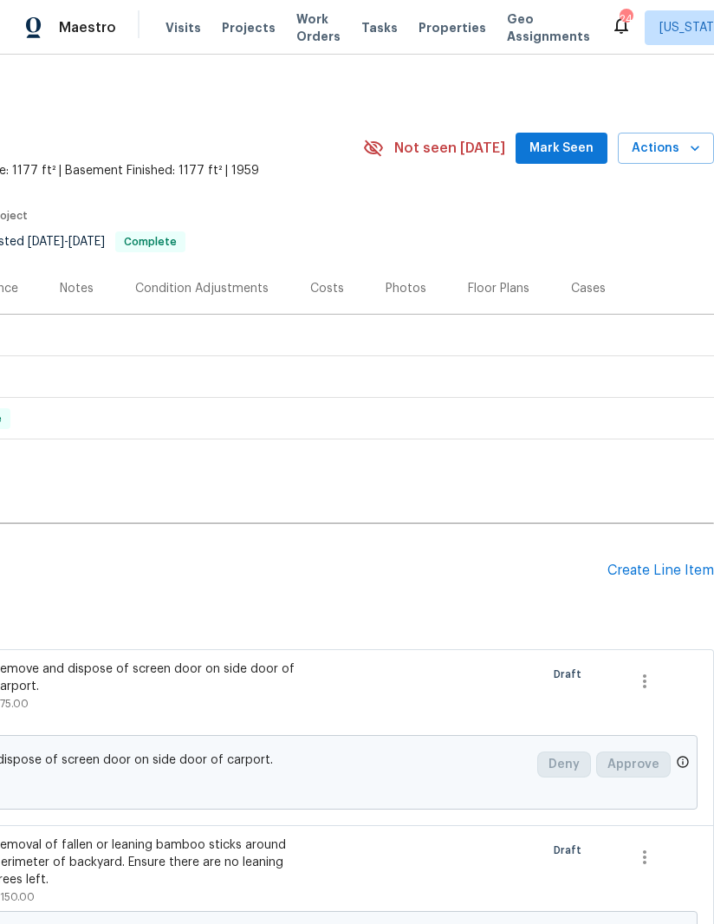
scroll to position [0, 265]
click at [655, 576] on div "Create Line Item" at bounding box center [660, 570] width 107 height 16
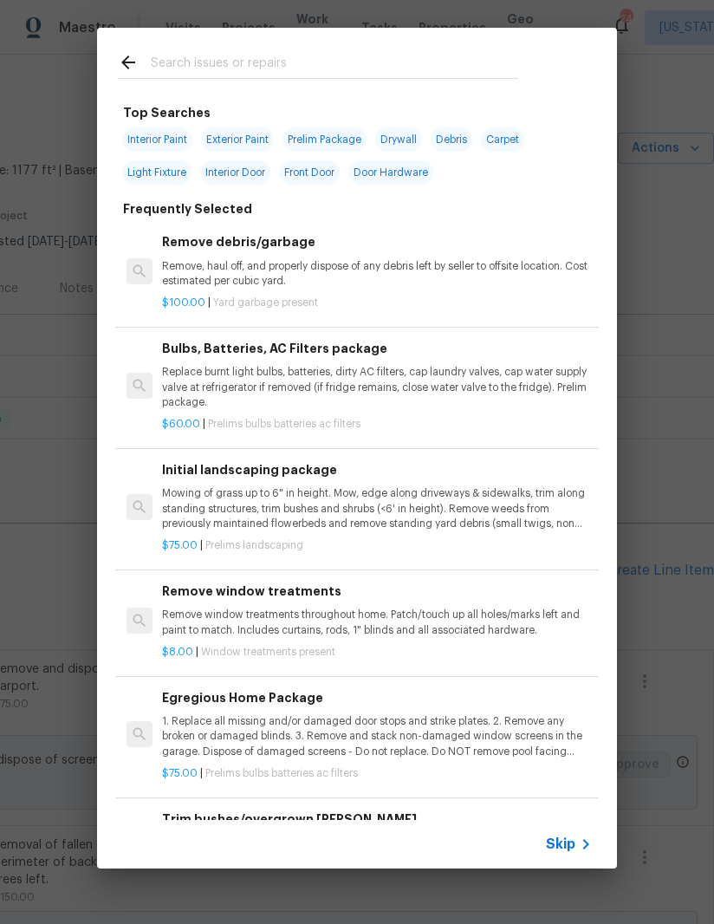
click at [230, 61] on input "text" at bounding box center [334, 65] width 367 height 26
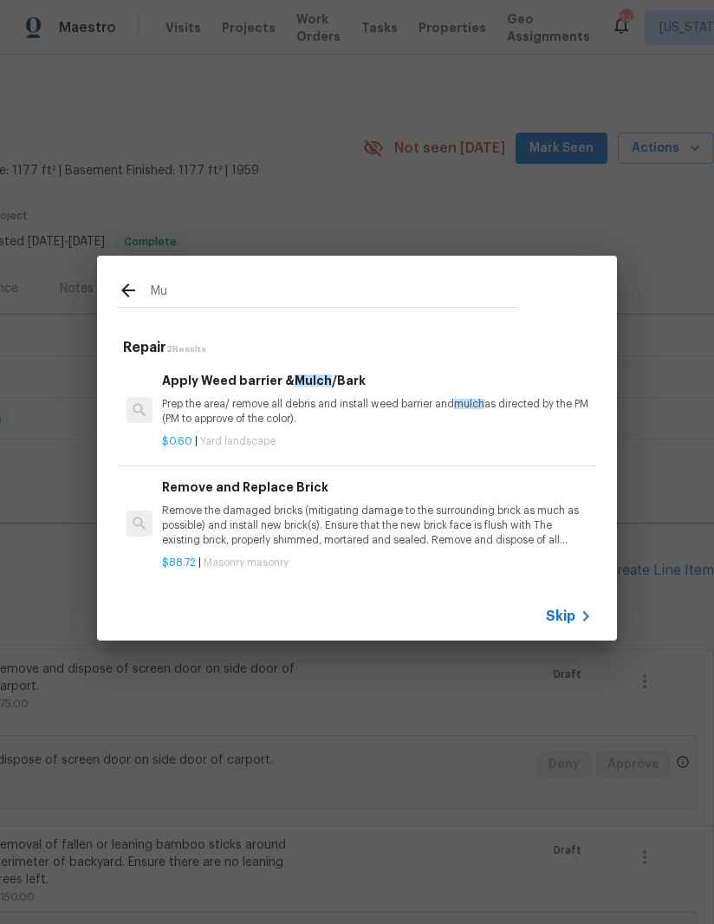
type input "M"
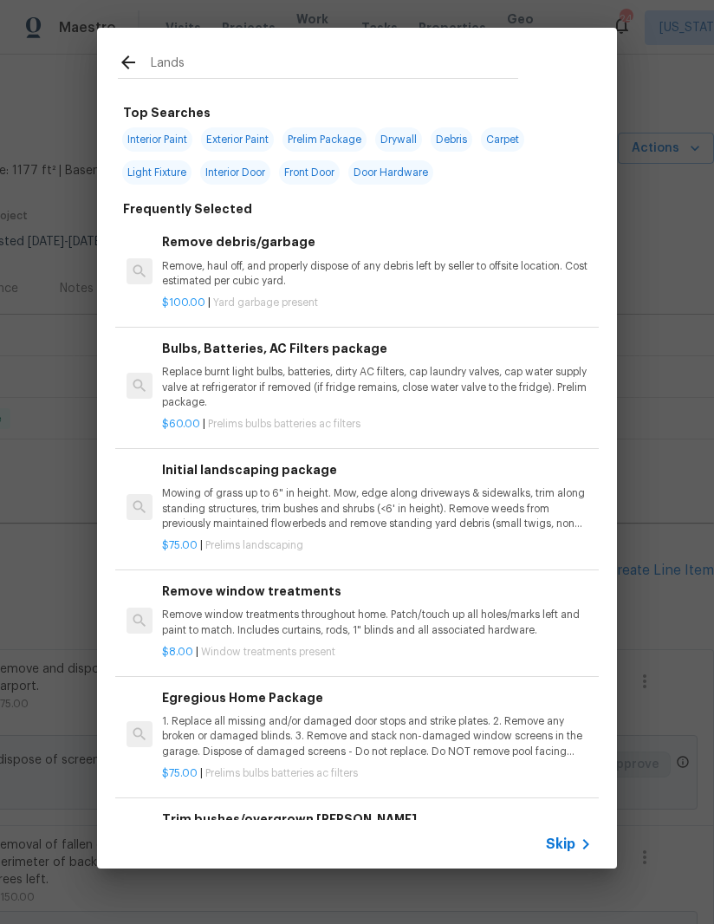
type input "Landsc"
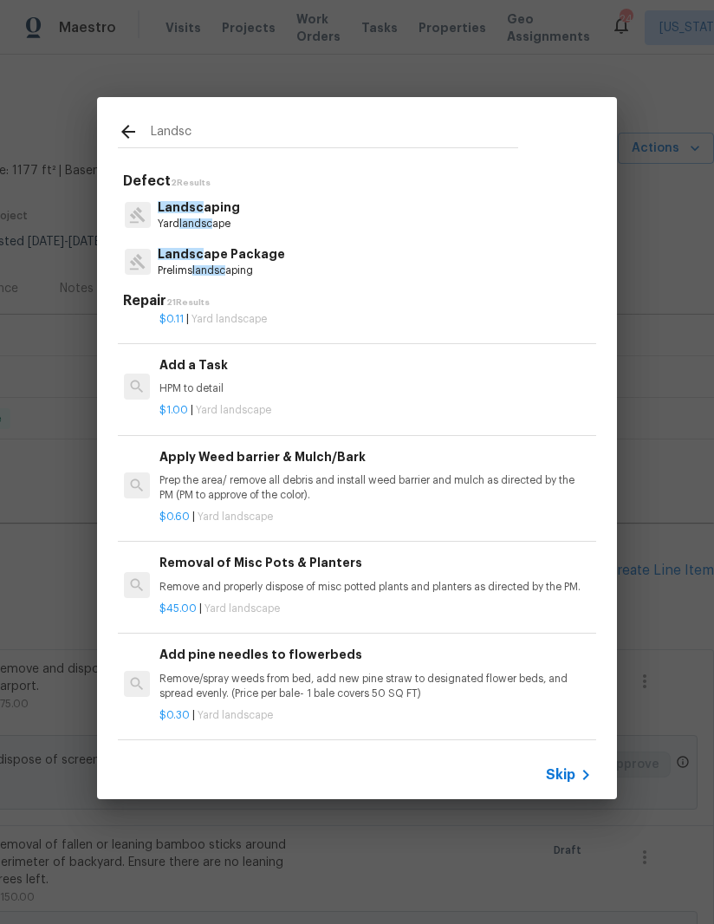
scroll to position [1014, 3]
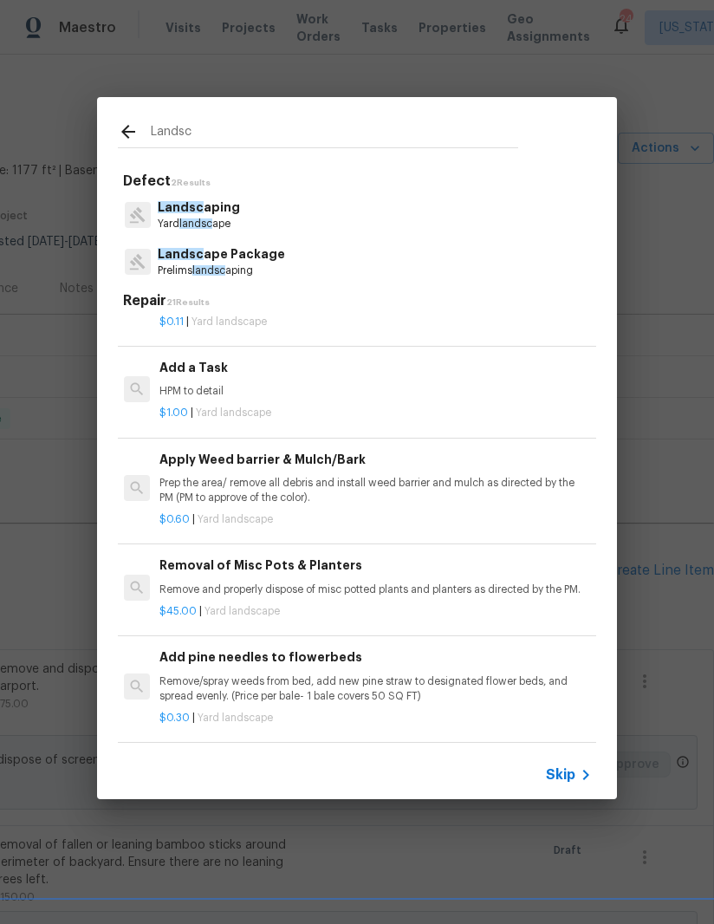
click at [231, 384] on p "HPM to detail" at bounding box center [374, 391] width 430 height 15
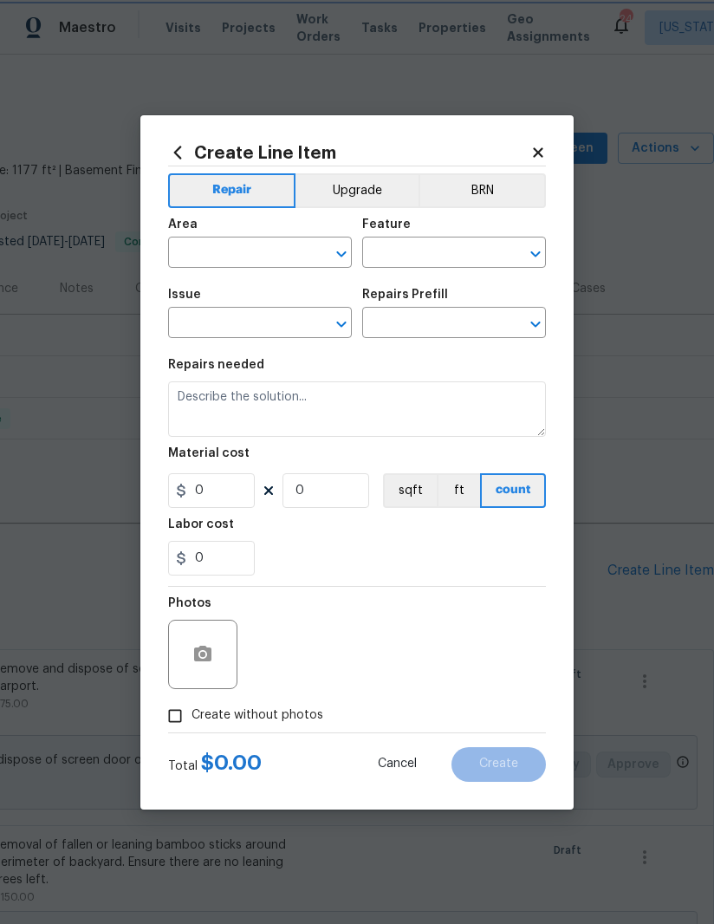
type input "Landscaping"
type textarea "HPM to detail"
type input "1"
type input "Add a Task $1.00"
type input "1"
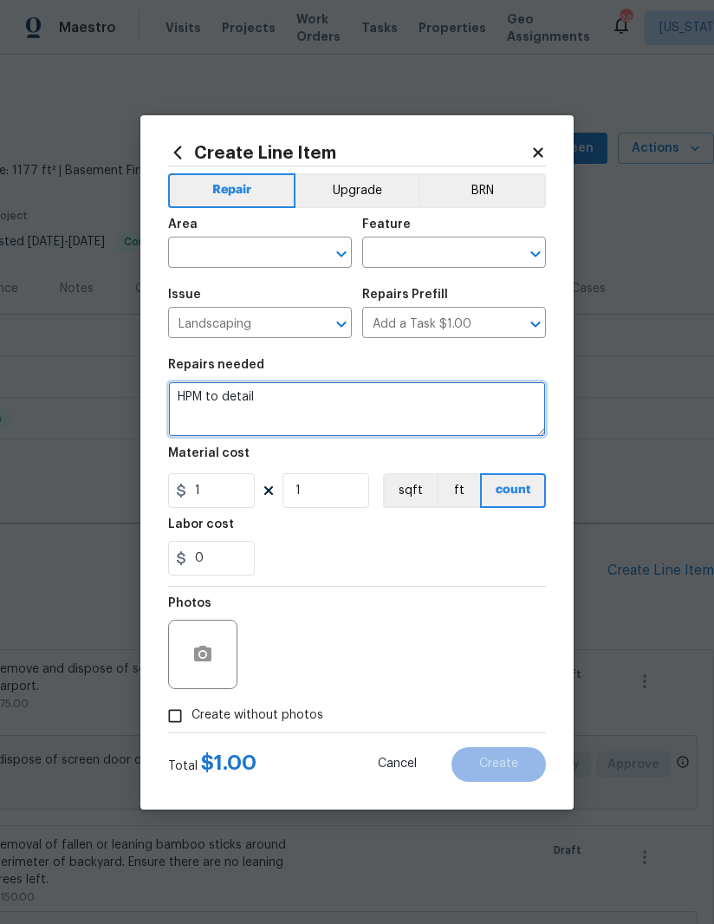
click at [229, 397] on textarea "HPM to detail" at bounding box center [357, 408] width 378 height 55
click at [240, 403] on textarea "HPM to detail" at bounding box center [357, 408] width 378 height 55
click at [239, 403] on textarea "HPM to detail" at bounding box center [357, 408] width 378 height 55
click at [245, 394] on textarea "HPM to detail" at bounding box center [357, 408] width 378 height 55
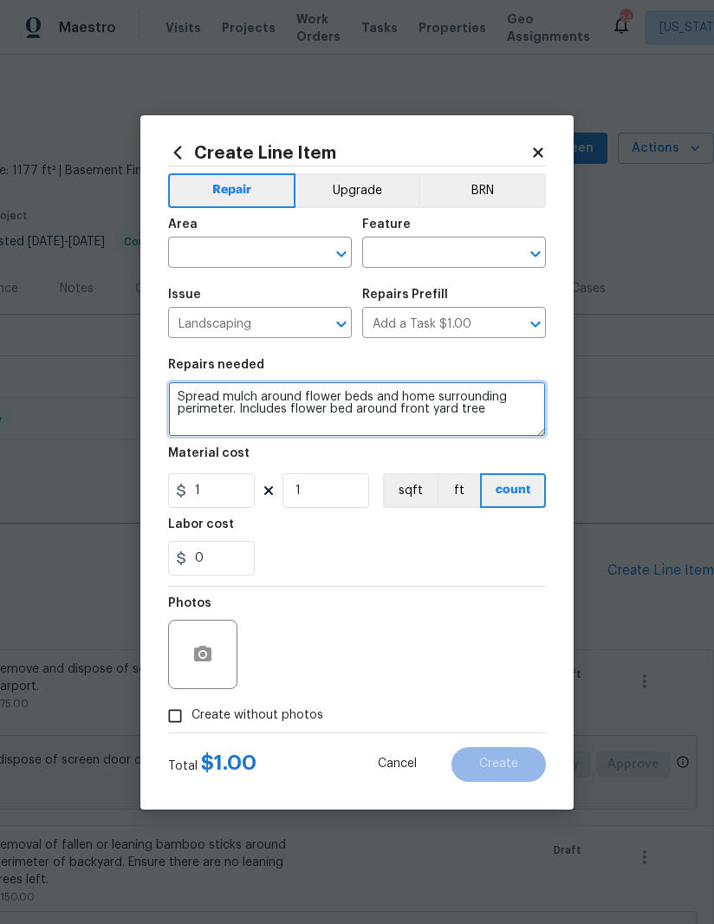
type textarea "Spread mulch around flower beds and home surrounding perimeter. Includes flower…"
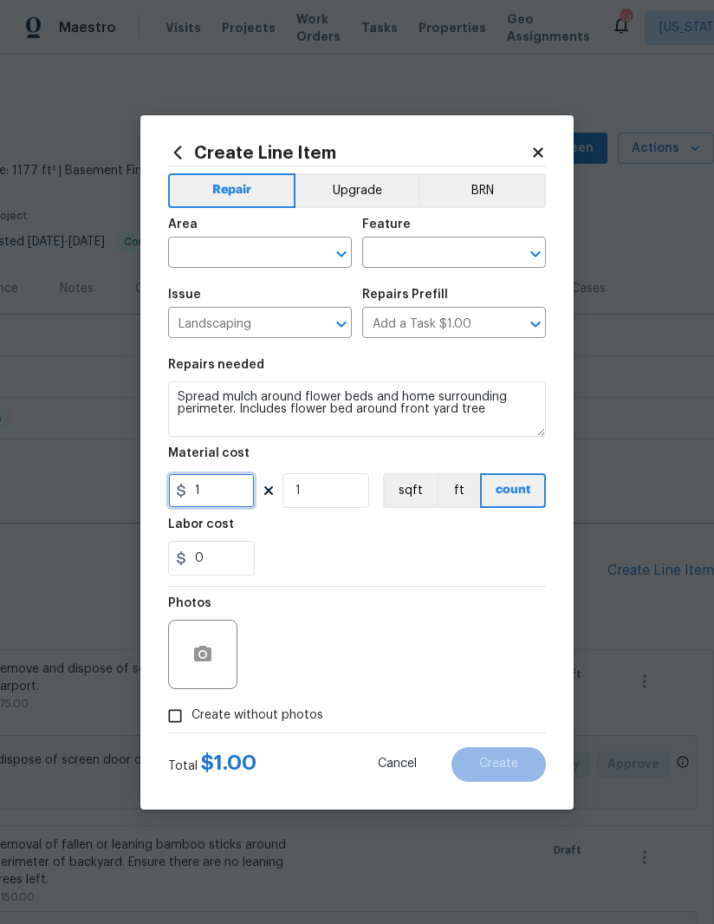
click at [218, 493] on input "1" at bounding box center [211, 490] width 87 height 35
type input "200"
click at [241, 258] on input "text" at bounding box center [235, 254] width 135 height 27
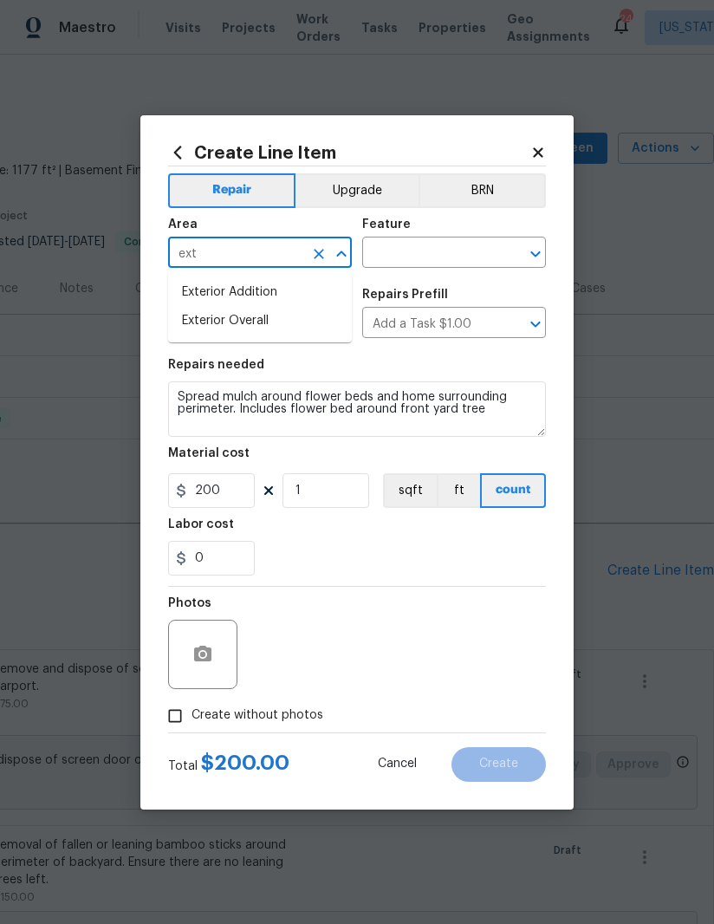
click at [267, 326] on li "Exterior Overall" at bounding box center [260, 321] width 184 height 29
type input "Exterior Overall"
click at [426, 258] on input "text" at bounding box center [429, 254] width 135 height 27
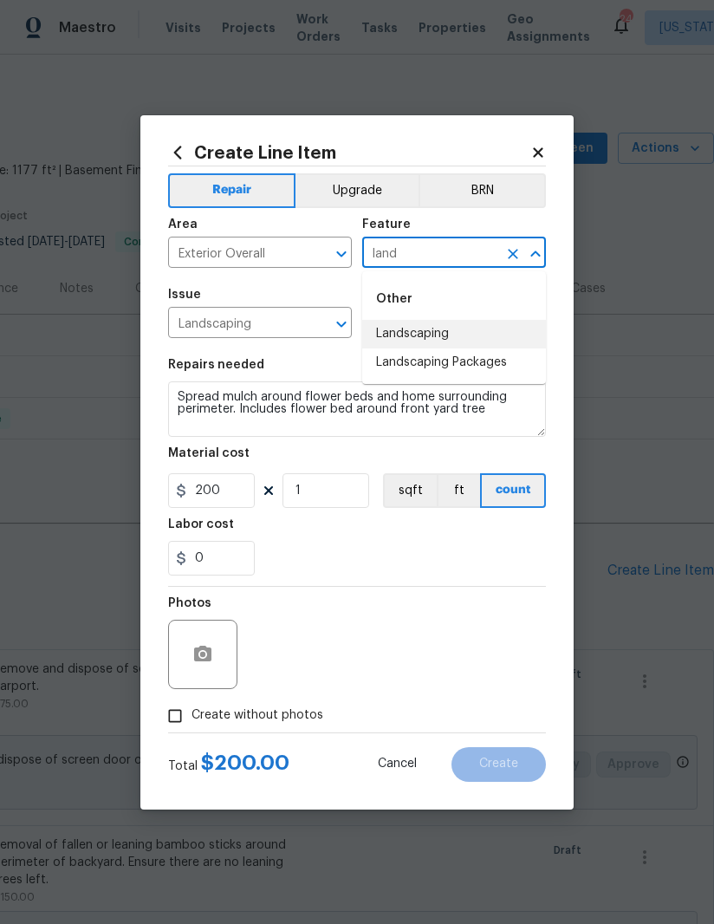
click at [451, 332] on li "Landscaping" at bounding box center [454, 334] width 184 height 29
type input "Landscaping"
click at [429, 572] on div "0" at bounding box center [357, 558] width 378 height 35
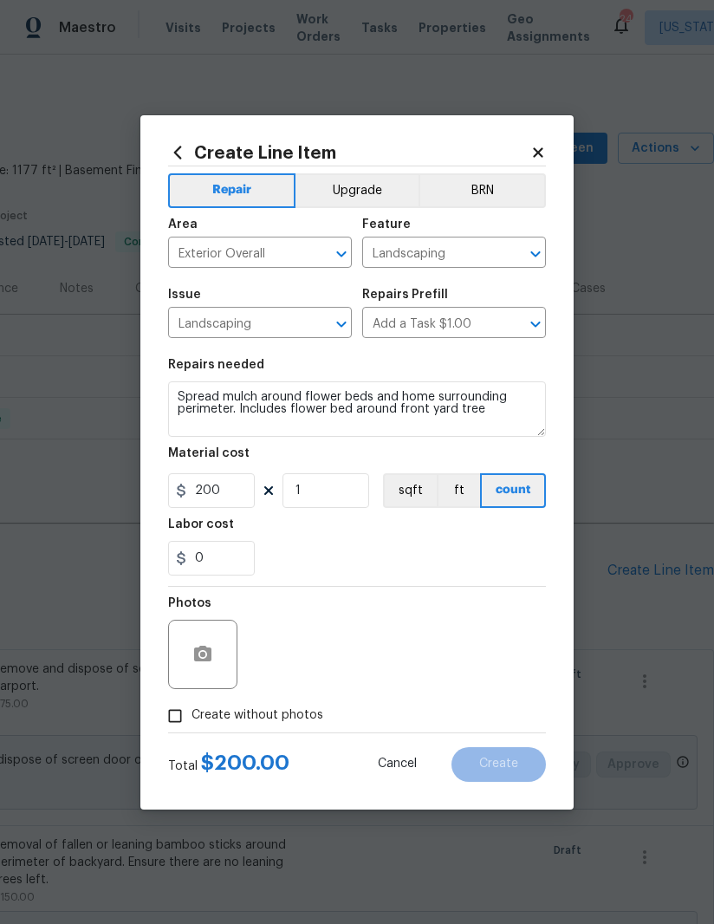
click at [172, 706] on input "Create without photos" at bounding box center [175, 715] width 33 height 33
checkbox input "true"
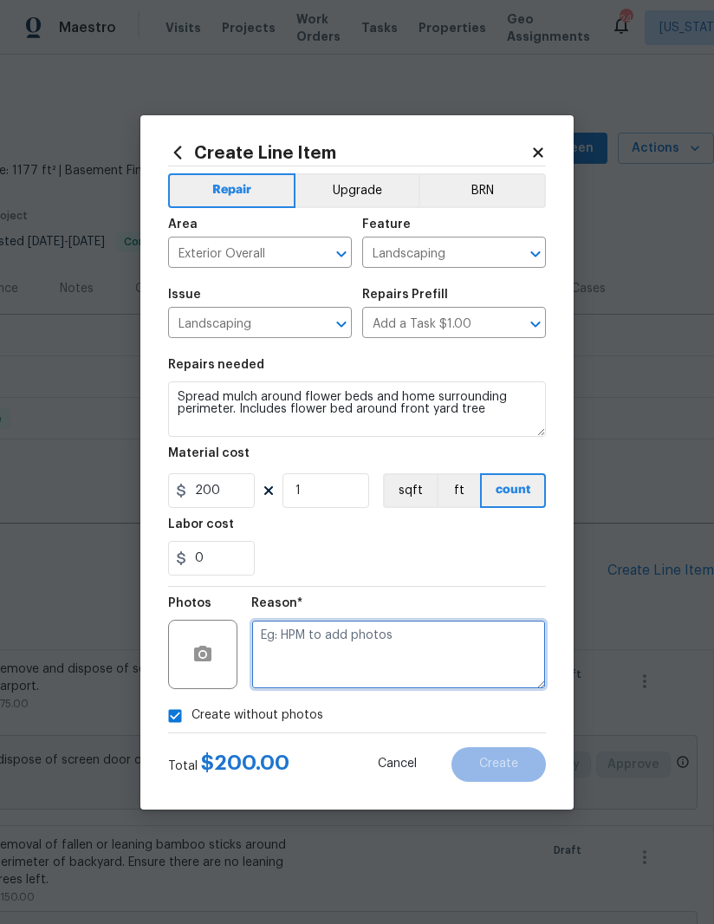
click at [410, 680] on textarea at bounding box center [398, 654] width 295 height 69
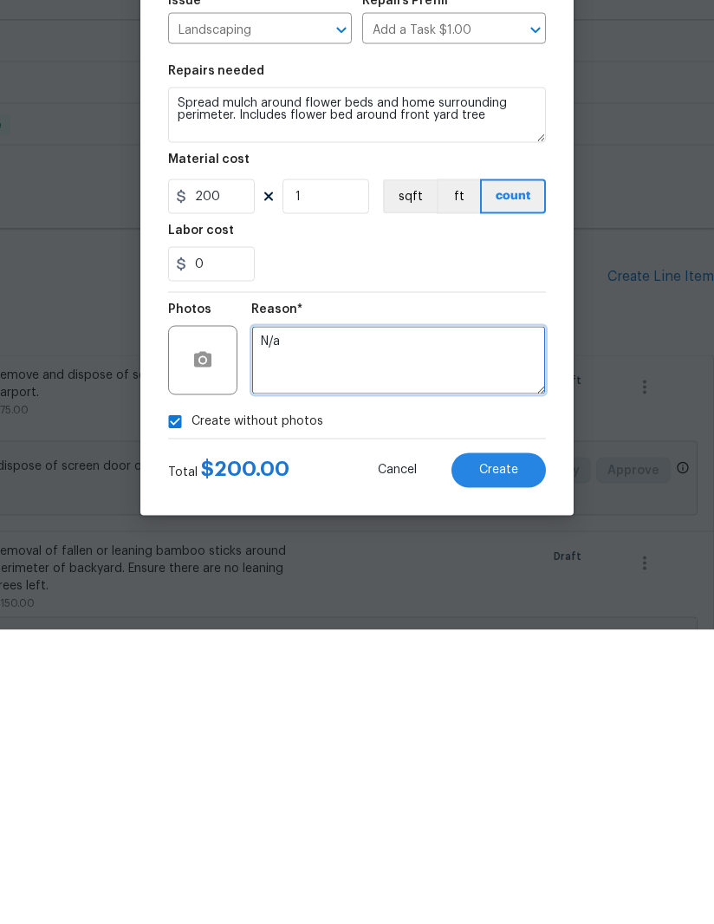
type textarea "N/a"
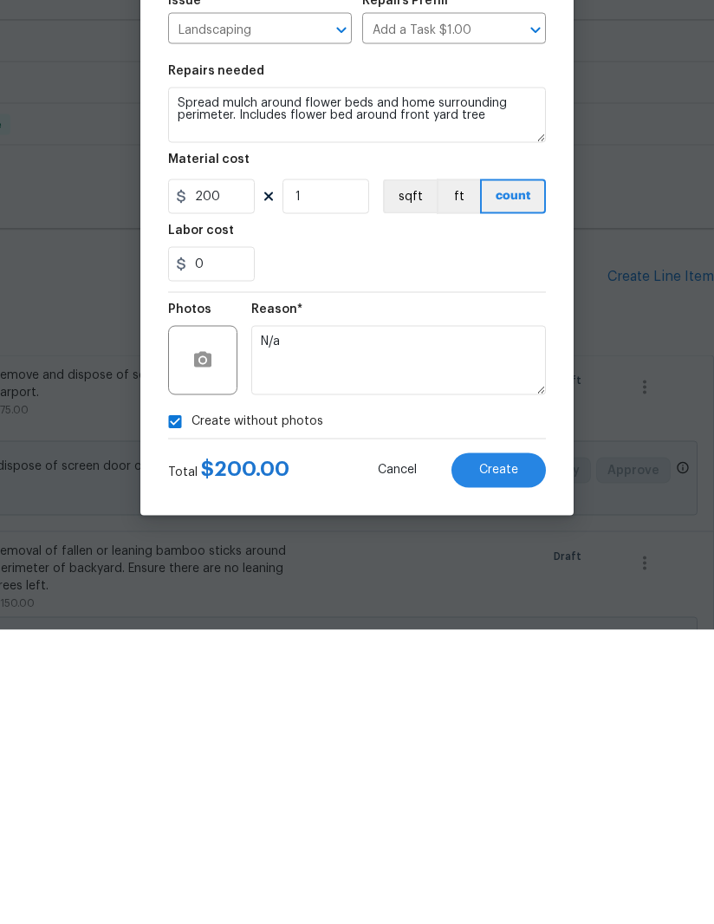
click at [518, 747] on button "Create" at bounding box center [498, 764] width 94 height 35
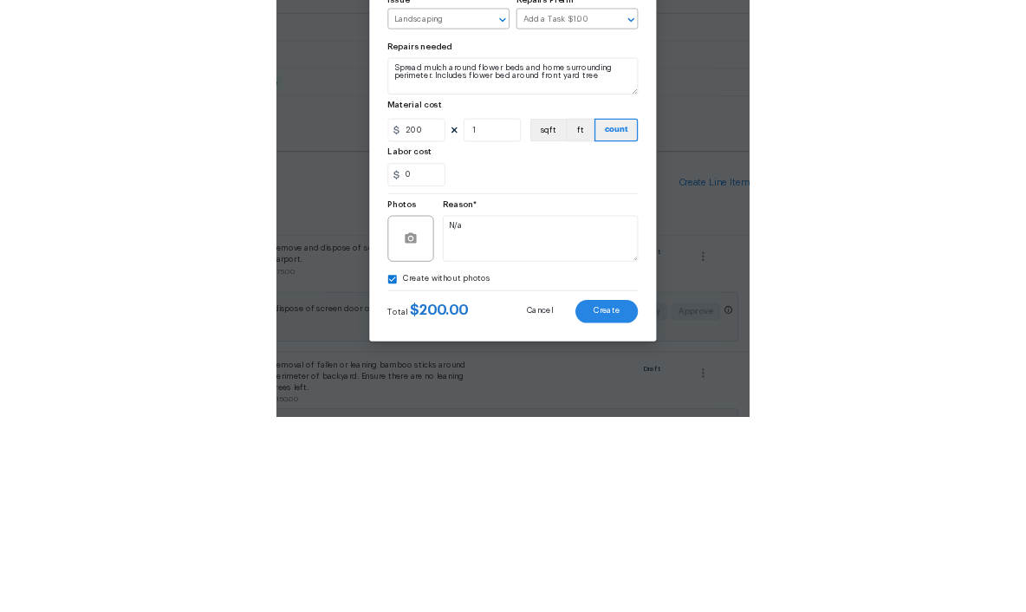
scroll to position [62, 0]
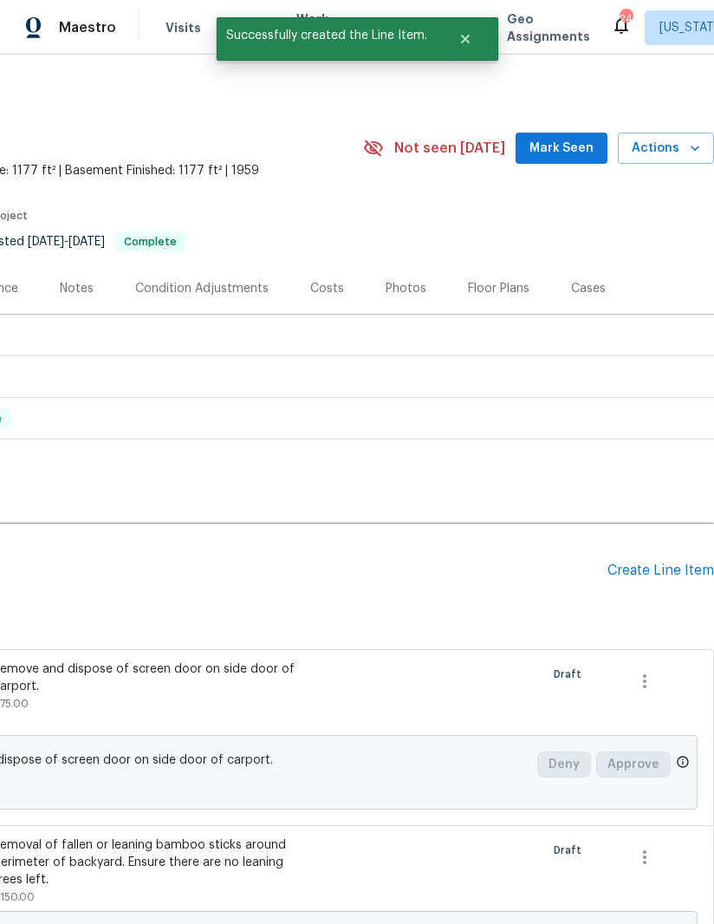
click at [653, 530] on div "Pending Line Items Create Line Item" at bounding box center [224, 570] width 979 height 81
click at [659, 562] on div "Create Line Item" at bounding box center [660, 570] width 107 height 16
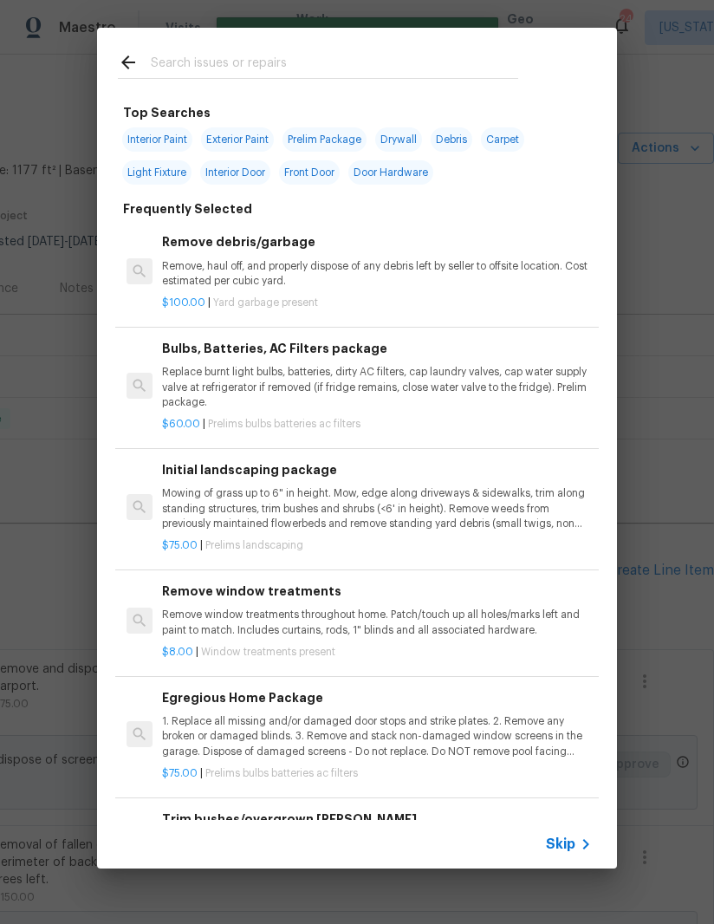
click at [298, 55] on input "text" at bounding box center [334, 65] width 367 height 26
type input "Shutter"
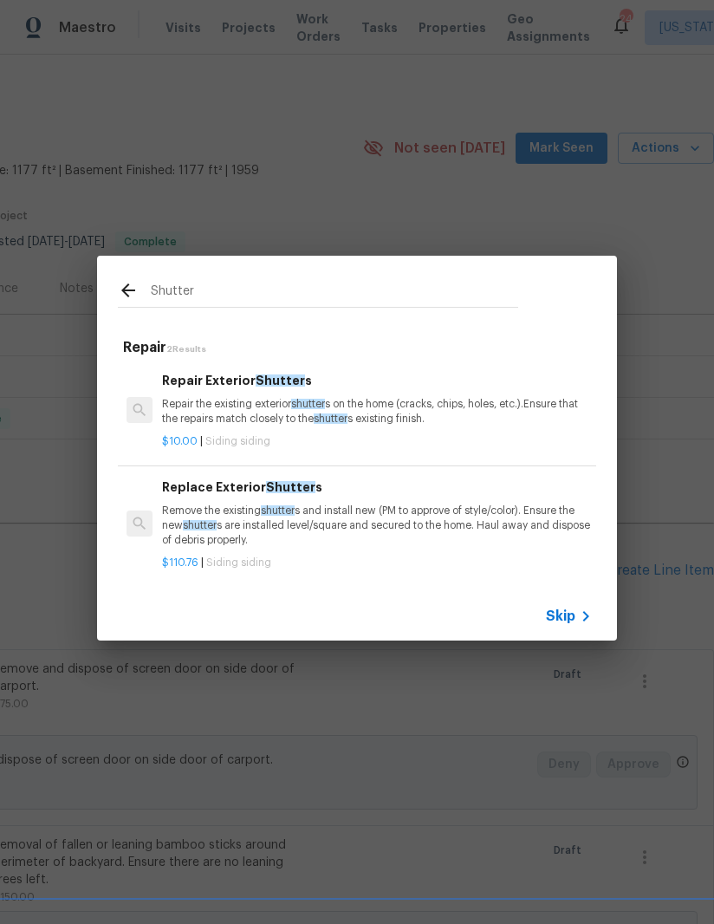
click at [272, 523] on p "Remove the existing shutter s and install new (PM to approve of style/color). E…" at bounding box center [377, 525] width 430 height 44
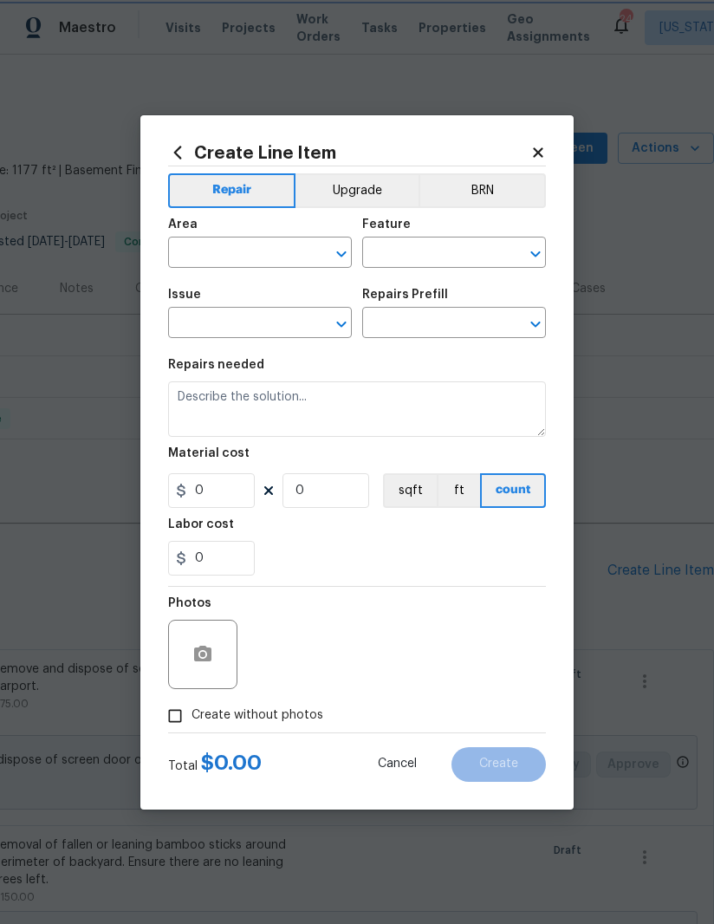
type input "Siding"
type input "Replace Exterior Shutters $110.76"
type textarea "Remove the existing shutters and install new (PM to approve of style/color). En…"
type input "110.76"
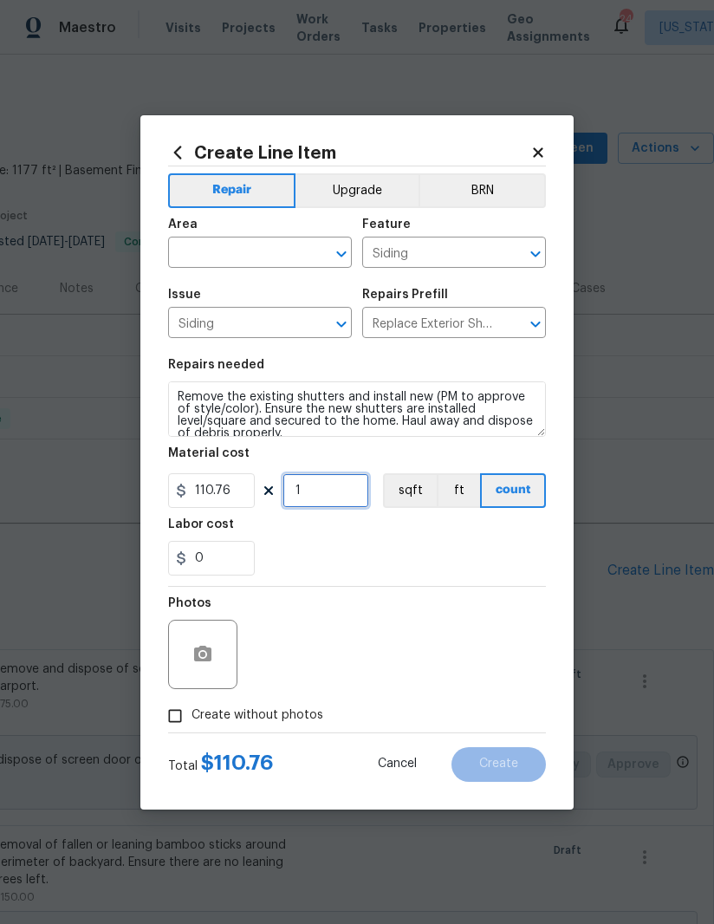
click at [326, 495] on input "1" at bounding box center [325, 490] width 87 height 35
type input "6"
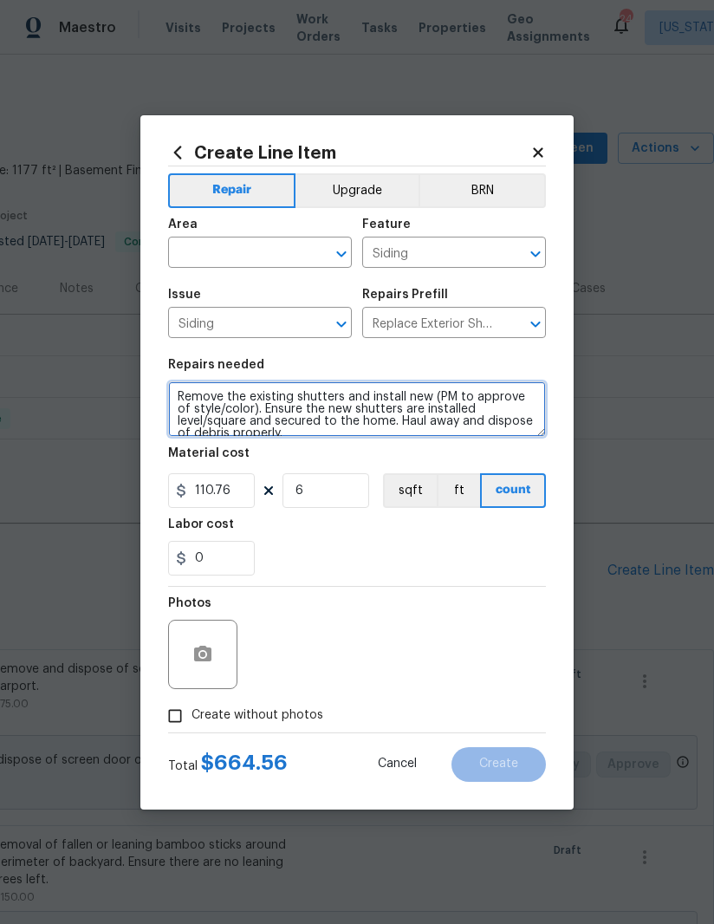
click at [289, 396] on textarea "Remove the existing shutters and install new (PM to approve of style/color). En…" at bounding box center [357, 408] width 378 height 55
type textarea "Remove the existing front of the house shutters and install new (PM to approve …"
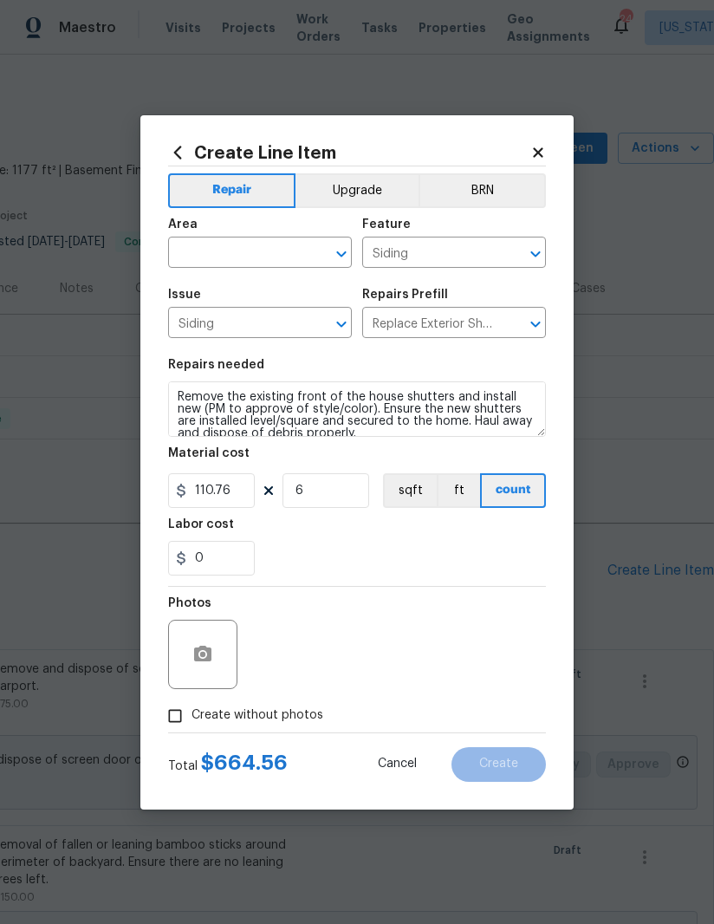
click at [238, 252] on input "text" at bounding box center [235, 254] width 135 height 27
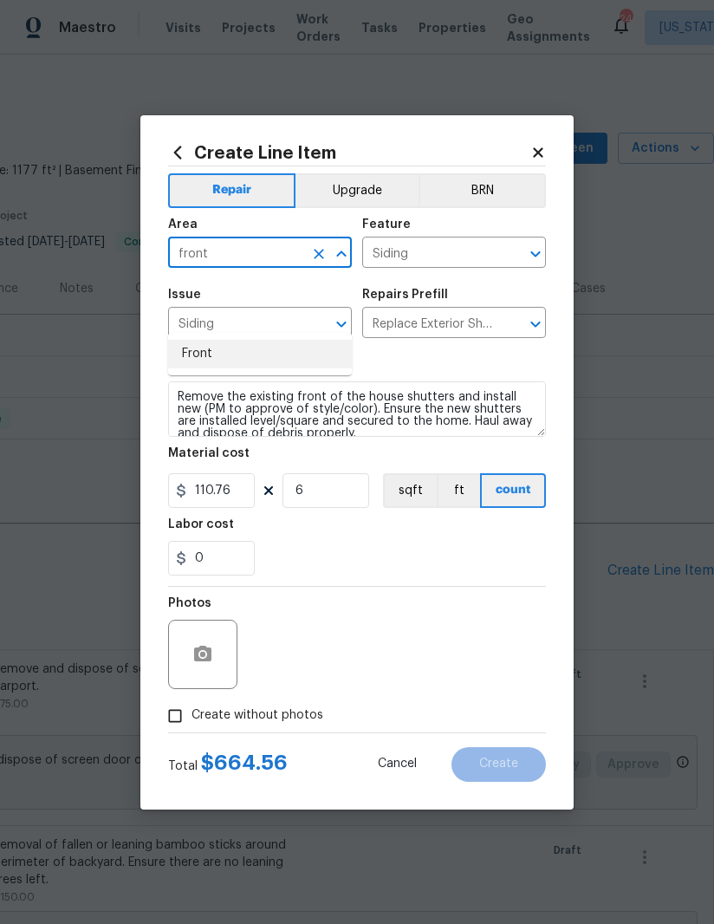
click at [248, 340] on li "Front" at bounding box center [260, 354] width 184 height 29
type input "Front"
click at [367, 560] on div "0" at bounding box center [357, 558] width 378 height 35
click at [171, 721] on input "Create without photos" at bounding box center [175, 715] width 33 height 33
checkbox input "true"
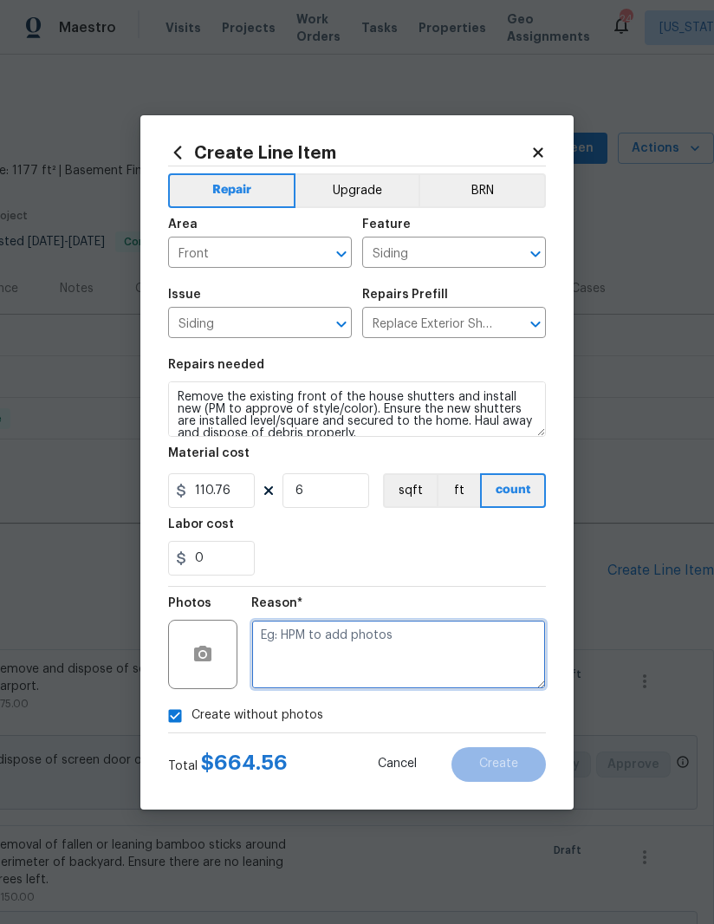
click at [414, 651] on textarea at bounding box center [398, 654] width 295 height 69
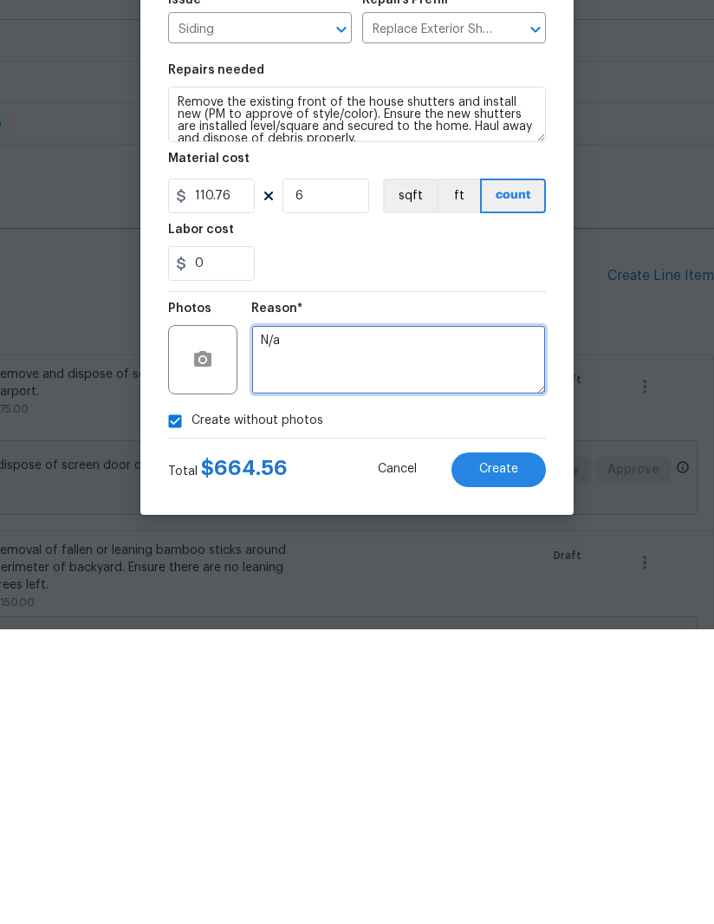
type textarea "N/a"
click at [498, 757] on span "Create" at bounding box center [498, 763] width 39 height 13
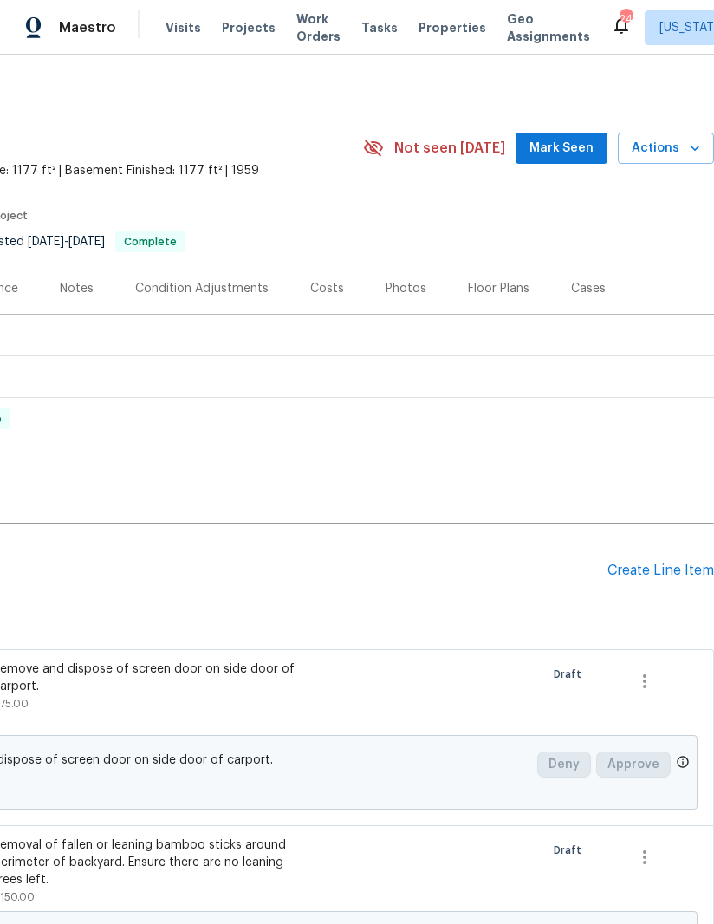
click at [672, 562] on div "Create Line Item" at bounding box center [660, 570] width 107 height 16
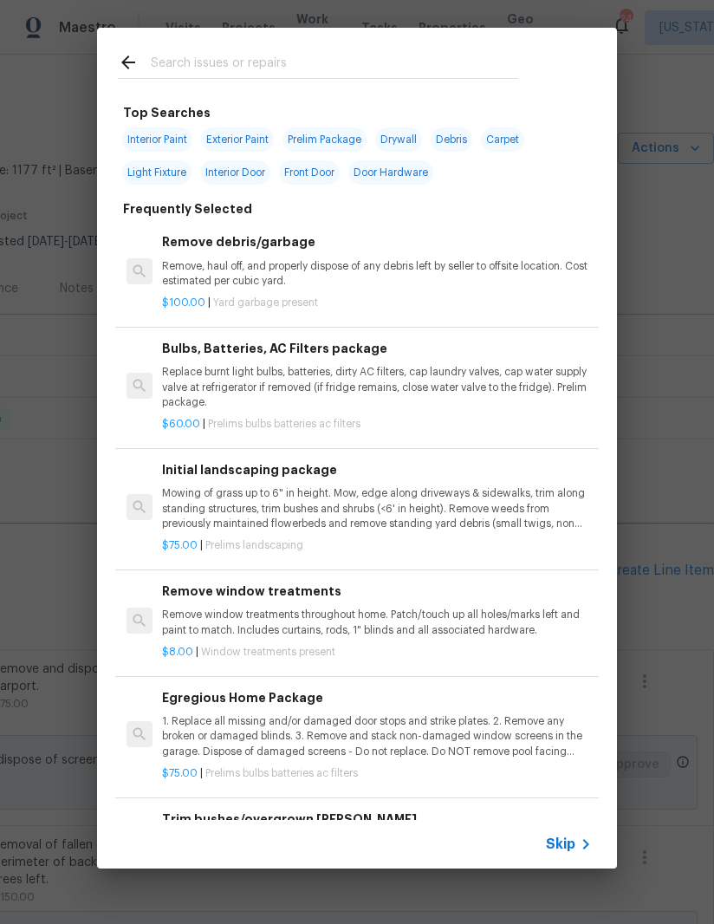
click at [447, 54] on input "text" at bounding box center [334, 65] width 367 height 26
type input "Light"
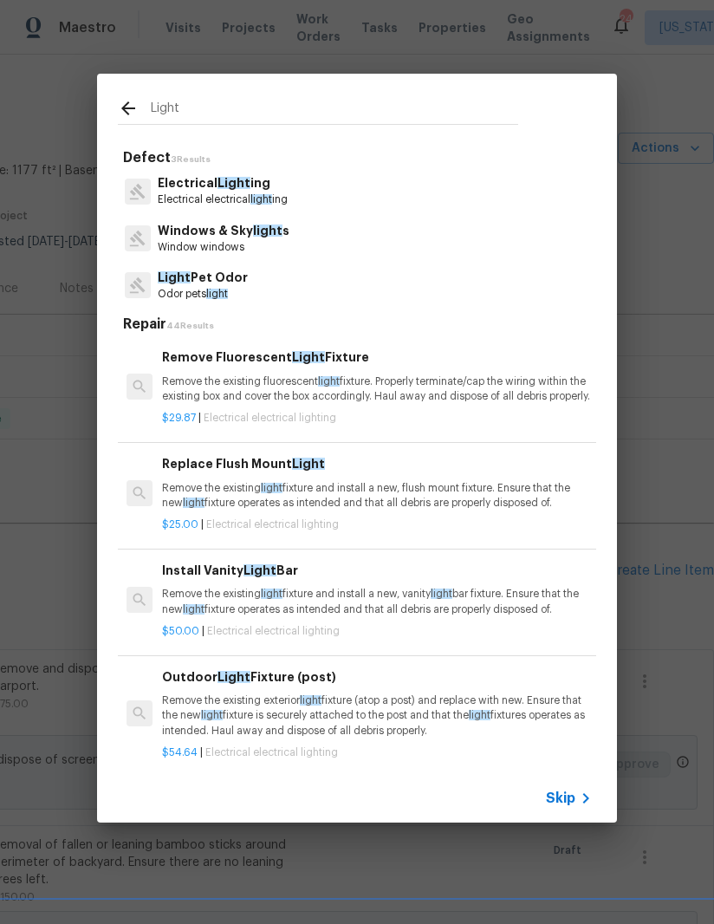
click at [350, 503] on p "Remove the existing light fixture and install a new, flush mount fixture. Ensur…" at bounding box center [377, 495] width 430 height 29
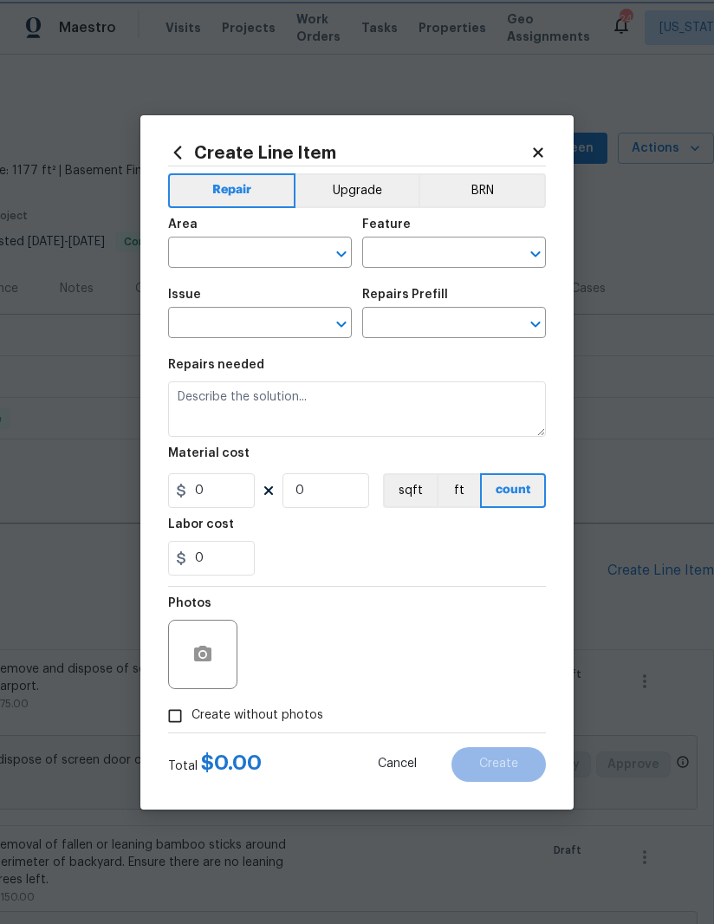
type input "Electrical Lighting"
type textarea "Remove the existing light fixture and install a new, flush mount fixture. Ensur…"
type input "1"
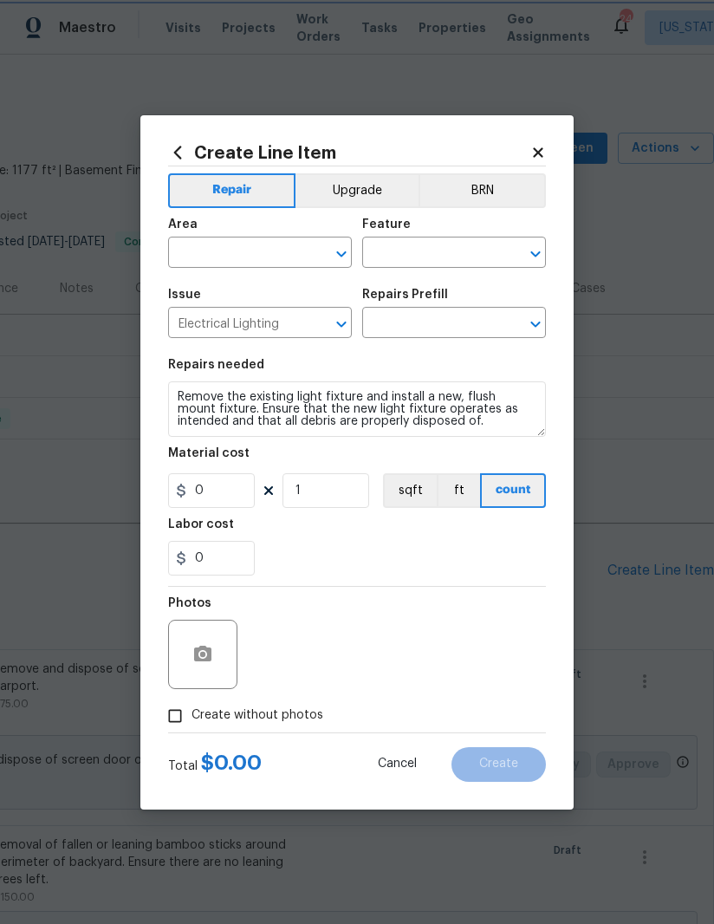
type input "Replace Flush Mount Light $25.00"
type input "25"
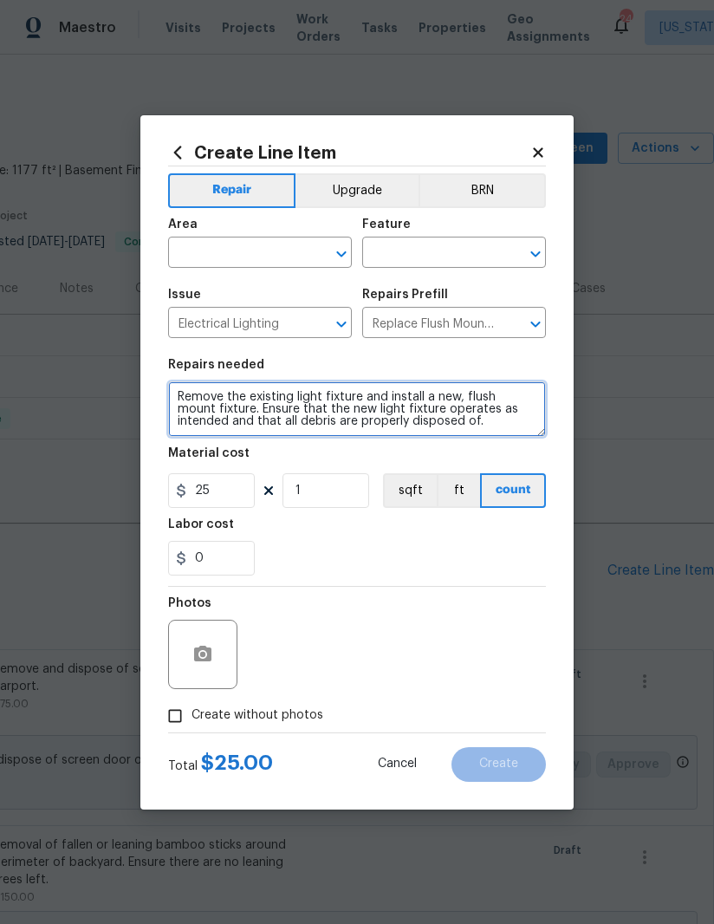
click at [180, 391] on textarea "Remove the existing light fixture and install a new, flush mount fixture. Ensur…" at bounding box center [357, 408] width 378 height 55
click at [254, 244] on input "text" at bounding box center [235, 254] width 135 height 27
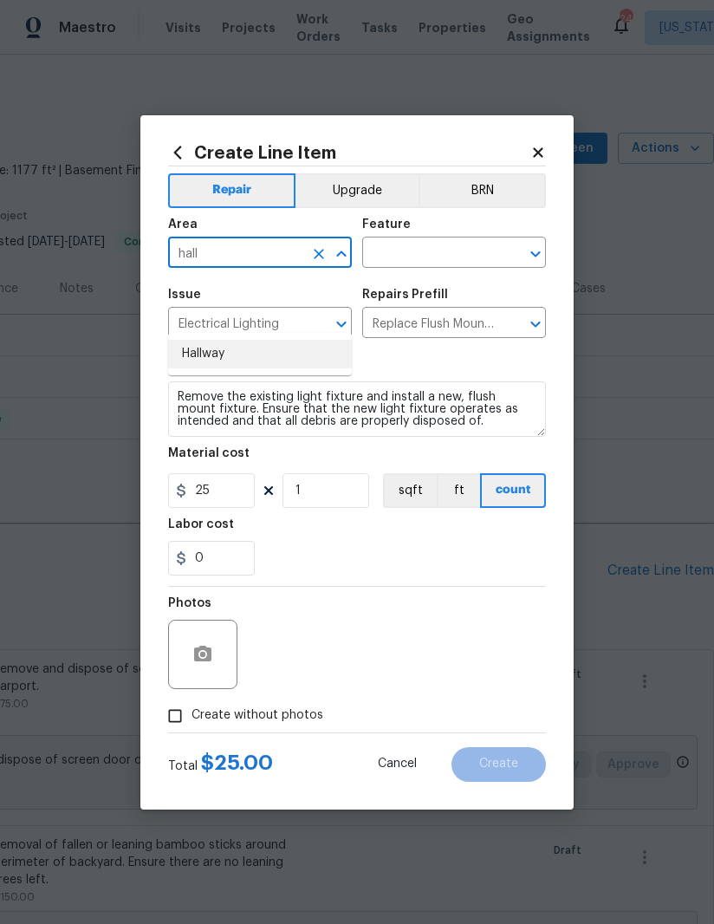
click at [300, 340] on li "Hallway" at bounding box center [260, 354] width 184 height 29
type input "Hallway"
click at [444, 250] on input "text" at bounding box center [429, 254] width 135 height 27
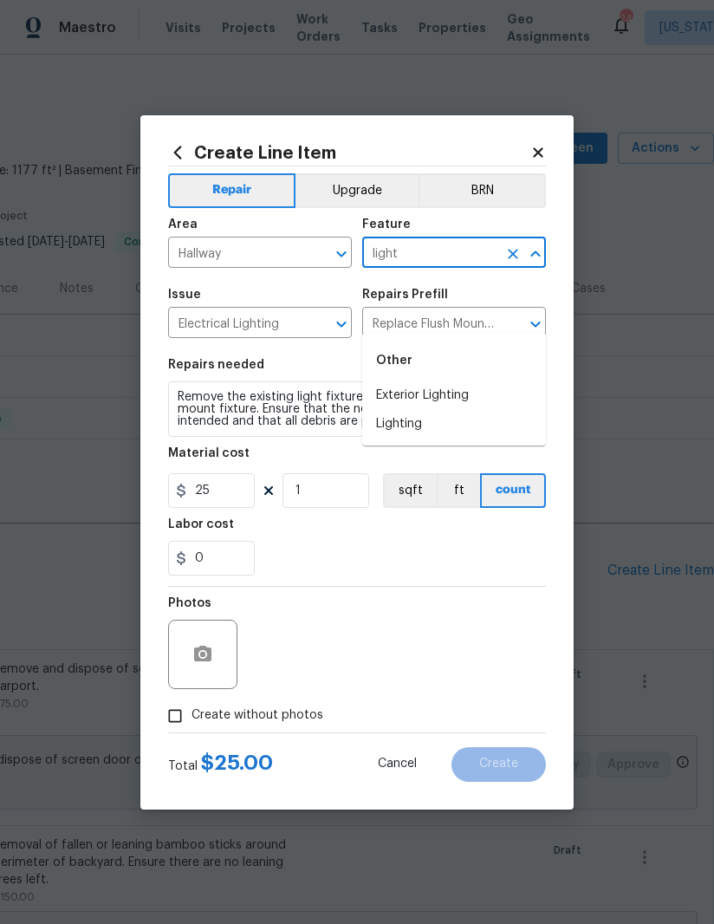
click at [428, 410] on li "Lighting" at bounding box center [454, 424] width 184 height 29
type input "Lighting"
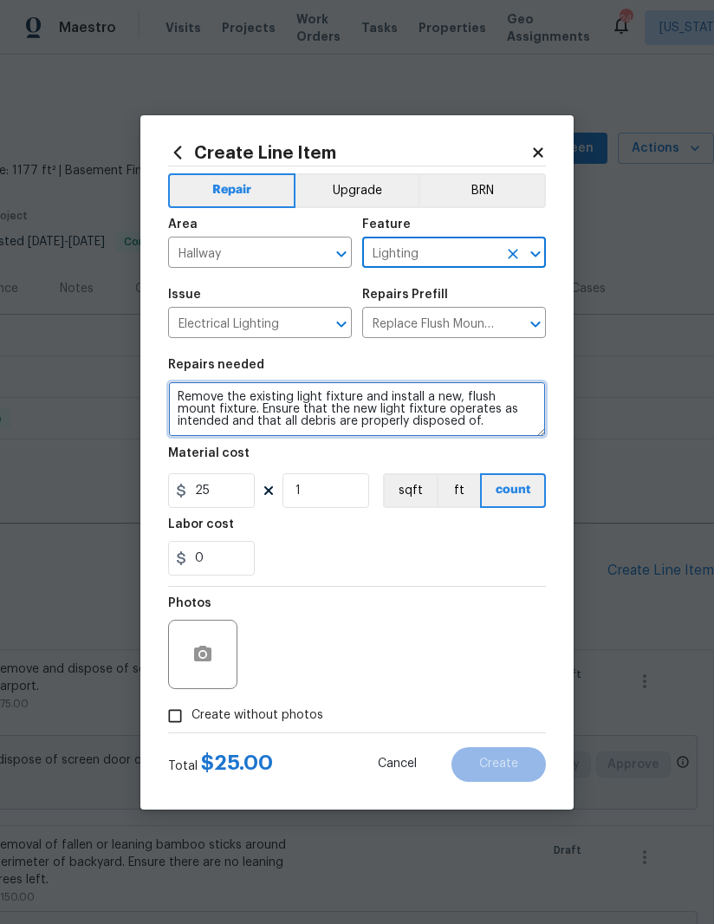
click at [429, 394] on textarea "Remove the existing light fixture and install a new, flush mount fixture. Ensur…" at bounding box center [357, 408] width 378 height 55
type textarea "Remove the existing light fixture and install a similar new, flush mount fixtur…"
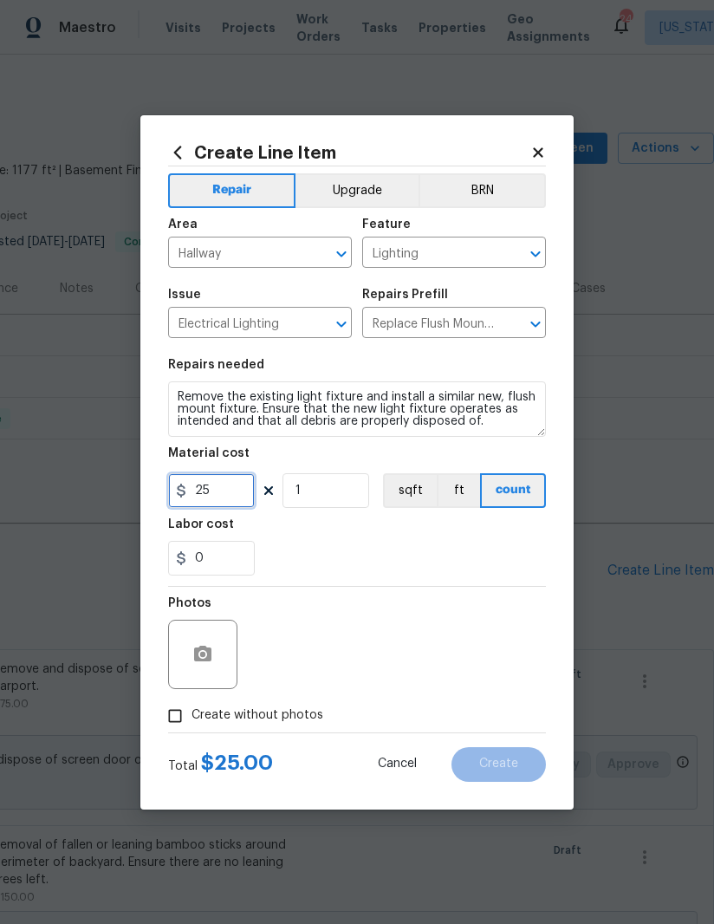
click at [237, 491] on input "25" at bounding box center [211, 490] width 87 height 35
type input "50"
click at [435, 558] on div "0" at bounding box center [357, 558] width 378 height 35
click at [208, 654] on icon "button" at bounding box center [202, 654] width 17 height 16
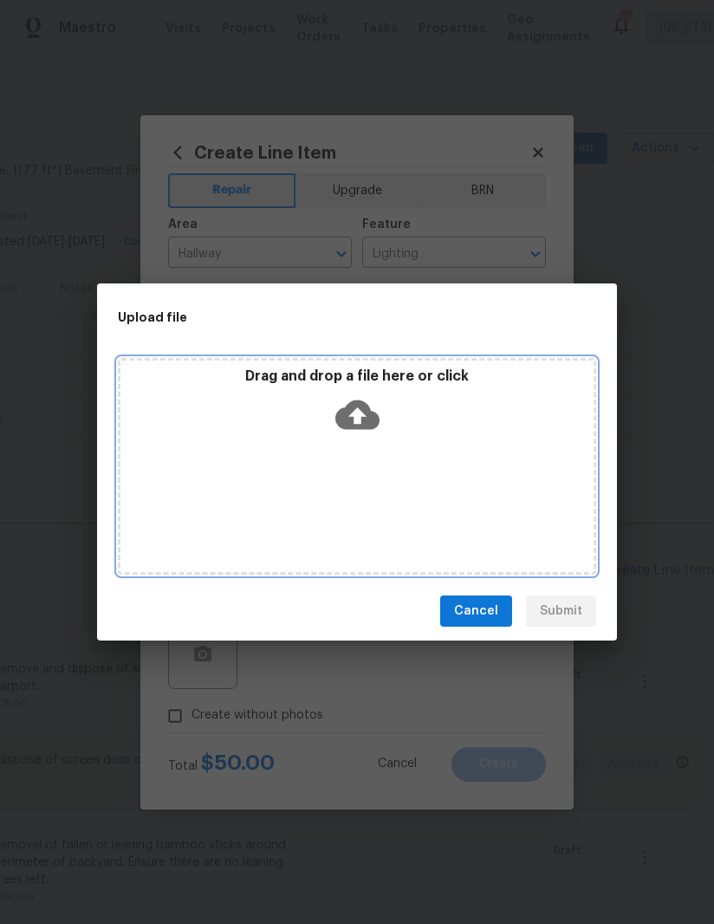
click at [428, 483] on div "Drag and drop a file here or click" at bounding box center [357, 466] width 478 height 217
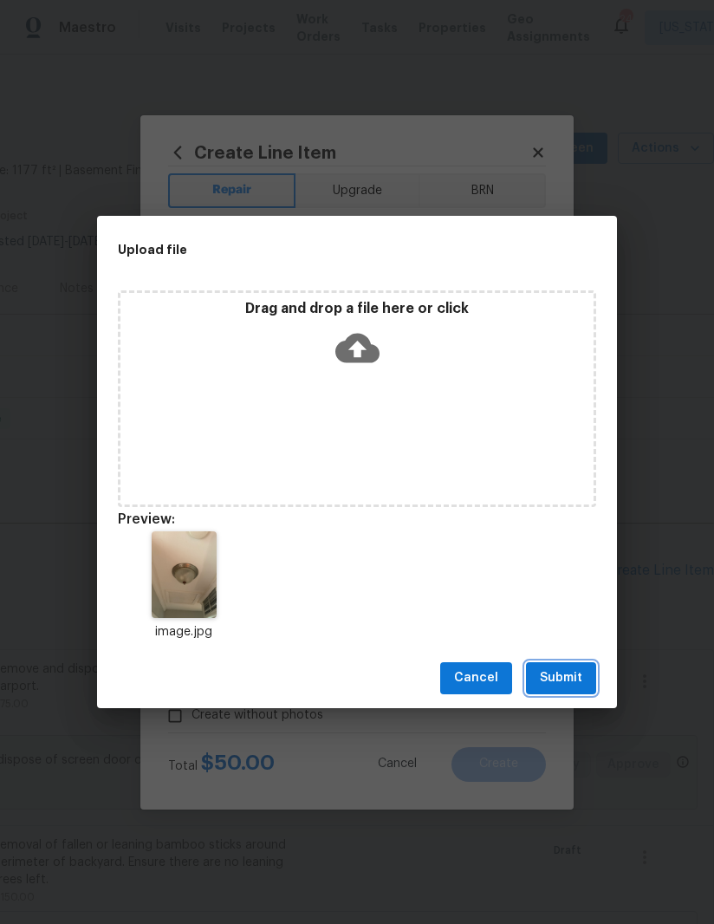
click at [568, 677] on span "Submit" at bounding box center [561, 678] width 42 height 22
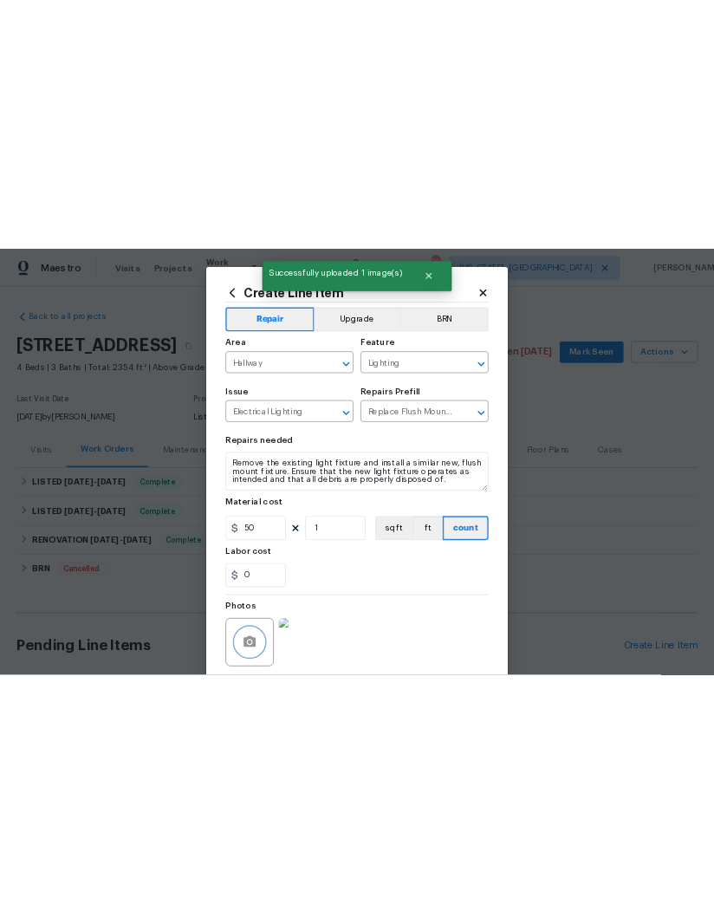
scroll to position [0, 0]
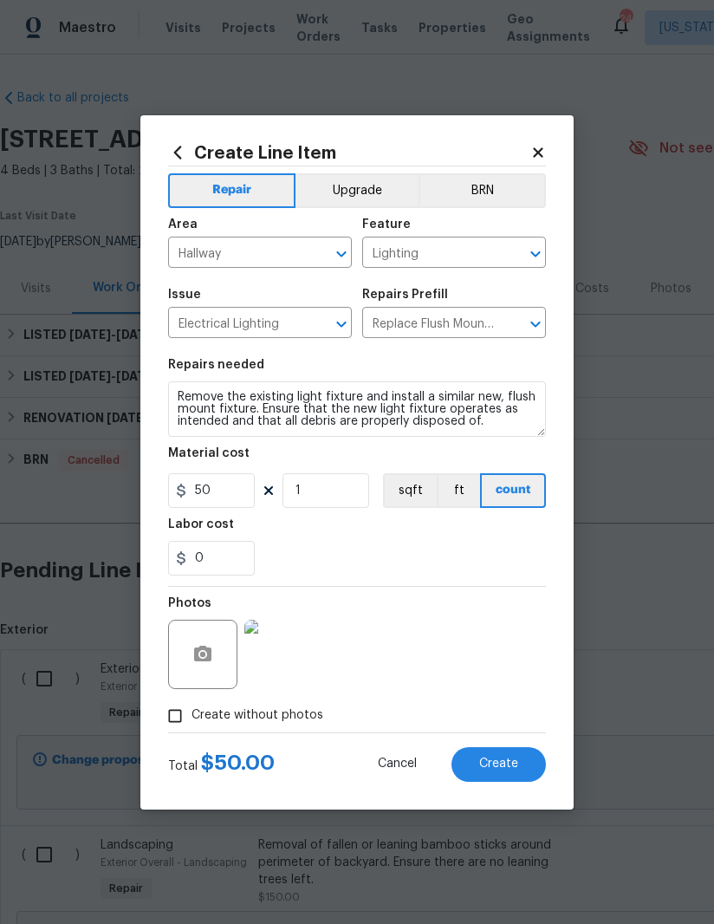
click at [514, 770] on span "Create" at bounding box center [498, 763] width 39 height 13
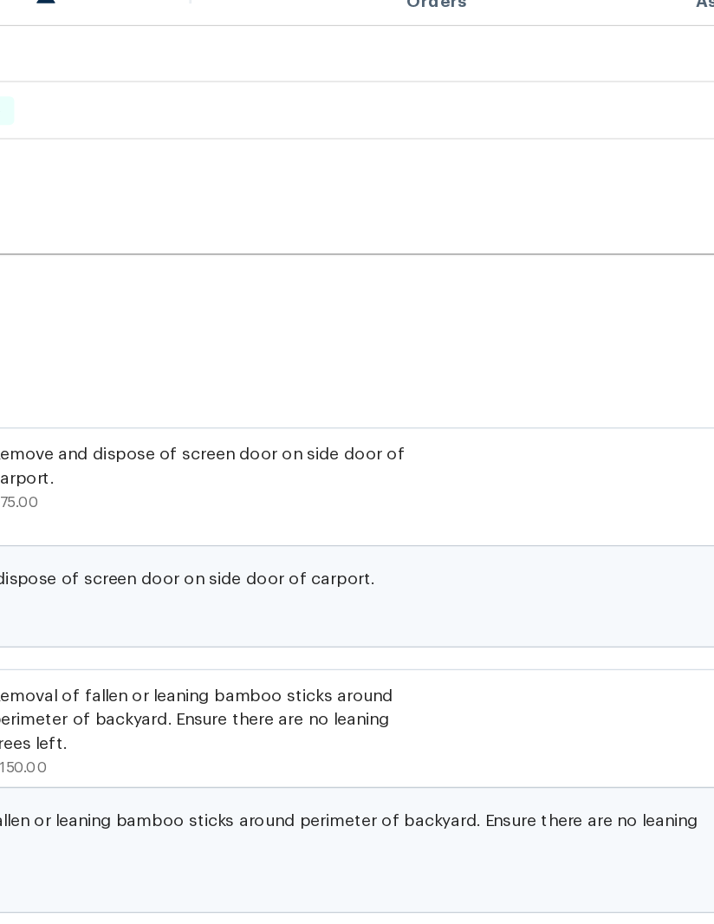
scroll to position [302, 265]
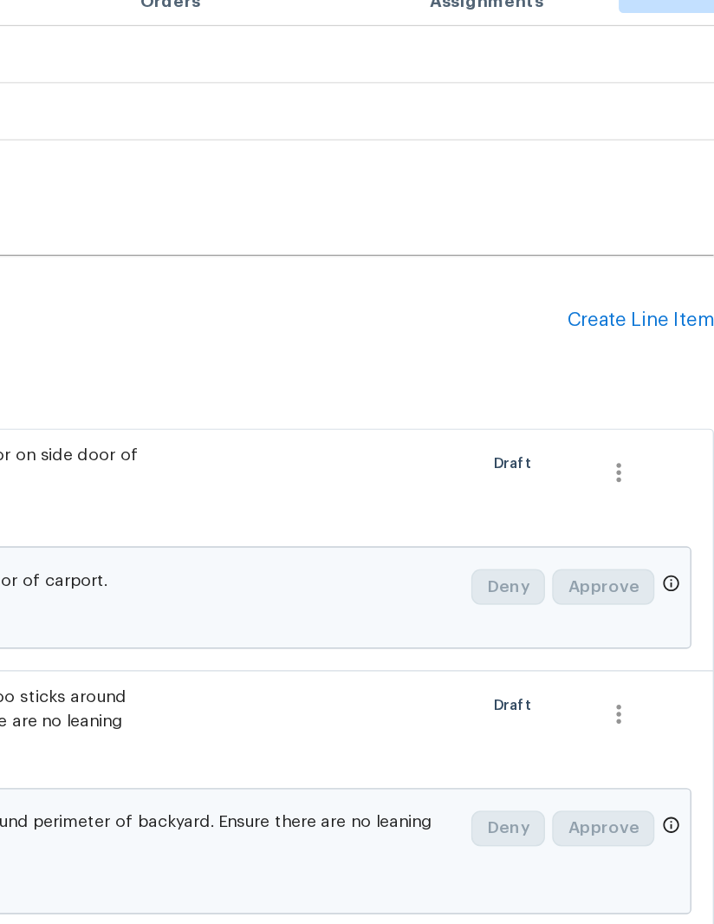
click at [607, 261] on div "Create Line Item" at bounding box center [660, 269] width 107 height 16
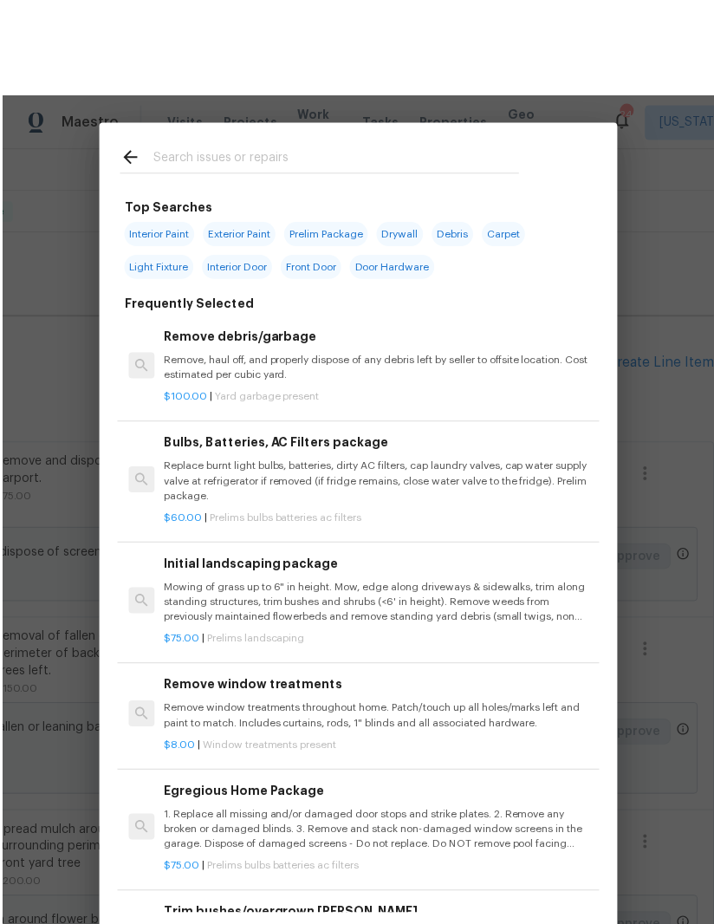
scroll to position [2, 0]
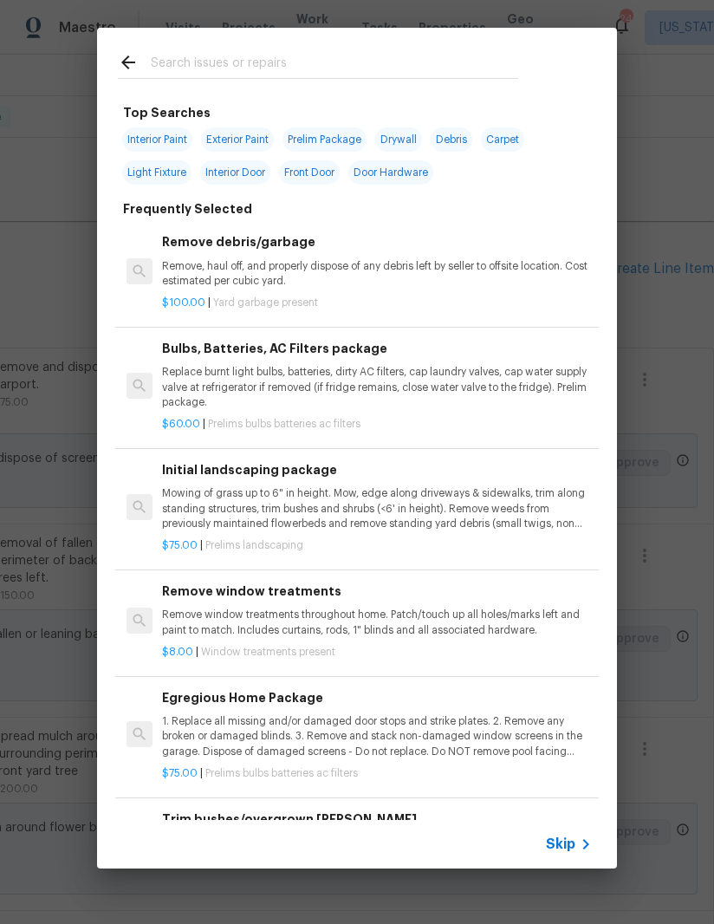
click at [412, 59] on input "text" at bounding box center [334, 65] width 367 height 26
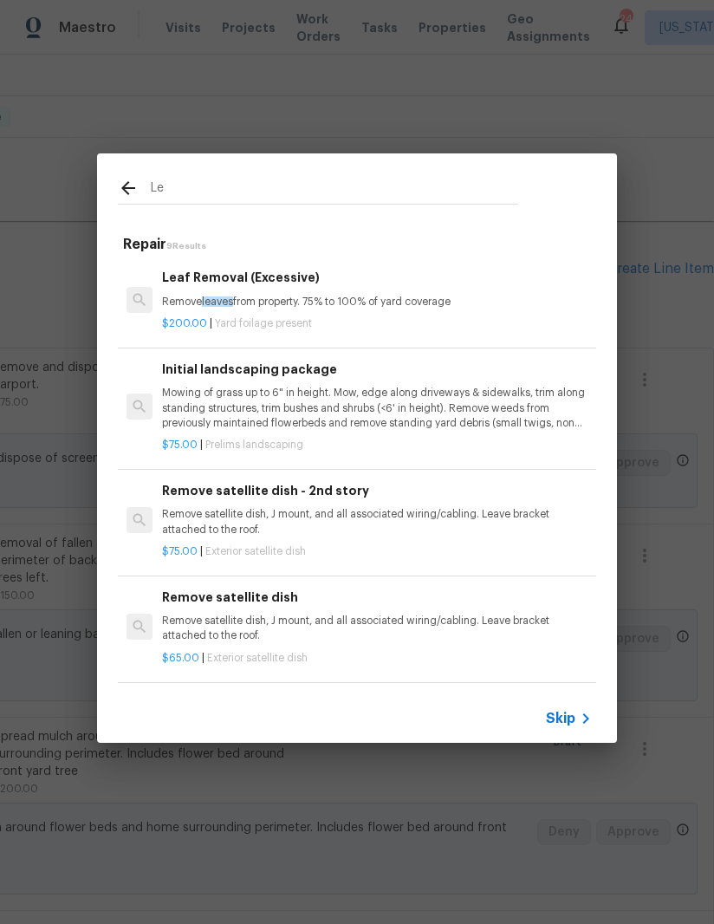
type input "L"
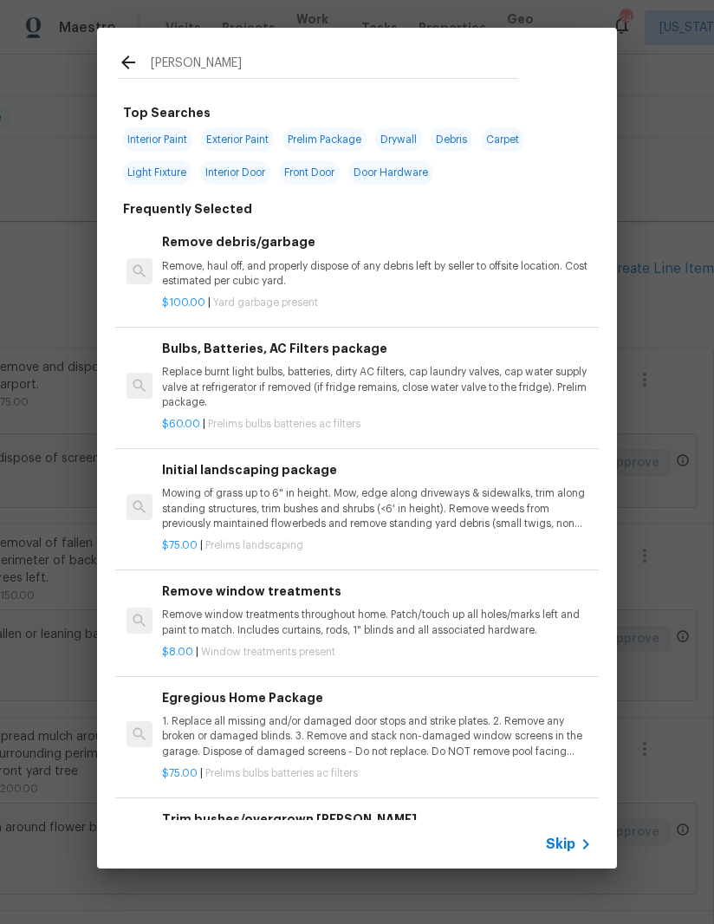
type input "Gutter"
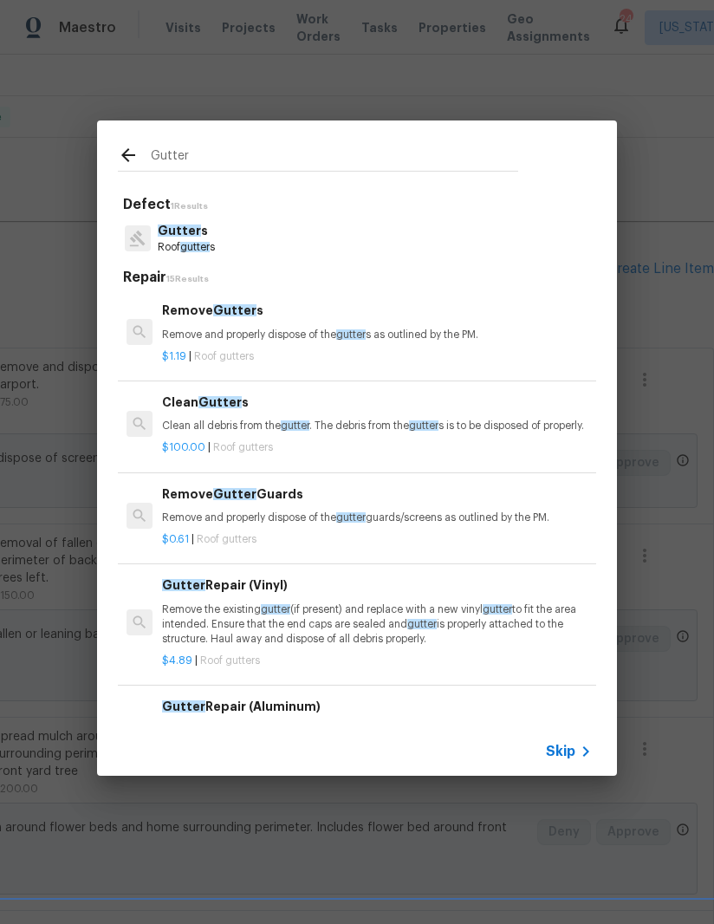
click at [375, 422] on p "Clean all debris from the gutter . The debris from the gutter s is to be dispos…" at bounding box center [377, 426] width 430 height 15
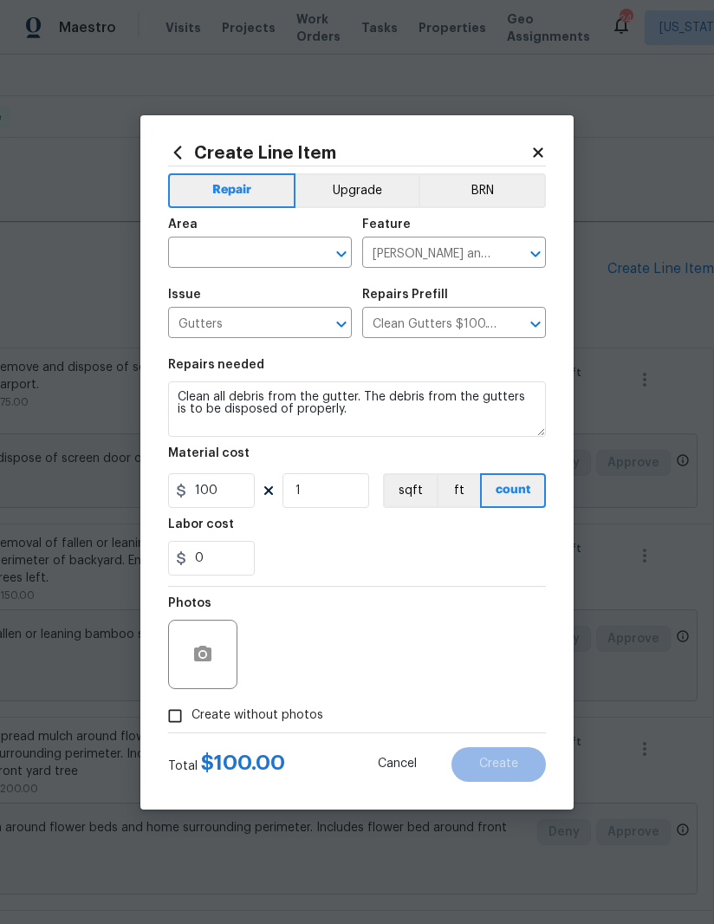
scroll to position [2, 0]
click at [332, 495] on input "1" at bounding box center [325, 490] width 87 height 35
type input "2"
click at [247, 253] on input "text" at bounding box center [235, 254] width 135 height 27
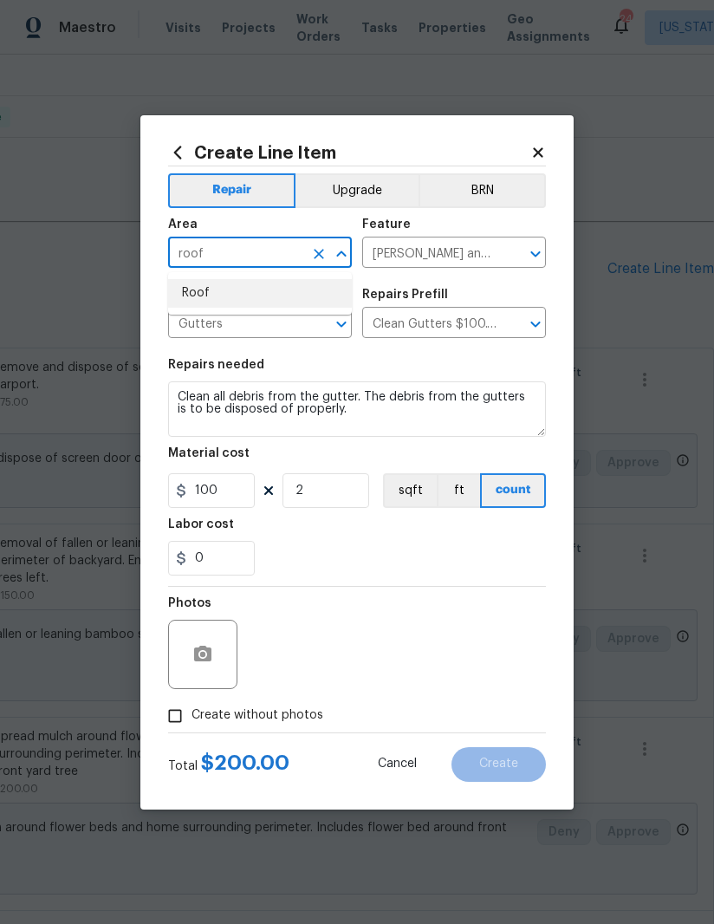
click at [254, 279] on li "Roof" at bounding box center [260, 293] width 184 height 29
type input "Roof"
click at [458, 532] on div "Labor cost" at bounding box center [357, 529] width 378 height 23
click at [166, 719] on input "Create without photos" at bounding box center [175, 715] width 33 height 33
checkbox input "true"
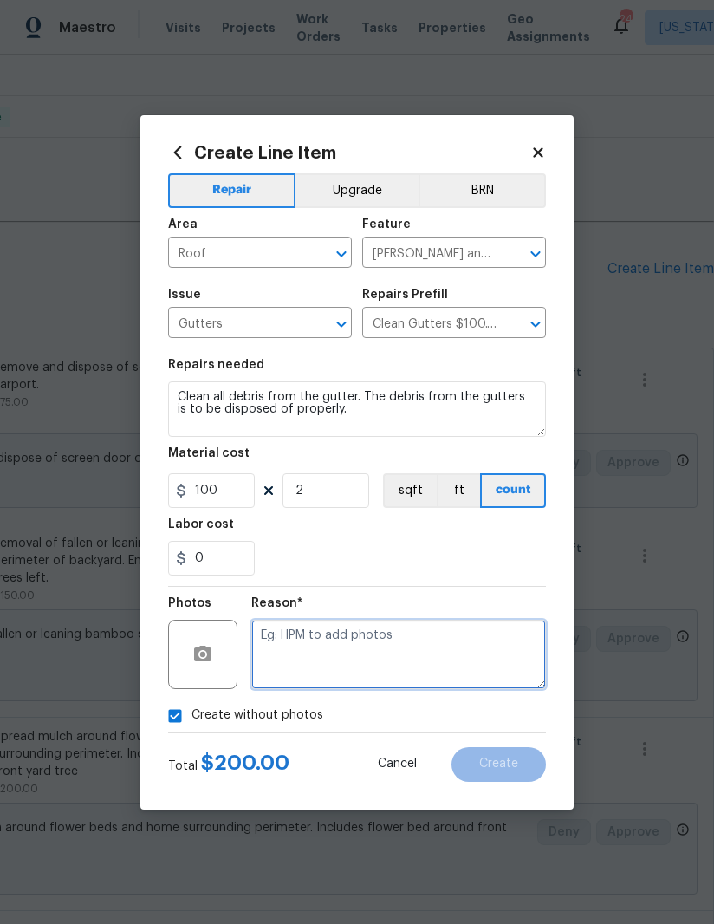
click at [444, 659] on textarea at bounding box center [398, 654] width 295 height 69
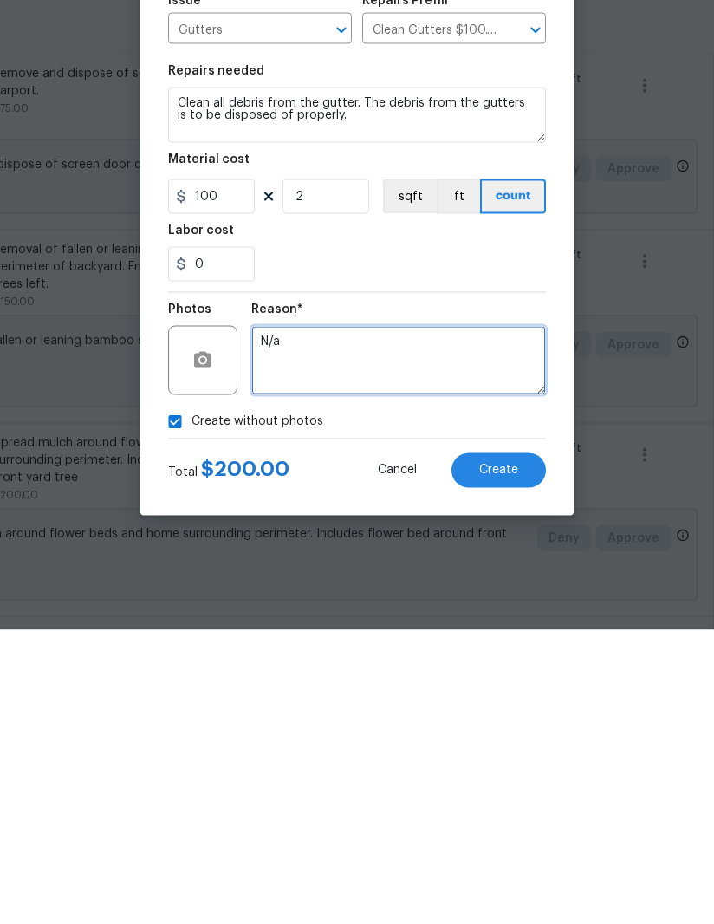
type textarea "N/a"
click at [506, 757] on span "Create" at bounding box center [498, 763] width 39 height 13
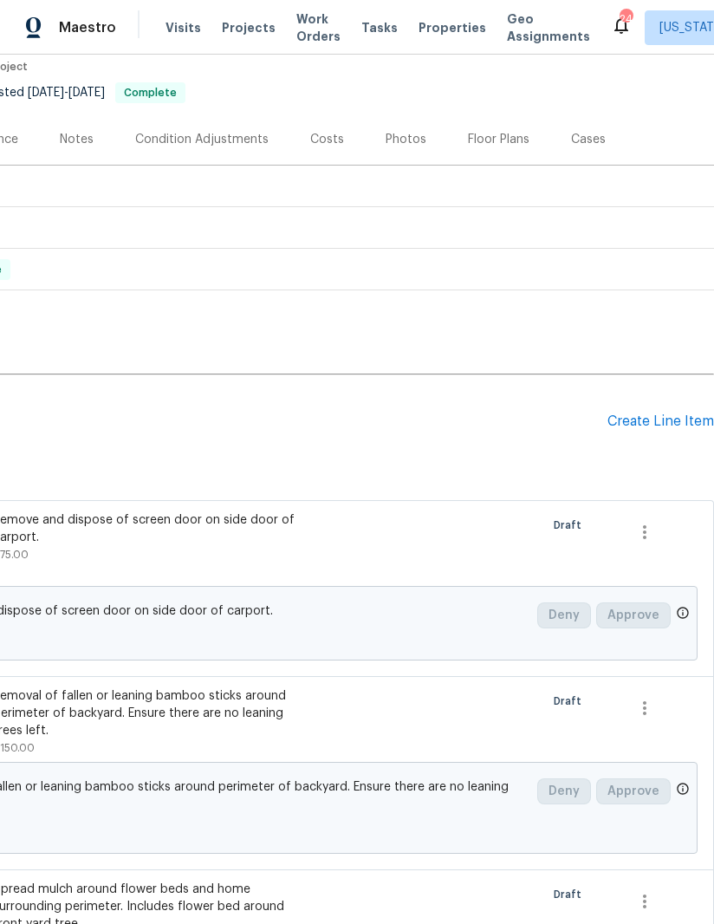
scroll to position [148, 265]
click at [659, 424] on div "Create Line Item" at bounding box center [660, 422] width 107 height 16
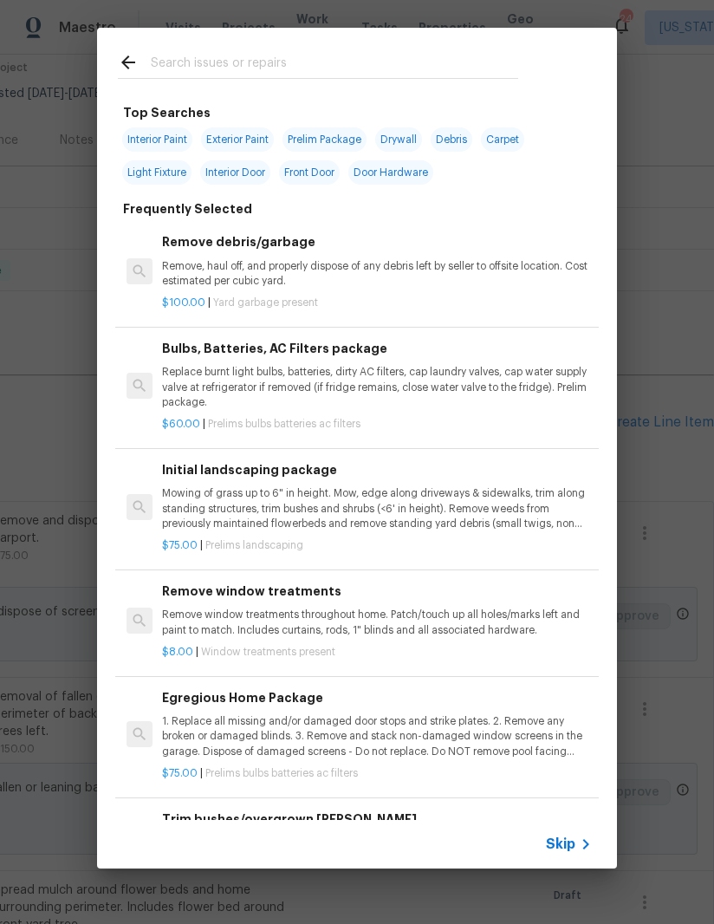
click at [460, 64] on input "text" at bounding box center [334, 65] width 367 height 26
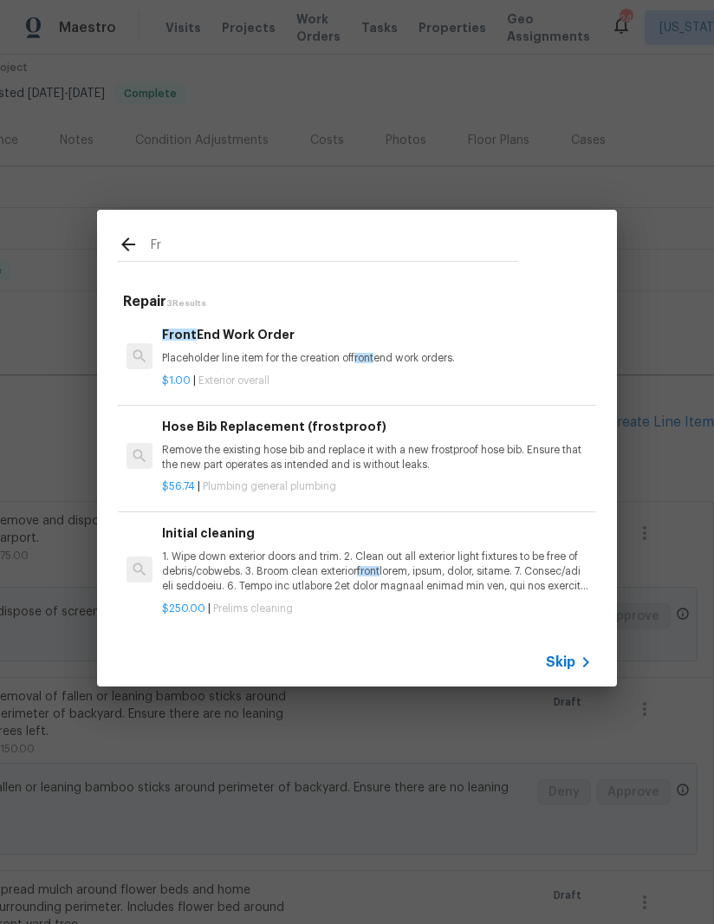
type input "F"
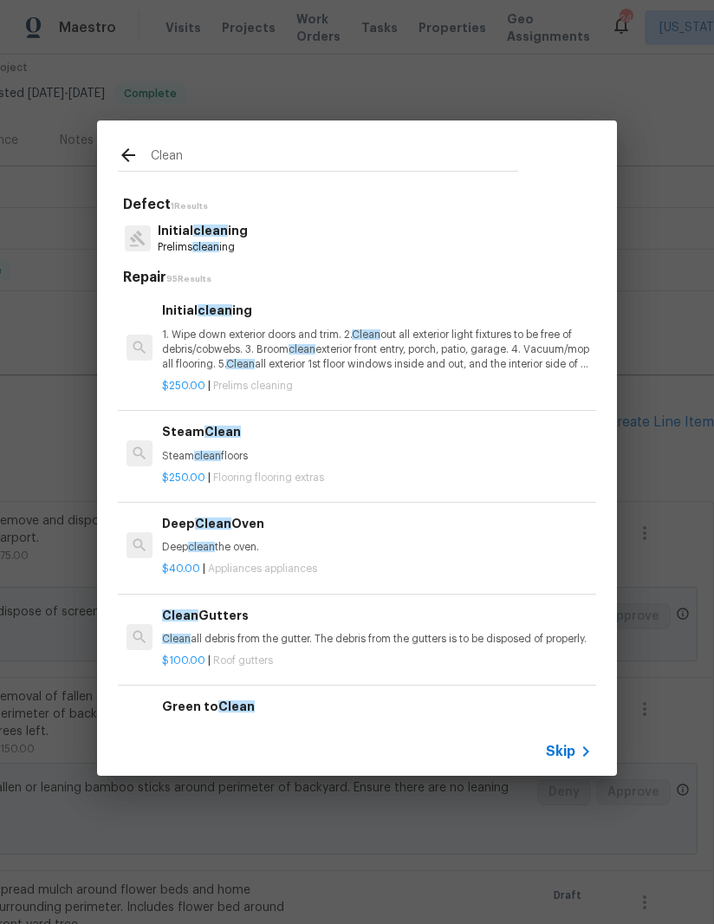
scroll to position [0, 0]
type input "C"
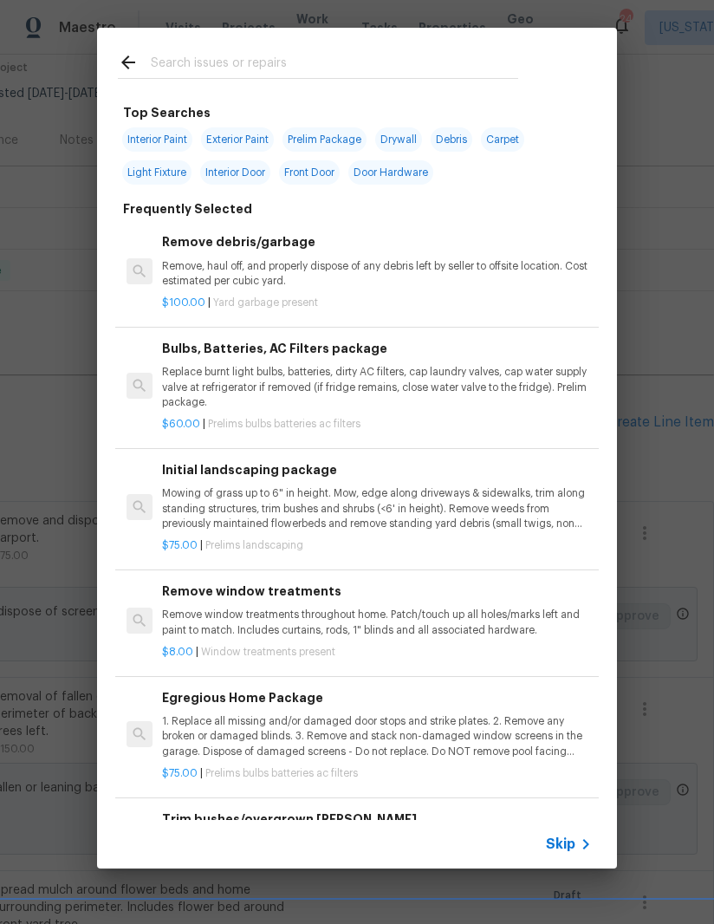
click at [435, 268] on p "Remove, haul off, and properly dispose of any debris left by seller to offsite …" at bounding box center [377, 273] width 430 height 29
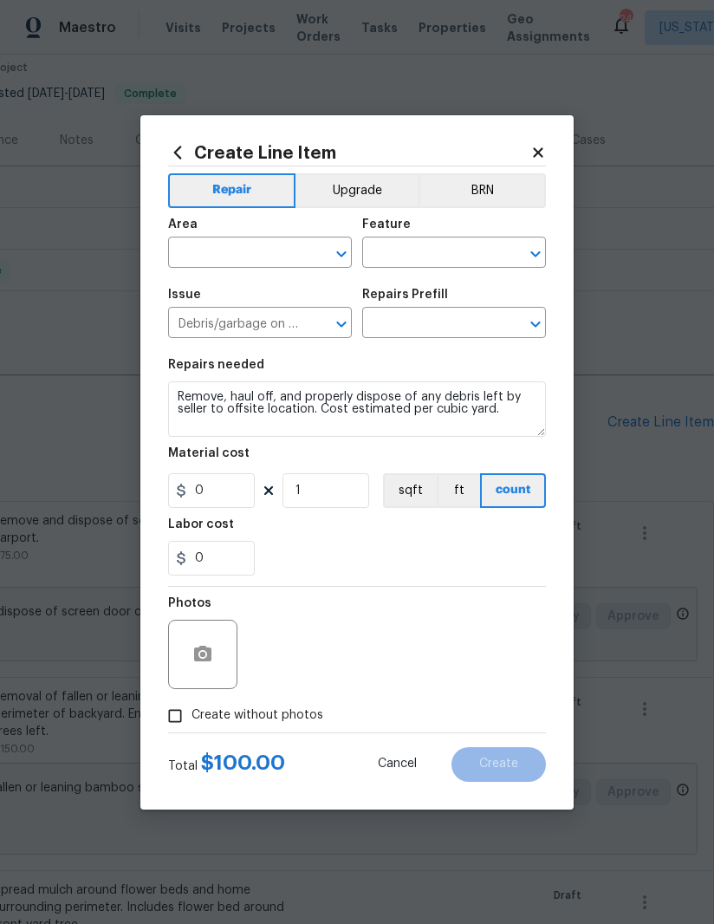
type input "Remove debris/garbage $100.00"
type input "100"
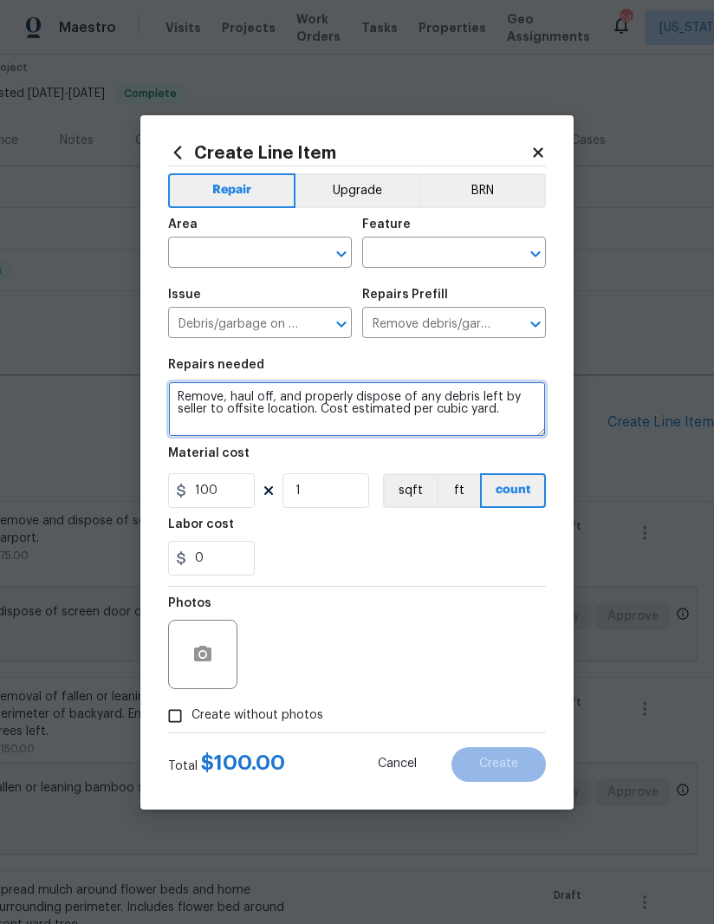
click at [377, 403] on textarea "Remove, haul off, and properly dispose of any debris left by seller to offsite …" at bounding box center [357, 408] width 378 height 55
click at [368, 403] on textarea "Remove, haul off, and properly dispose of any debris left by seller to offsite …" at bounding box center [357, 408] width 378 height 55
click at [367, 403] on textarea "Remove, haul off, and properly dispose of any debris left by seller to offsite …" at bounding box center [357, 408] width 378 height 55
click at [367, 406] on textarea "Remove, haul off, and properly dispose of any debris left by seller to offsite …" at bounding box center [357, 408] width 378 height 55
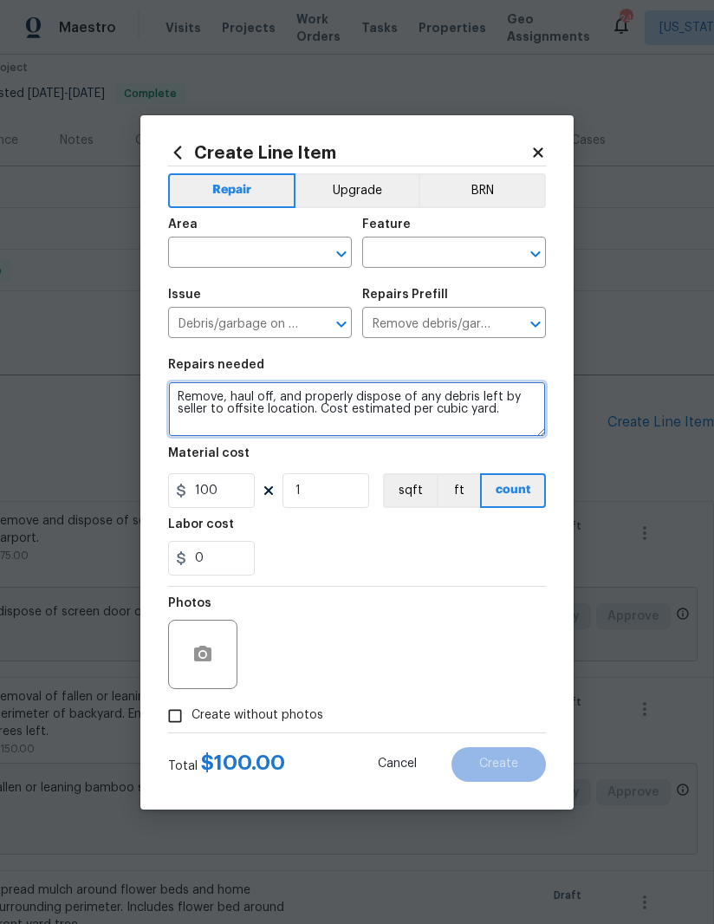
click at [367, 405] on textarea "Remove, haul off, and properly dispose of any debris left by seller to offsite …" at bounding box center [357, 408] width 378 height 55
type textarea "Clean spiderwebs from front of the house windows, mailbox and railing"
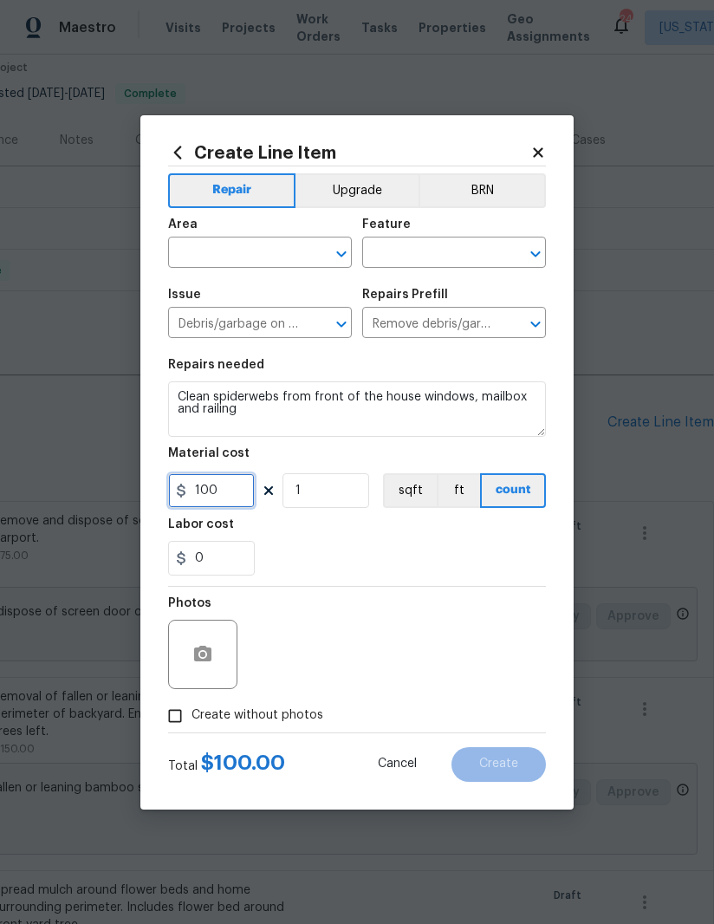
click at [205, 493] on input "100" at bounding box center [211, 490] width 87 height 35
click at [205, 492] on input "100" at bounding box center [211, 490] width 87 height 35
click at [210, 496] on input "100" at bounding box center [211, 490] width 87 height 35
click at [209, 495] on input "100" at bounding box center [211, 490] width 87 height 35
type input "25"
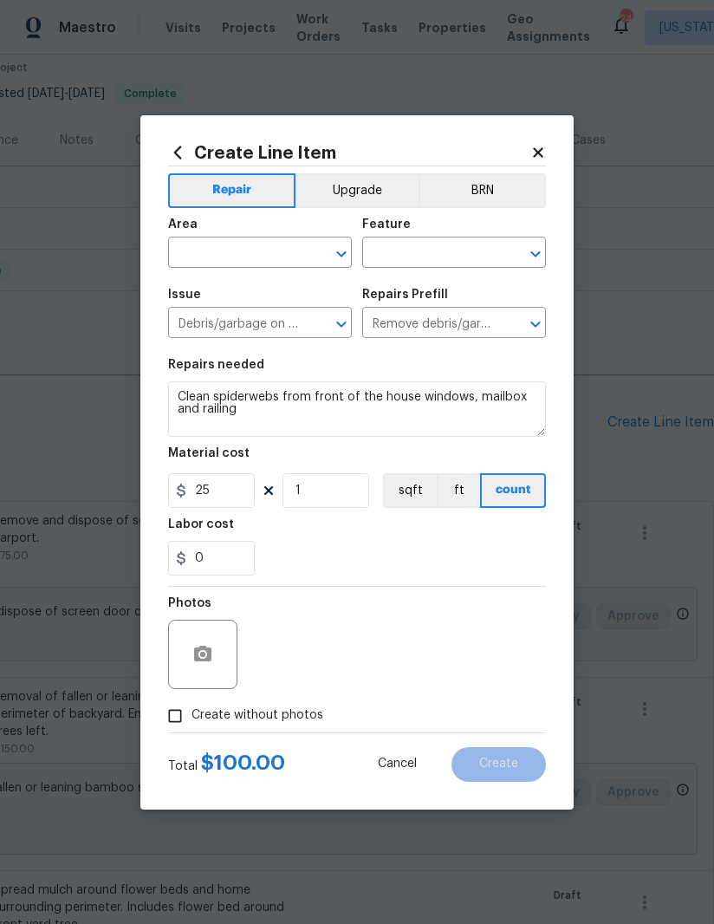
click at [209, 268] on span "Area ​" at bounding box center [260, 243] width 184 height 70
click at [218, 257] on input "text" at bounding box center [235, 254] width 135 height 27
type input "front"
click at [471, 249] on input "text" at bounding box center [429, 254] width 135 height 27
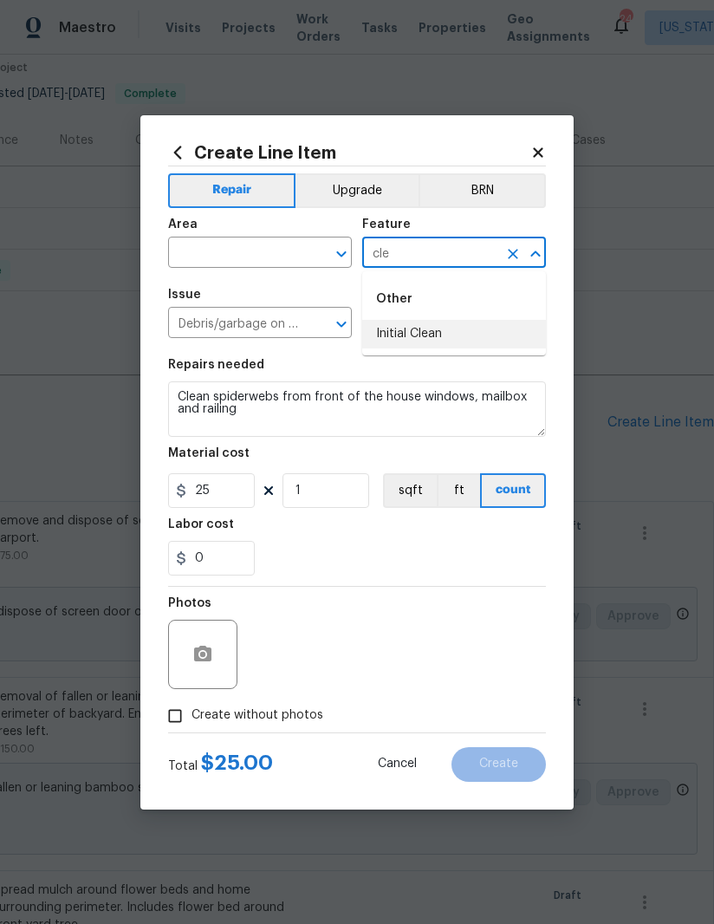
click at [477, 330] on li "Initial Clean" at bounding box center [454, 334] width 184 height 29
type input "Initial Clean"
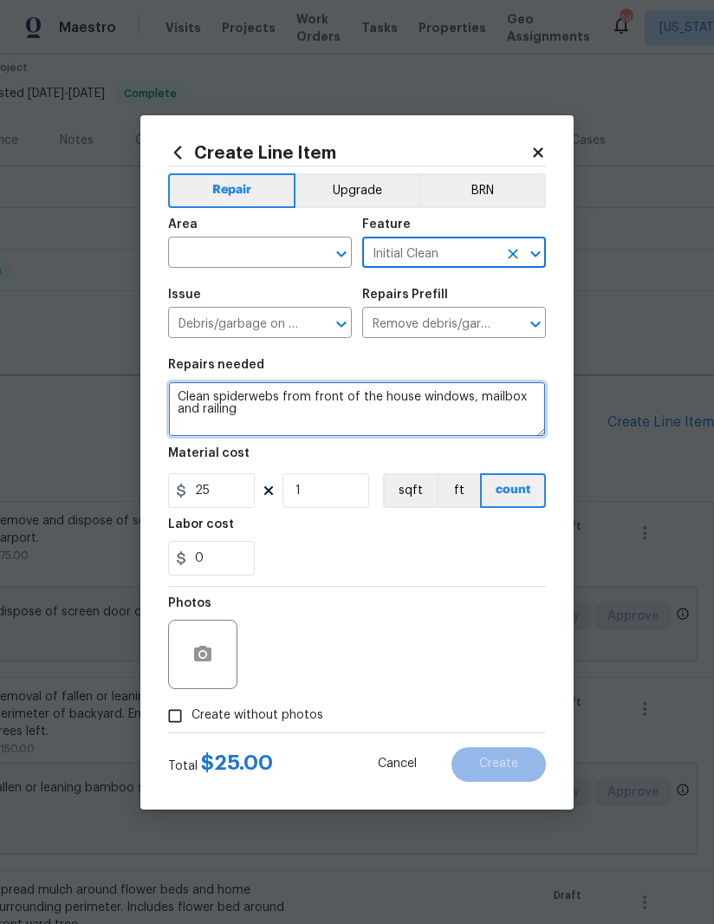
click at [440, 419] on textarea "Clean spiderwebs from front of the house windows, mailbox and railing" at bounding box center [357, 408] width 378 height 55
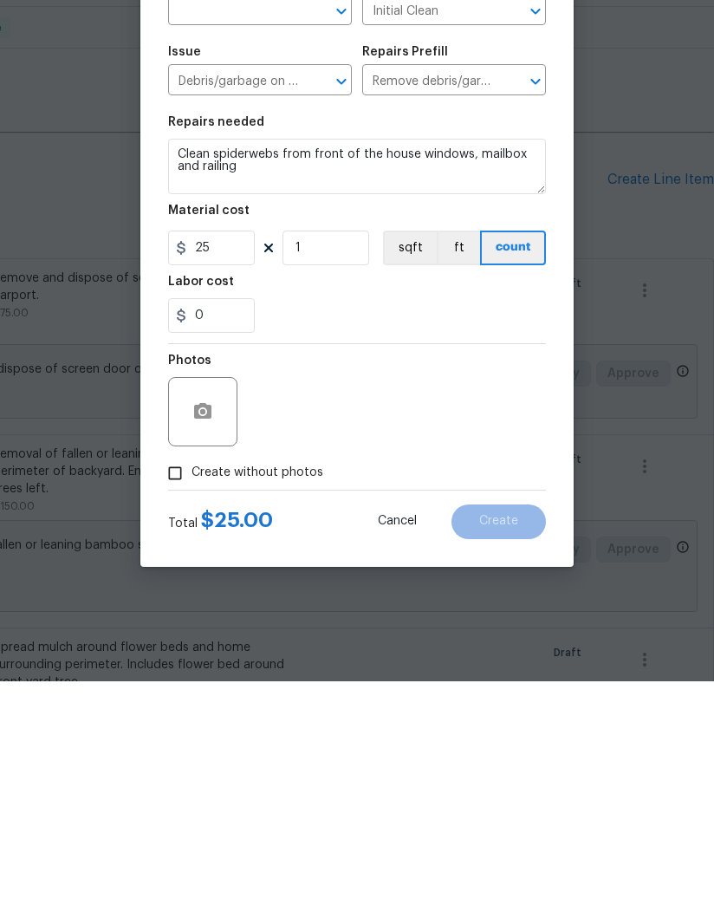
click at [172, 699] on input "Create without photos" at bounding box center [175, 715] width 33 height 33
checkbox input "true"
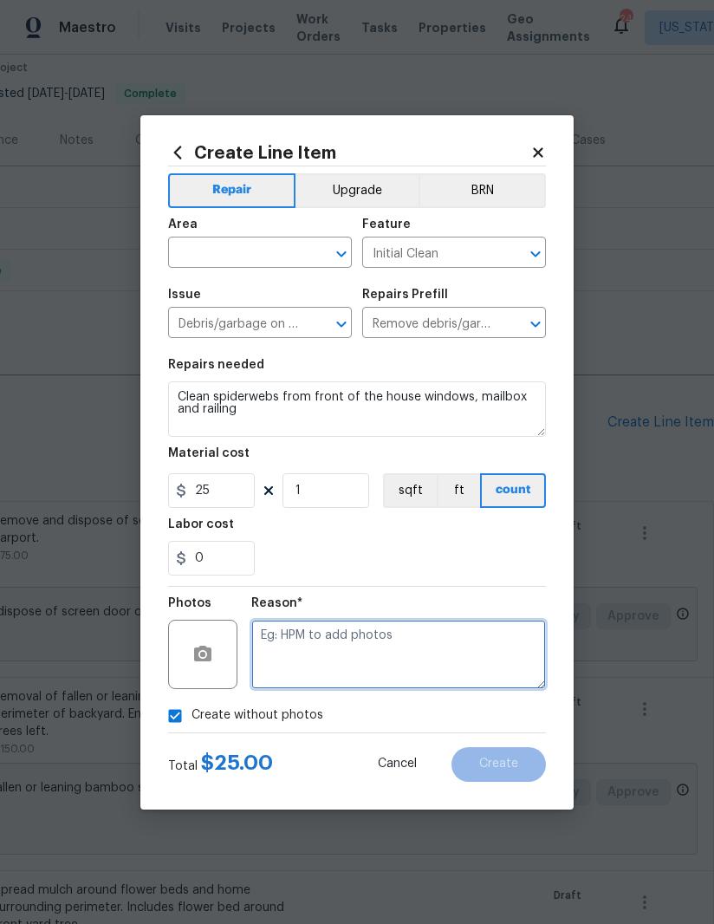
click at [442, 648] on textarea at bounding box center [398, 654] width 295 height 69
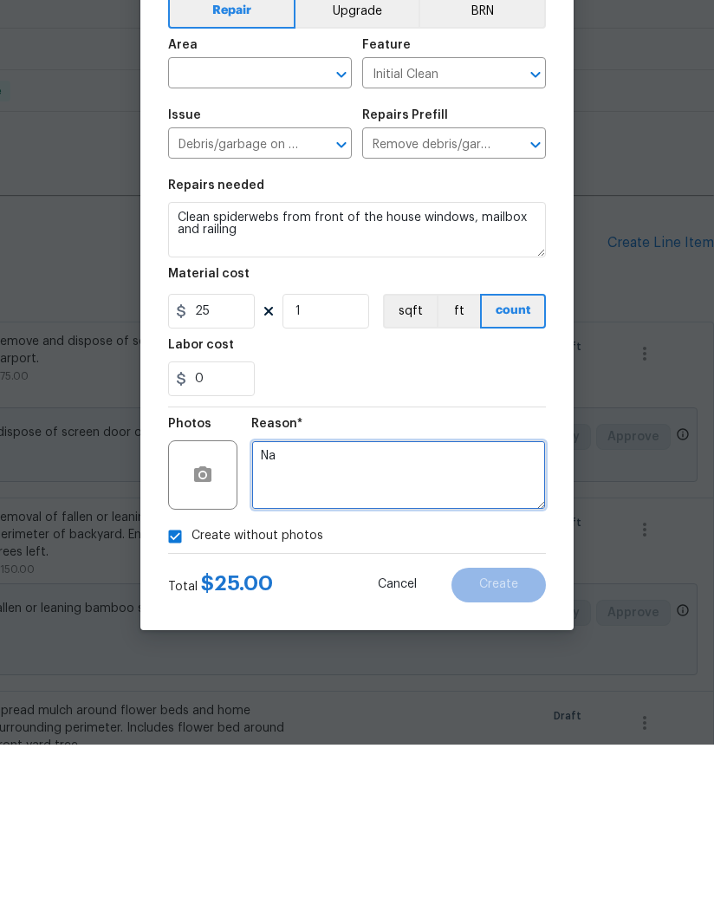
scroll to position [0, 0]
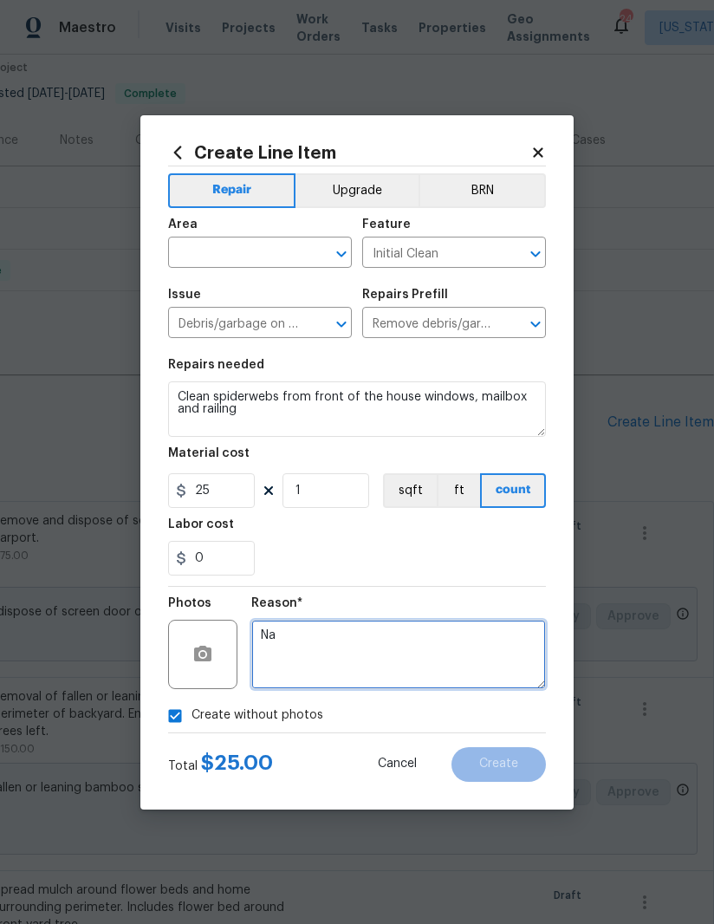
type textarea "Na"
click at [249, 254] on input "text" at bounding box center [235, 254] width 135 height 27
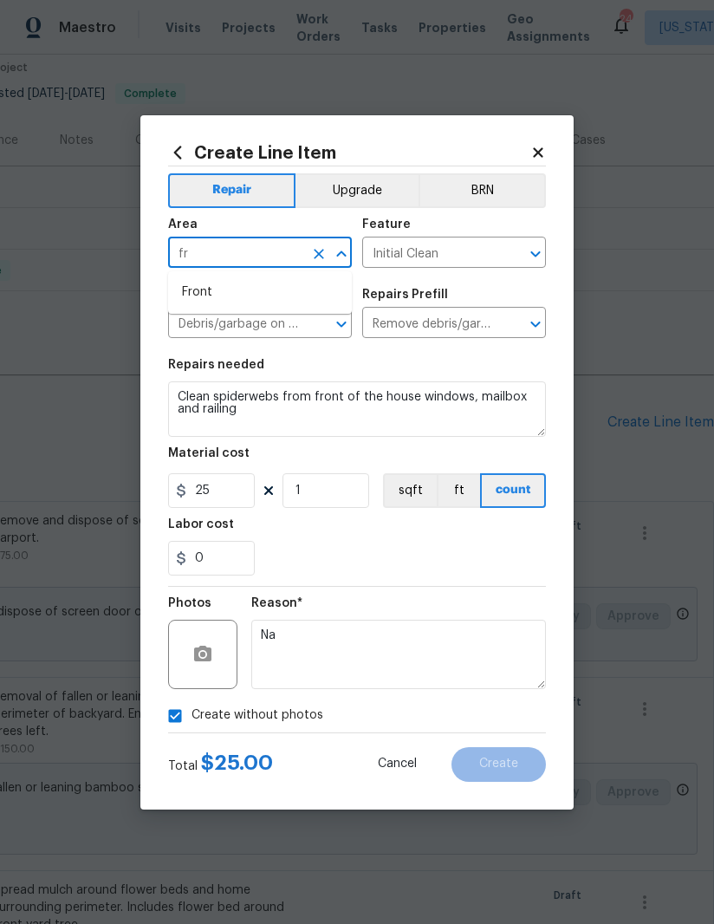
click at [282, 302] on li "Front" at bounding box center [260, 292] width 184 height 29
type input "Front"
click at [419, 545] on div "0" at bounding box center [357, 558] width 378 height 35
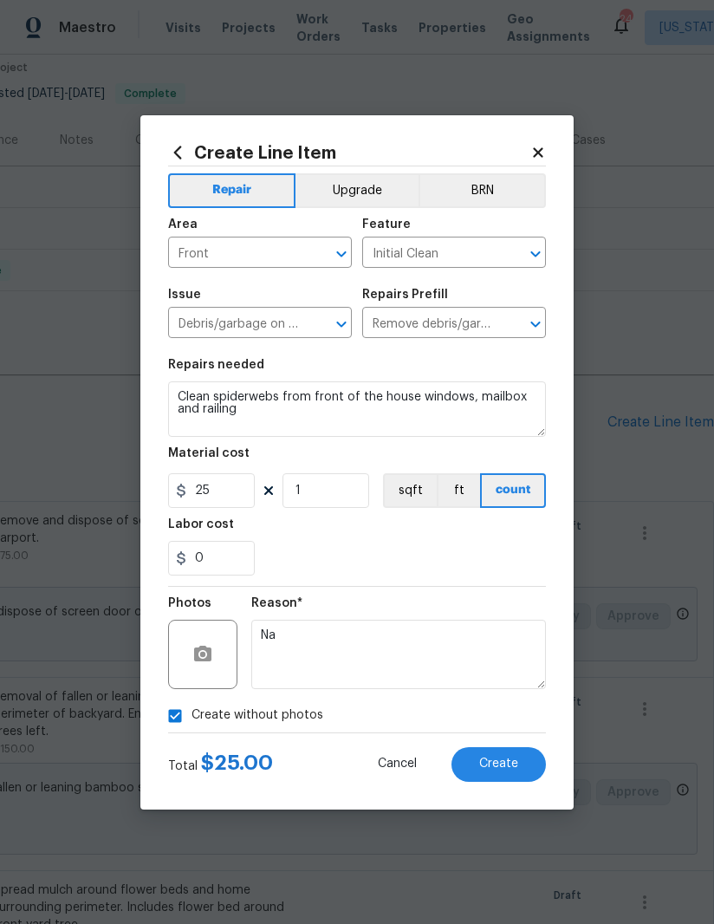
click at [511, 770] on span "Create" at bounding box center [498, 763] width 39 height 13
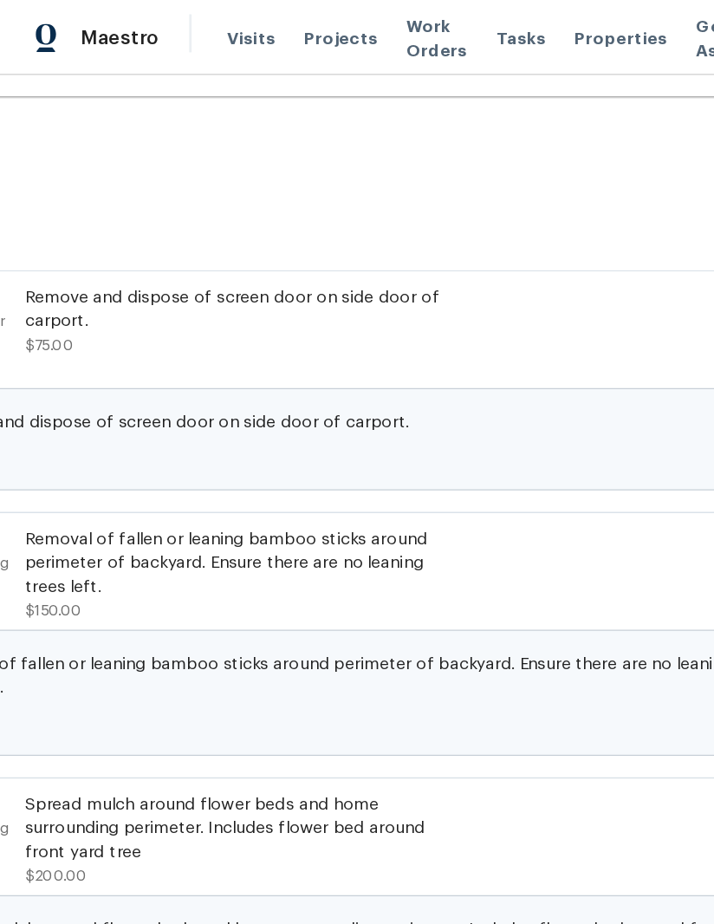
scroll to position [451, 241]
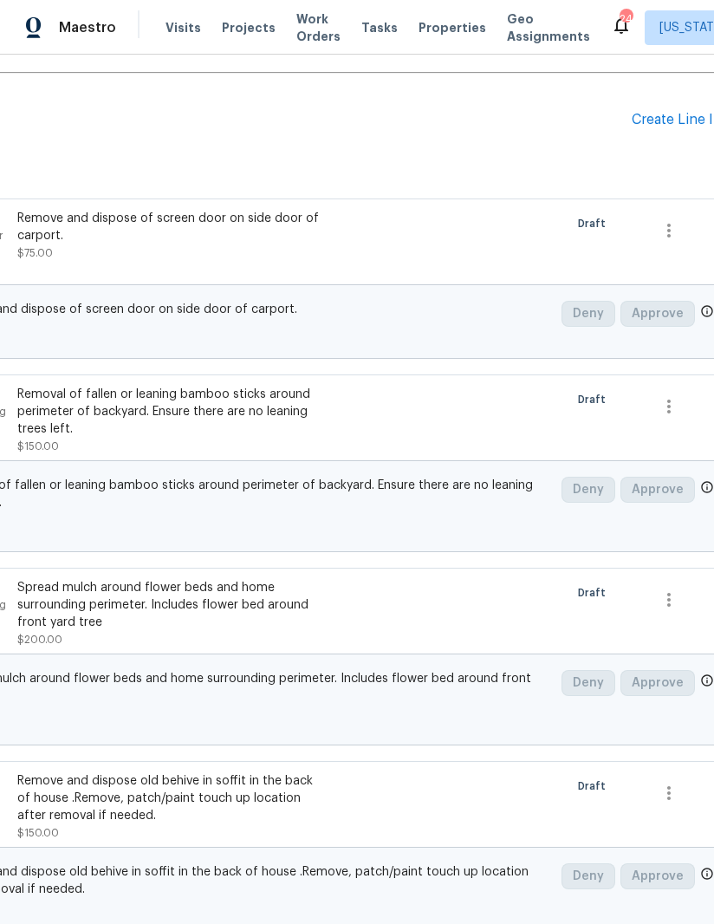
click at [669, 118] on div "Create Line Item" at bounding box center [685, 120] width 107 height 16
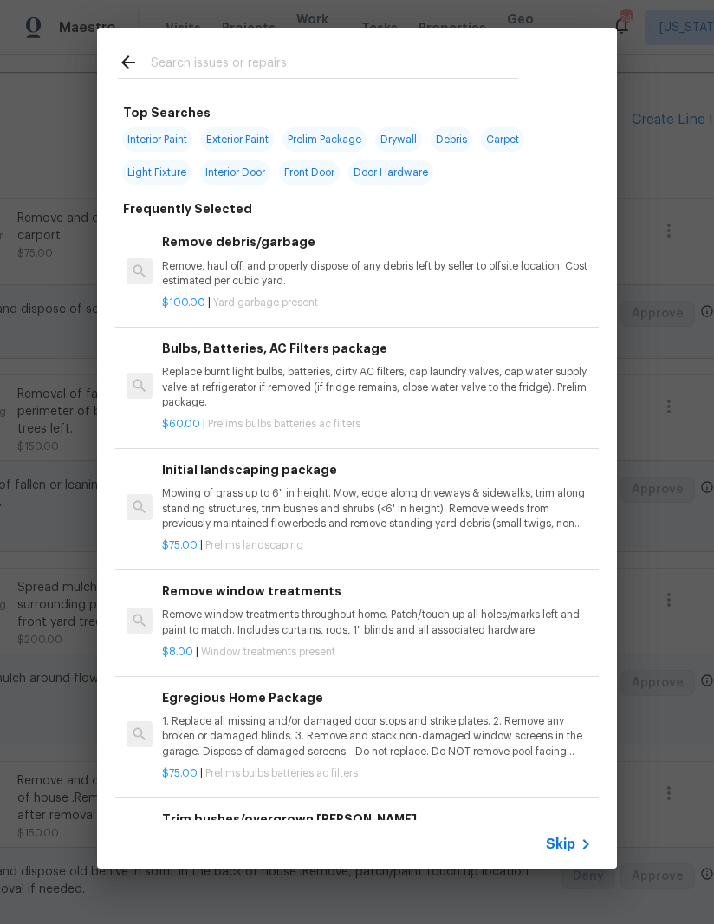
click at [384, 53] on input "text" at bounding box center [334, 65] width 367 height 26
type input "H"
type input "Sand"
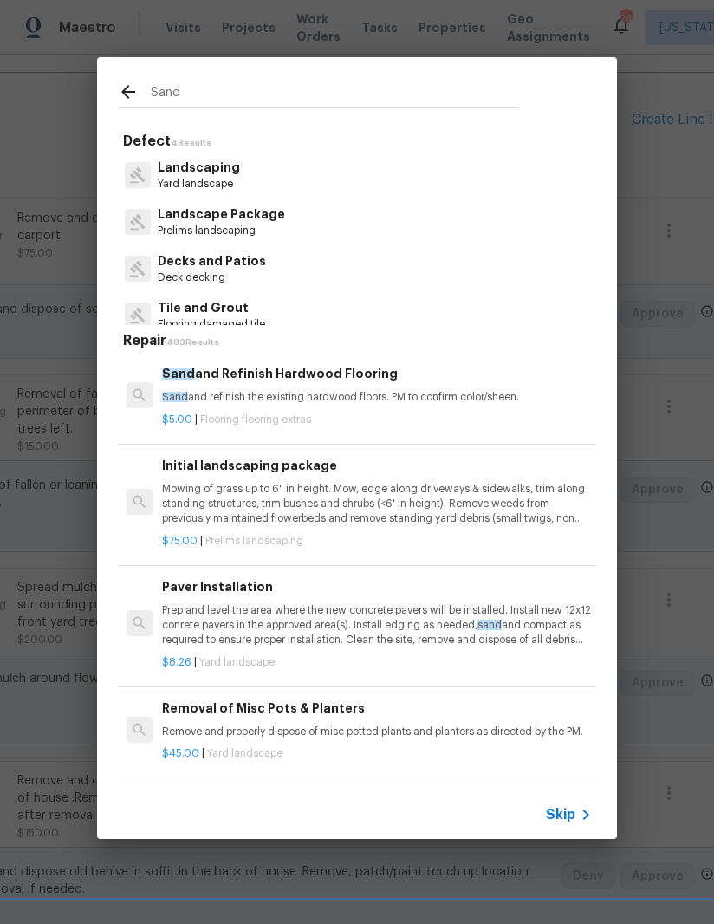
click at [301, 399] on p "Sand and refinish the existing hardwood floors. PM to confirm color/sheen." at bounding box center [377, 397] width 430 height 15
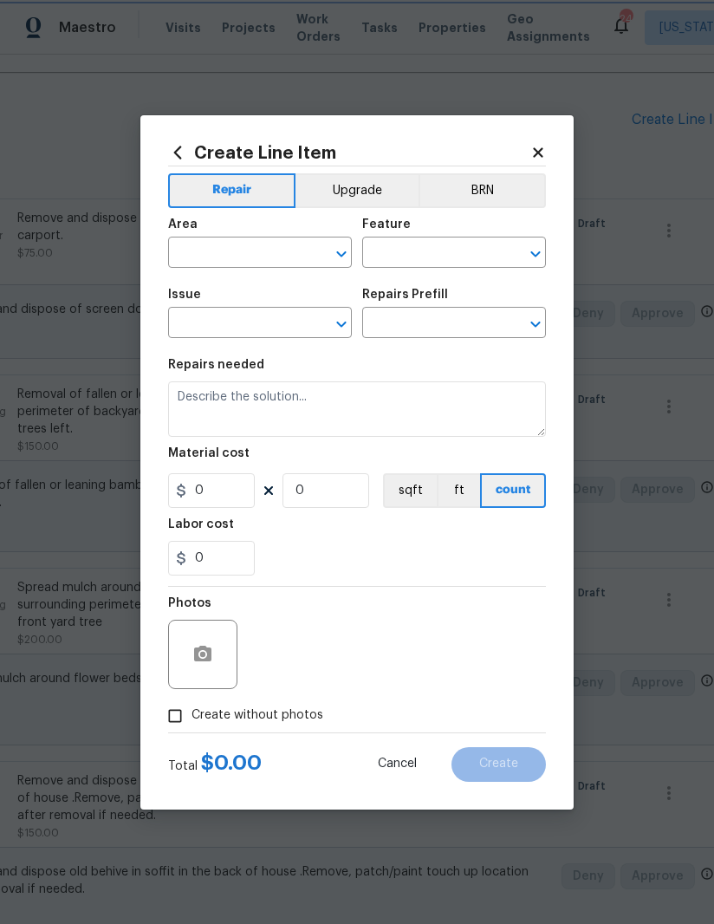
type input "Overall Flooring"
type input "Flooring Extras"
type input "Sand and Refinish Hardwood Flooring $5.00"
type textarea "Sand and refinish the existing hardwood floors. PM to confirm color/sheen."
type input "5"
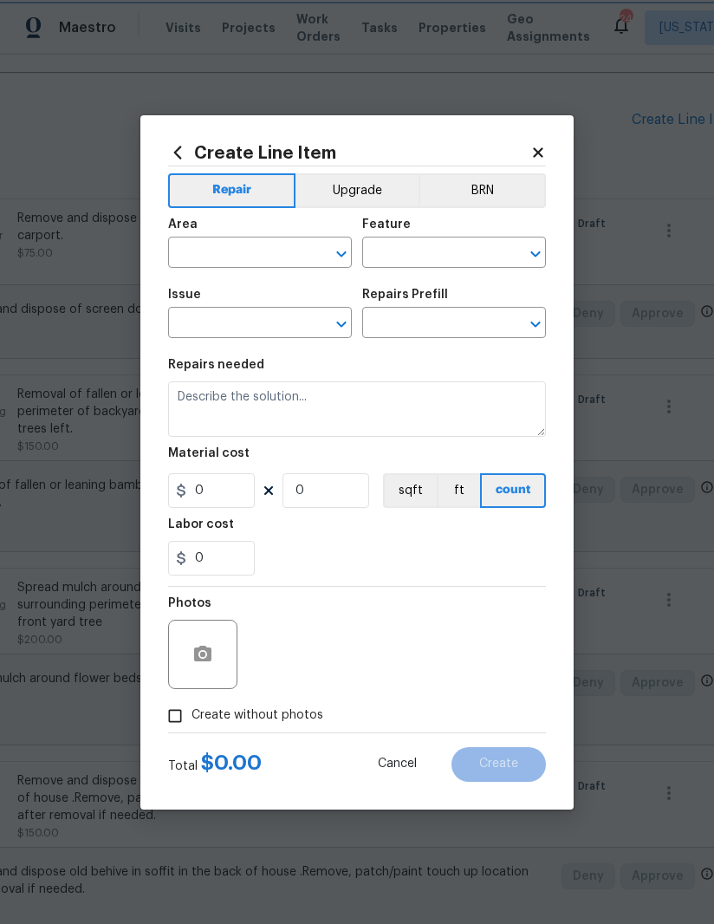
type input "1"
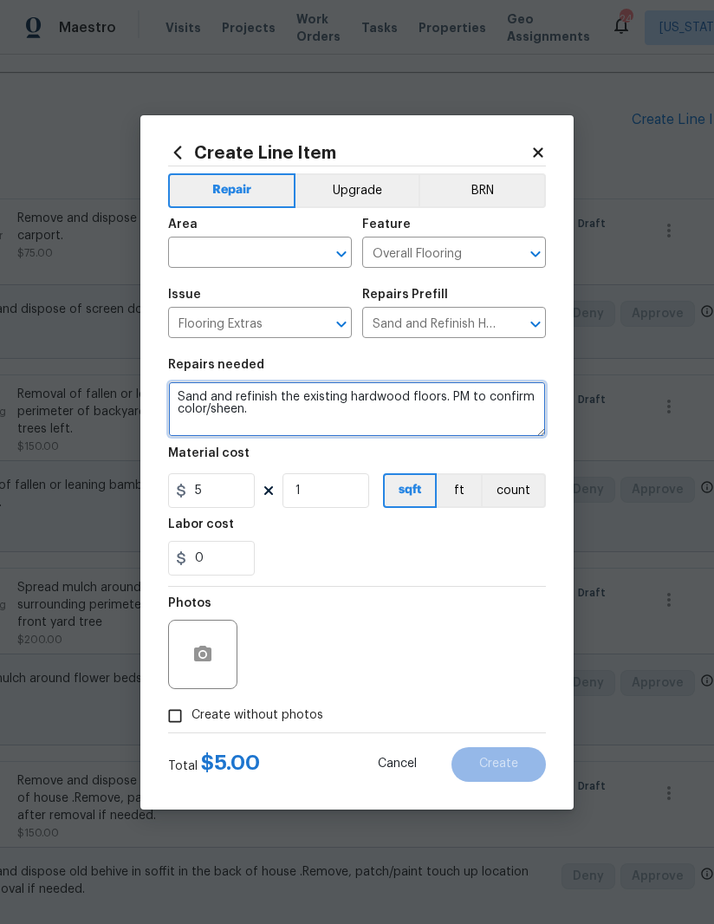
click at [263, 399] on textarea "Sand and refinish the existing hardwood floors. PM to confirm color/sheen." at bounding box center [357, 408] width 378 height 55
click at [188, 394] on textarea "Sand and refinish the existing hardwood floors. PM to confirm color/sheen." at bounding box center [357, 408] width 378 height 55
click at [325, 393] on textarea "Provide estimate for Sand and refinish the existing hardwood floors. PM to conf…" at bounding box center [357, 408] width 378 height 55
click at [416, 393] on textarea "Provide estimate for Sanding and refinish the existing hardwood floors. PM to c…" at bounding box center [357, 408] width 378 height 55
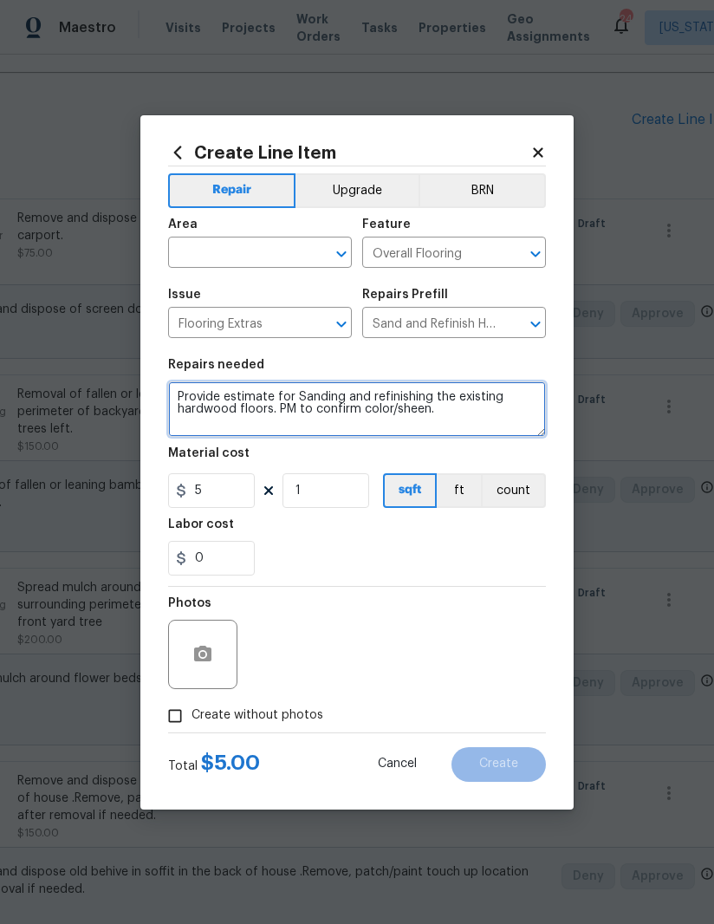
click at [262, 406] on textarea "Provide estimate for Sanding and refinishing the existing hardwood floors. PM t…" at bounding box center [357, 408] width 378 height 55
type textarea "Provide estimate for Sanding and refinishing the existing hardwood floors in to…"
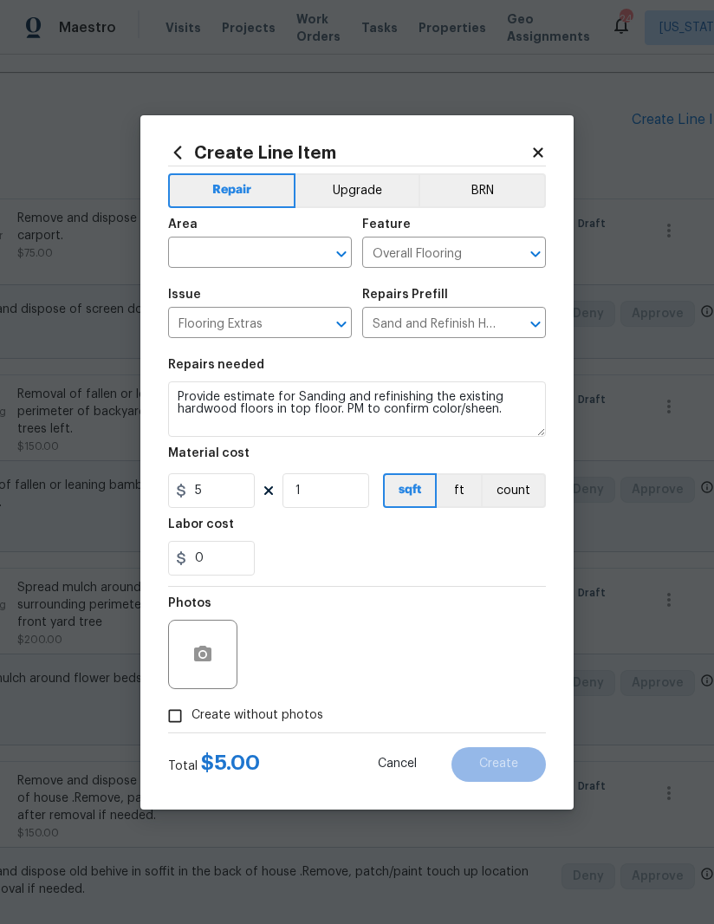
click at [252, 254] on input "text" at bounding box center [235, 254] width 135 height 27
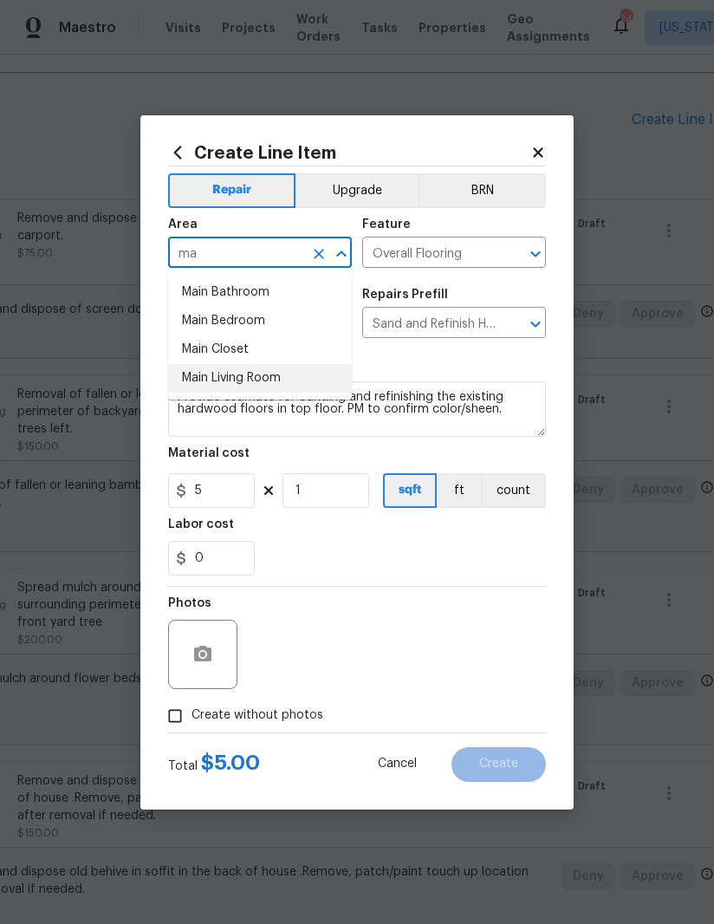
click at [287, 371] on li "Main Living Room" at bounding box center [260, 378] width 184 height 29
type input "Main Living Room"
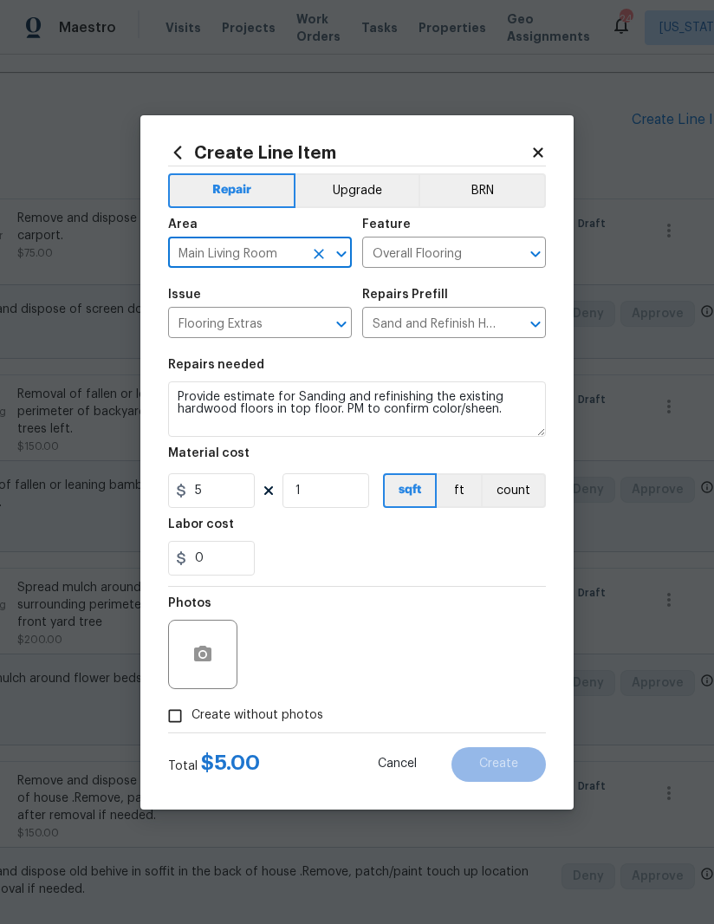
click at [419, 566] on div "0" at bounding box center [357, 558] width 378 height 35
click at [171, 718] on input "Create without photos" at bounding box center [175, 715] width 33 height 33
checkbox input "true"
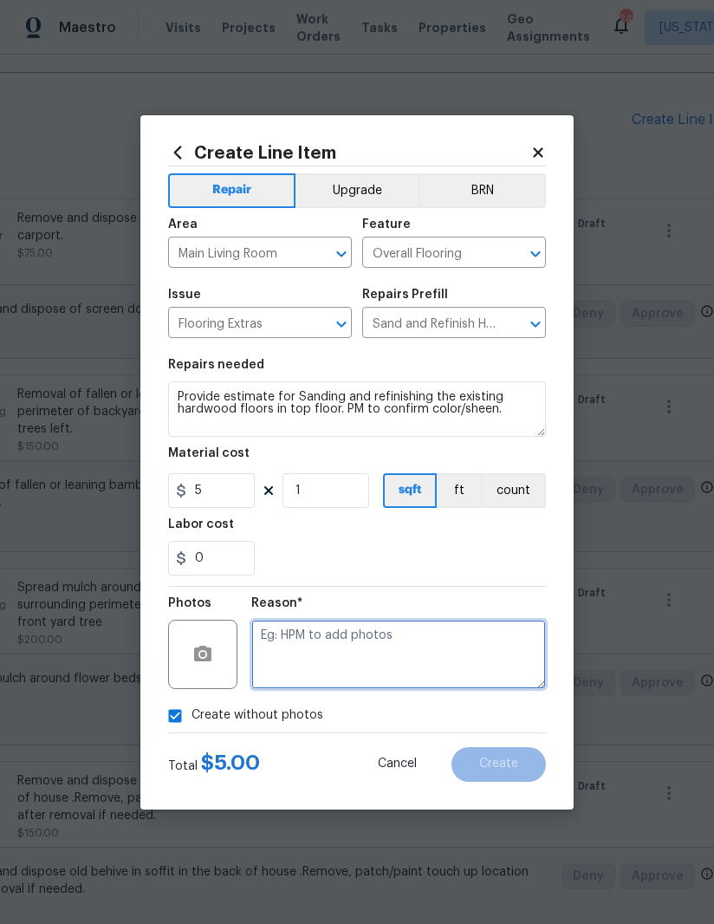
click at [412, 658] on textarea at bounding box center [398, 654] width 295 height 69
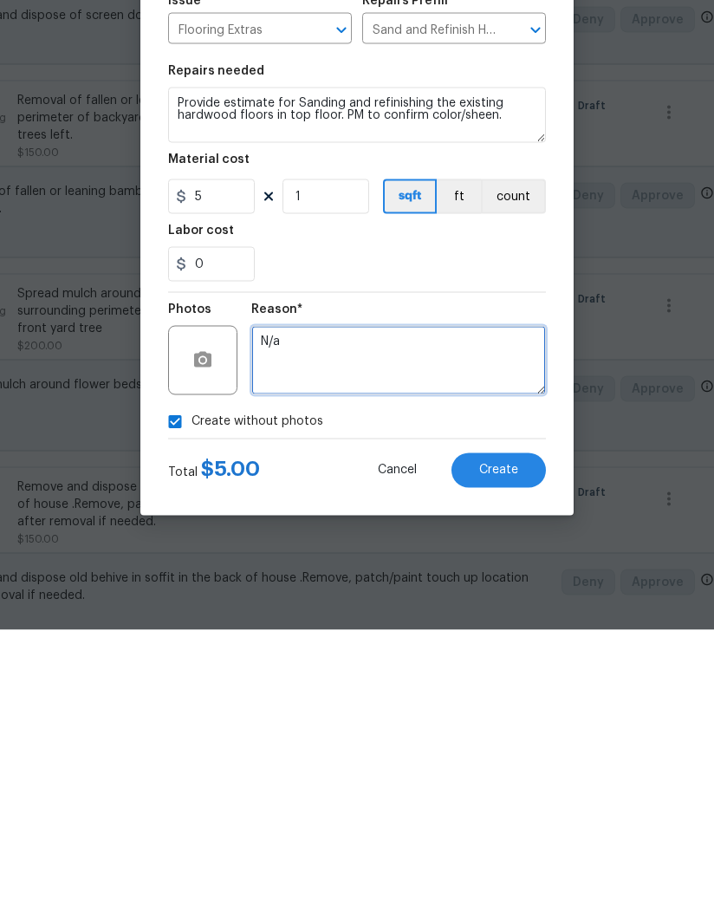
type textarea "N/a"
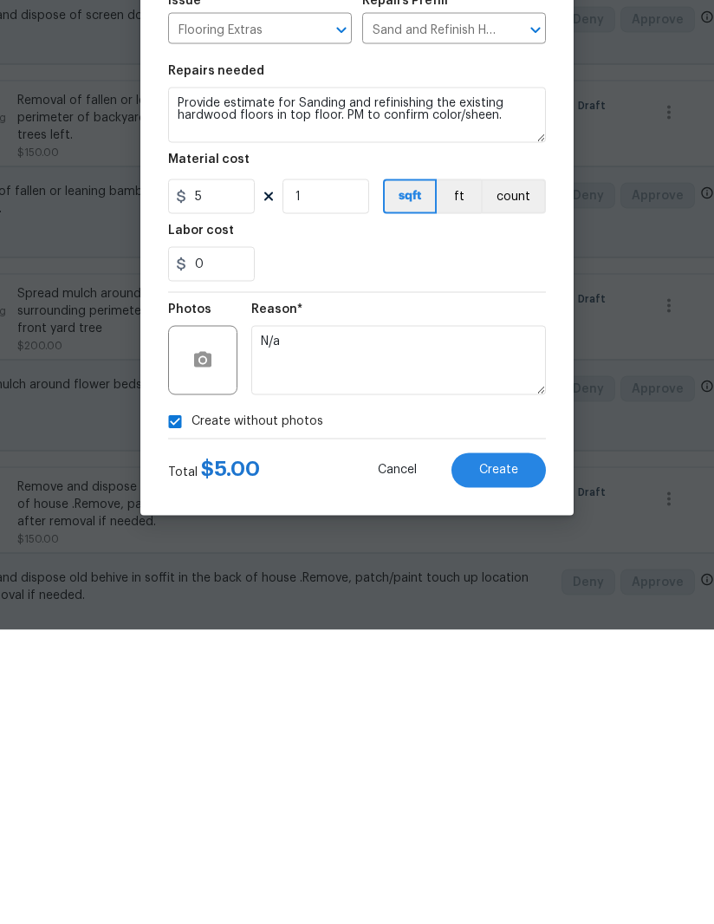
click at [512, 757] on span "Create" at bounding box center [498, 763] width 39 height 13
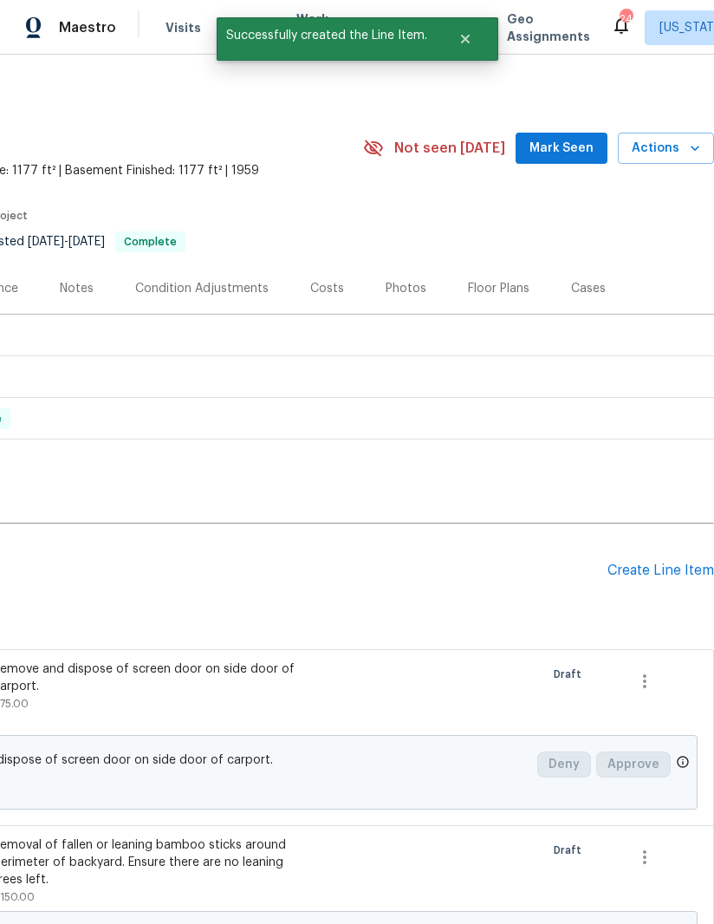
scroll to position [0, 265]
click at [660, 562] on div "Create Line Item" at bounding box center [660, 570] width 107 height 16
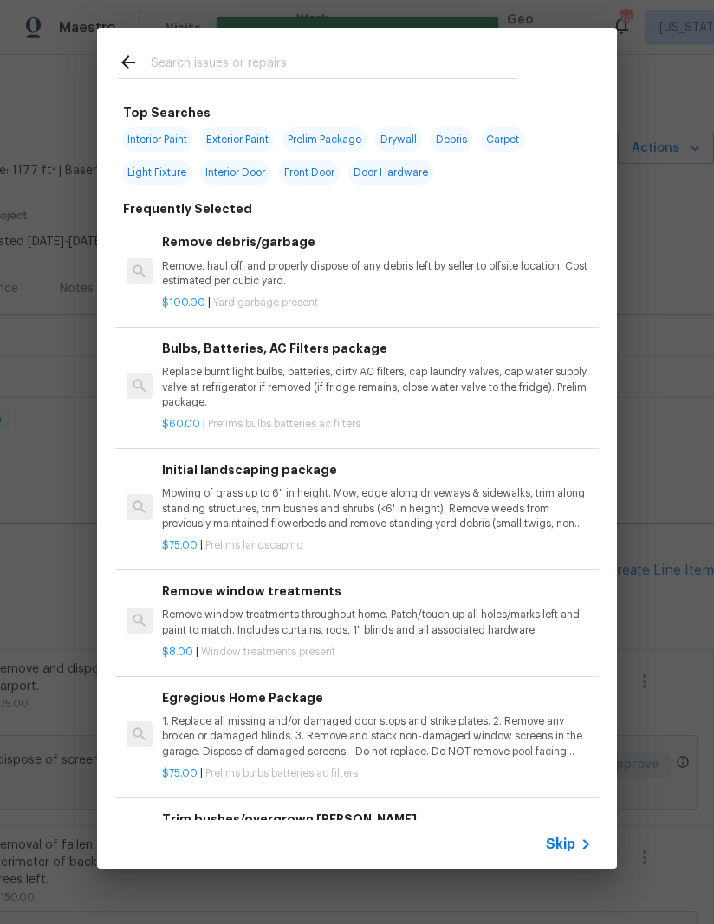
click at [404, 43] on div at bounding box center [318, 62] width 442 height 68
click at [396, 64] on input "text" at bounding box center [334, 65] width 367 height 26
type input "Concrete"
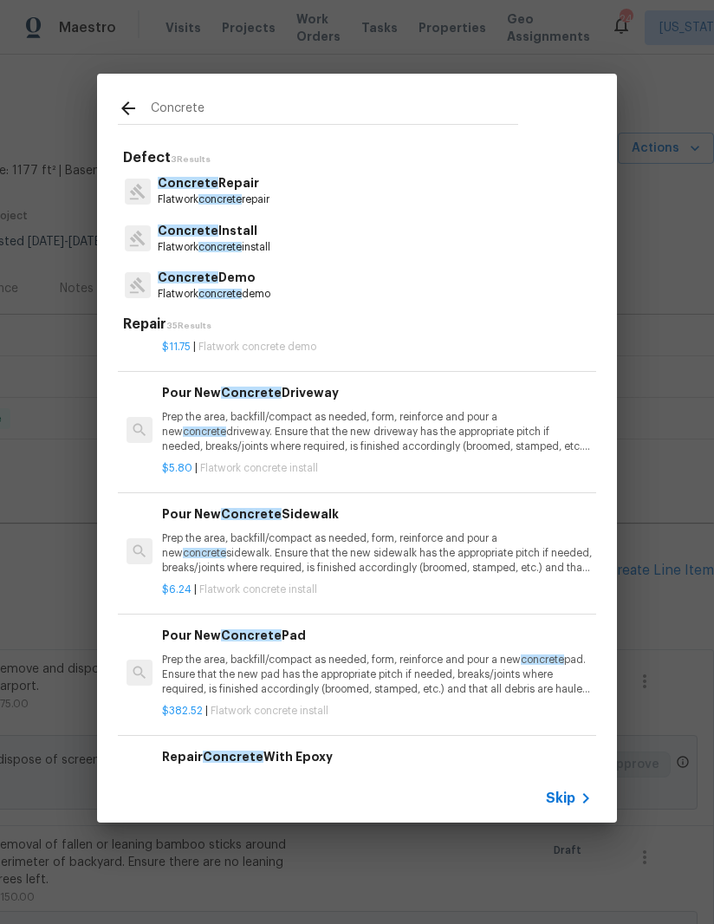
scroll to position [213, 0]
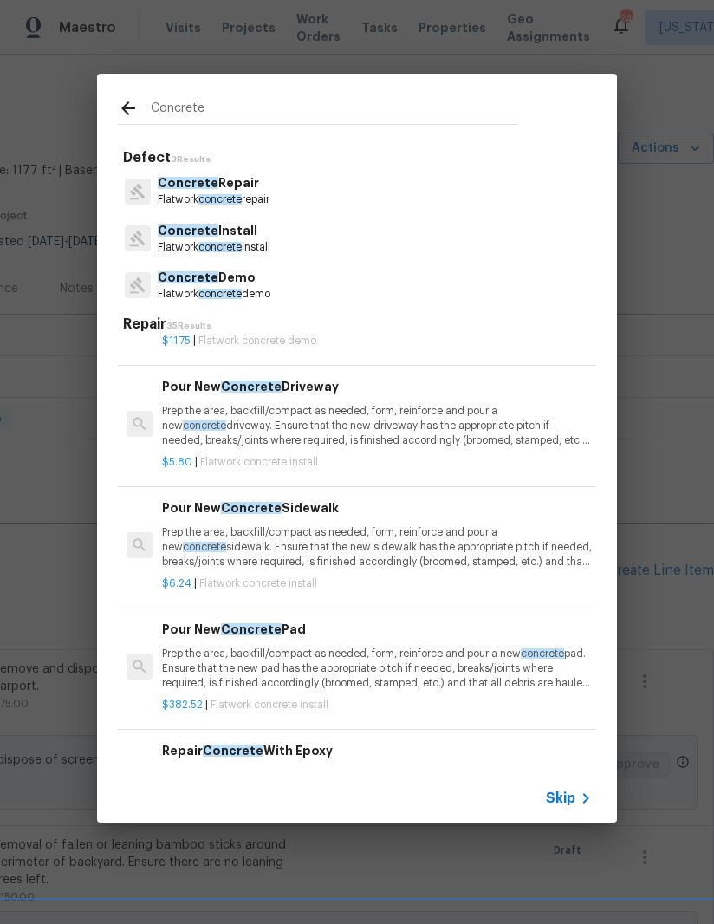
click at [427, 429] on p "Prep the area, backfill/compact as needed, form, reinforce and pour a new concr…" at bounding box center [377, 426] width 430 height 44
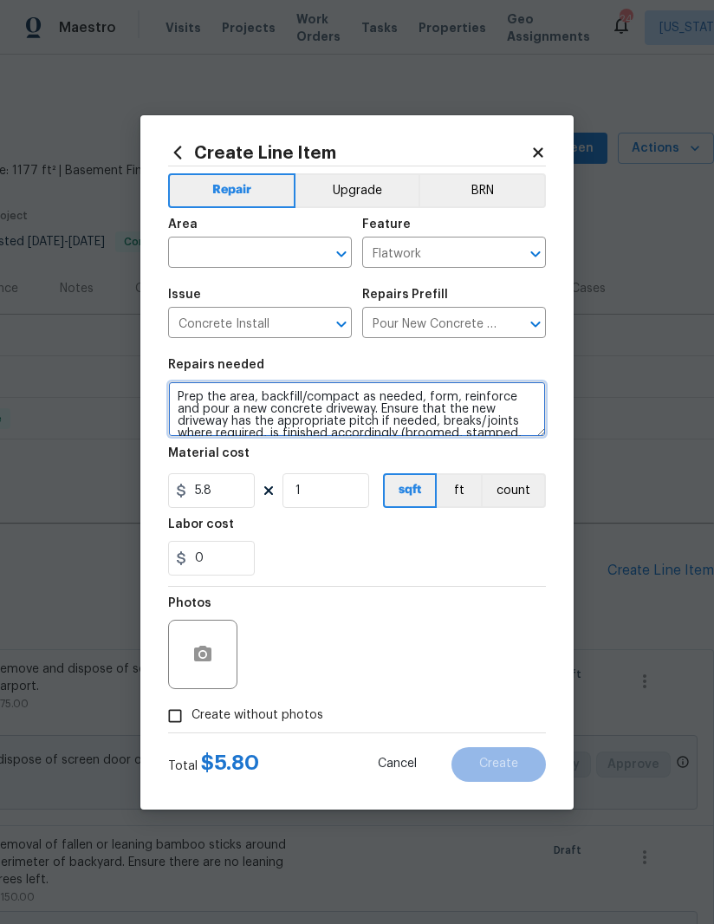
click at [182, 394] on textarea "Prep the area, backfill/compact as needed, form, reinforce and pour a new concr…" at bounding box center [357, 408] width 378 height 55
click at [319, 403] on textarea "Provide estimate for. Prep the area, backfill/compact as needed, form, reinforc…" at bounding box center [357, 408] width 378 height 55
click at [179, 399] on textarea "Provide estimate for. Prepping the area, backfill/compact as needed, form, rein…" at bounding box center [357, 408] width 378 height 55
click at [420, 391] on textarea "(Under carport pad) Provide estimate for. Prepping the area, backfill/compact a…" at bounding box center [357, 408] width 378 height 55
click at [411, 399] on textarea "(Under carport pad) Provide estimate for. Prepping the area, backfill/compact a…" at bounding box center [357, 408] width 378 height 55
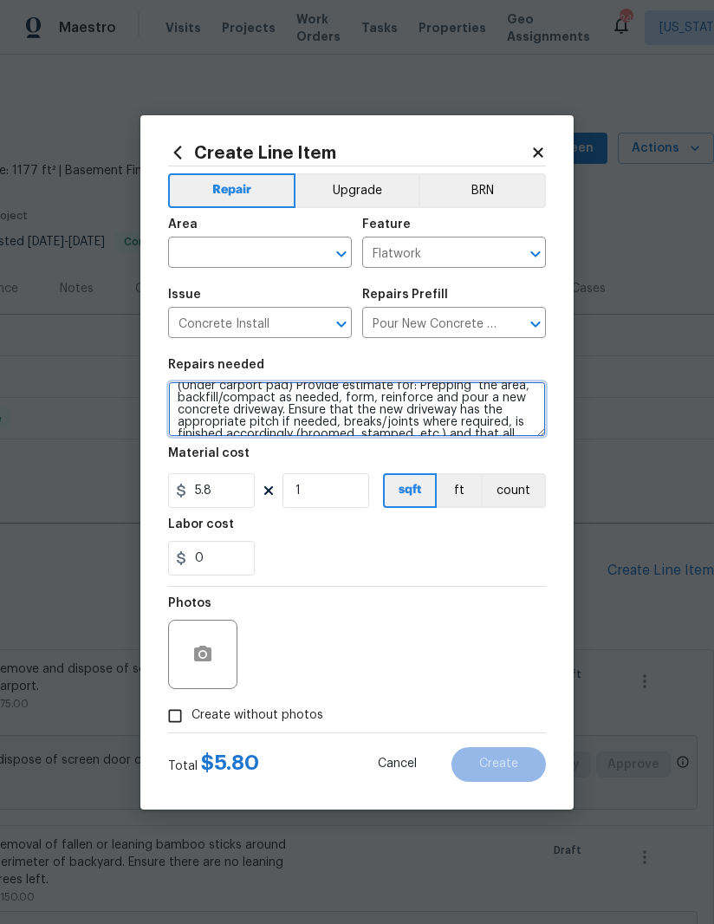
scroll to position [13, 0]
click at [273, 405] on textarea "(Under carport pad) Provide estimate for: Prepping the area, backfill/compact a…" at bounding box center [357, 408] width 378 height 55
click at [231, 419] on textarea "(Under carport pad) Provide estimate for: Prepping the area, backfill/compact a…" at bounding box center [357, 408] width 378 height 55
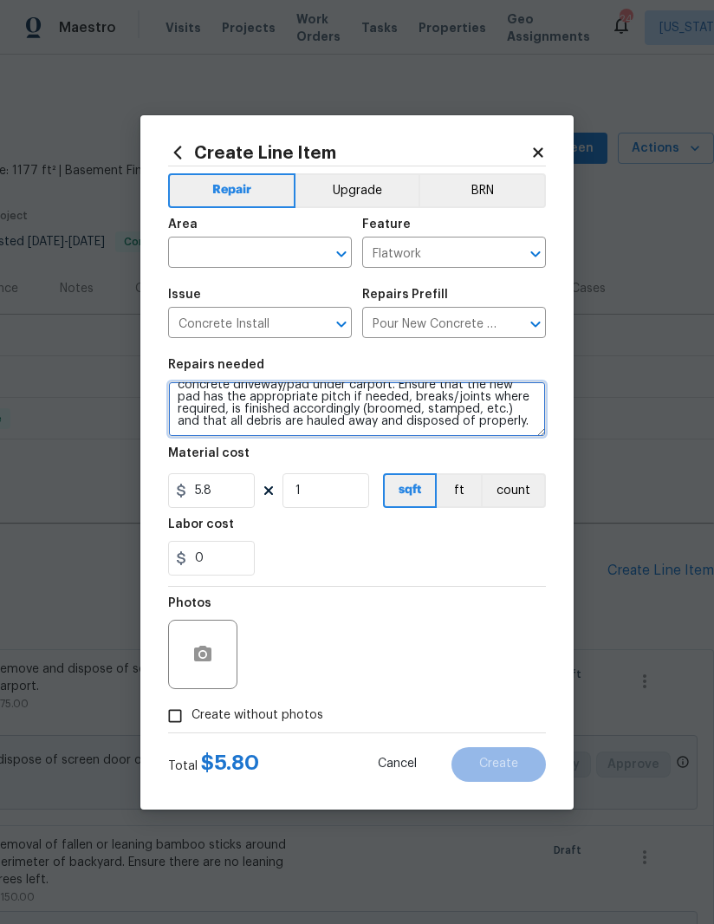
scroll to position [36, 0]
type textarea "(Under carport pad) Provide estimate for: Prepping the area, backfill/compact a…"
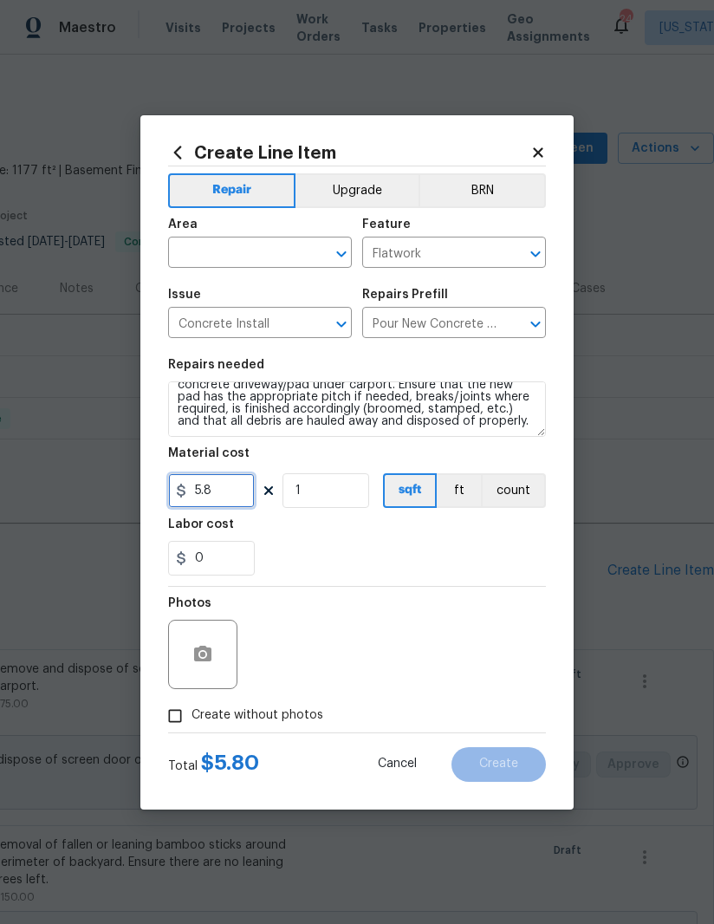
click at [226, 489] on input "5.8" at bounding box center [211, 490] width 87 height 35
type input "5"
click at [261, 252] on input "text" at bounding box center [235, 254] width 135 height 27
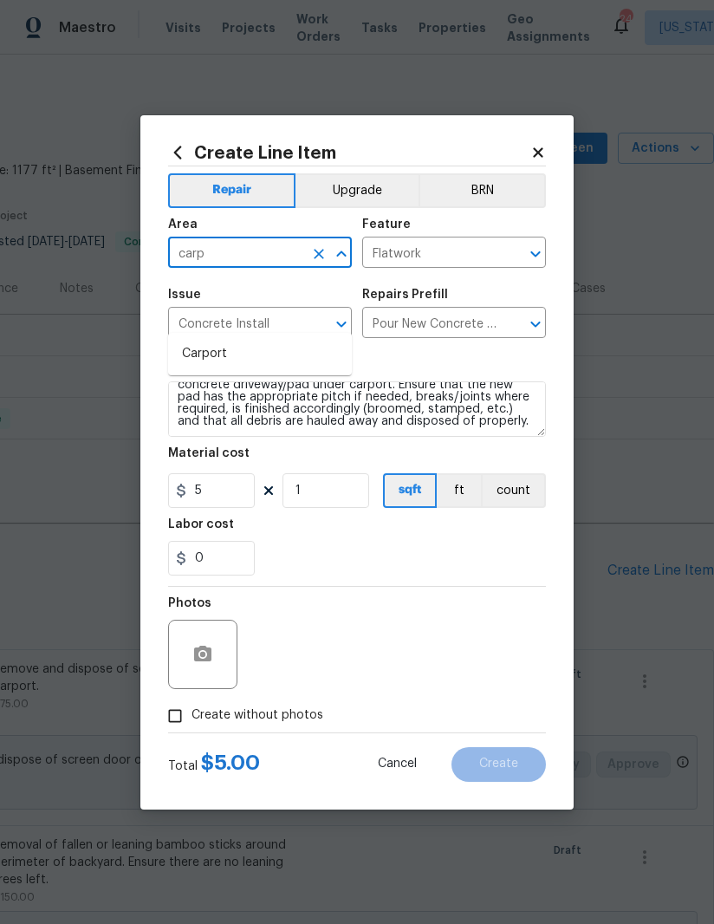
click at [259, 340] on li "Carport" at bounding box center [260, 354] width 184 height 29
type input "Carport"
click at [436, 536] on div "Labor cost" at bounding box center [357, 529] width 378 height 23
click at [172, 718] on input "Create without photos" at bounding box center [175, 715] width 33 height 33
checkbox input "true"
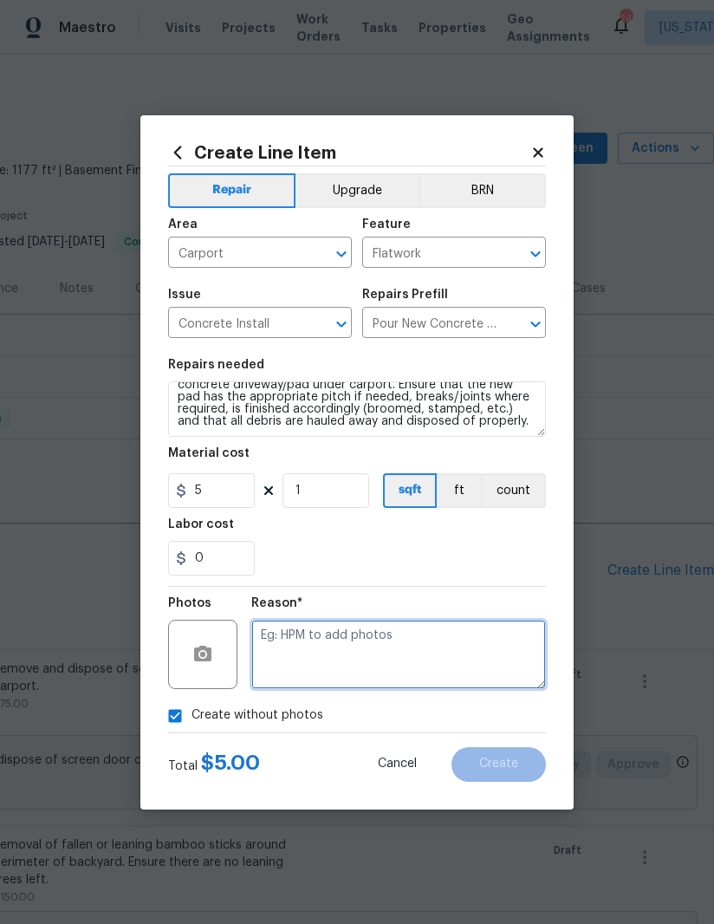
click at [451, 659] on textarea at bounding box center [398, 654] width 295 height 69
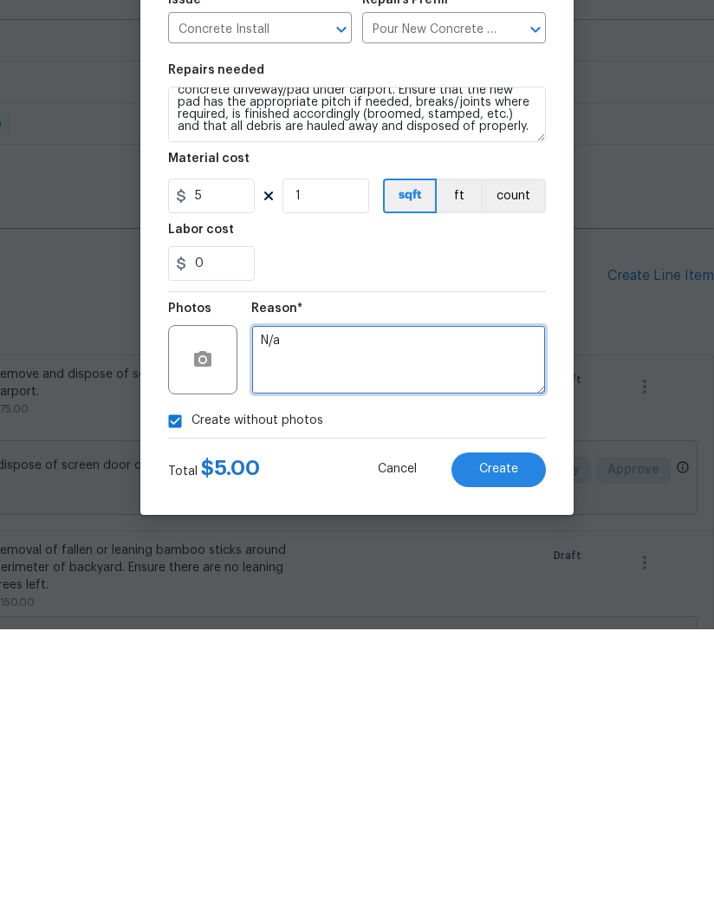
type textarea "N/a"
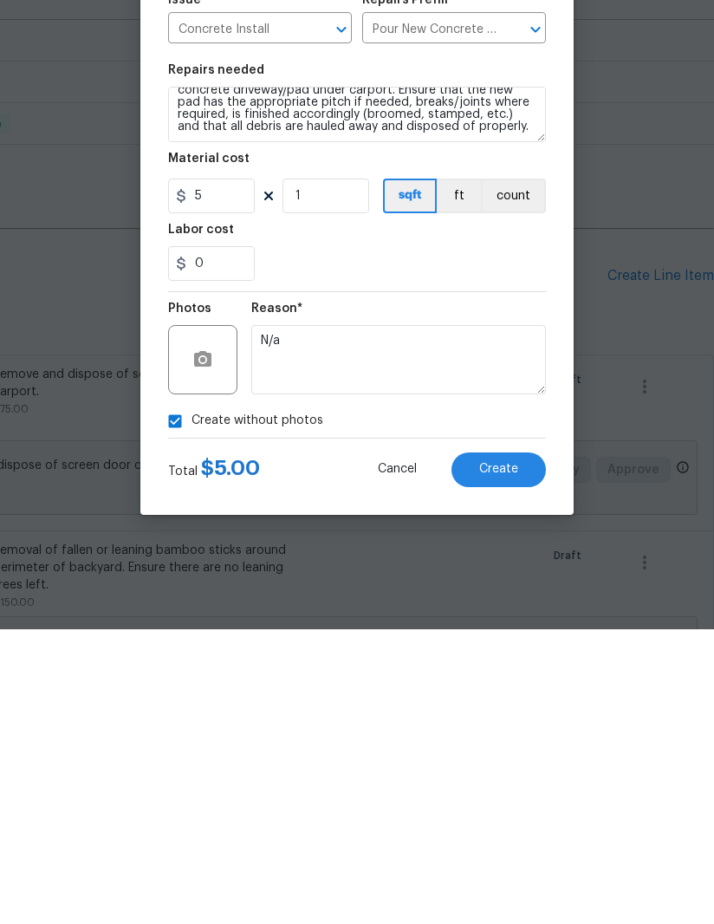
click at [514, 757] on span "Create" at bounding box center [498, 763] width 39 height 13
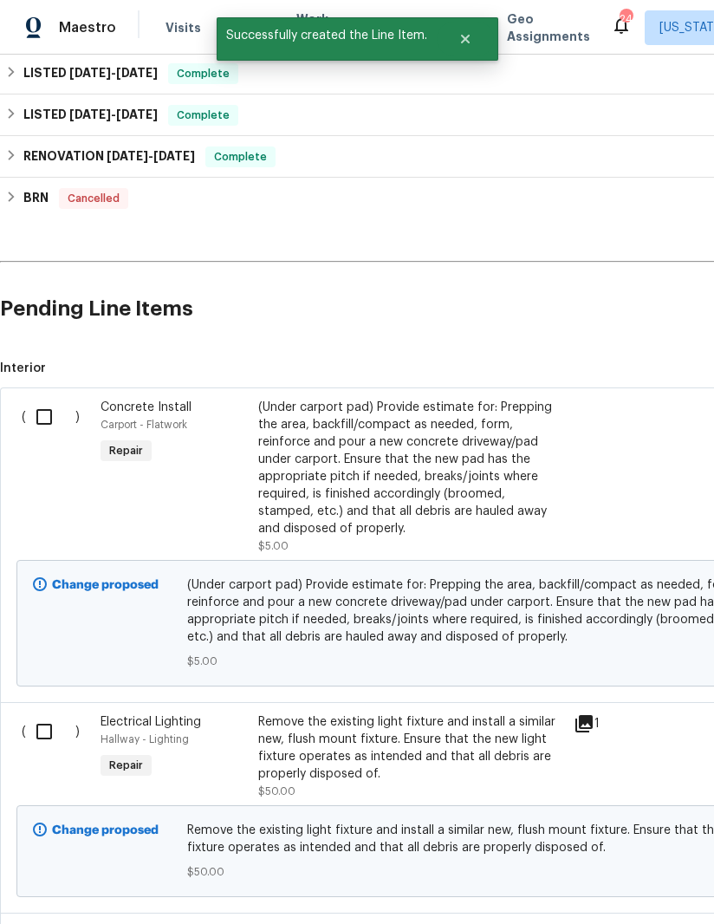
scroll to position [263, 0]
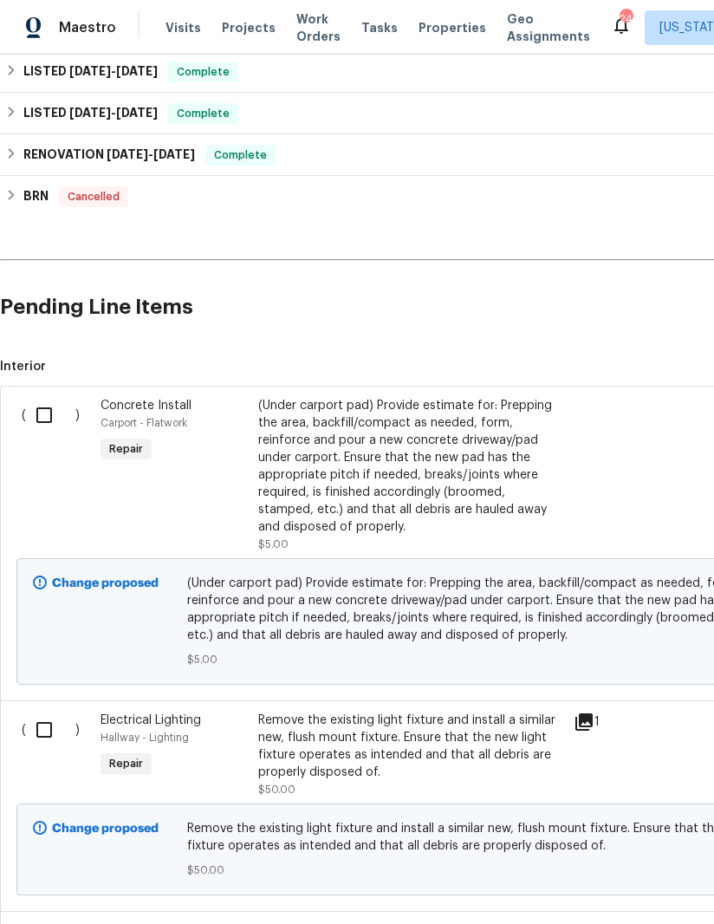
click at [42, 397] on input "checkbox" at bounding box center [50, 415] width 49 height 36
checkbox input "true"
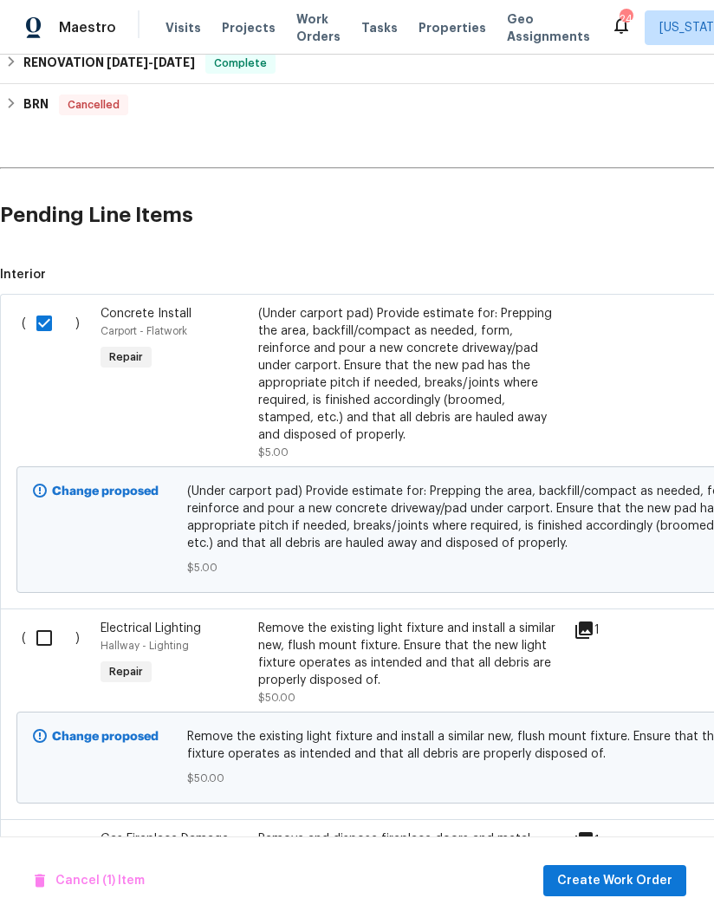
scroll to position [356, 0]
click at [36, 619] on input "checkbox" at bounding box center [50, 637] width 49 height 36
checkbox input "true"
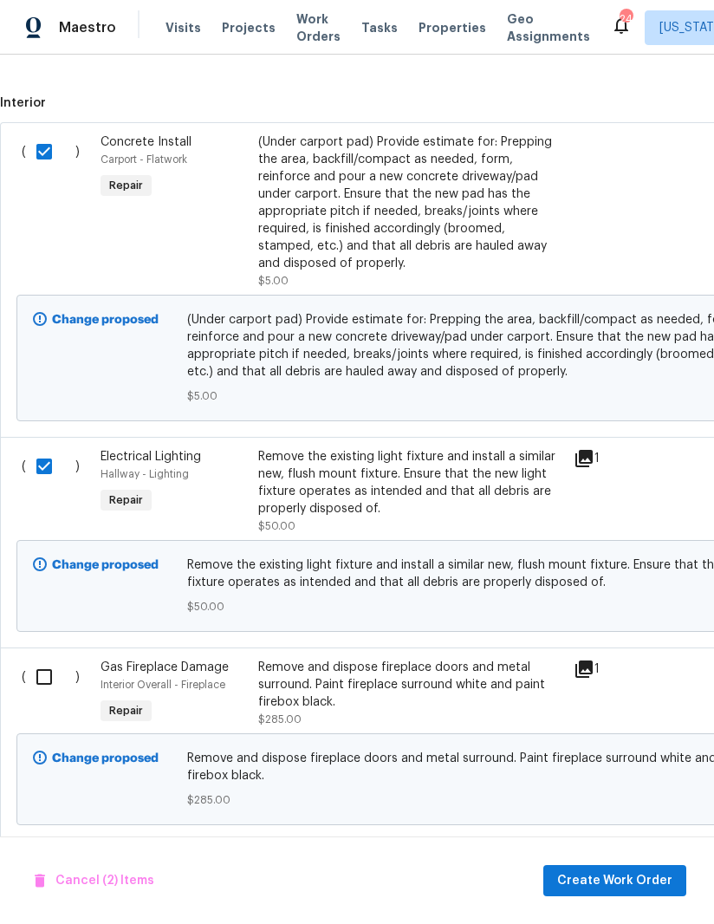
scroll to position [527, 0]
click at [42, 659] on input "checkbox" at bounding box center [50, 677] width 49 height 36
checkbox input "true"
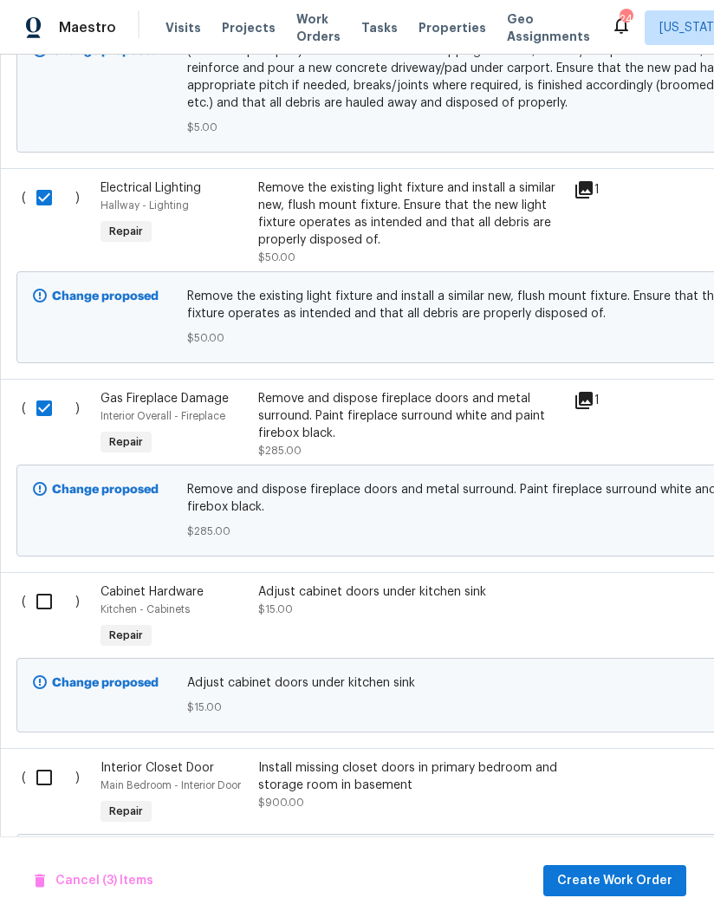
scroll to position [797, 0]
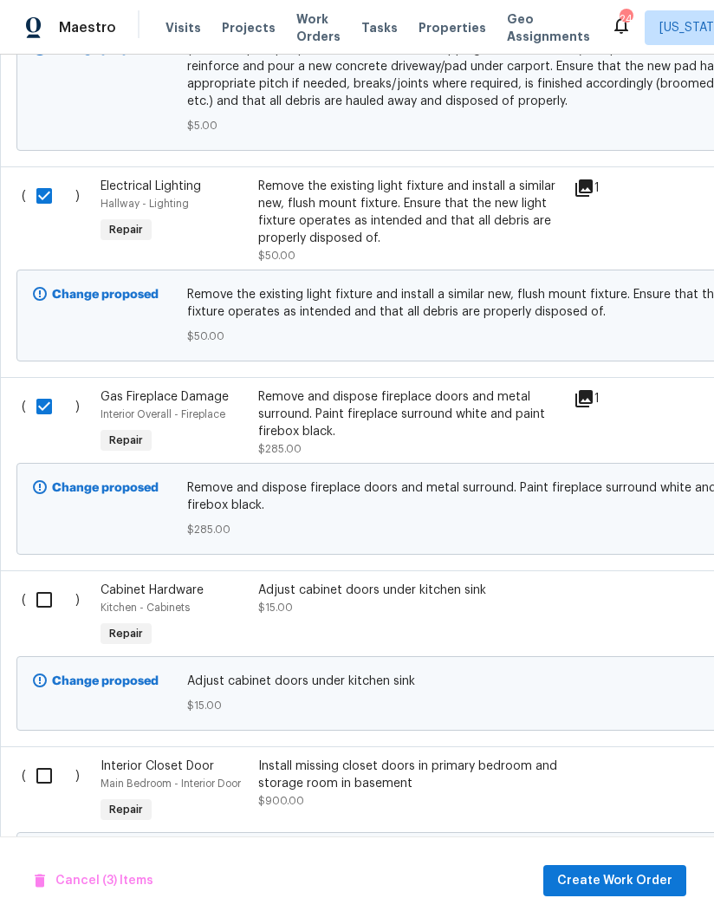
click at [38, 581] on input "checkbox" at bounding box center [50, 599] width 49 height 36
checkbox input "true"
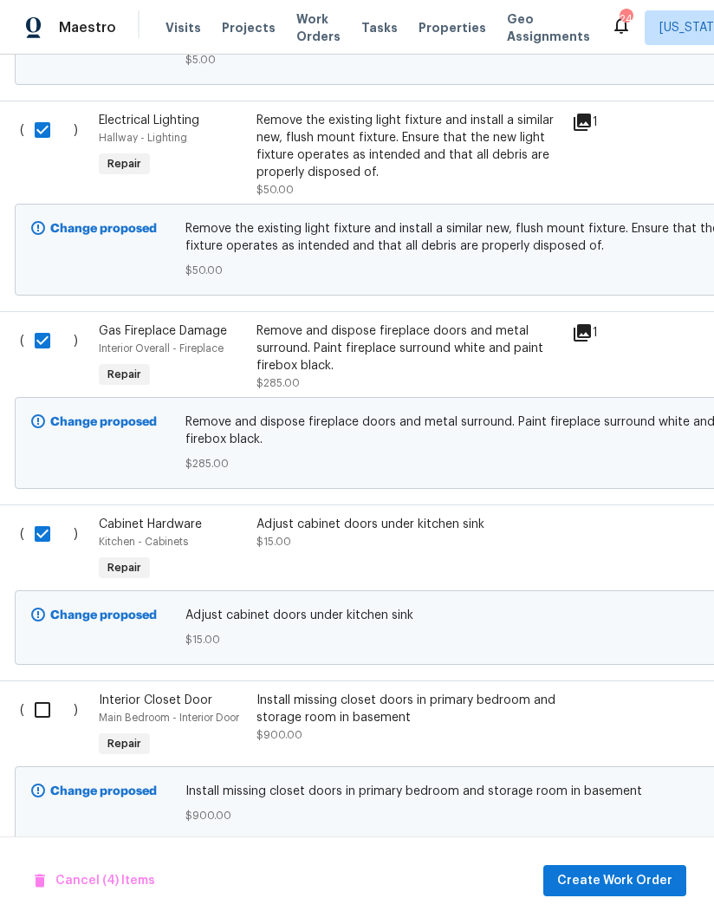
click at [36, 692] on input "checkbox" at bounding box center [48, 710] width 49 height 36
checkbox input "true"
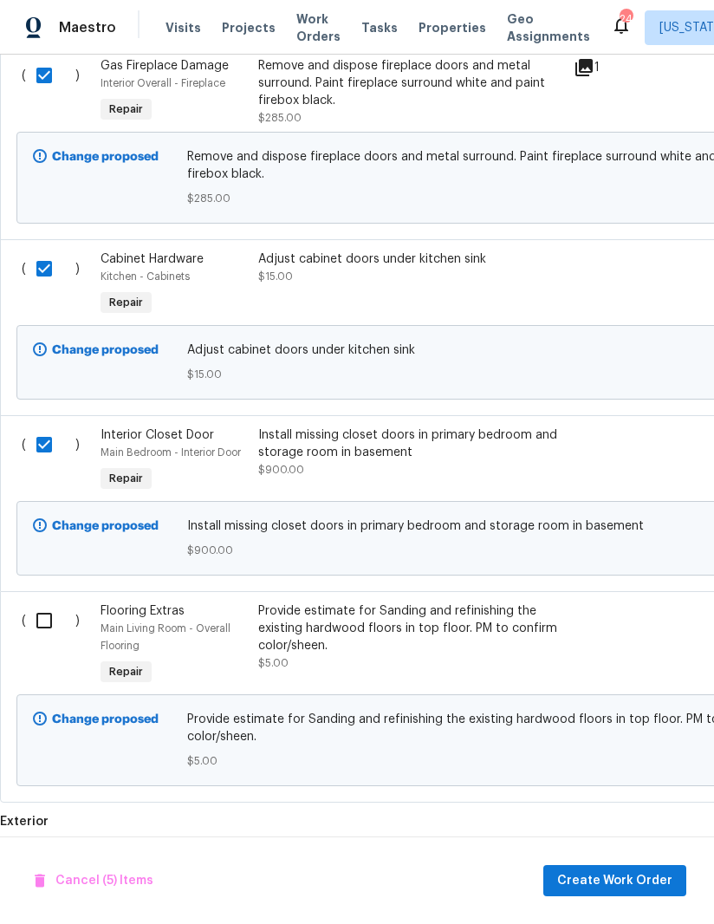
scroll to position [1129, 0]
click at [39, 601] on input "checkbox" at bounding box center [50, 619] width 49 height 36
checkbox input "true"
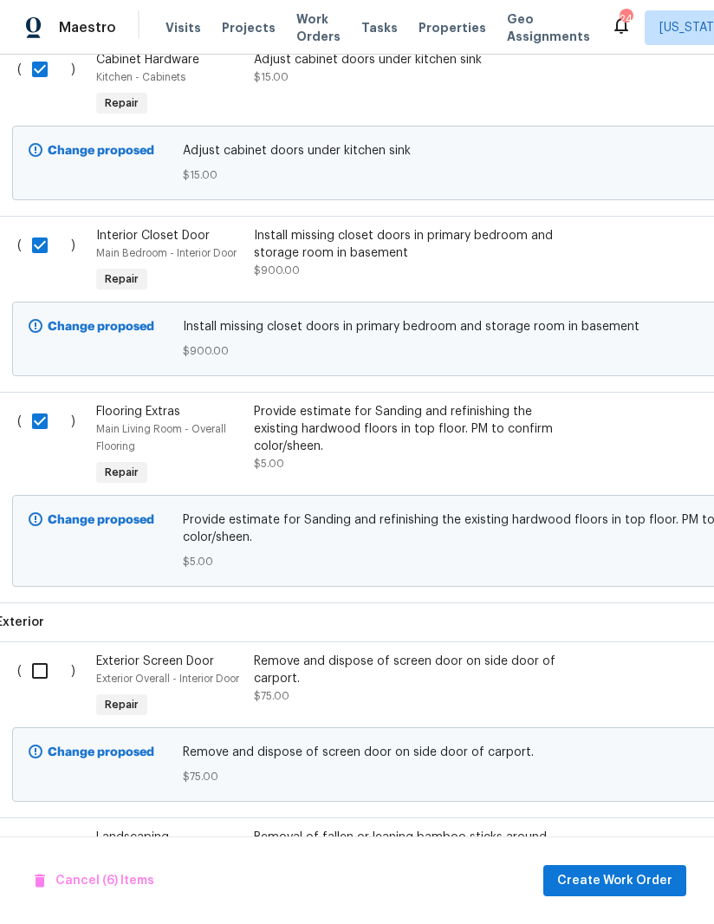
scroll to position [1338, 4]
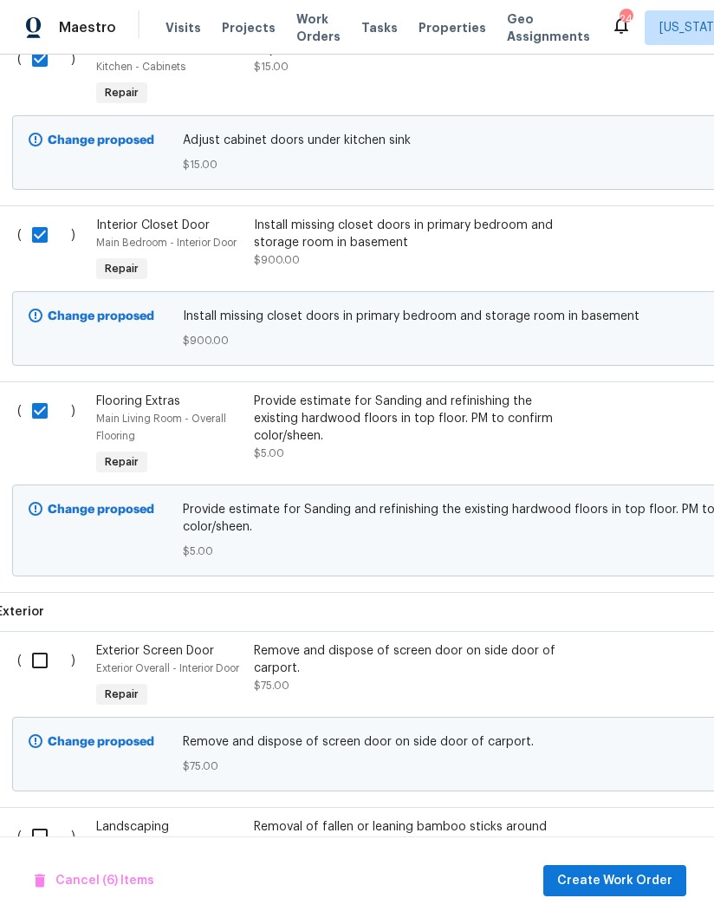
click at [29, 642] on input "checkbox" at bounding box center [46, 660] width 49 height 36
checkbox input "true"
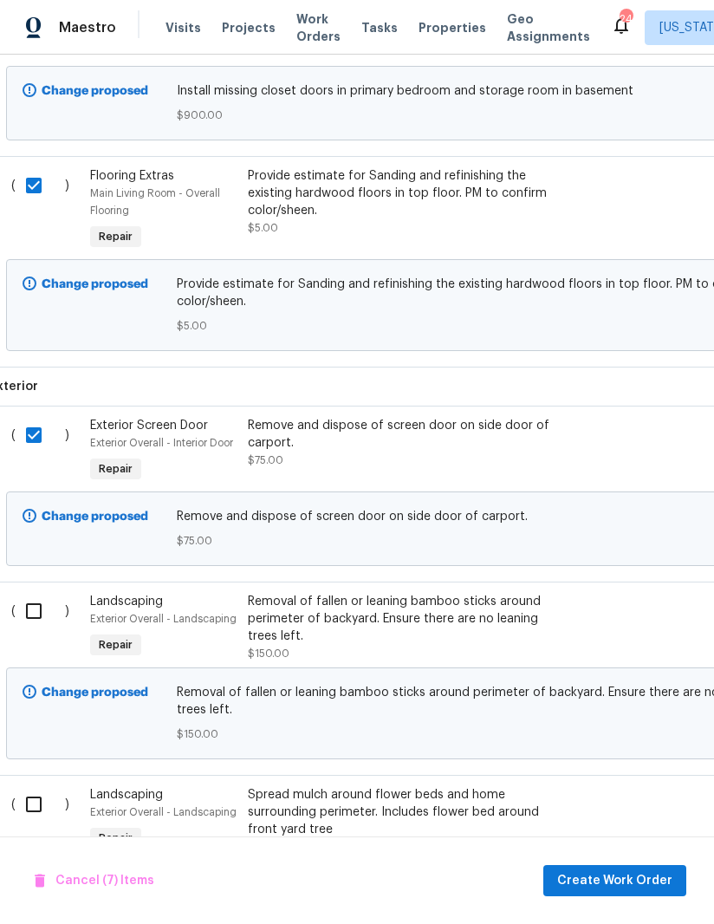
click at [25, 593] on input "checkbox" at bounding box center [40, 611] width 49 height 36
checkbox input "true"
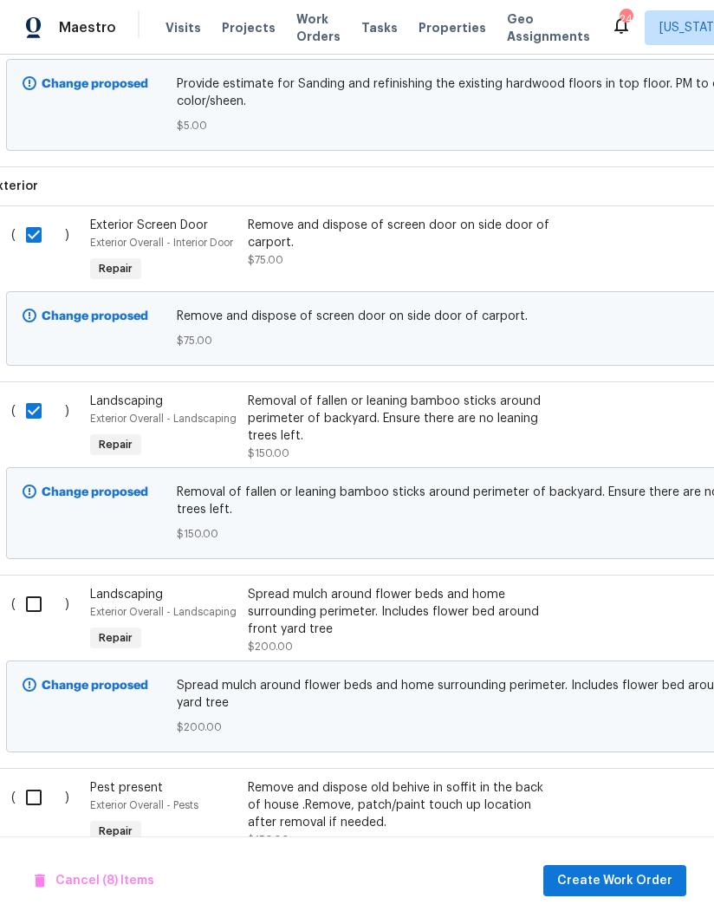
click at [23, 586] on input "checkbox" at bounding box center [40, 604] width 49 height 36
checkbox input "true"
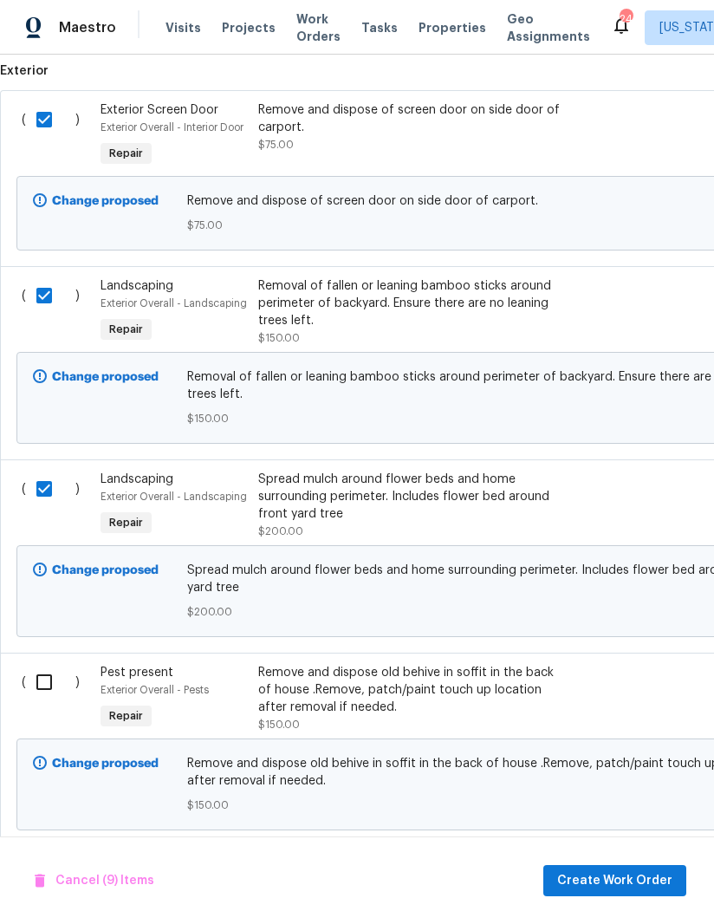
scroll to position [1879, 0]
click at [41, 664] on input "checkbox" at bounding box center [50, 682] width 49 height 36
checkbox input "true"
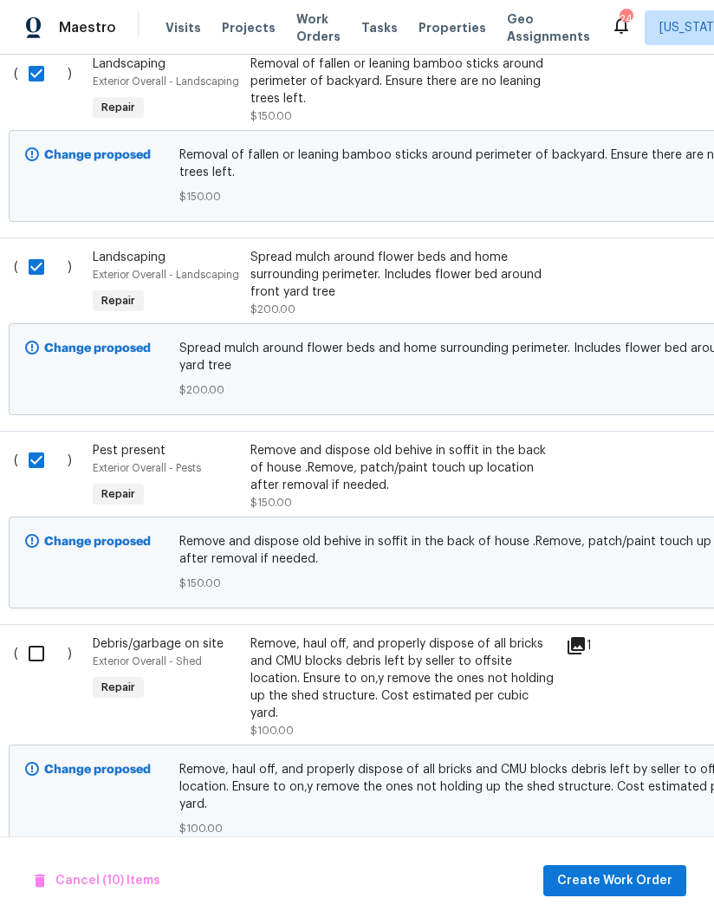
scroll to position [2176, 10]
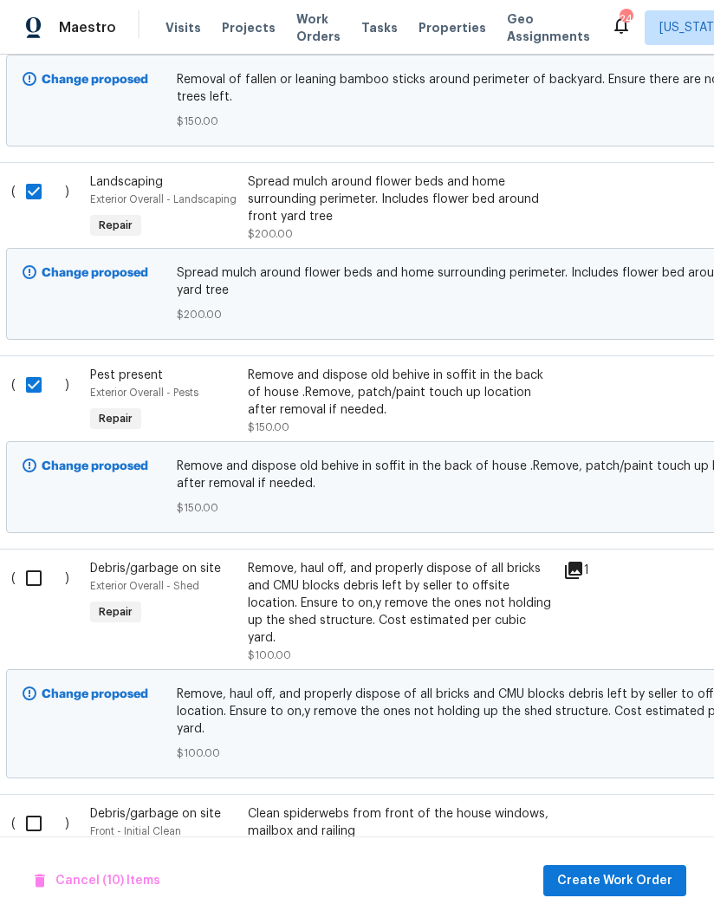
click at [30, 560] on input "checkbox" at bounding box center [40, 578] width 49 height 36
checkbox input "true"
click at [42, 805] on input "checkbox" at bounding box center [40, 823] width 49 height 36
checkbox input "true"
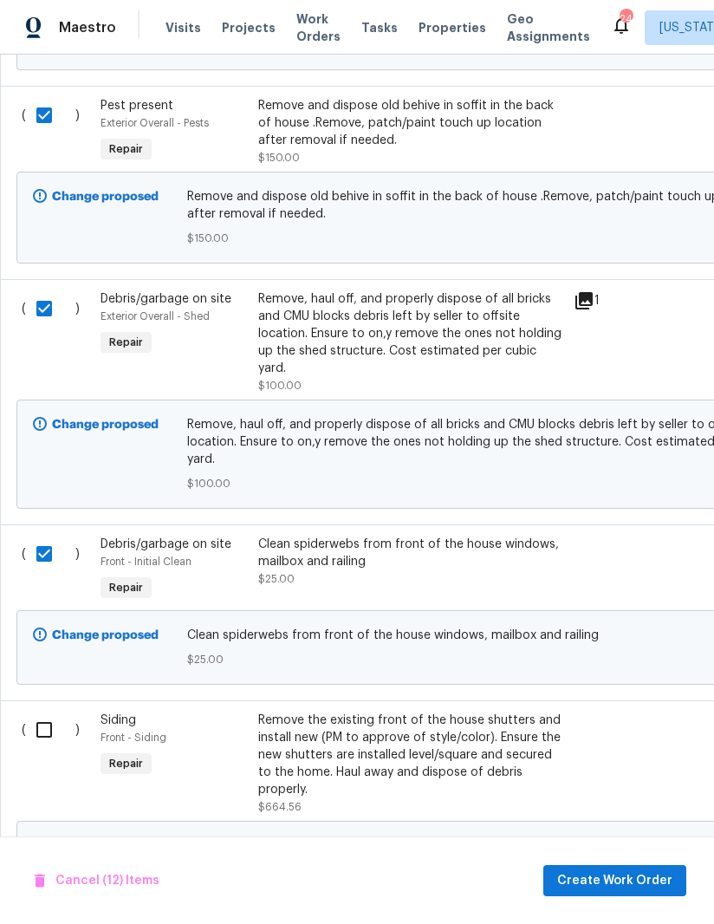
scroll to position [2445, 0]
click at [37, 711] on input "checkbox" at bounding box center [50, 729] width 49 height 36
checkbox input "true"
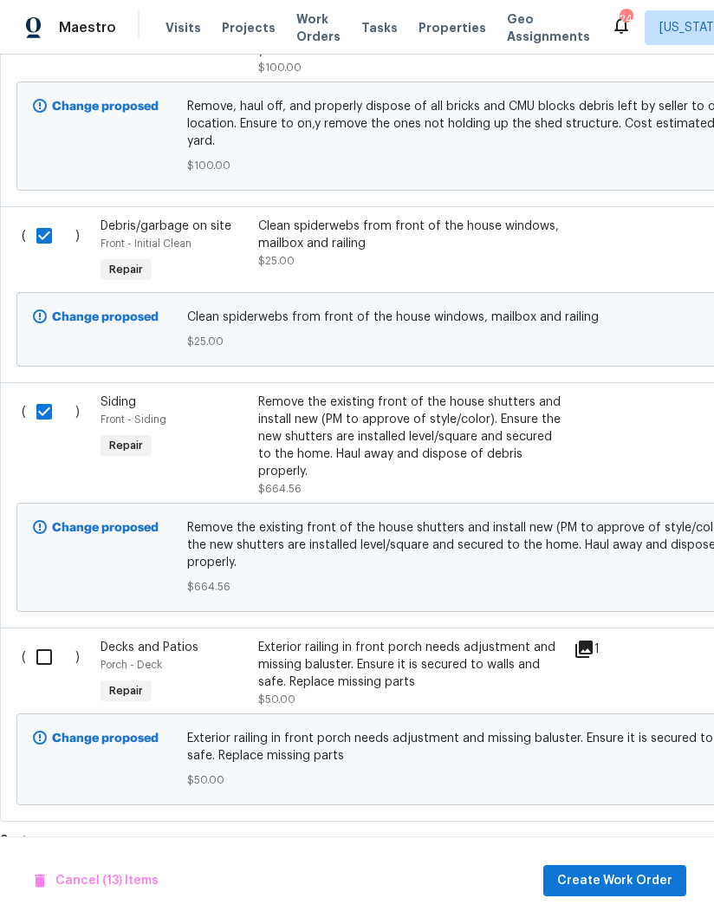
scroll to position [2763, 0]
click at [38, 639] on input "checkbox" at bounding box center [50, 657] width 49 height 36
checkbox input "true"
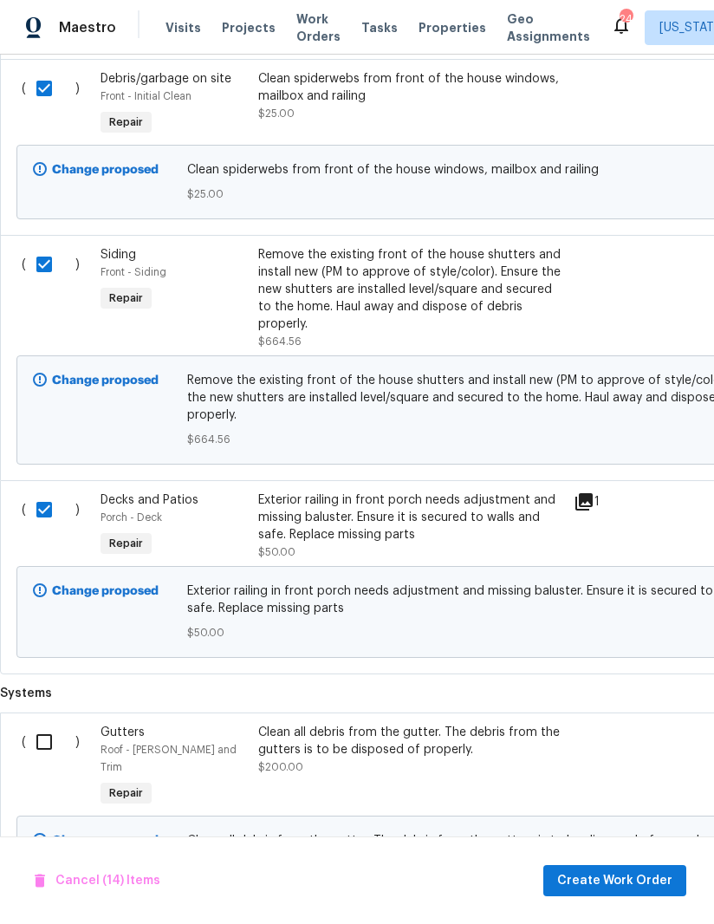
scroll to position [2911, 0]
click at [35, 724] on input "checkbox" at bounding box center [50, 742] width 49 height 36
click at [623, 877] on span "Create Work Order" at bounding box center [614, 881] width 115 height 22
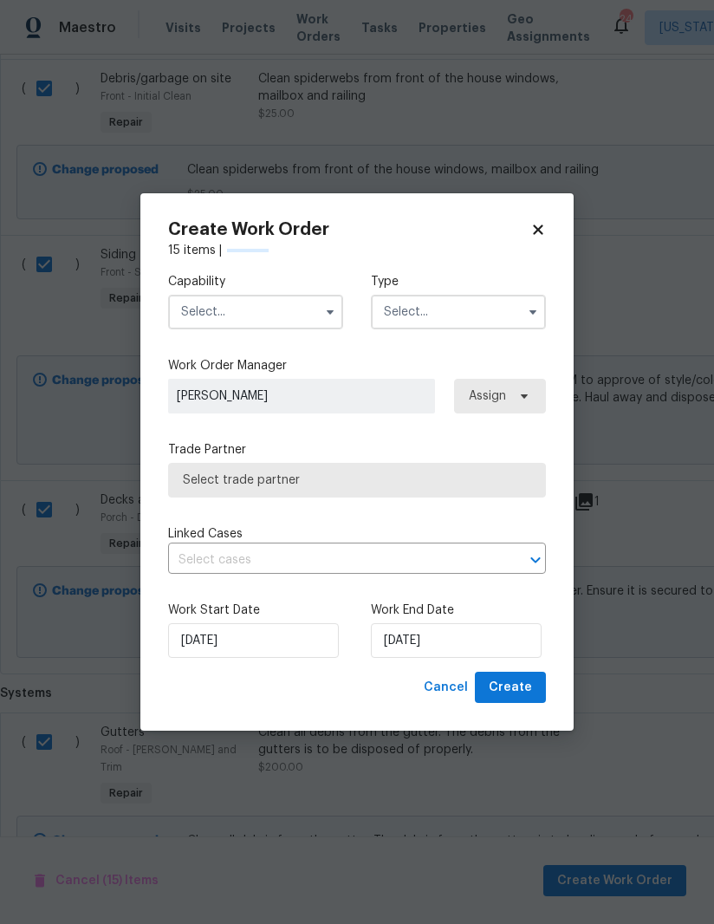
checkbox input "false"
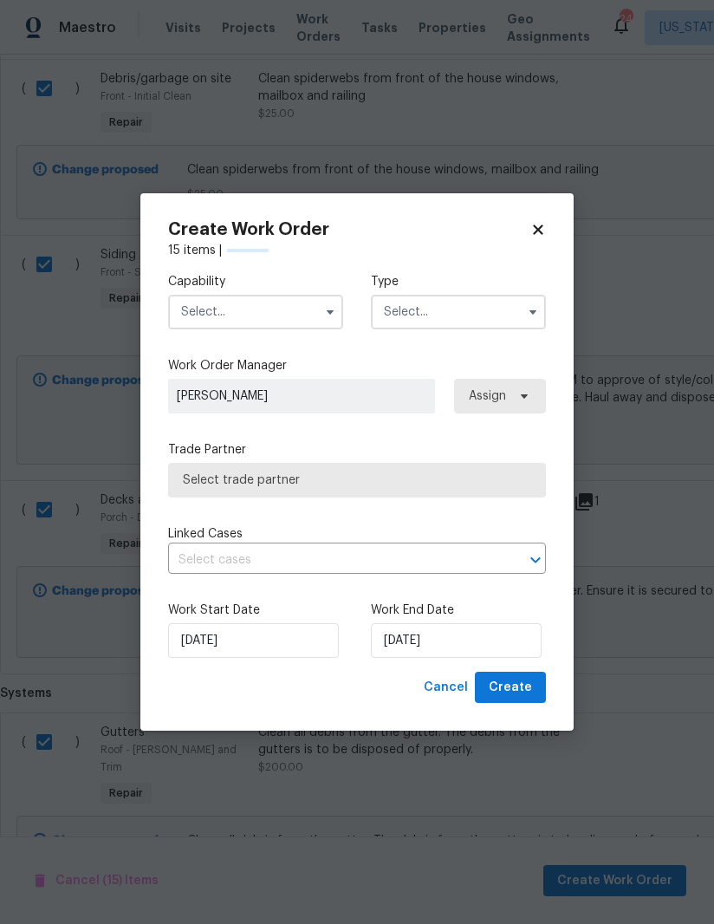
checkbox input "false"
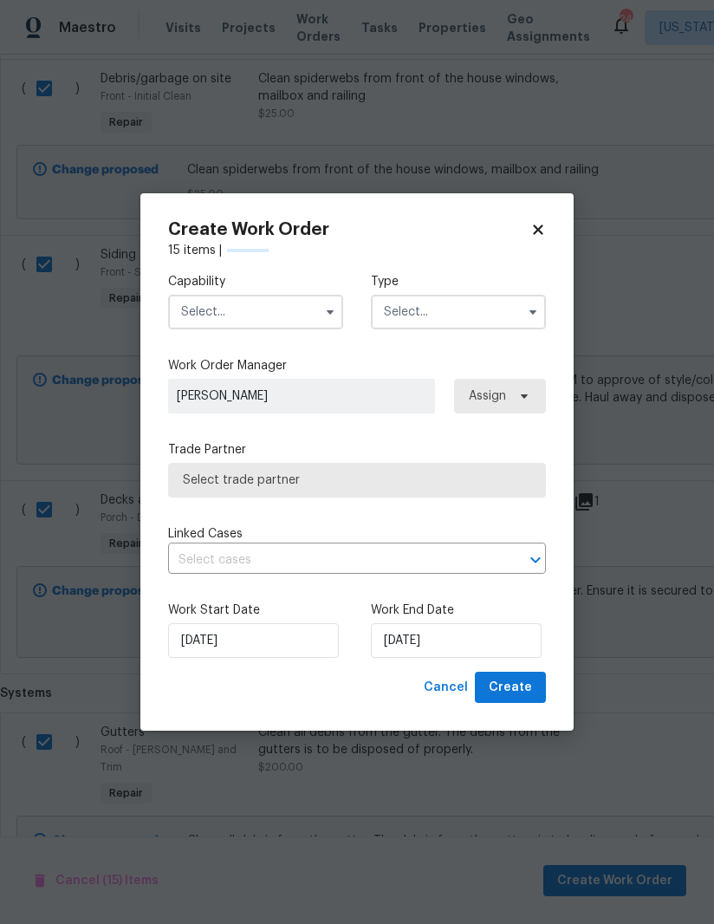
checkbox input "false"
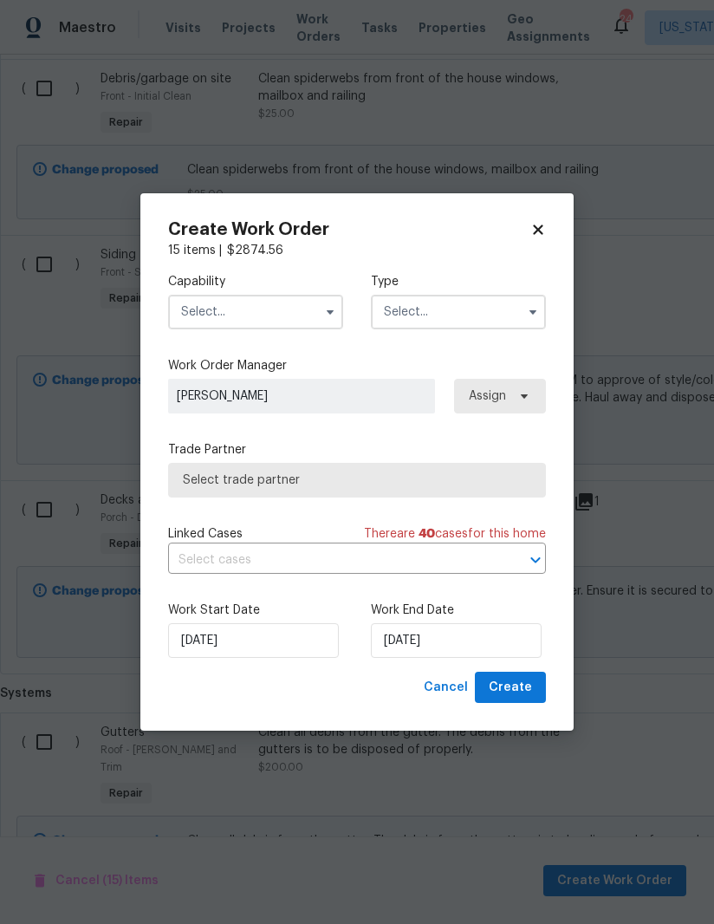
click at [537, 231] on icon at bounding box center [538, 229] width 10 height 10
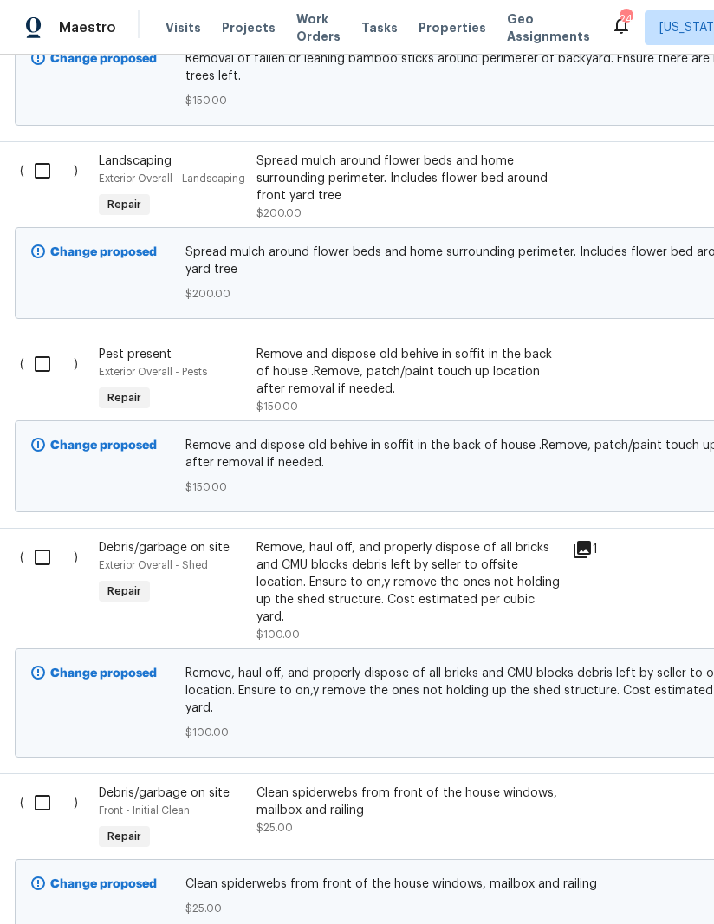
scroll to position [2196, 3]
click at [333, 347] on div "Remove and dispose old behive in soffit in the back of house .Remove, patch/pai…" at bounding box center [408, 373] width 305 height 52
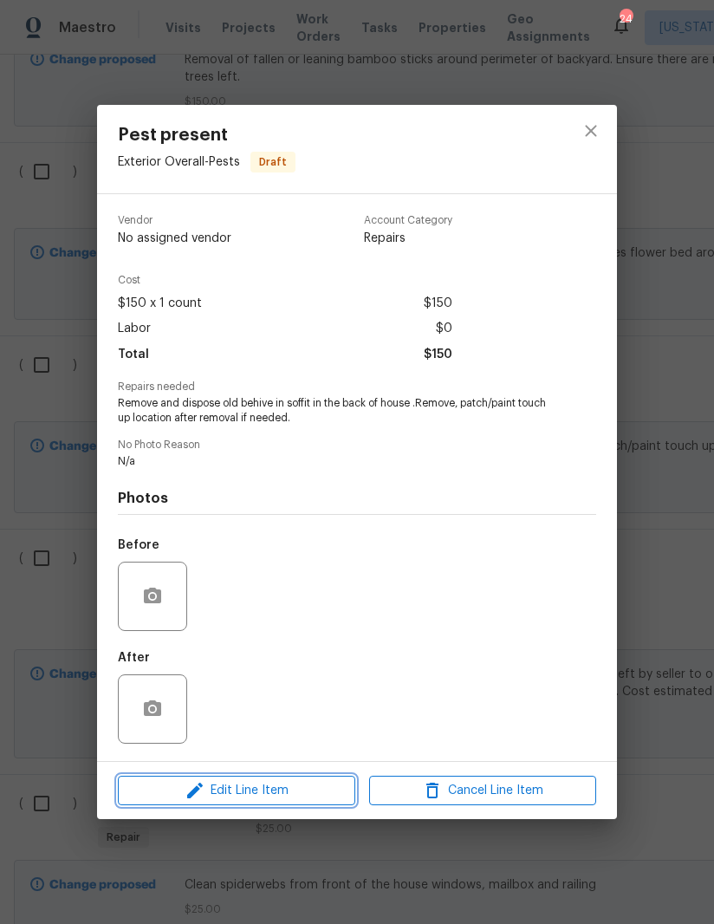
click at [242, 793] on span "Edit Line Item" at bounding box center [236, 791] width 227 height 22
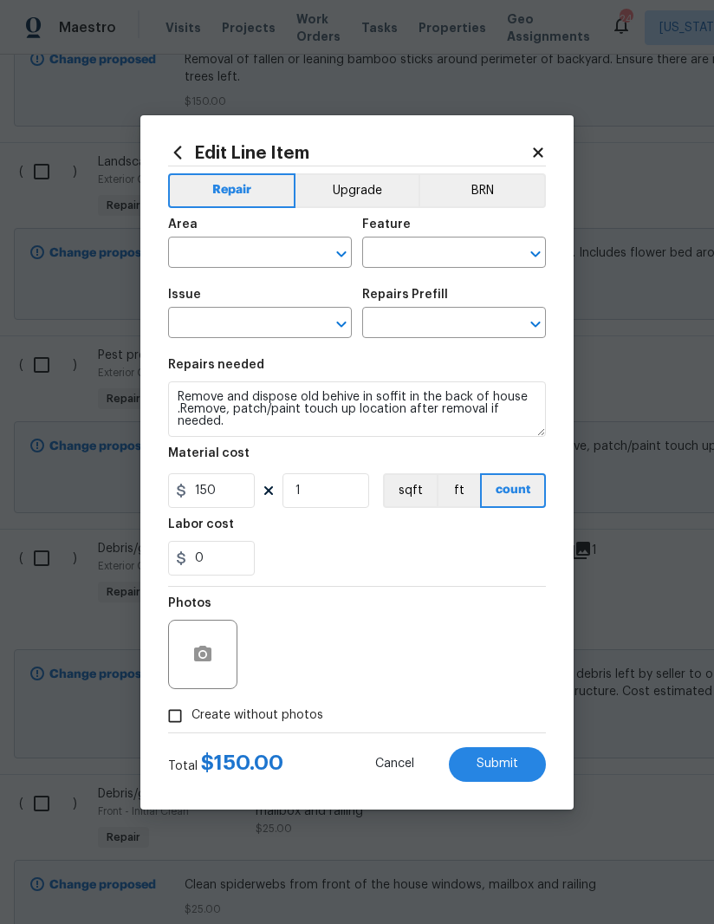
type input "Exterior Overall"
type input "Pests"
type input "Pest present"
type input "Beehive present $200.00"
click at [229, 499] on input "150" at bounding box center [211, 490] width 87 height 35
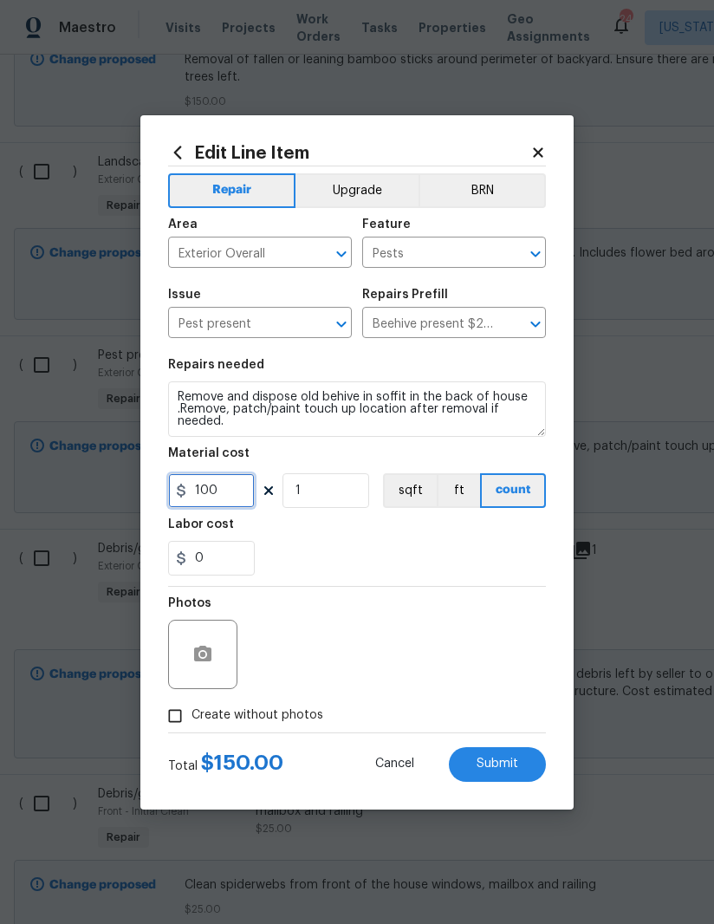
type input "100"
click at [360, 550] on div "0" at bounding box center [357, 558] width 378 height 35
click at [191, 705] on input "Create without photos" at bounding box center [175, 715] width 33 height 33
checkbox input "true"
click at [502, 755] on button "Submit" at bounding box center [497, 764] width 97 height 35
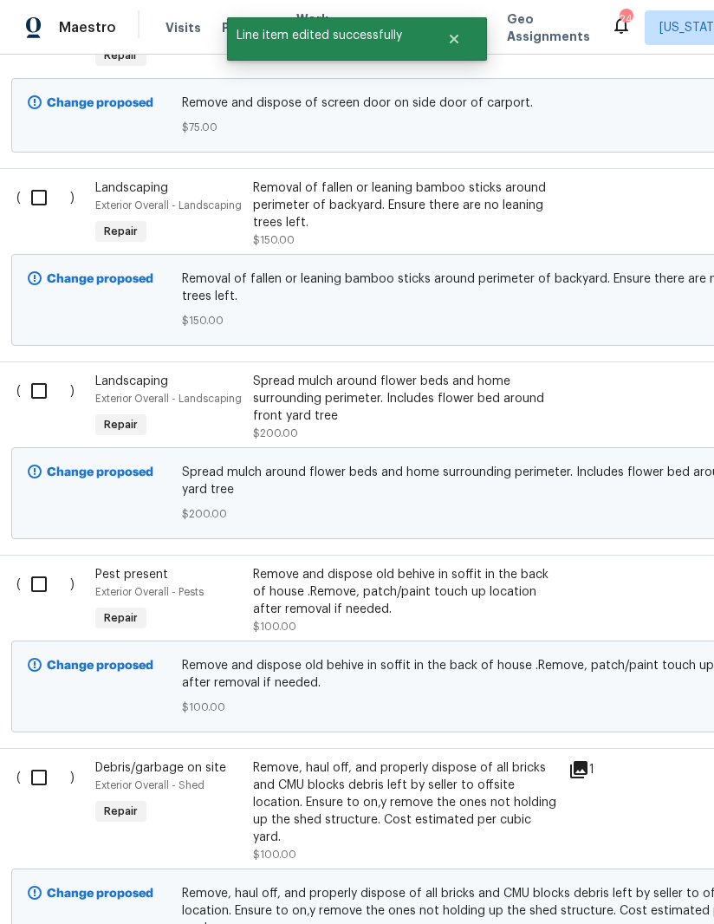
scroll to position [1977, 6]
click at [340, 373] on div "Spread mulch around flower beds and home surrounding perimeter. Includes flower…" at bounding box center [404, 399] width 305 height 52
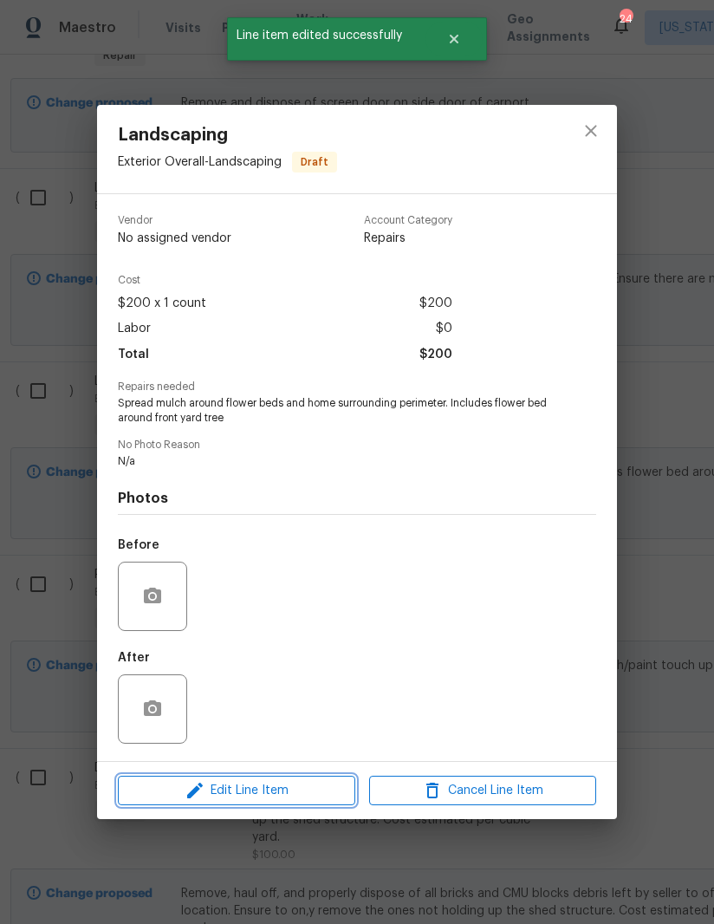
click at [251, 795] on span "Edit Line Item" at bounding box center [236, 791] width 227 height 22
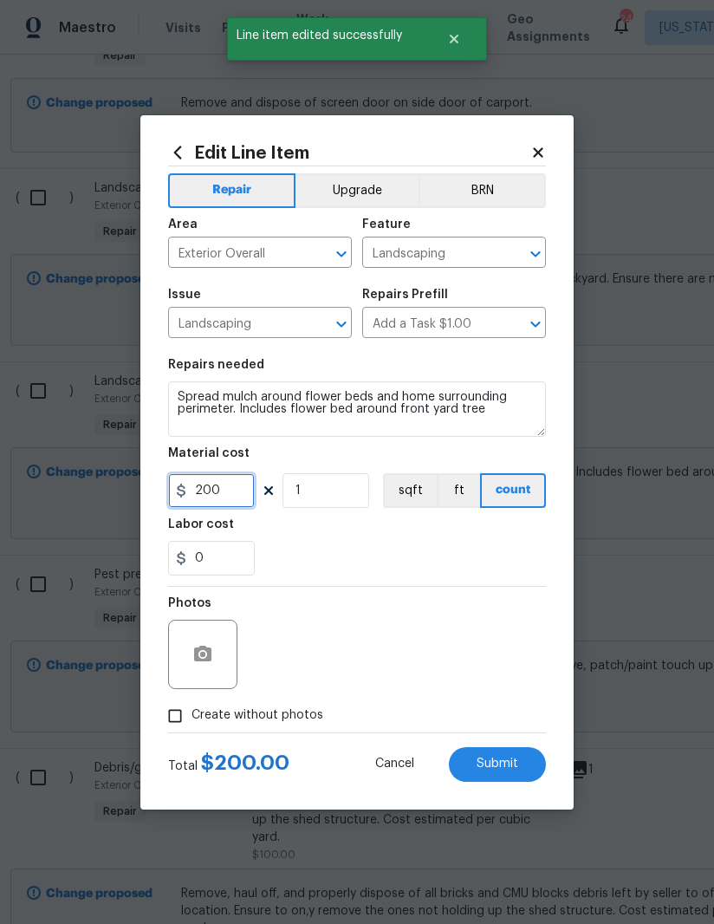
click at [236, 490] on input "200" at bounding box center [211, 490] width 87 height 35
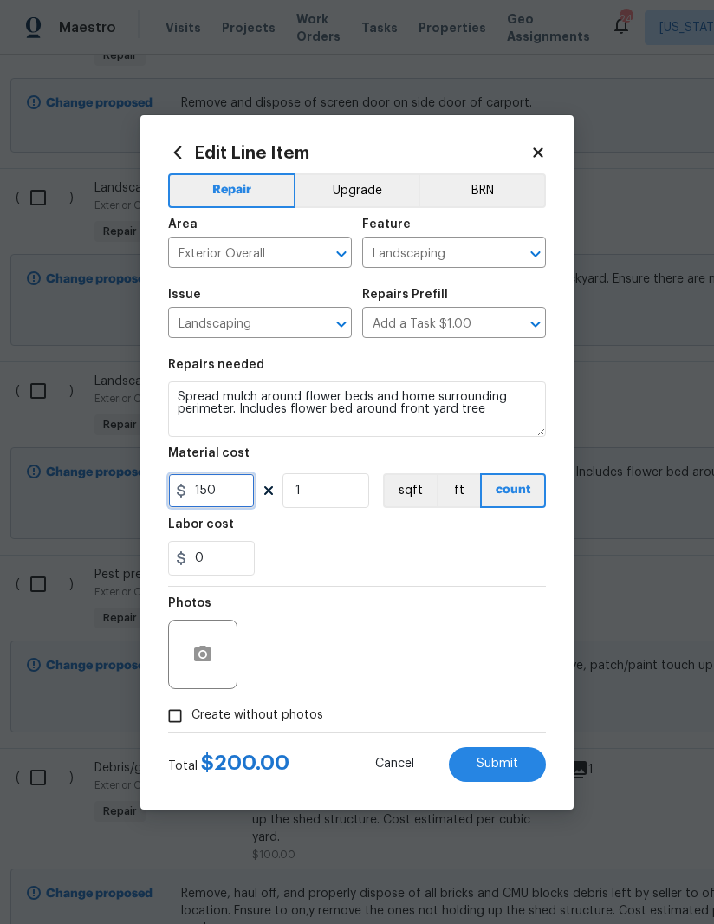
type input "150"
click at [377, 523] on div "Labor cost" at bounding box center [357, 529] width 378 height 23
click at [514, 768] on span "Submit" at bounding box center [498, 763] width 42 height 13
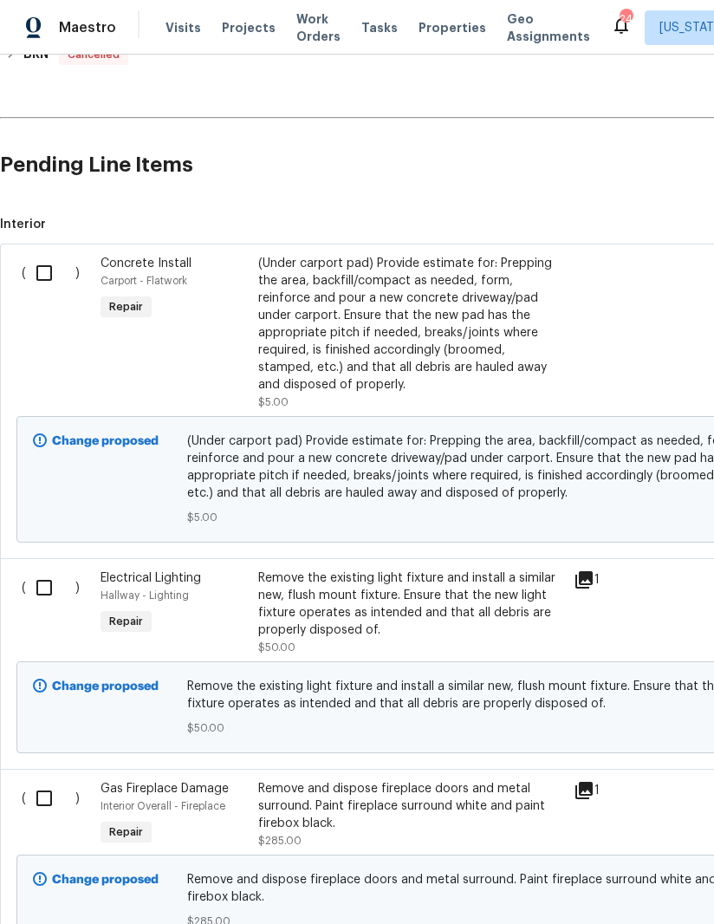
scroll to position [406, 0]
click at [49, 255] on input "checkbox" at bounding box center [50, 273] width 49 height 36
checkbox input "true"
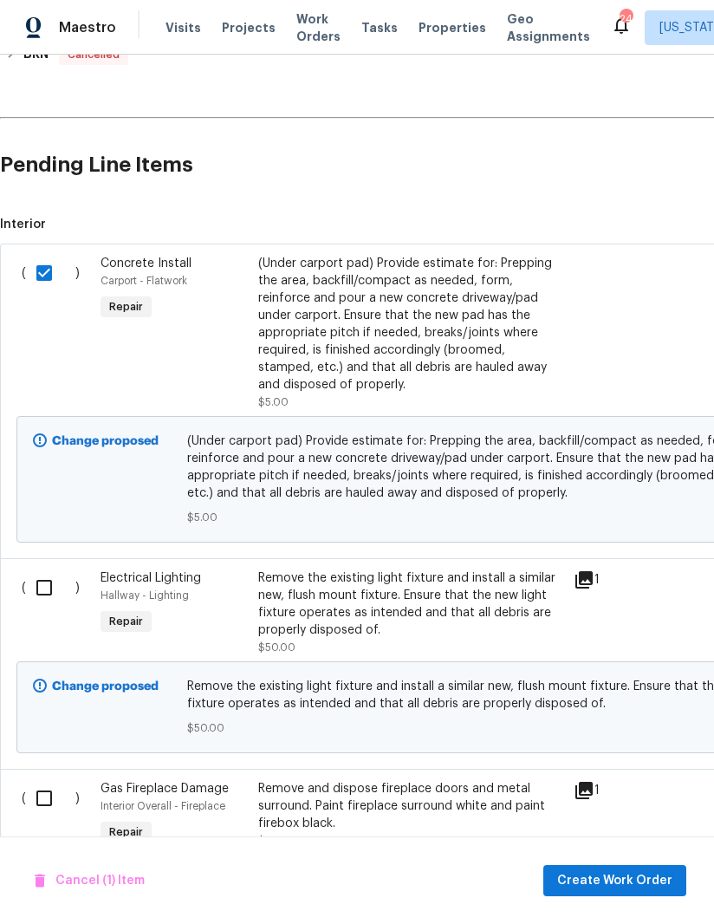
click at [26, 569] on input "checkbox" at bounding box center [50, 587] width 49 height 36
checkbox input "true"
click at [54, 780] on input "checkbox" at bounding box center [50, 798] width 49 height 36
checkbox input "true"
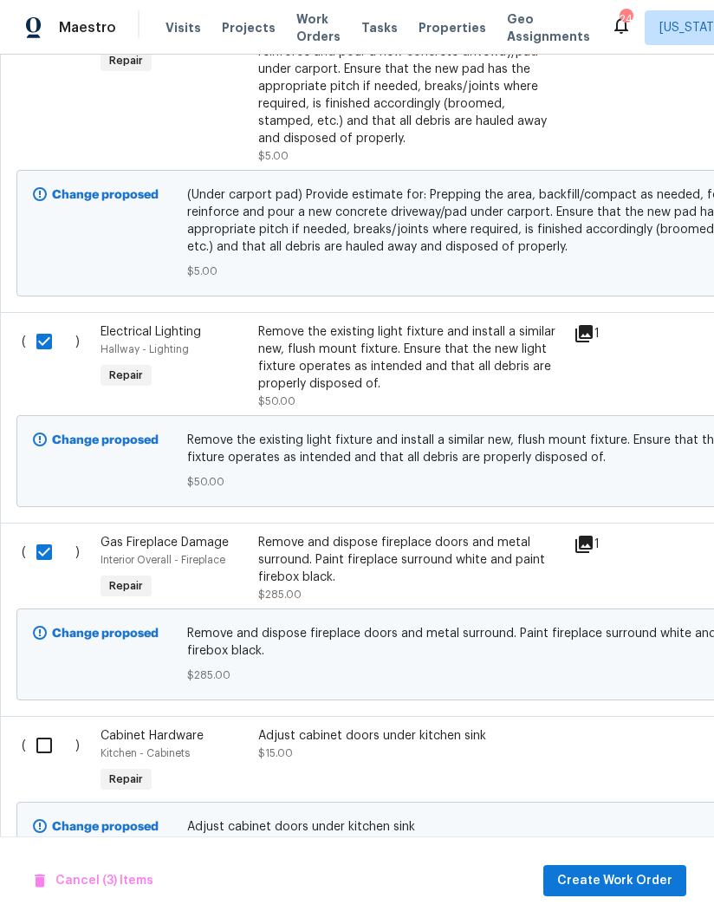
scroll to position [652, 0]
click at [42, 727] on input "checkbox" at bounding box center [50, 745] width 49 height 36
checkbox input "true"
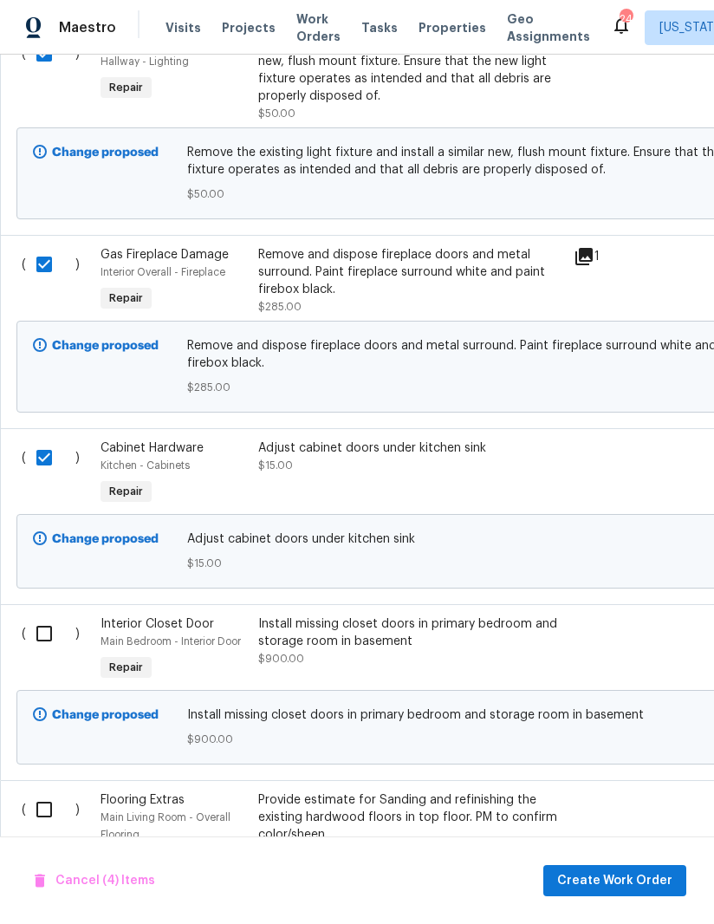
scroll to position [942, 0]
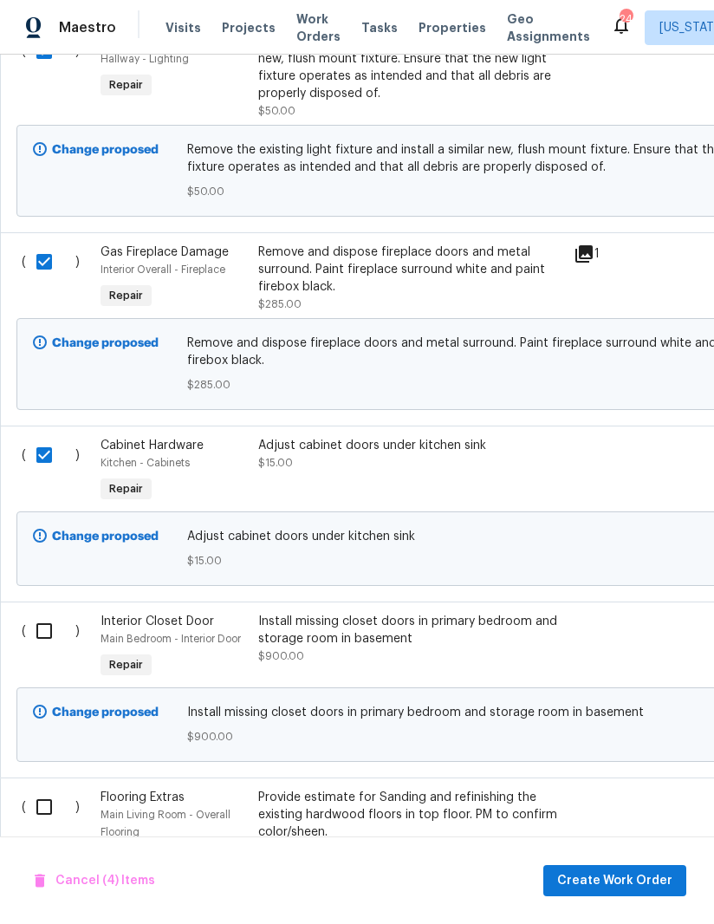
click at [42, 613] on input "checkbox" at bounding box center [50, 631] width 49 height 36
checkbox input "true"
click at [44, 789] on input "checkbox" at bounding box center [50, 807] width 49 height 36
checkbox input "true"
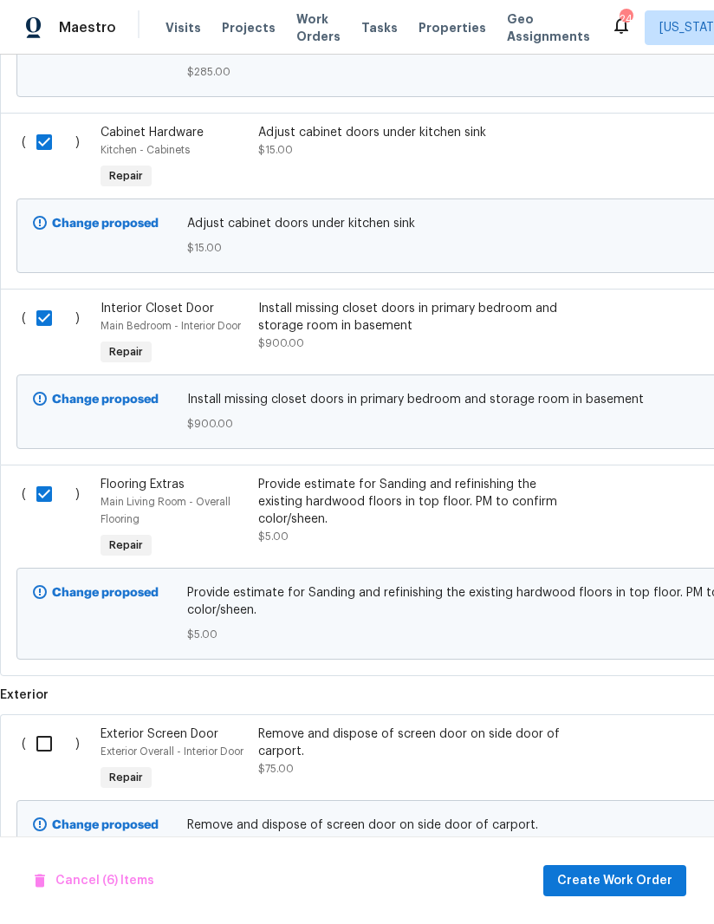
scroll to position [1255, 0]
click at [33, 725] on input "checkbox" at bounding box center [50, 743] width 49 height 36
checkbox input "true"
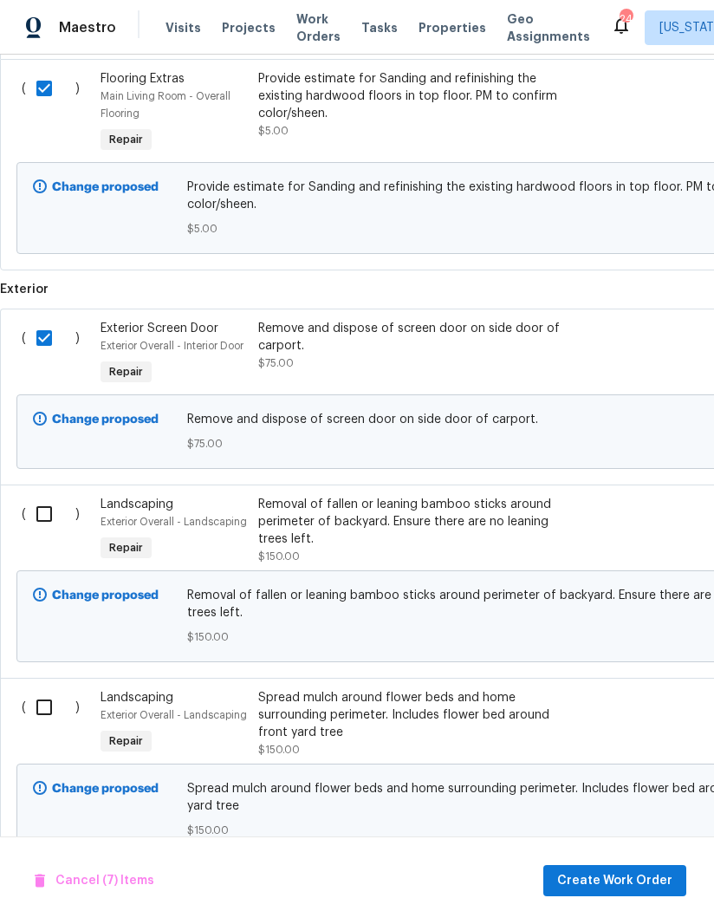
scroll to position [1661, 0]
click at [45, 495] on input "checkbox" at bounding box center [50, 513] width 49 height 36
checkbox input "true"
click at [41, 688] on input "checkbox" at bounding box center [50, 706] width 49 height 36
checkbox input "true"
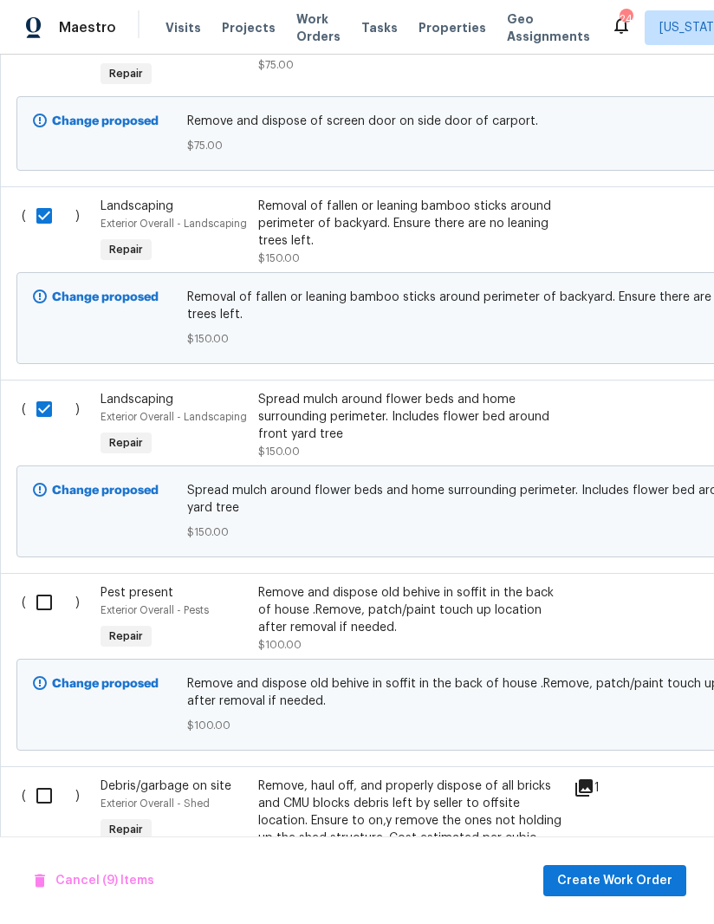
scroll to position [1959, 0]
click at [26, 583] on input "checkbox" at bounding box center [50, 601] width 49 height 36
checkbox input "true"
click at [38, 776] on input "checkbox" at bounding box center [50, 794] width 49 height 36
checkbox input "true"
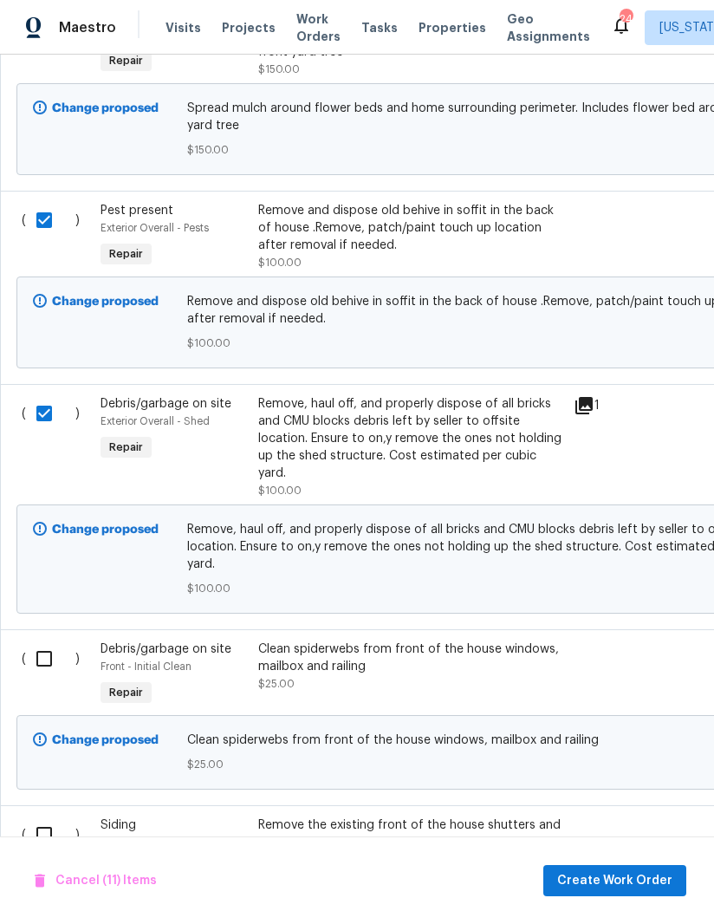
scroll to position [0, 0]
click at [42, 640] on input "checkbox" at bounding box center [50, 658] width 49 height 36
checkbox input "true"
click at [39, 816] on input "checkbox" at bounding box center [50, 834] width 49 height 36
checkbox input "true"
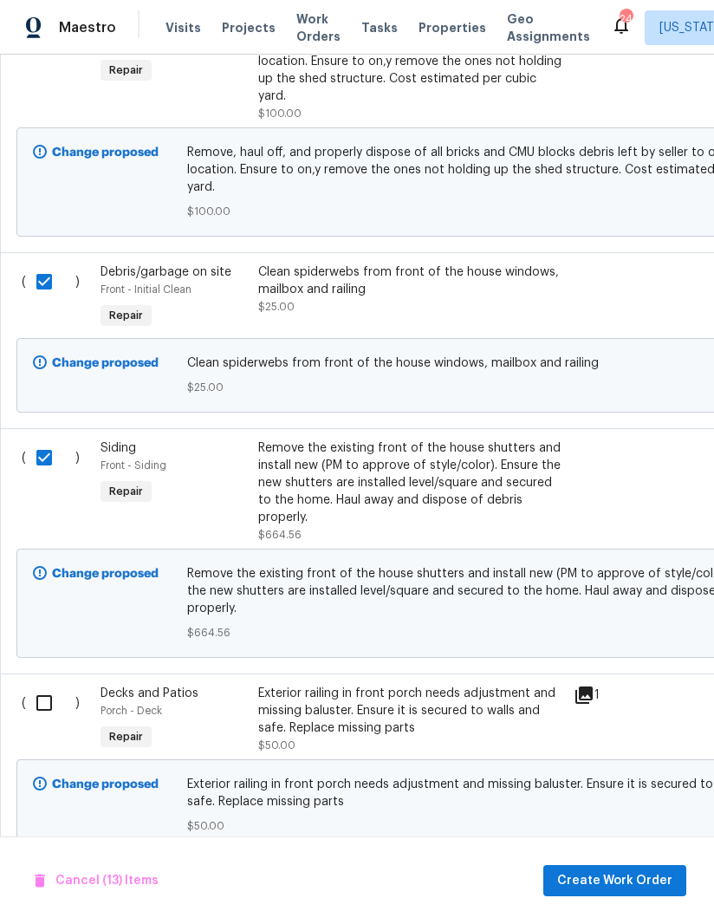
click at [39, 685] on input "checkbox" at bounding box center [50, 703] width 49 height 36
checkbox input "true"
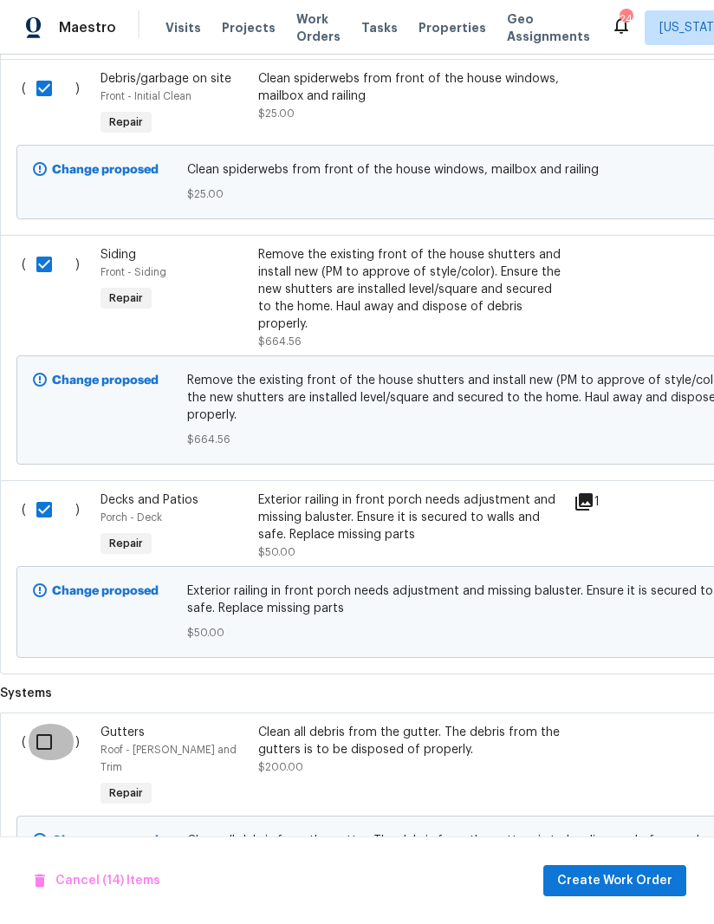
click at [37, 724] on input "checkbox" at bounding box center [50, 742] width 49 height 36
checkbox input "true"
click at [625, 878] on span "Create Work Order" at bounding box center [614, 881] width 115 height 22
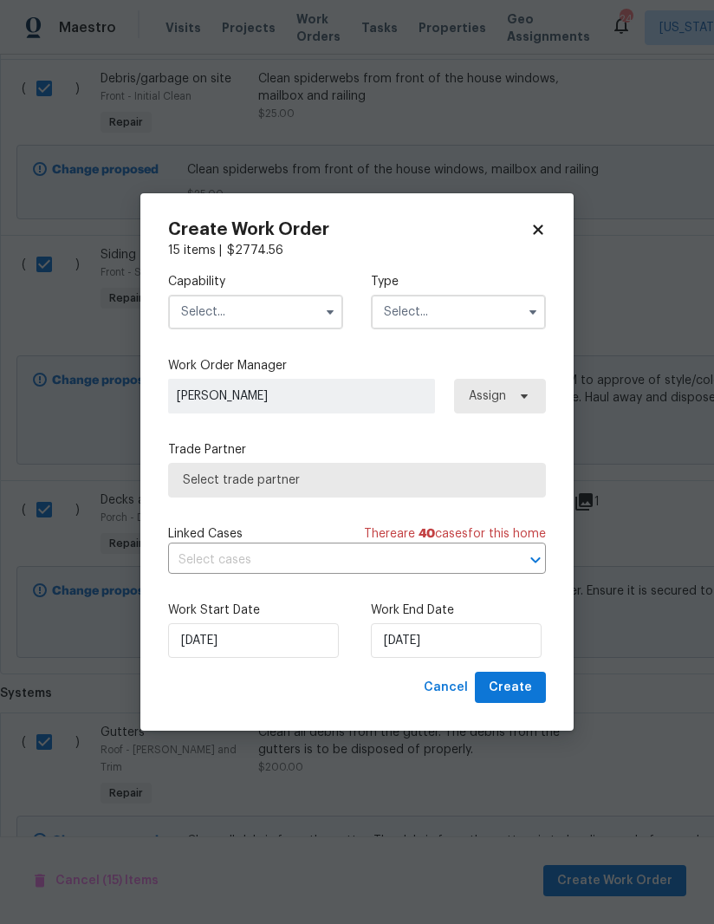
click at [311, 314] on input "text" at bounding box center [255, 312] width 175 height 35
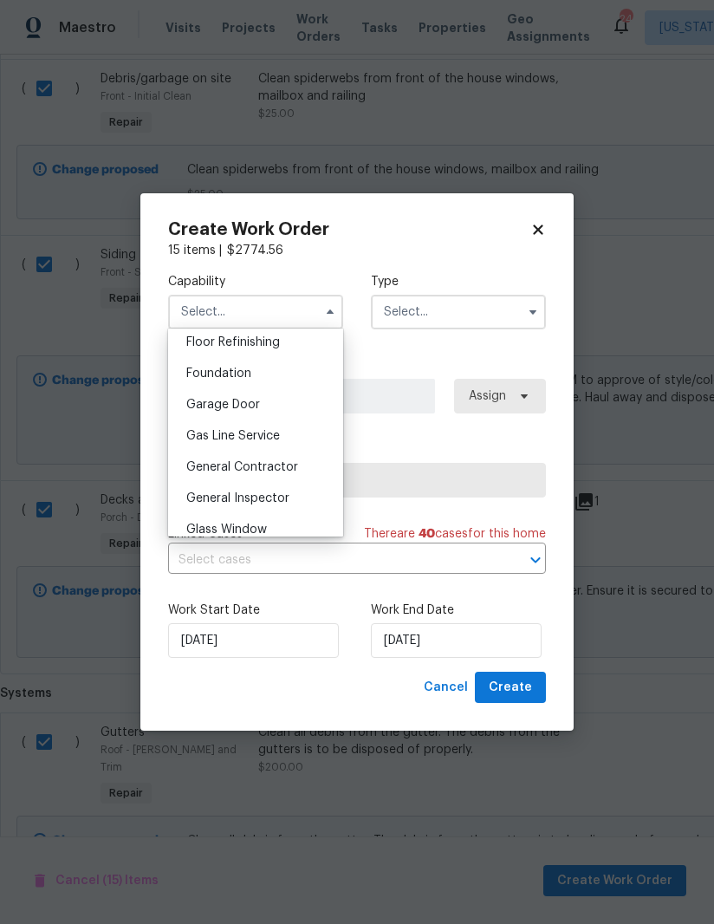
click at [293, 470] on span "General Contractor" at bounding box center [242, 467] width 112 height 12
type input "General Contractor"
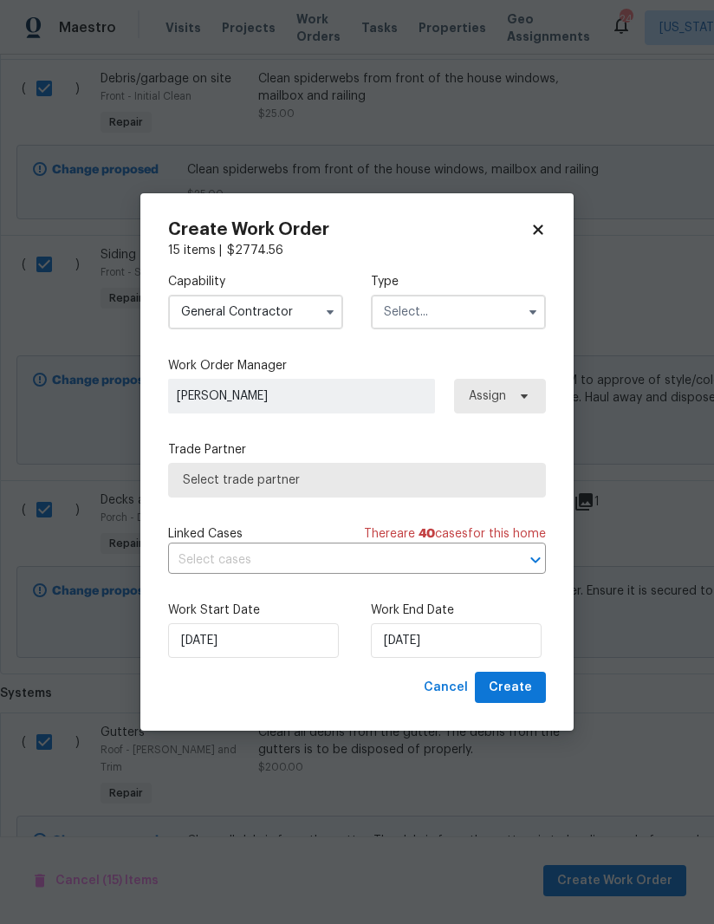
click at [511, 307] on input "text" at bounding box center [458, 312] width 175 height 35
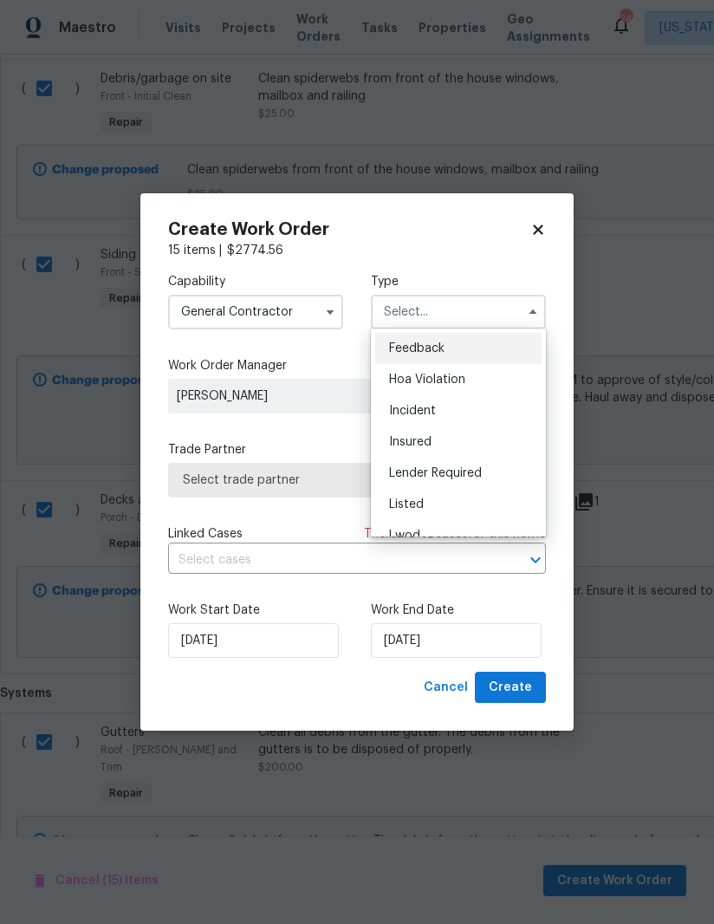
click at [439, 506] on div "Listed" at bounding box center [458, 504] width 166 height 31
type input "Listed"
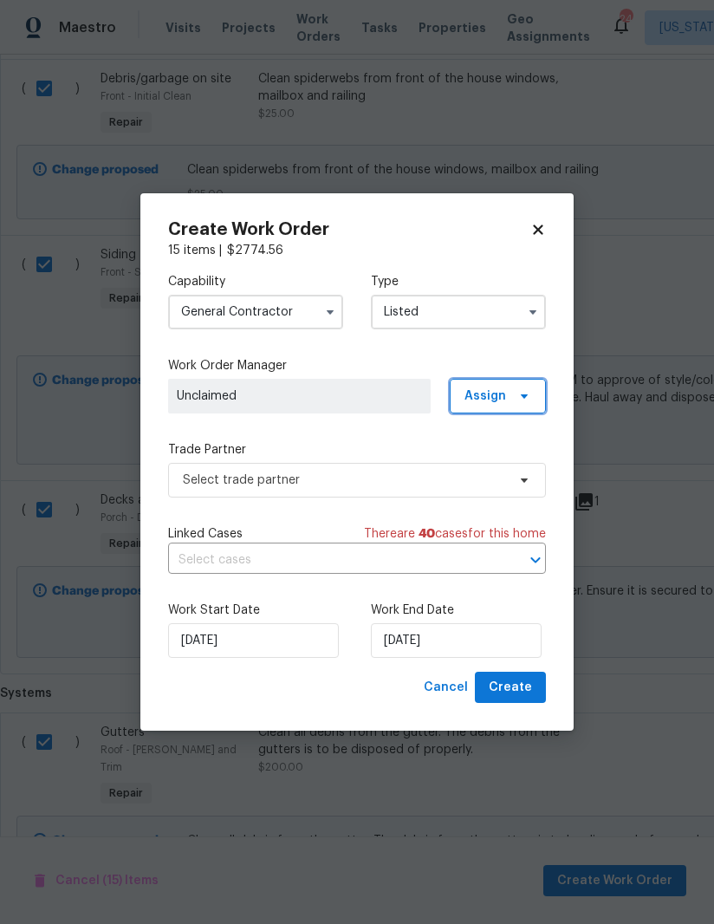
click at [523, 393] on icon at bounding box center [524, 396] width 14 height 14
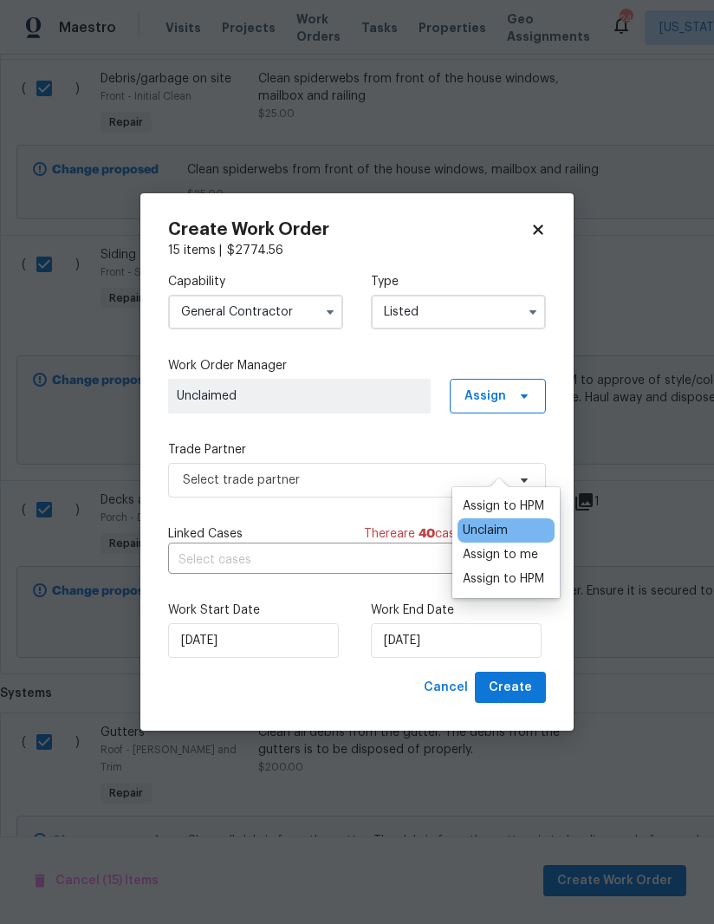
click at [534, 546] on div "Assign to me" at bounding box center [500, 554] width 75 height 17
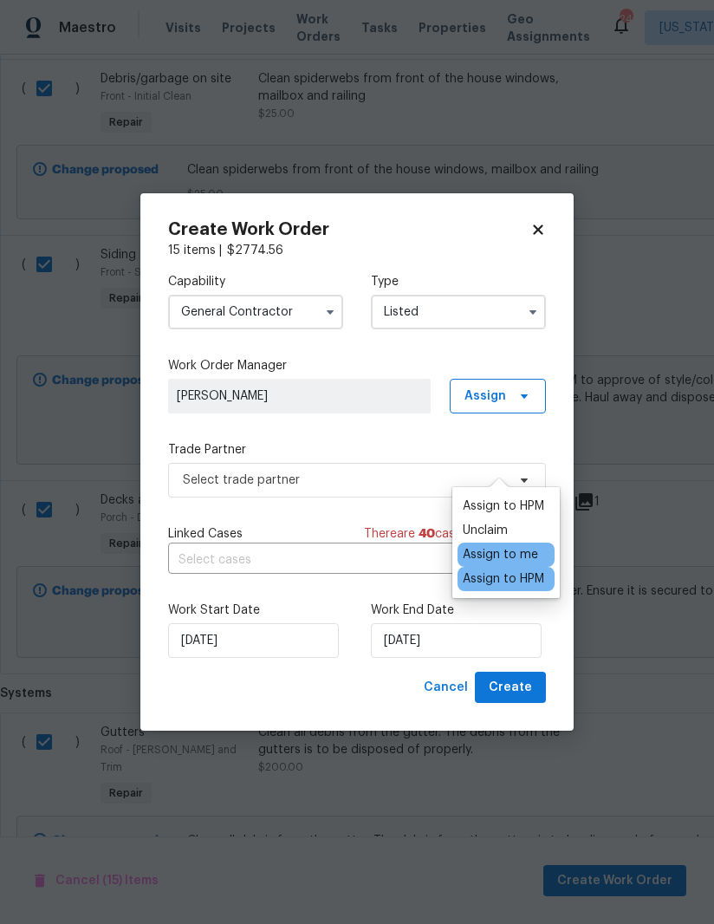
click at [382, 432] on div "Capability General Contractor Type Listed Work Order Manager Nicolas Campuzano …" at bounding box center [357, 465] width 378 height 412
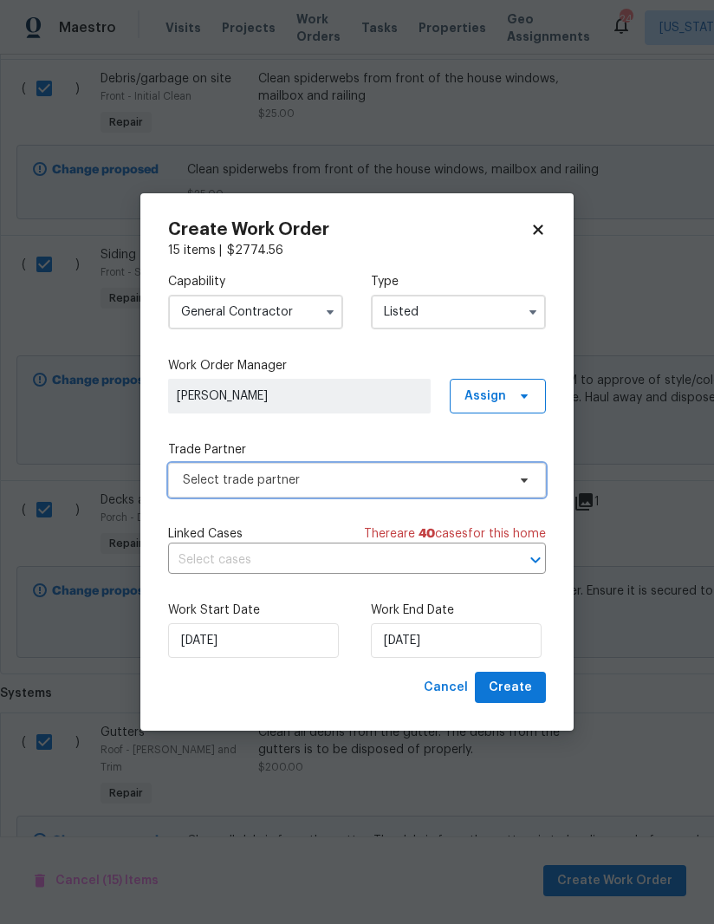
click at [501, 480] on span "Select trade partner" at bounding box center [344, 479] width 323 height 17
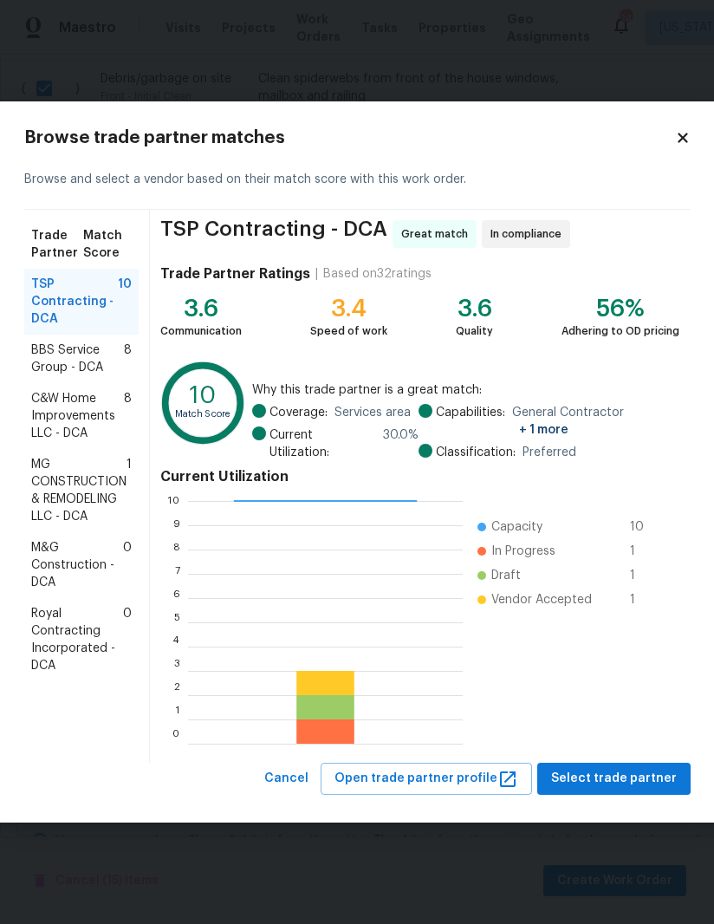
click at [51, 361] on span "BBS Service Group - DCA" at bounding box center [77, 358] width 93 height 35
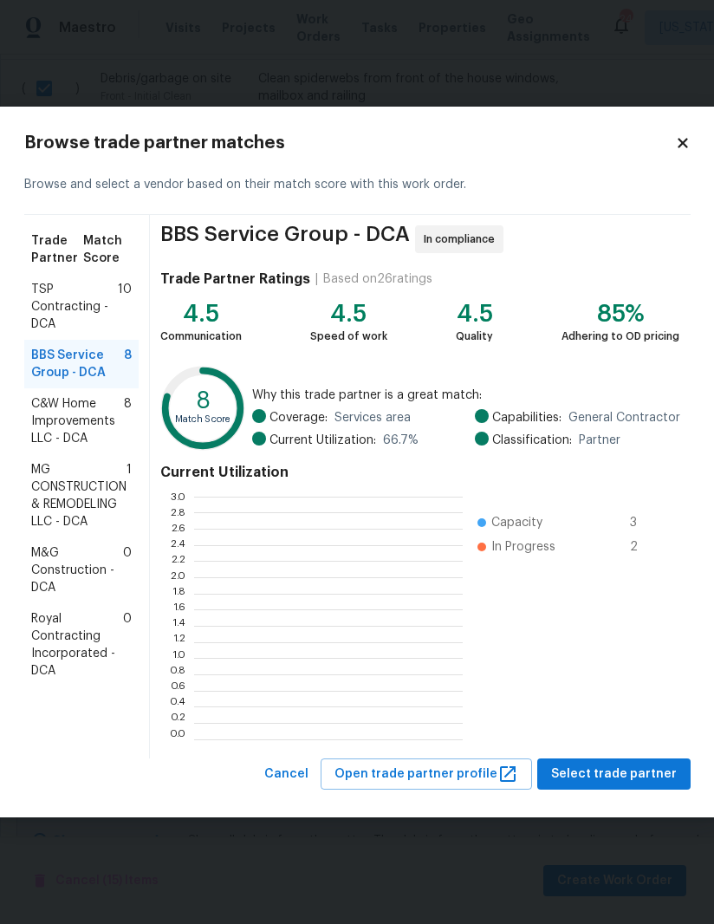
scroll to position [2, 2]
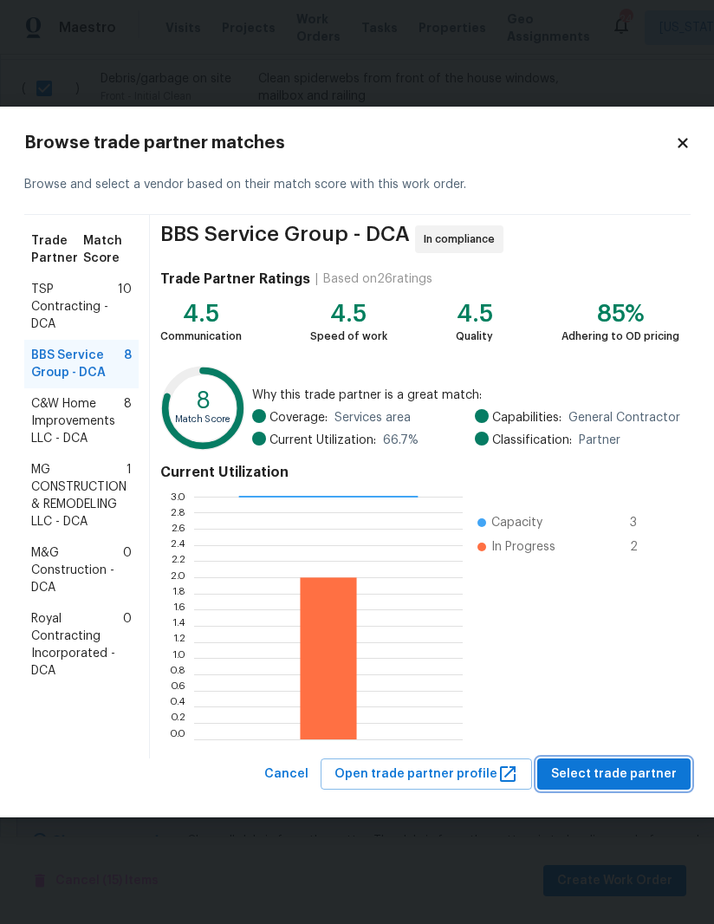
click at [615, 771] on span "Select trade partner" at bounding box center [614, 774] width 126 height 22
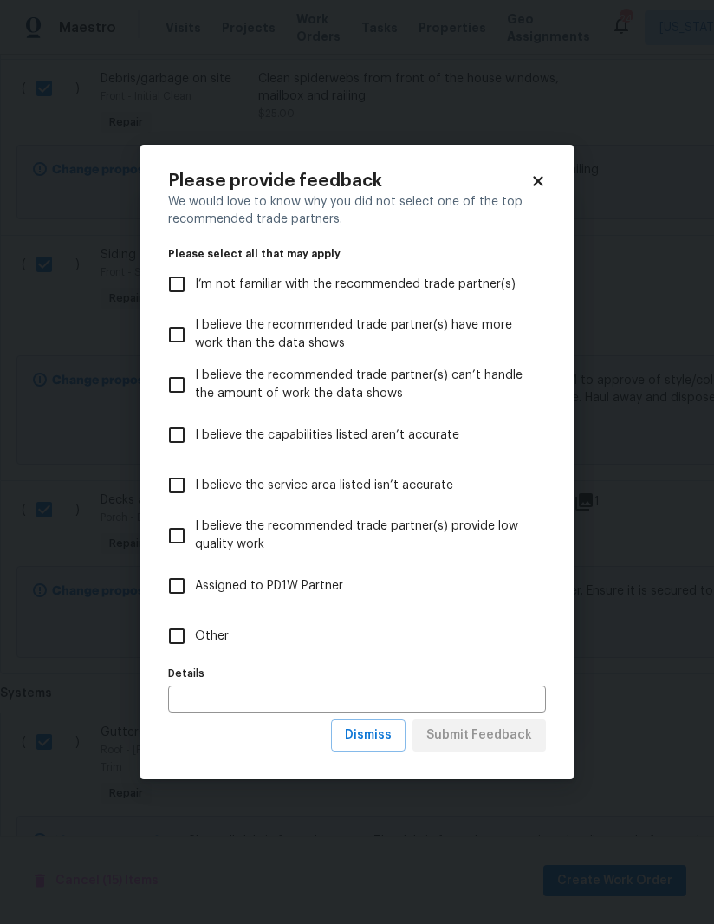
click at [164, 640] on input "Other" at bounding box center [177, 636] width 36 height 36
checkbox input "true"
click at [496, 731] on span "Submit Feedback" at bounding box center [479, 735] width 106 height 22
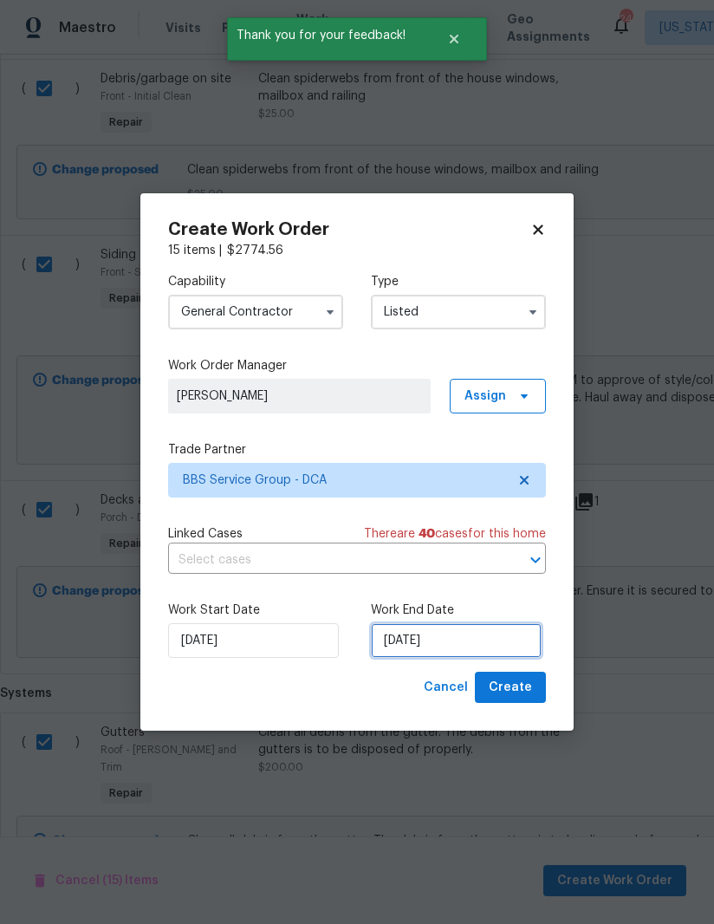
click at [464, 640] on input "[DATE]" at bounding box center [456, 640] width 171 height 35
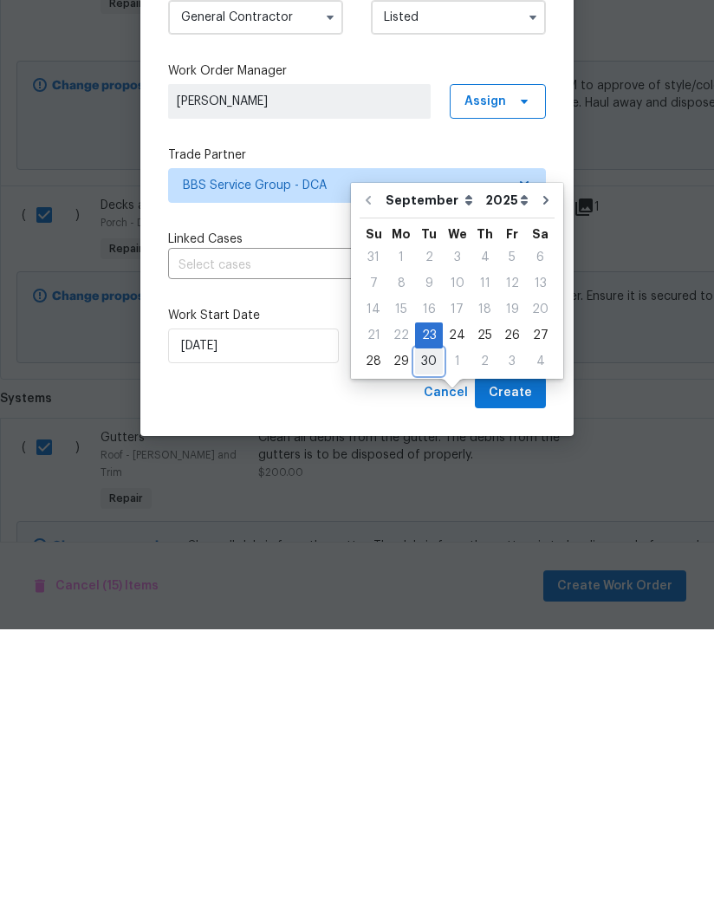
click at [432, 644] on div "30" at bounding box center [429, 656] width 28 height 24
type input "[DATE]"
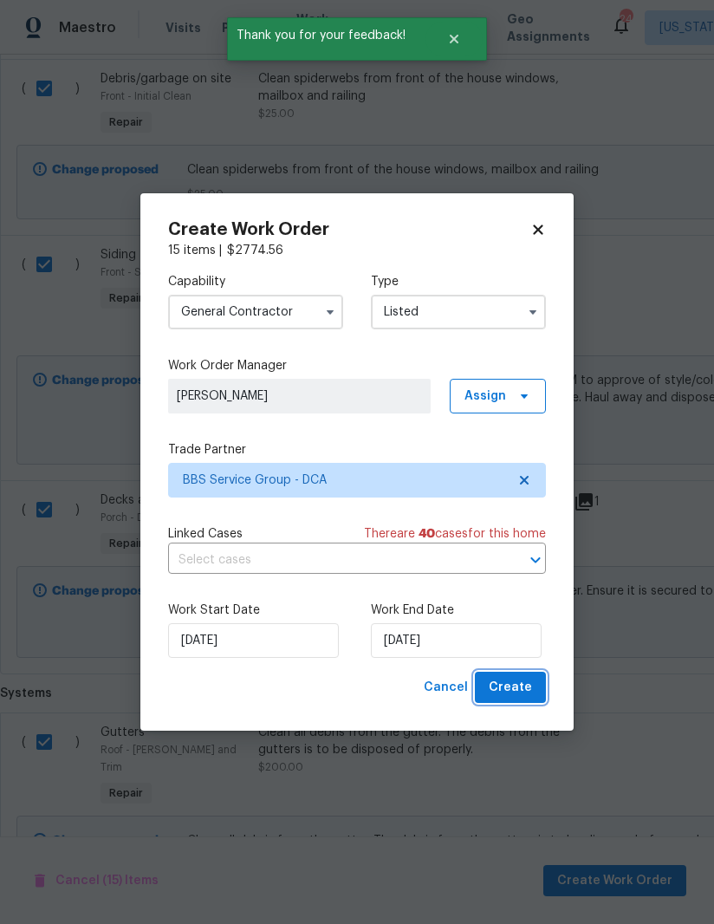
click at [520, 687] on span "Create" at bounding box center [510, 688] width 43 height 22
checkbox input "false"
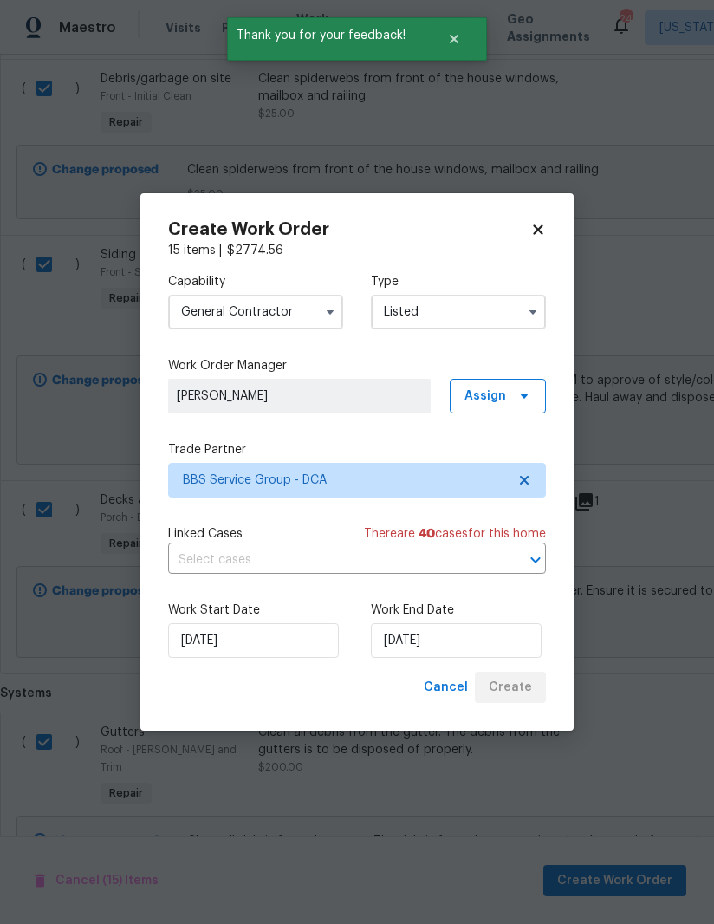
checkbox input "false"
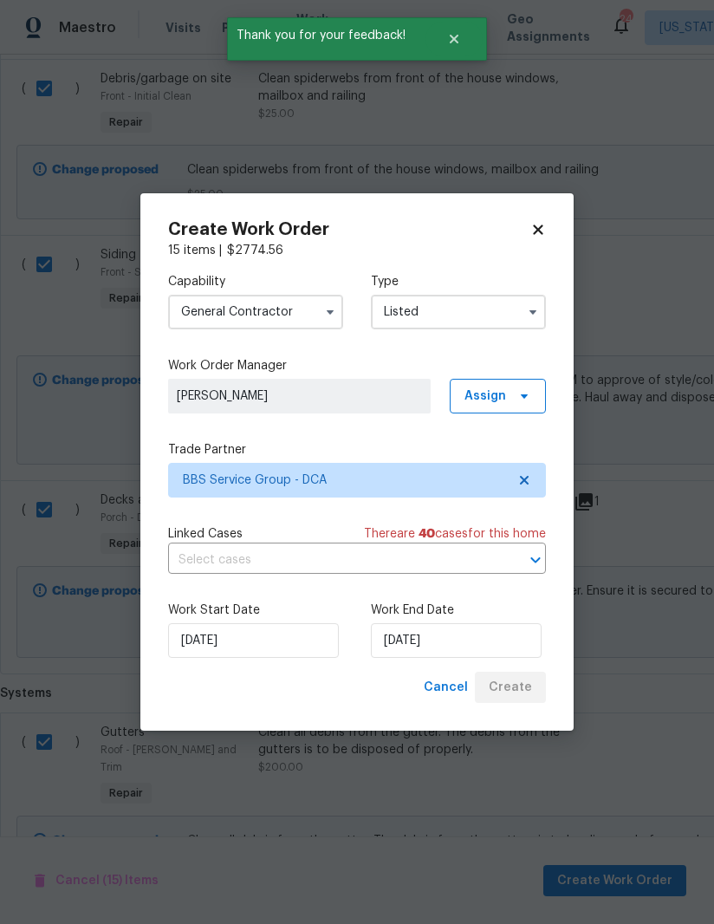
checkbox input "false"
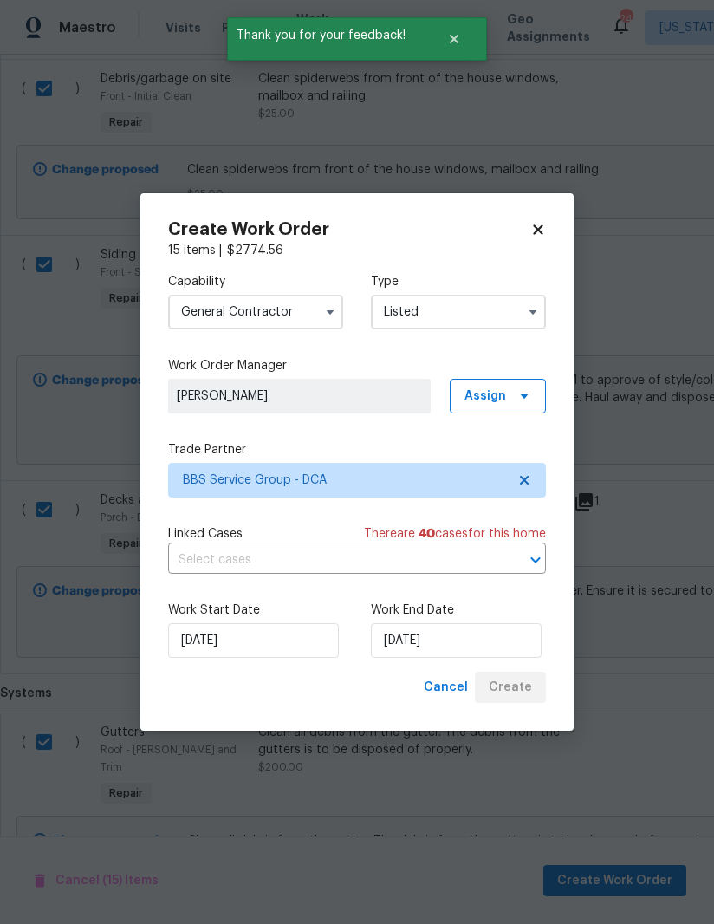
checkbox input "false"
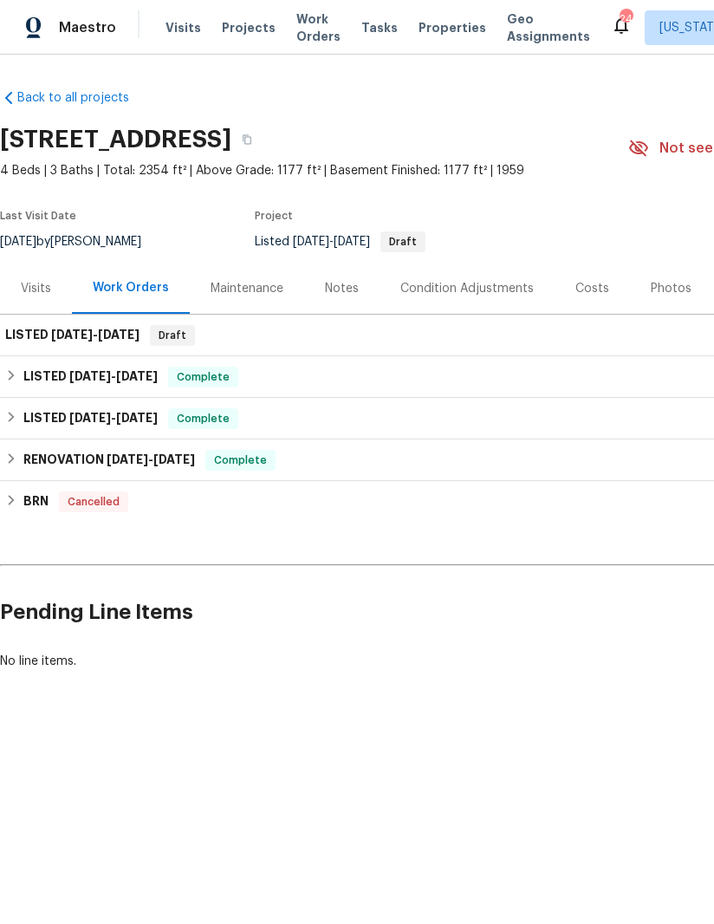
scroll to position [0, 0]
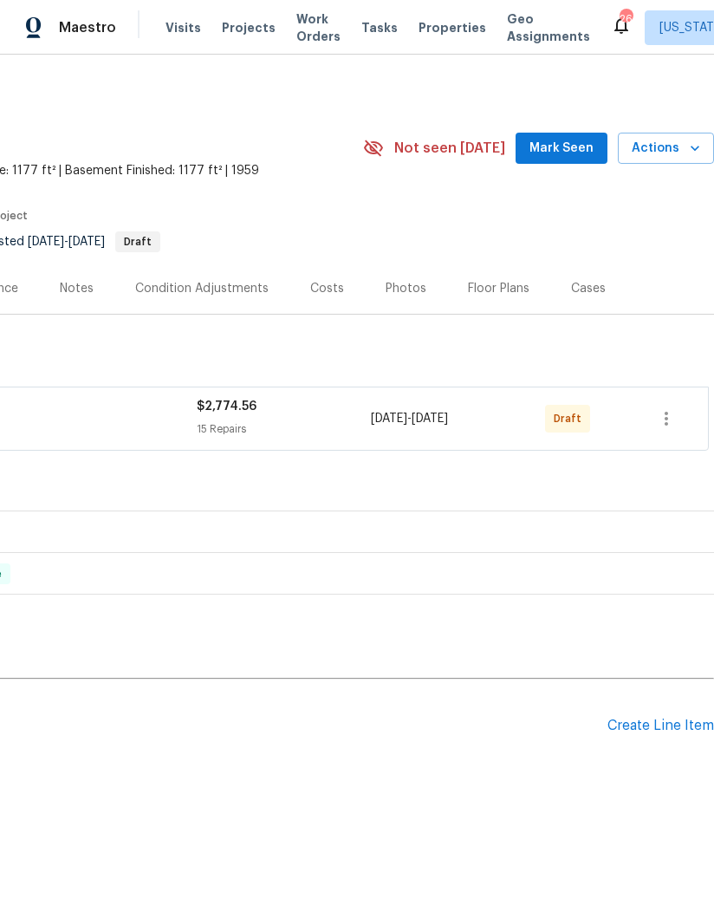
scroll to position [0, 265]
click at [668, 416] on icon "button" at bounding box center [666, 418] width 21 height 21
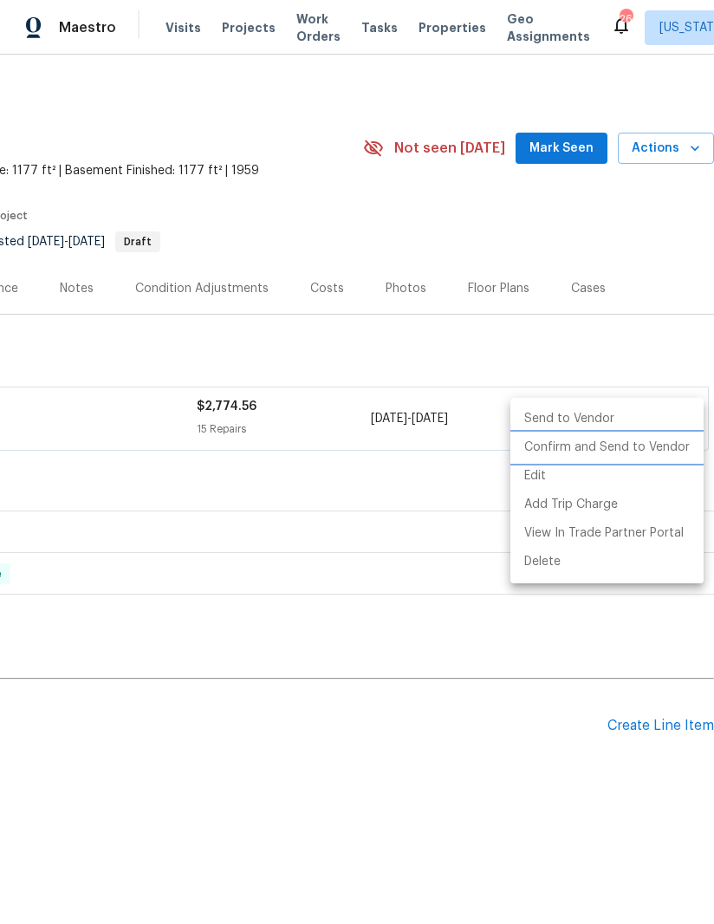
click at [597, 450] on li "Confirm and Send to Vendor" at bounding box center [606, 447] width 193 height 29
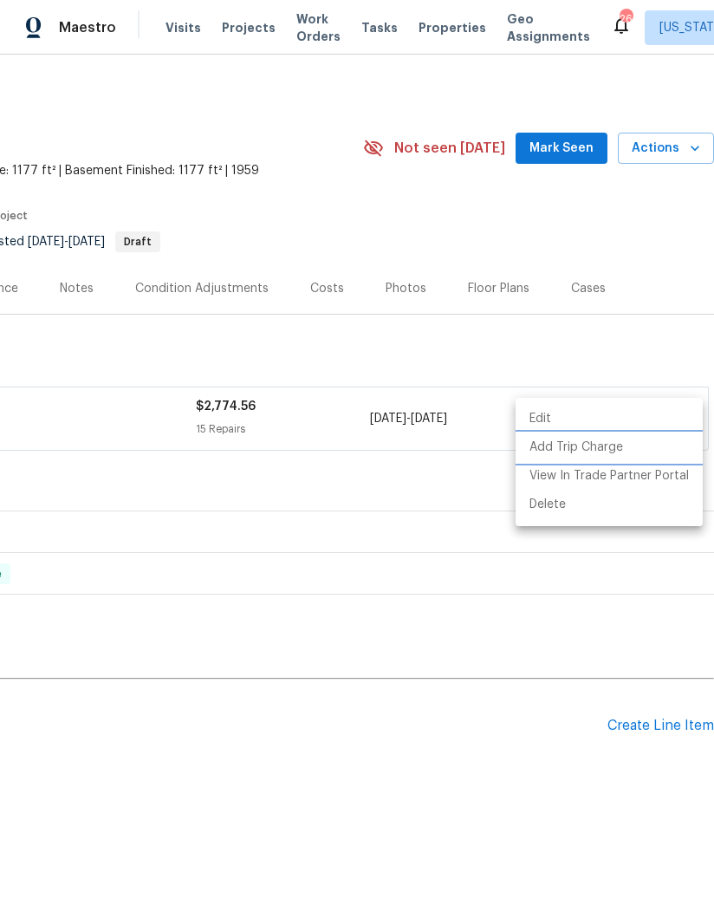
click at [571, 446] on li "Add Trip Charge" at bounding box center [609, 447] width 187 height 29
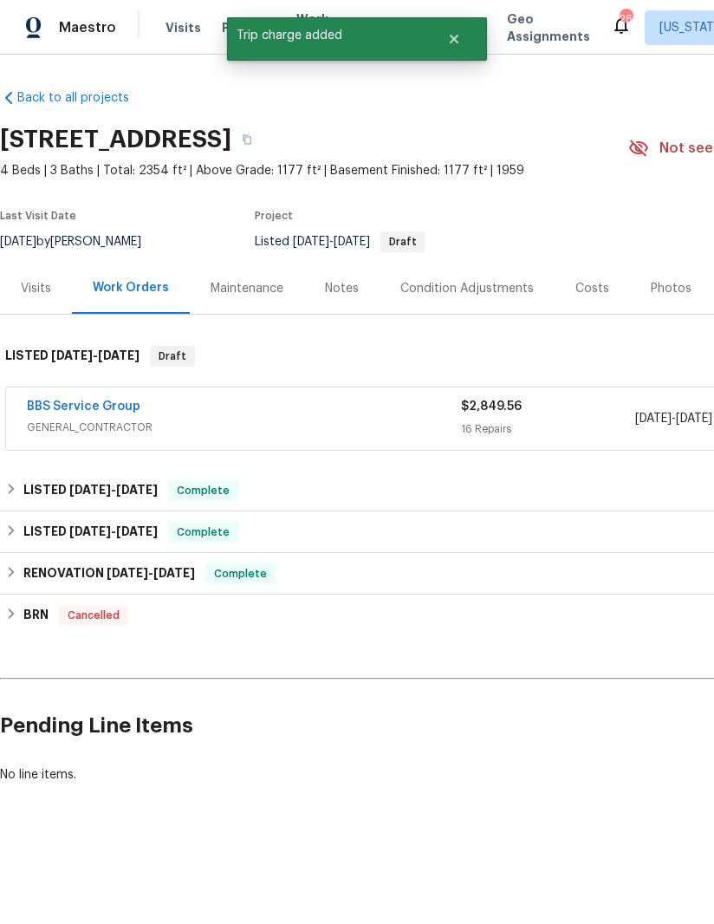
scroll to position [0, 0]
click at [71, 407] on link "BBS Service Group" at bounding box center [84, 406] width 114 height 12
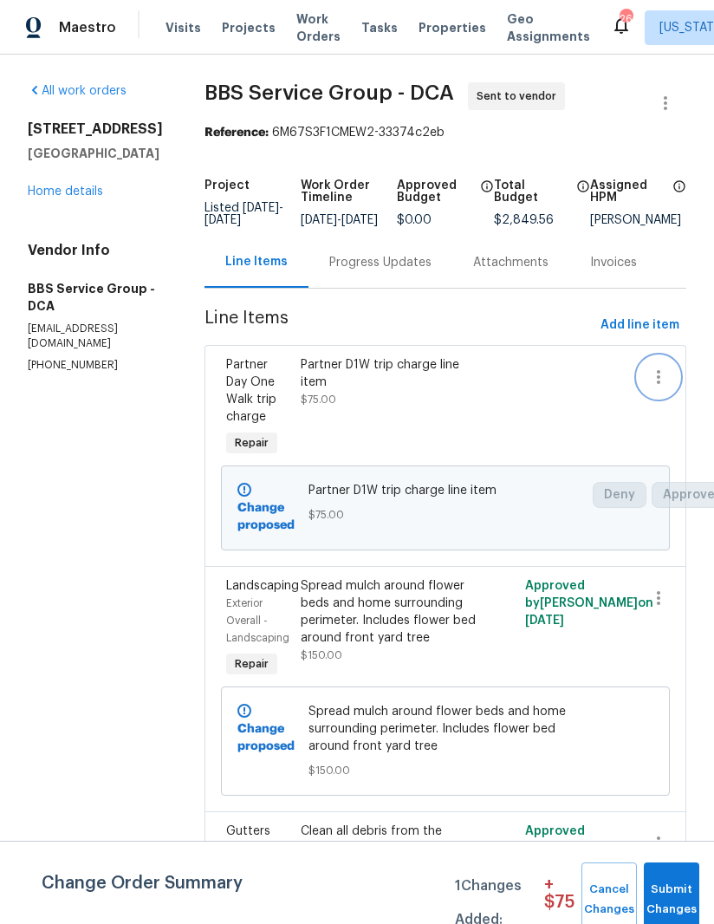
click at [651, 383] on icon "button" at bounding box center [658, 377] width 21 height 21
click at [655, 389] on li "Cancel" at bounding box center [666, 389] width 67 height 29
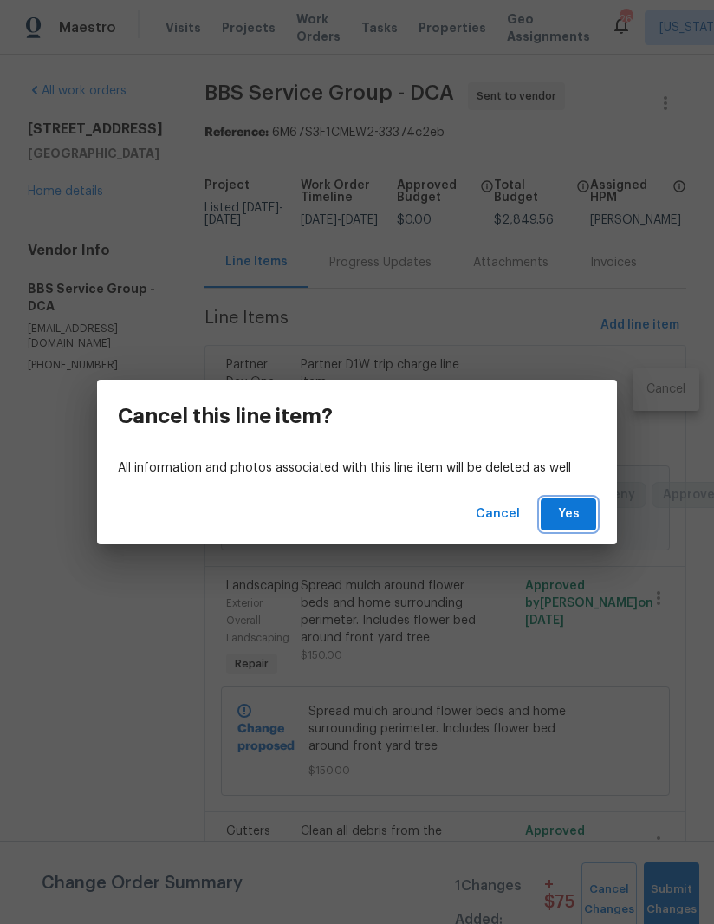
click at [568, 505] on span "Yes" at bounding box center [569, 514] width 28 height 22
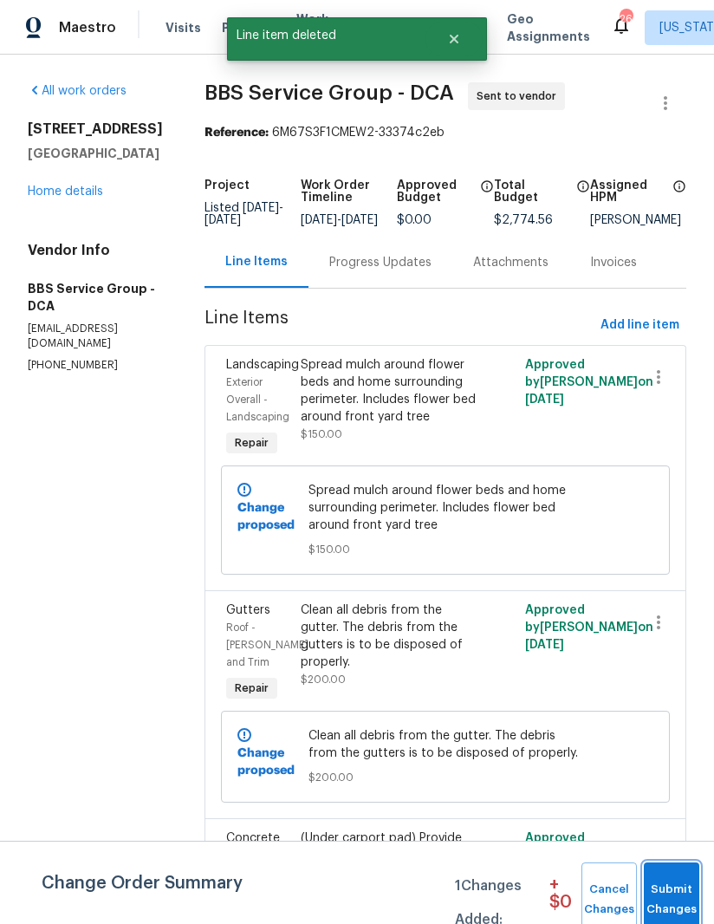
click at [676, 888] on span "Submit Changes" at bounding box center [672, 900] width 38 height 40
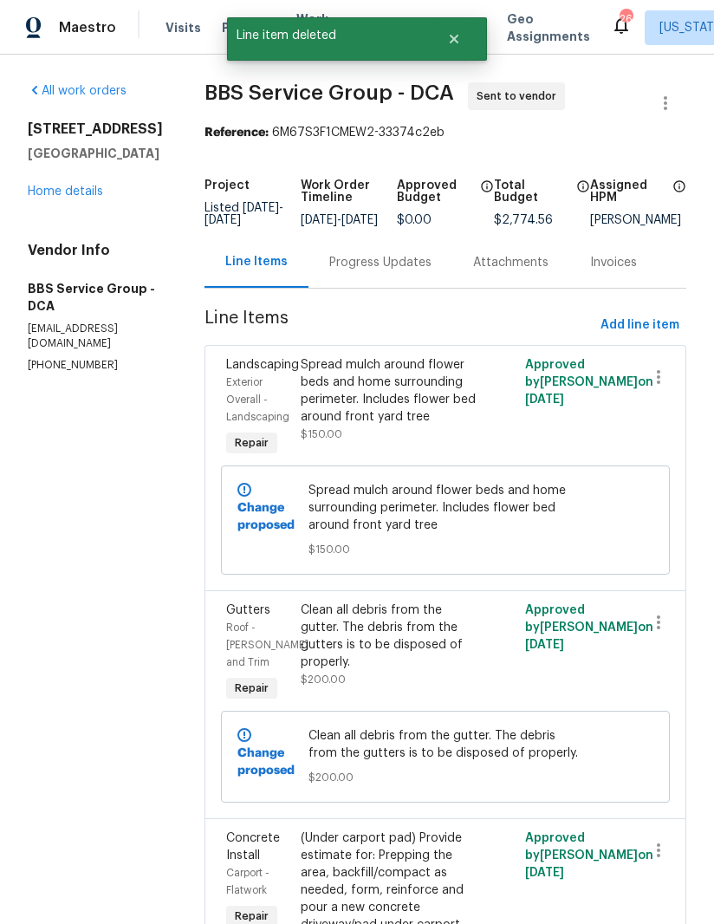
click at [45, 198] on link "Home details" at bounding box center [65, 191] width 75 height 12
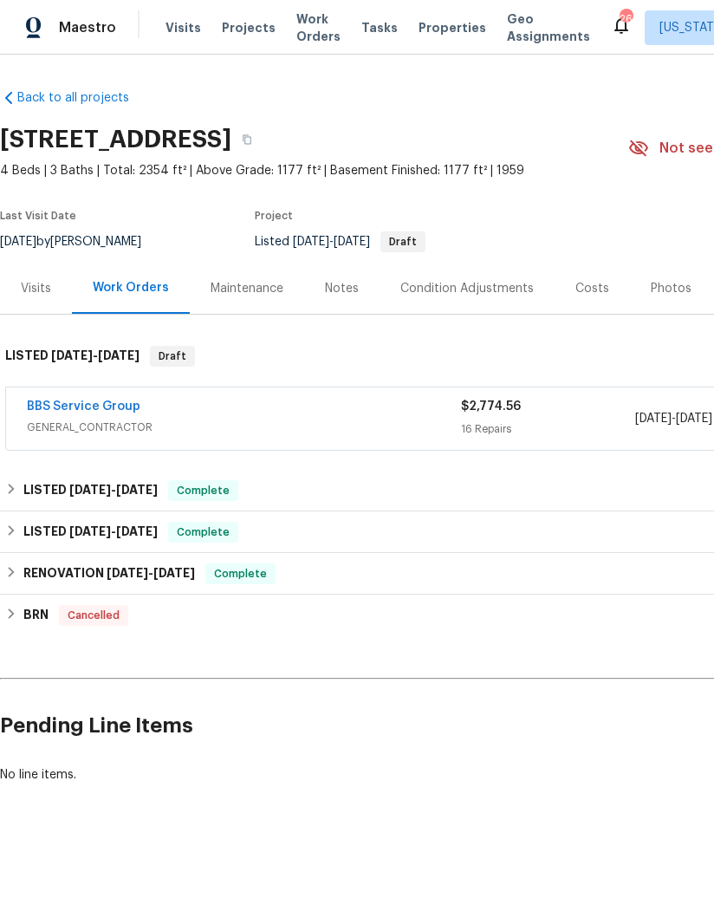
click at [59, 403] on link "BBS Service Group" at bounding box center [84, 406] width 114 height 12
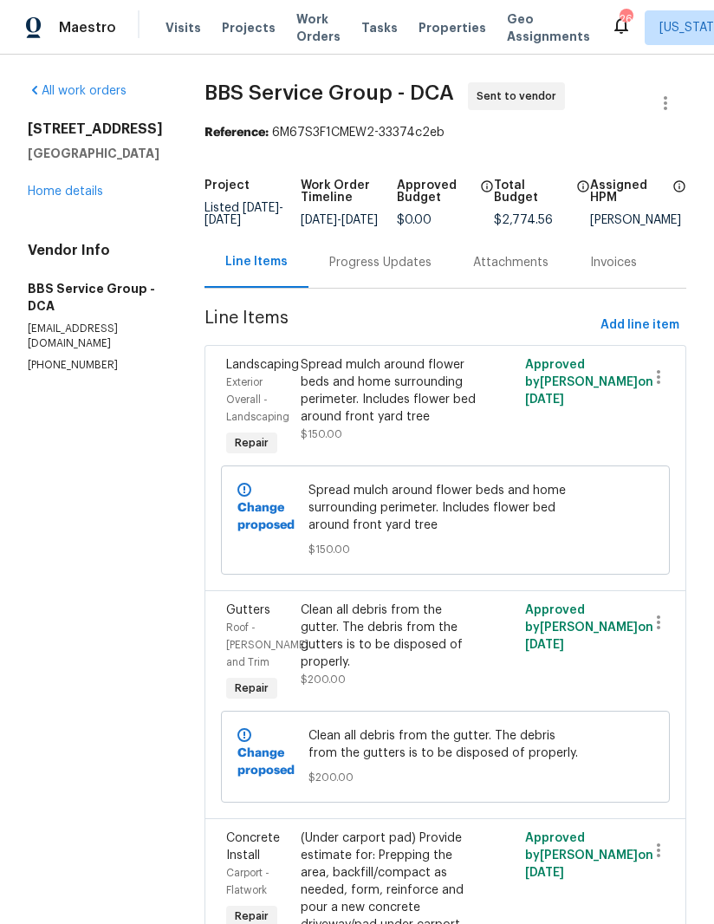
click at [52, 198] on link "Home details" at bounding box center [65, 191] width 75 height 12
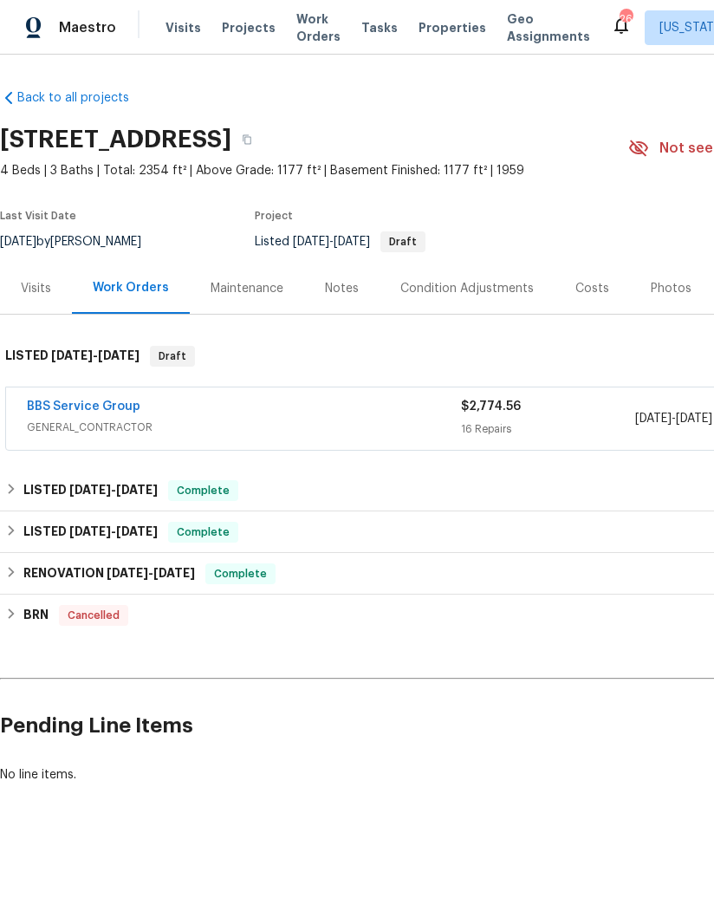
click at [121, 411] on link "BBS Service Group" at bounding box center [84, 406] width 114 height 12
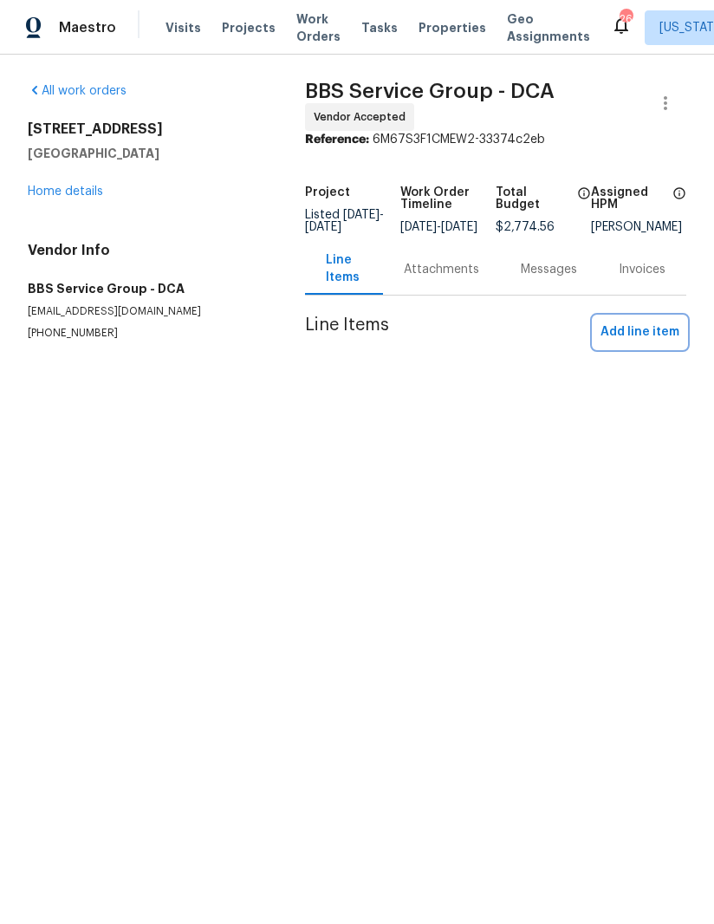
click at [663, 343] on span "Add line item" at bounding box center [640, 332] width 79 height 22
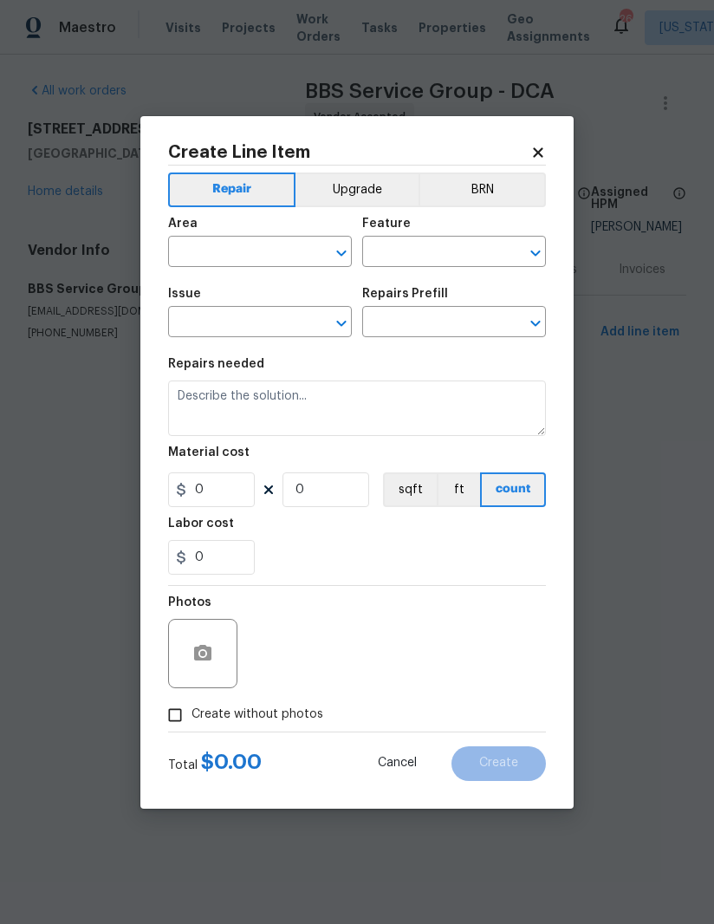
click at [251, 246] on input "text" at bounding box center [235, 253] width 135 height 27
click at [273, 298] on li "Attic" at bounding box center [260, 291] width 184 height 29
type input "Attic"
click at [456, 247] on input "text" at bounding box center [429, 253] width 135 height 27
type input "c"
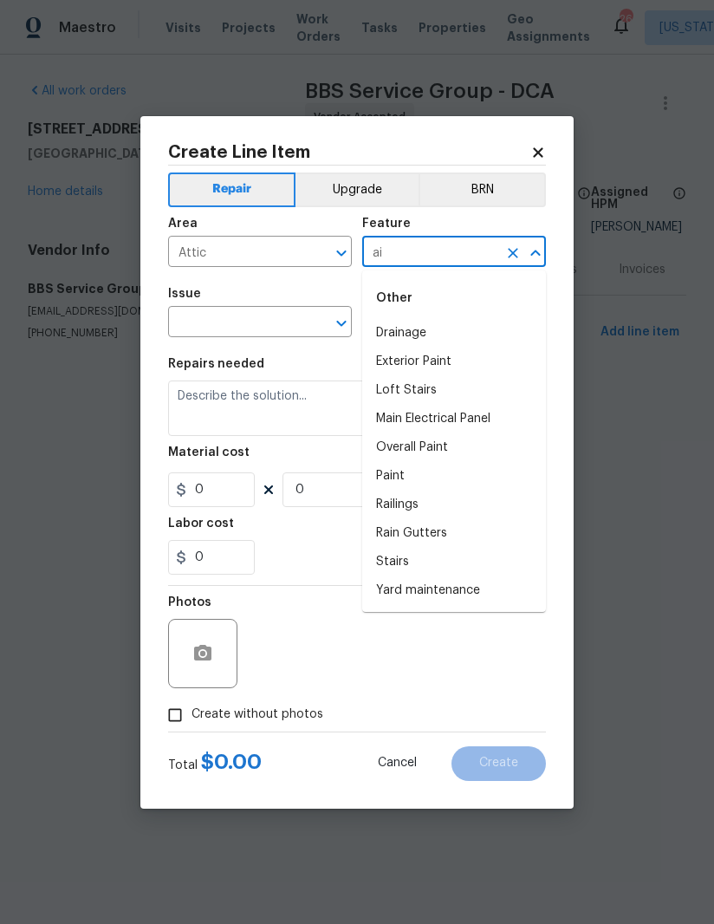
type input "a"
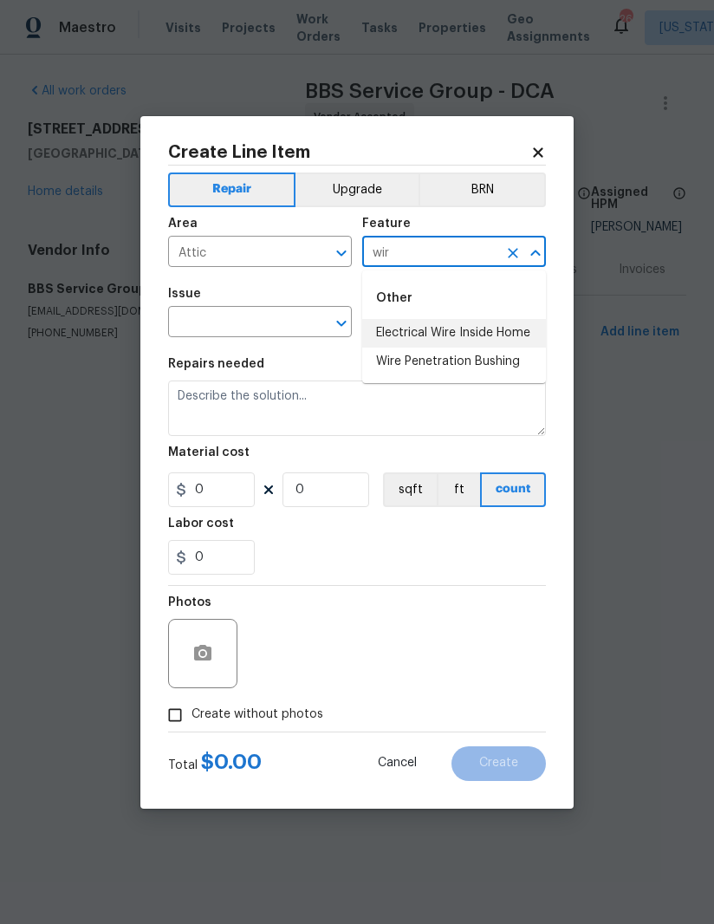
click at [503, 330] on li "Electrical Wire Inside Home" at bounding box center [454, 333] width 184 height 29
type input "Electrical Wire Inside Home"
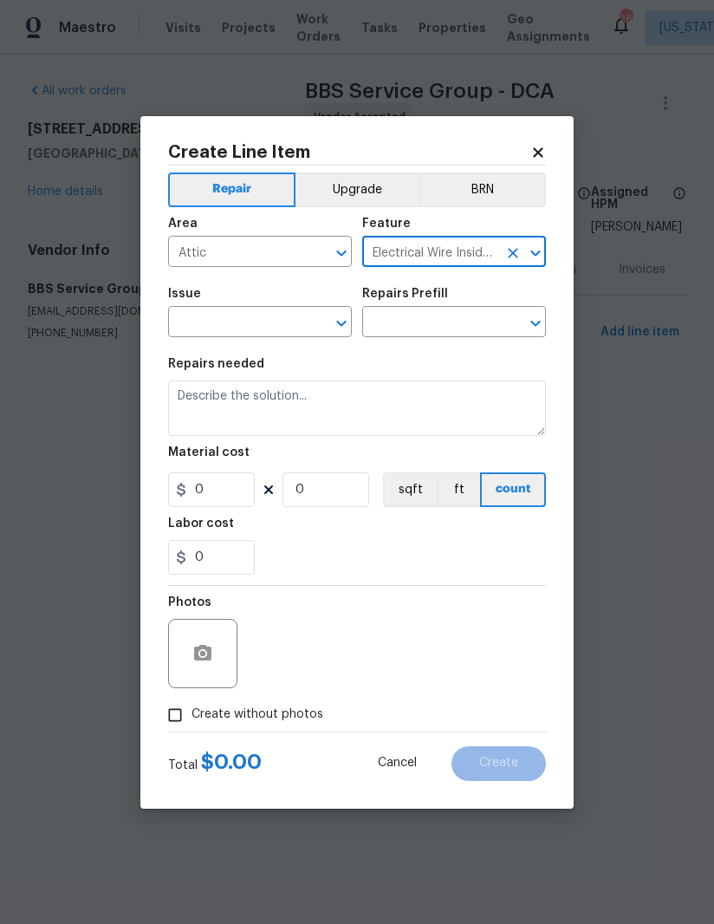
click at [252, 319] on input "text" at bounding box center [235, 323] width 135 height 27
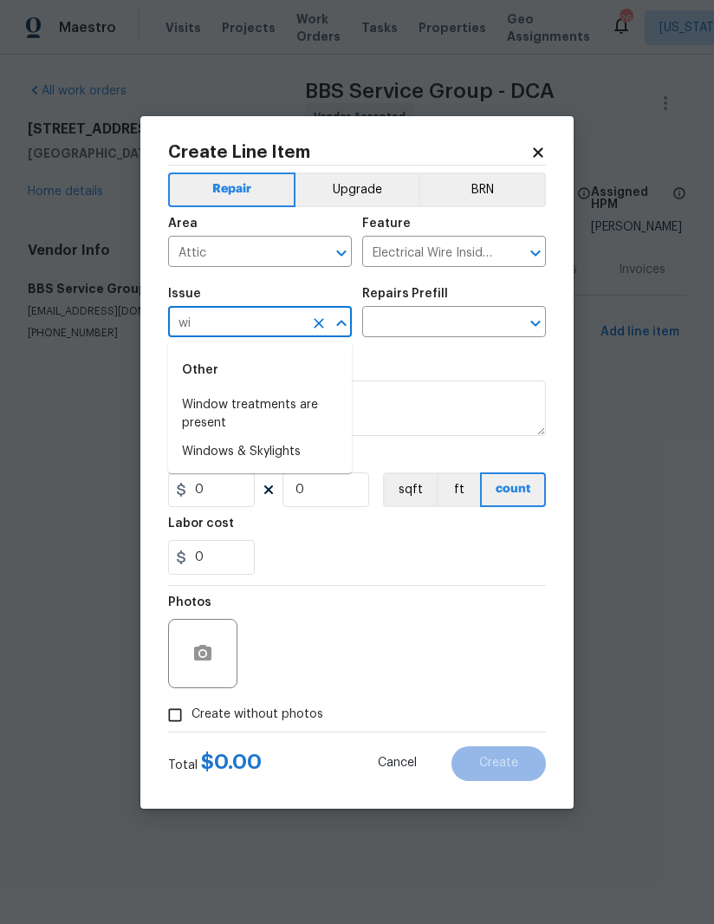
type input "w"
click at [257, 402] on li "Electrical" at bounding box center [260, 405] width 184 height 29
type input "Electrical"
click at [416, 315] on input "text" at bounding box center [429, 323] width 135 height 27
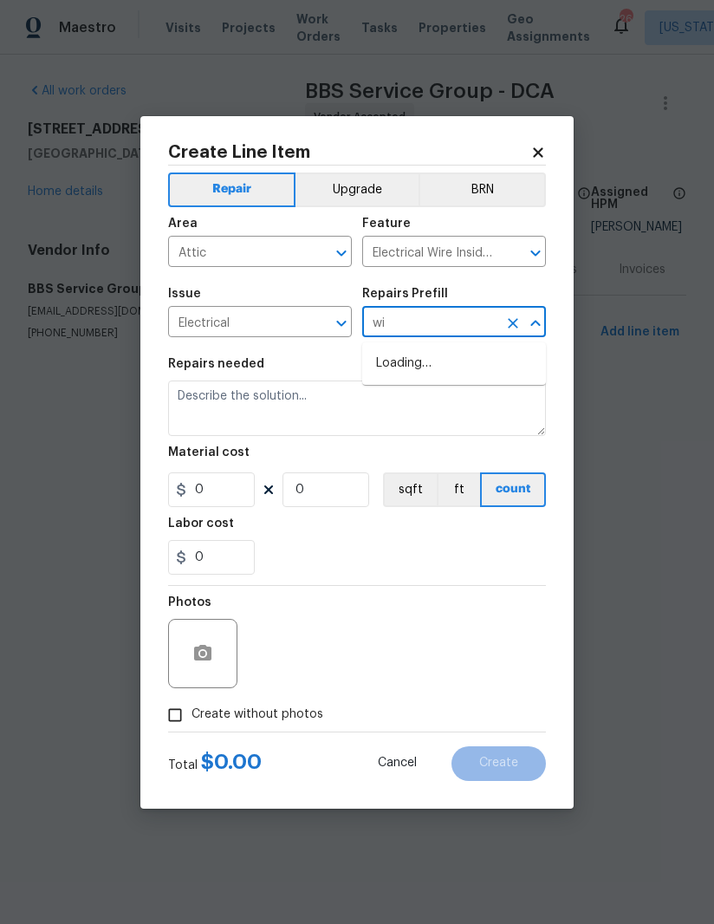
type input "w"
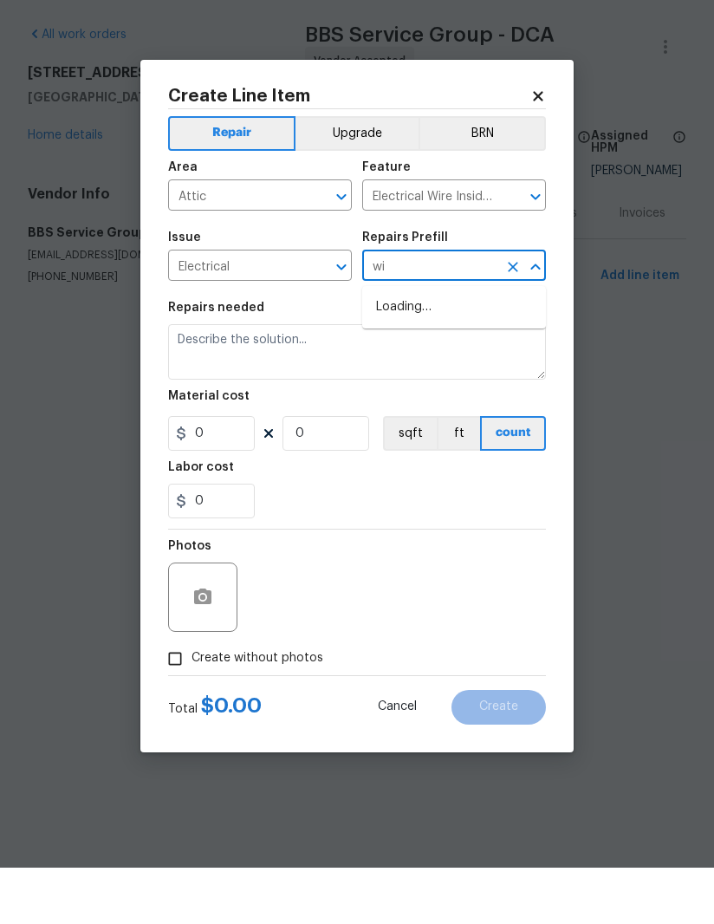
type input "w"
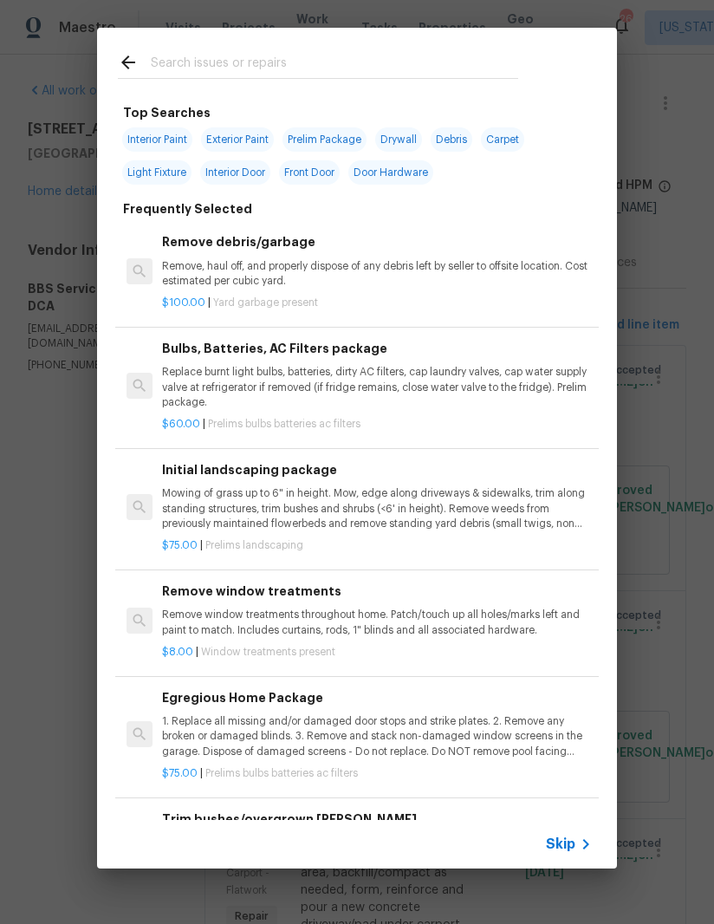
click at [433, 65] on input "text" at bounding box center [334, 65] width 367 height 26
type input "Wire"
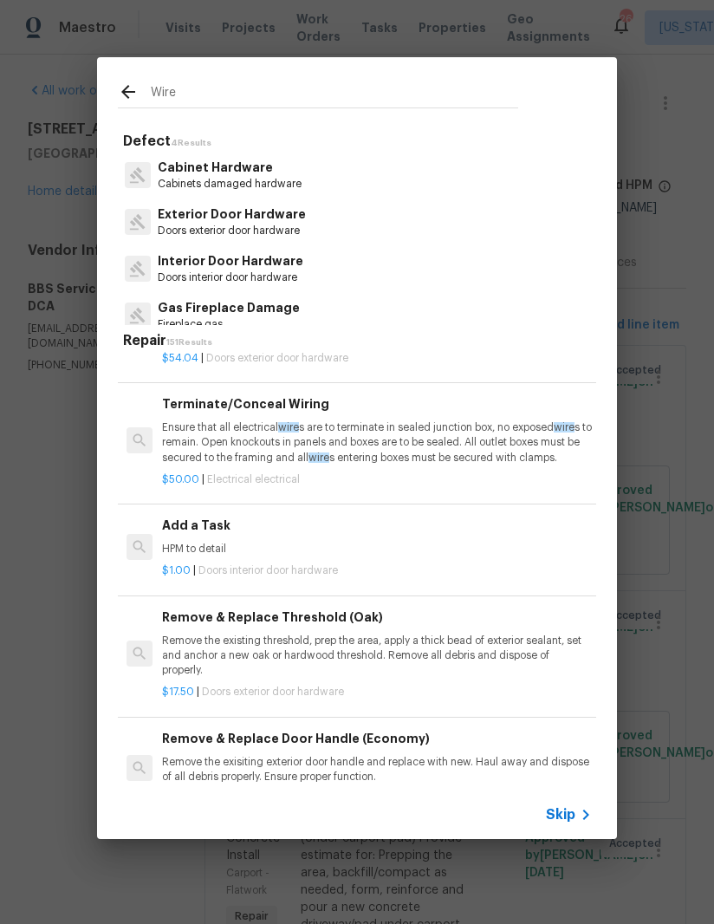
scroll to position [1081, 0]
click at [373, 442] on p "Ensure that all electrical wire s are to terminate in sealed junction box, no e…" at bounding box center [377, 442] width 430 height 44
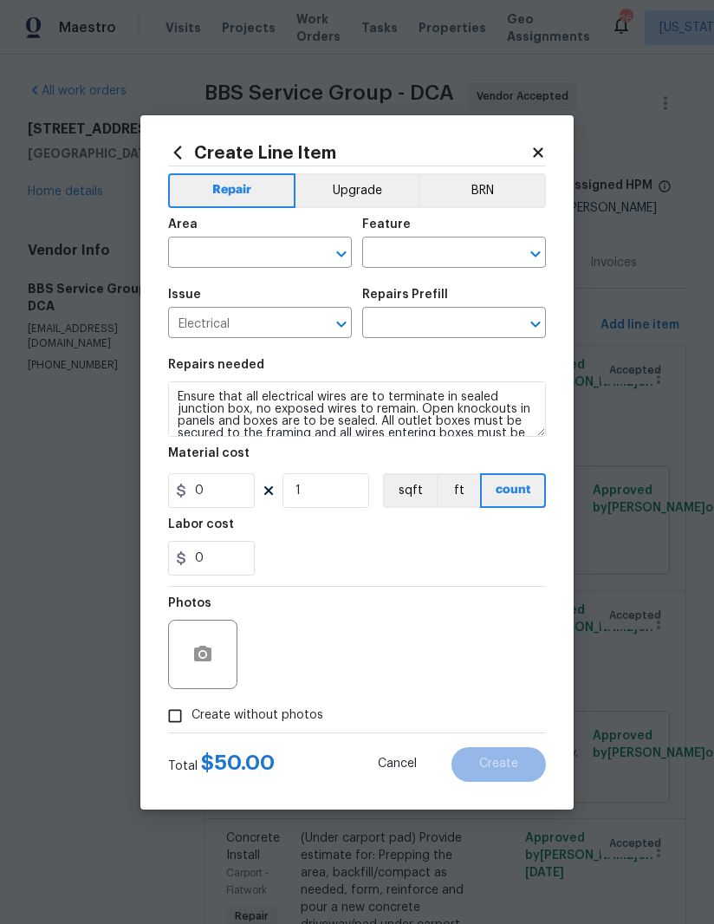
type input "Terminate/Conceal Wiring $50.00"
type input "50"
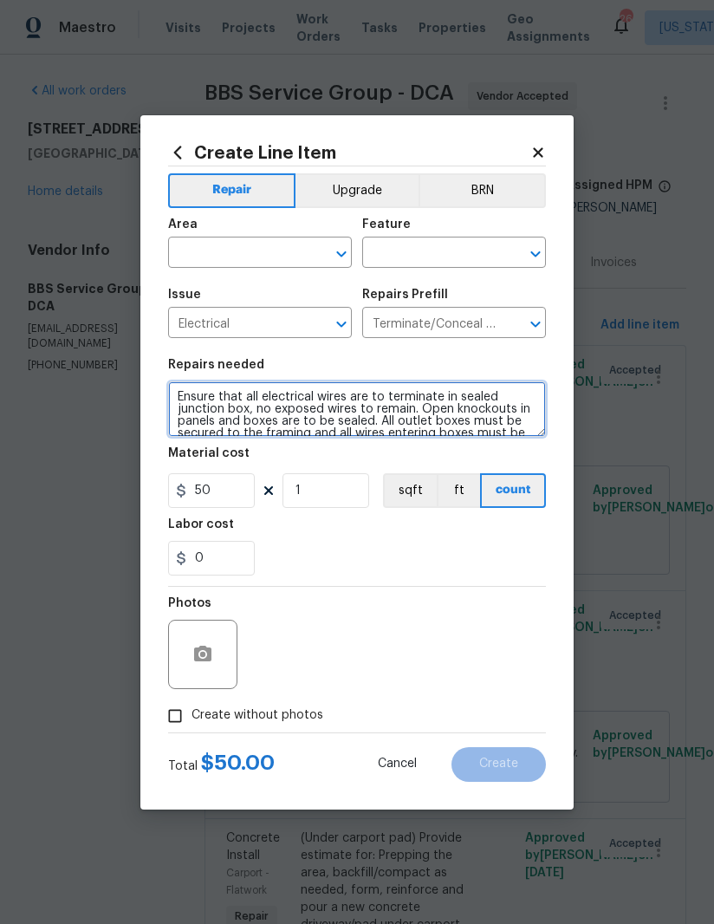
click at [317, 410] on textarea "Ensure that all electrical wires are to terminate in sealed junction box, no ex…" at bounding box center [357, 408] width 378 height 55
click at [316, 409] on textarea "Ensure that all electrical wires are to terminate in sealed junction box, no ex…" at bounding box center [357, 408] width 378 height 55
click at [315, 412] on textarea "Ensure that all electrical wires are to terminate in sealed junction box, no ex…" at bounding box center [357, 408] width 378 height 55
click at [315, 409] on textarea "Ensure that all electrical wires are to terminate in sealed junction box, no ex…" at bounding box center [357, 408] width 378 height 55
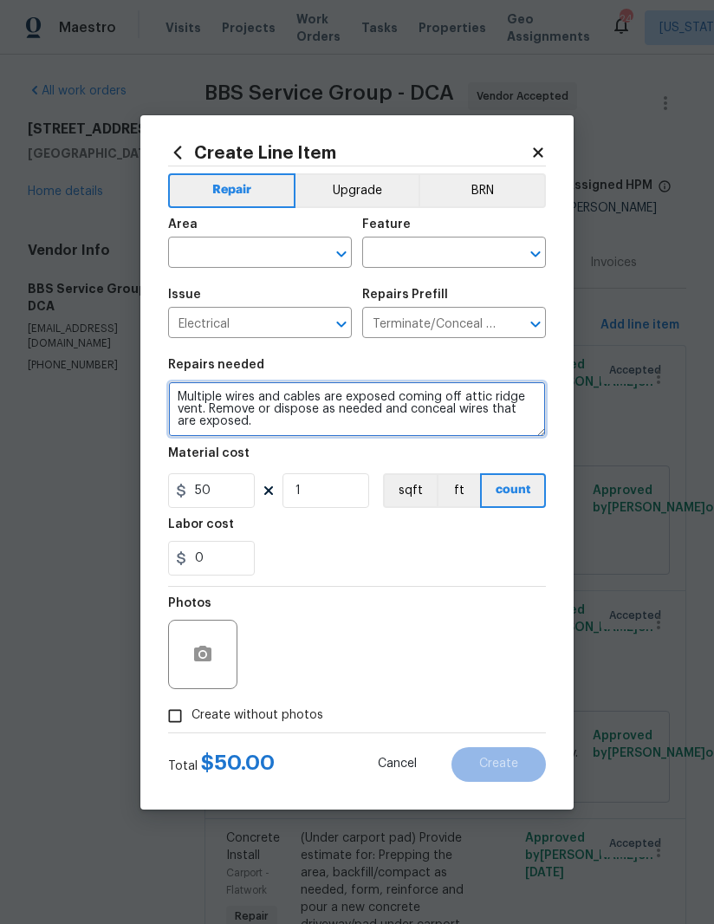
type textarea "Multiple wires and cables are exposed coming off attic ridge vent. Remove or di…"
click at [215, 250] on input "text" at bounding box center [235, 254] width 135 height 27
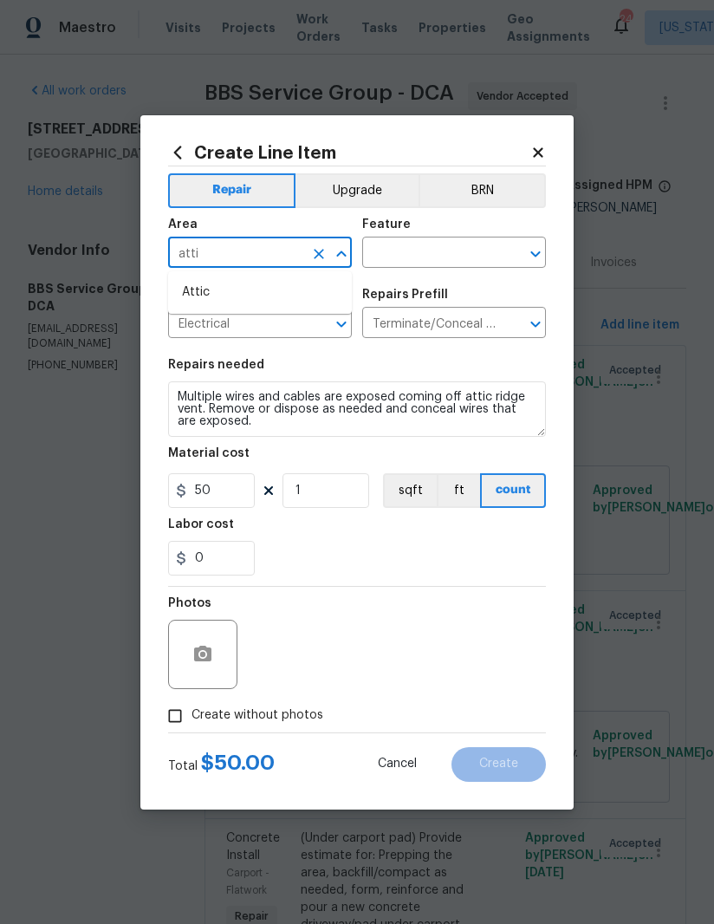
click at [215, 293] on li "Attic" at bounding box center [260, 292] width 184 height 29
type input "Attic"
click at [405, 251] on input "text" at bounding box center [429, 254] width 135 height 27
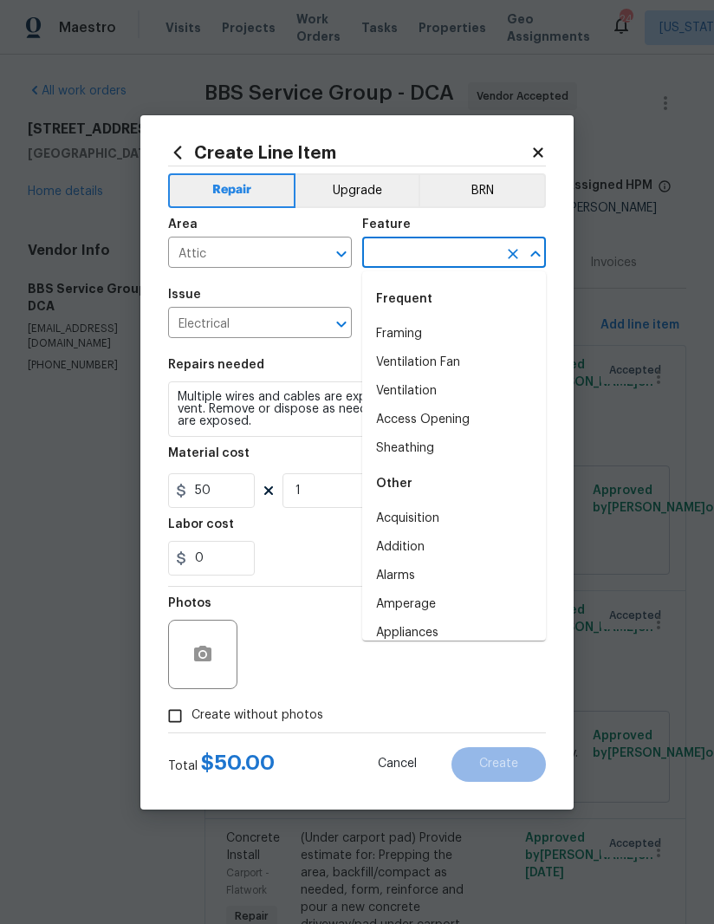
type input "w"
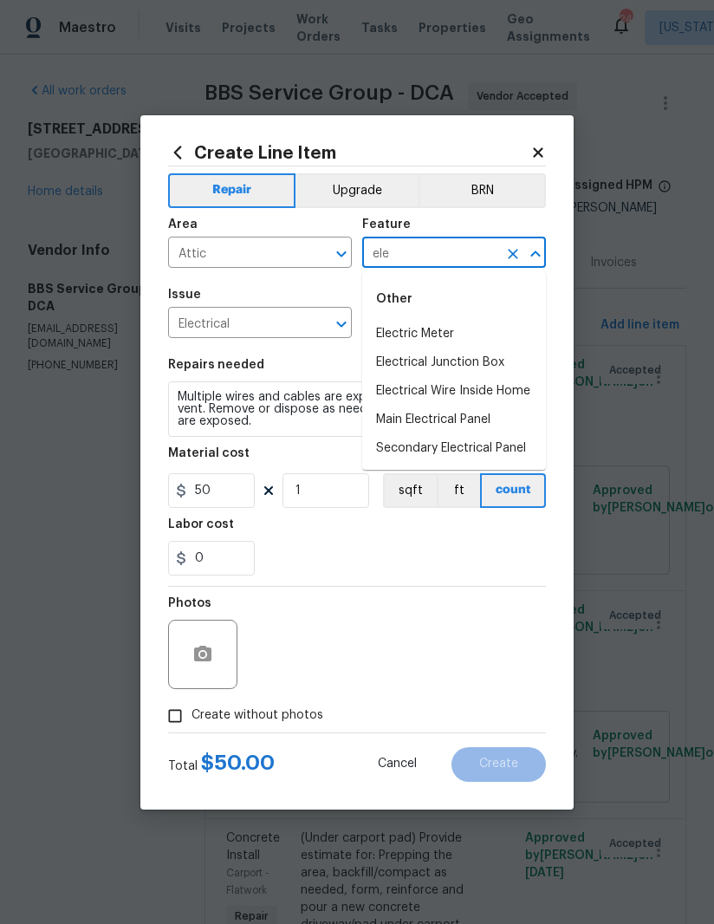
click at [510, 393] on li "Electrical Wire Inside Home" at bounding box center [454, 391] width 184 height 29
type input "Electrical Wire Inside Home"
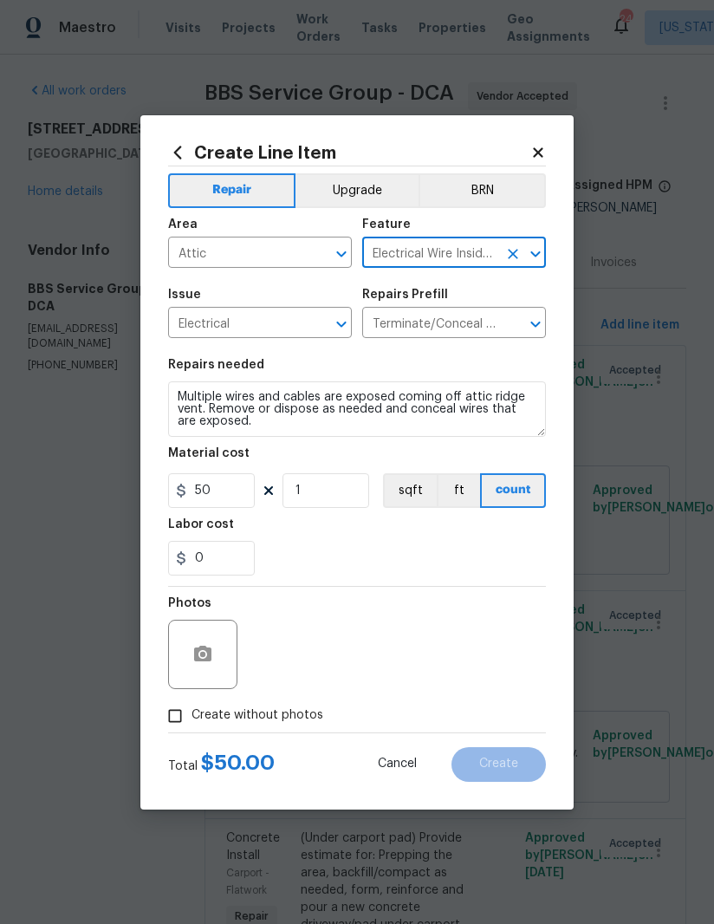
click at [381, 554] on div "0" at bounding box center [357, 558] width 378 height 35
click at [205, 659] on icon "button" at bounding box center [202, 654] width 17 height 16
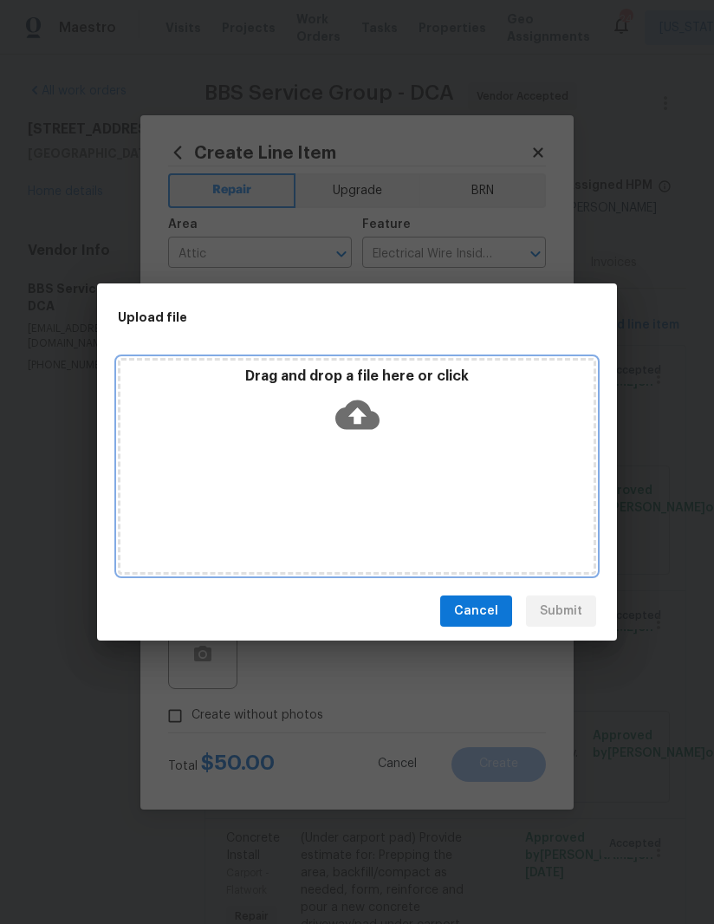
click at [419, 481] on div "Drag and drop a file here or click" at bounding box center [357, 466] width 478 height 217
